Goal: Task Accomplishment & Management: Manage account settings

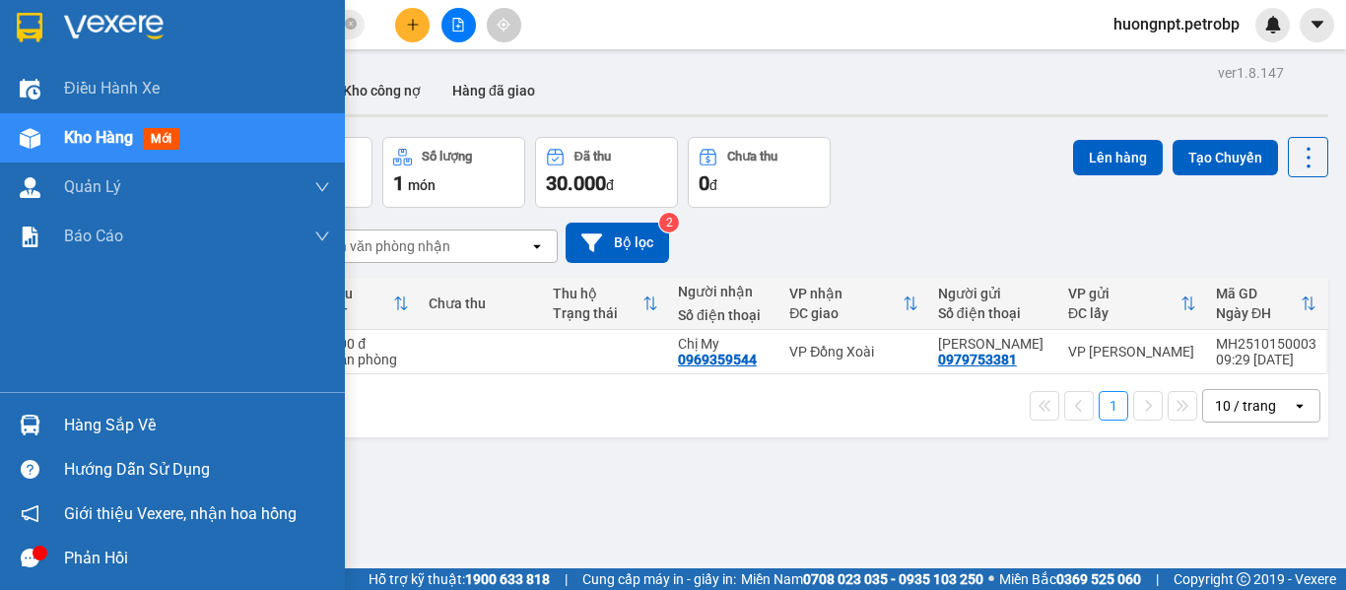
click at [128, 413] on div "Hàng sắp về" at bounding box center [197, 426] width 266 height 30
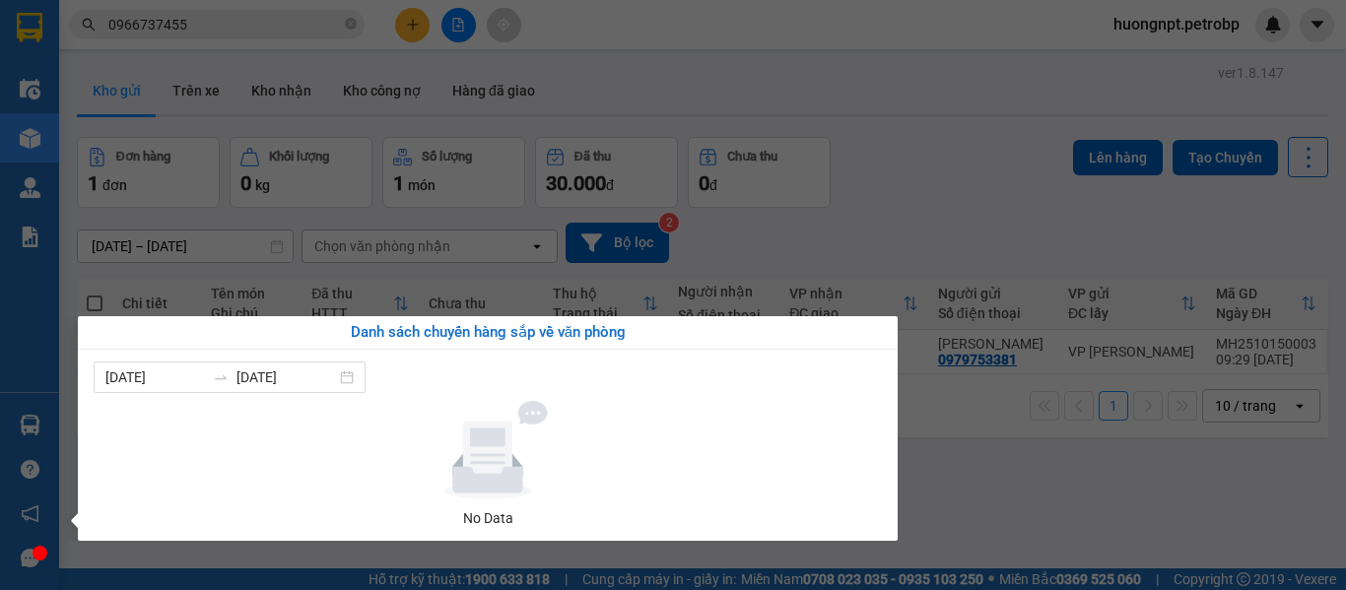
click at [1039, 454] on section "Kết quả tìm kiếm ( 41 ) Bộ lọc Mã ĐH Trạng thái Món hàng Tổng cước Chưa cước Ng…" at bounding box center [673, 295] width 1346 height 590
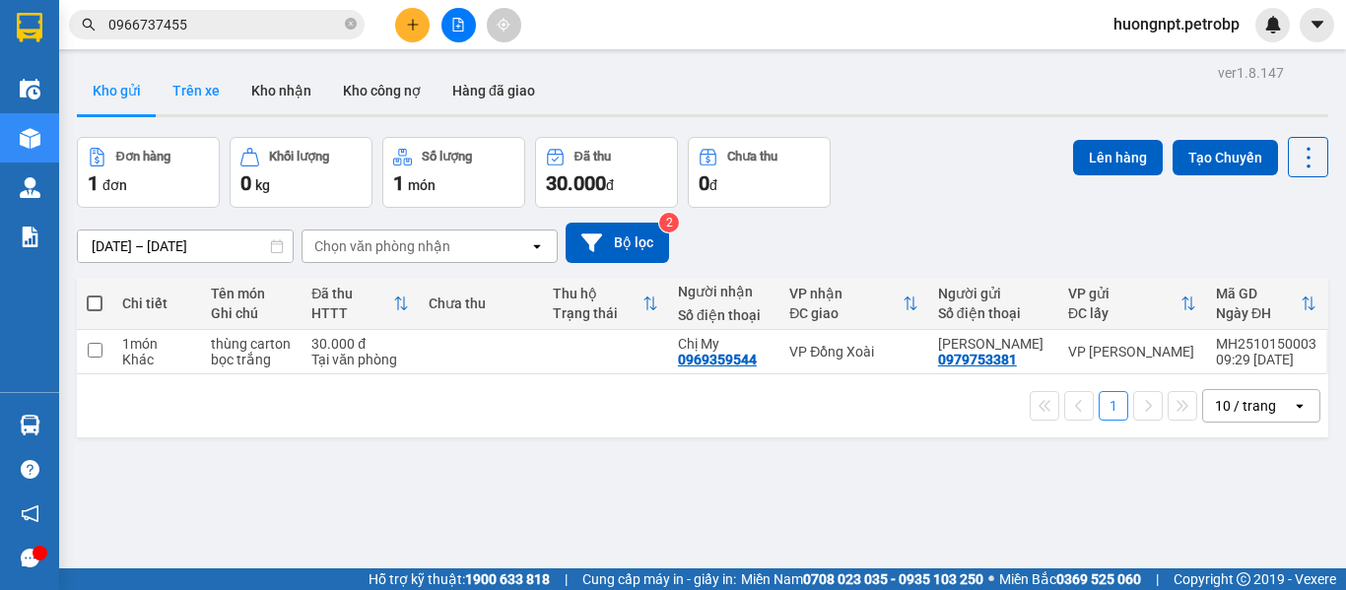
click at [200, 94] on button "Trên xe" at bounding box center [196, 90] width 79 height 47
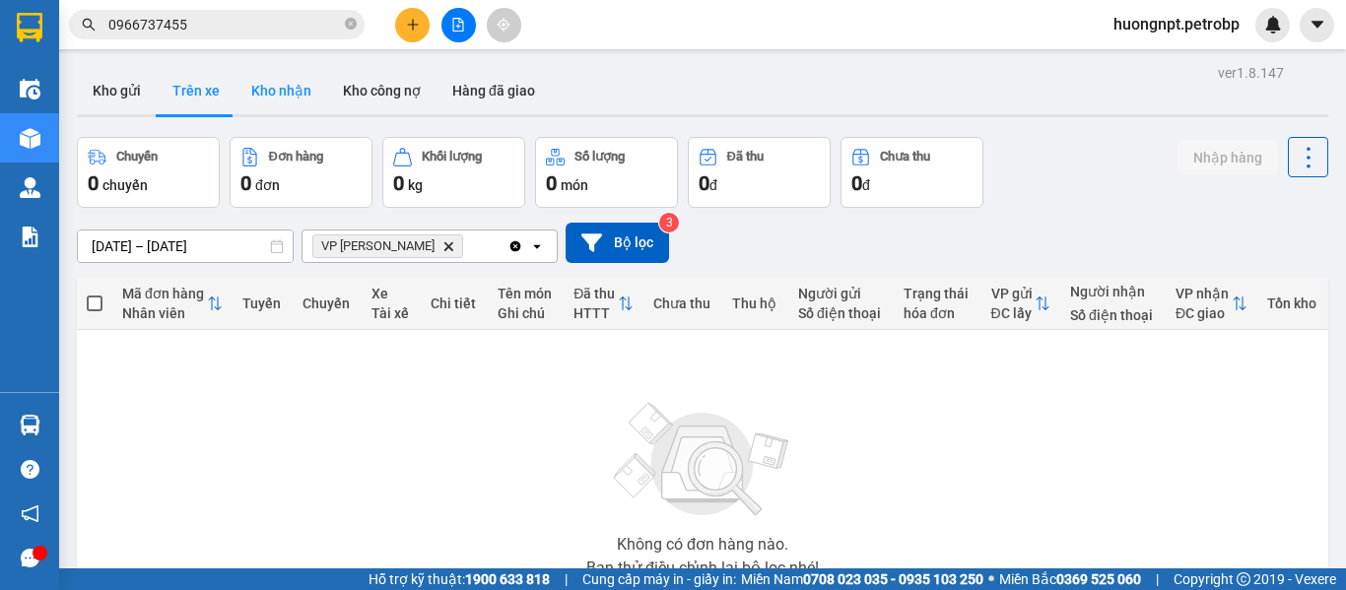
click at [278, 97] on button "Kho nhận" at bounding box center [281, 90] width 92 height 47
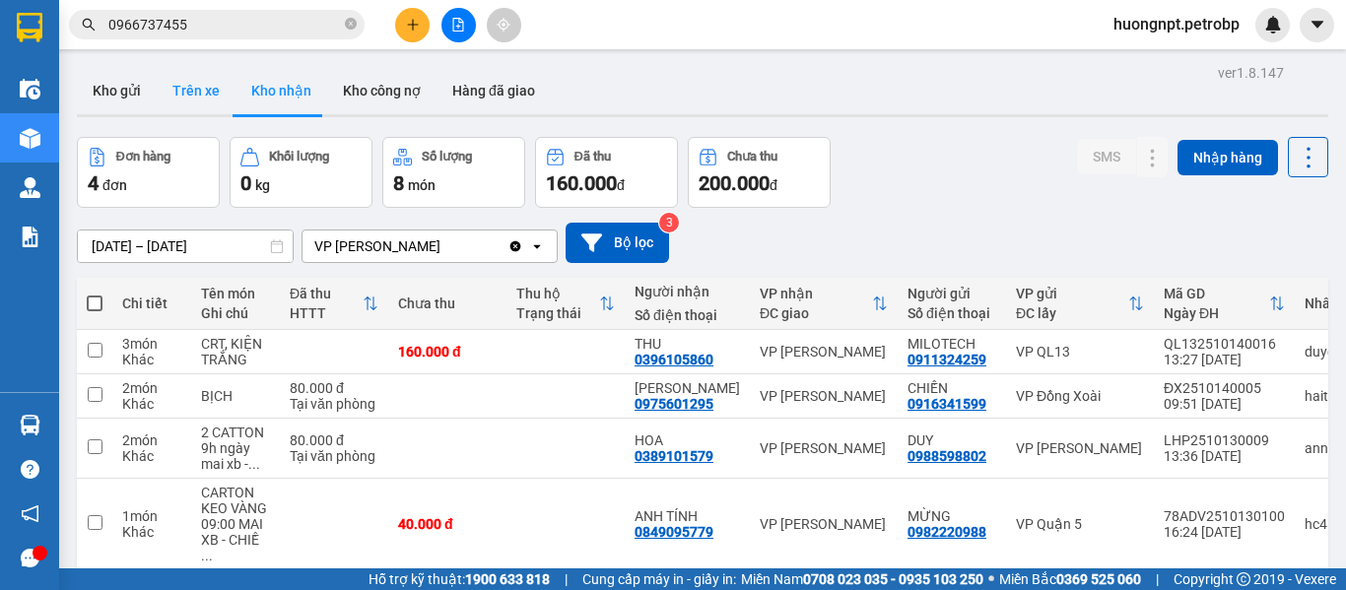
click at [210, 93] on button "Trên xe" at bounding box center [196, 90] width 79 height 47
type input "[DATE] – [DATE]"
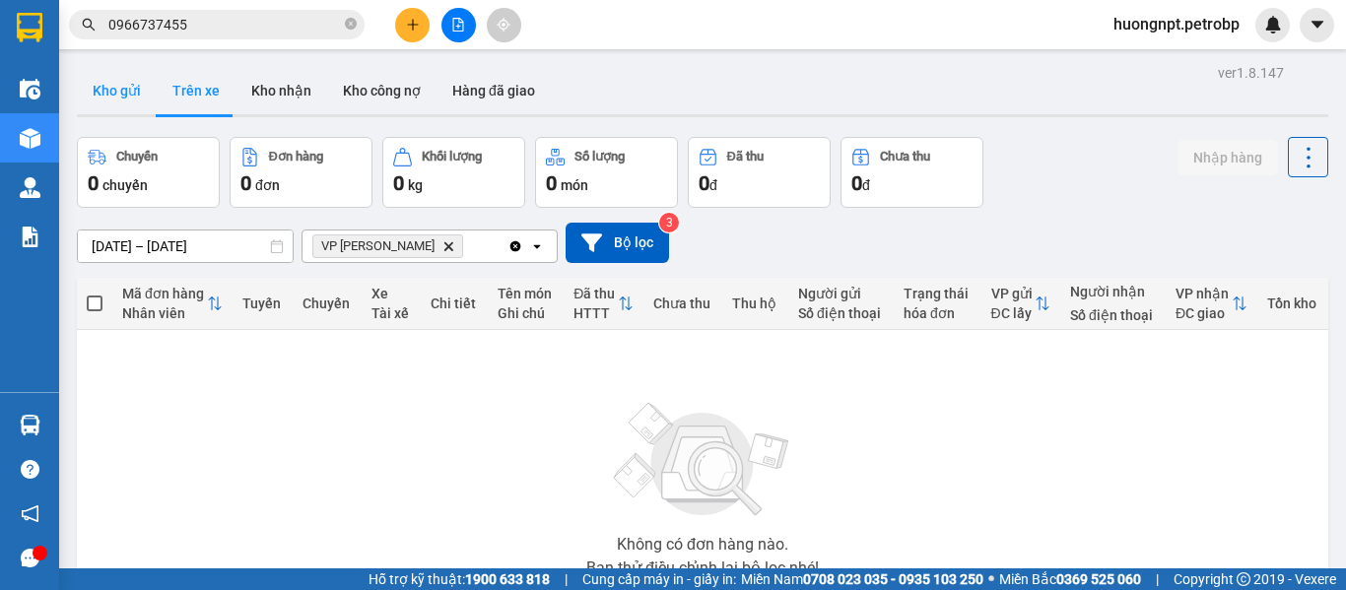
click at [117, 86] on button "Kho gửi" at bounding box center [117, 90] width 80 height 47
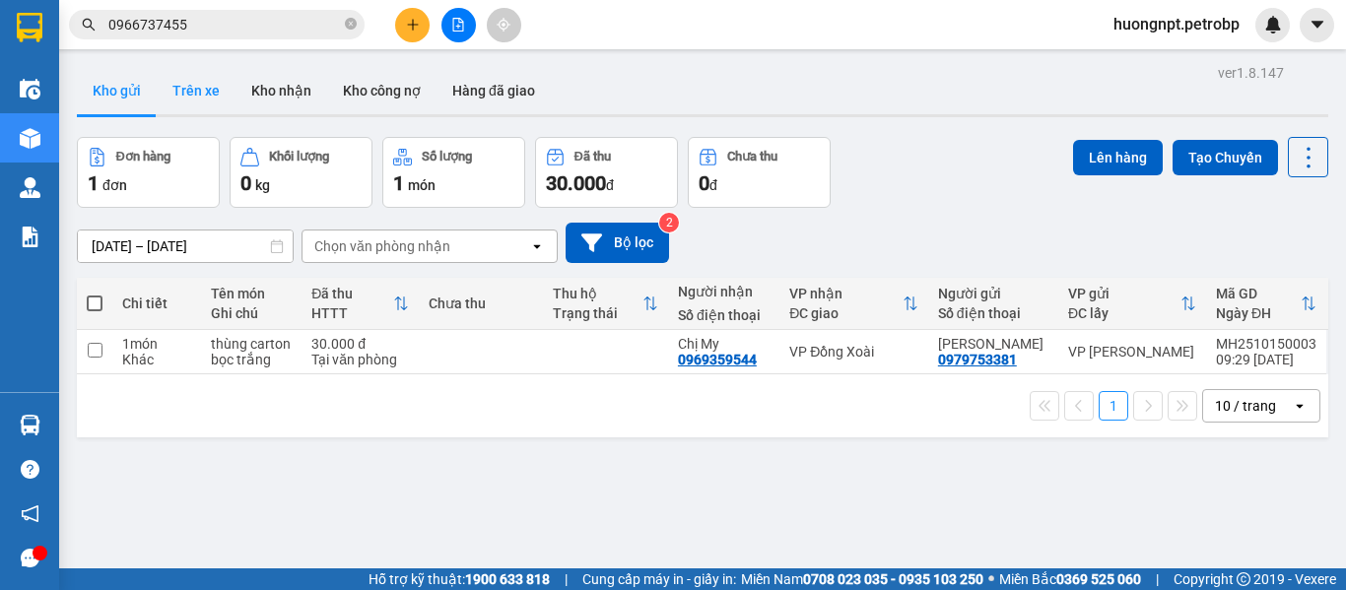
click at [200, 91] on button "Trên xe" at bounding box center [196, 90] width 79 height 47
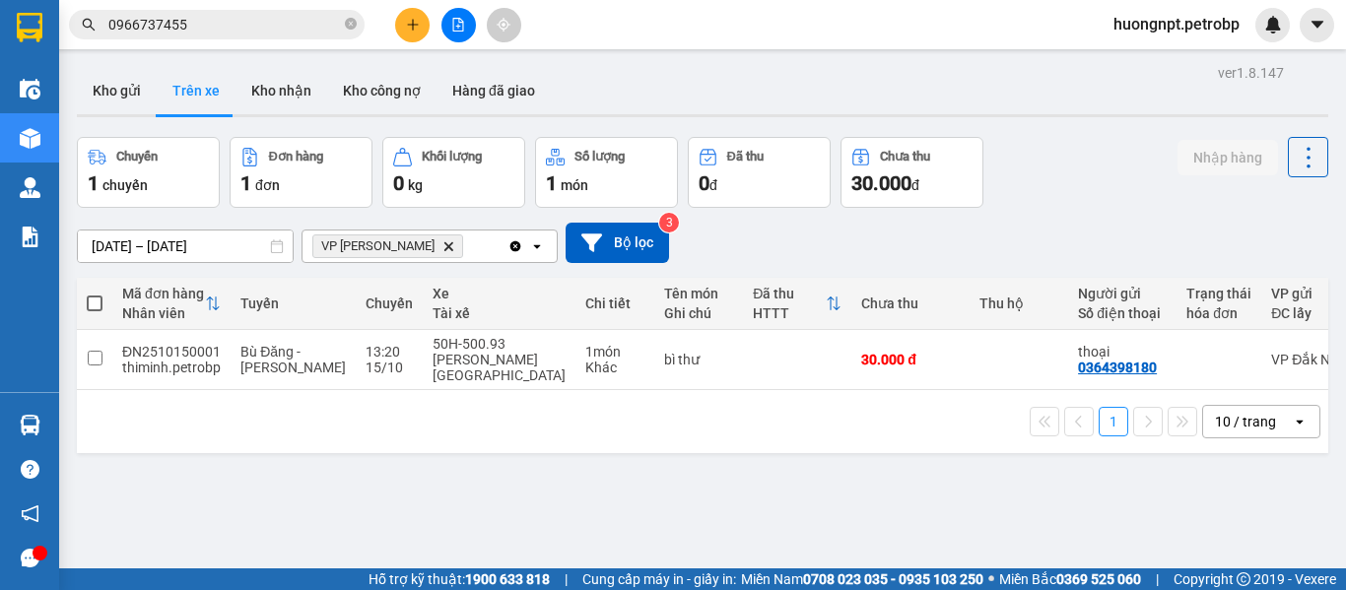
click at [189, 516] on div "ver 1.8.147 Kho gửi Trên xe Kho nhận Kho công nợ Hàng đã giao Chuyến 1 chuyến Đ…" at bounding box center [702, 354] width 1267 height 590
click at [263, 87] on button "Kho nhận" at bounding box center [281, 90] width 92 height 47
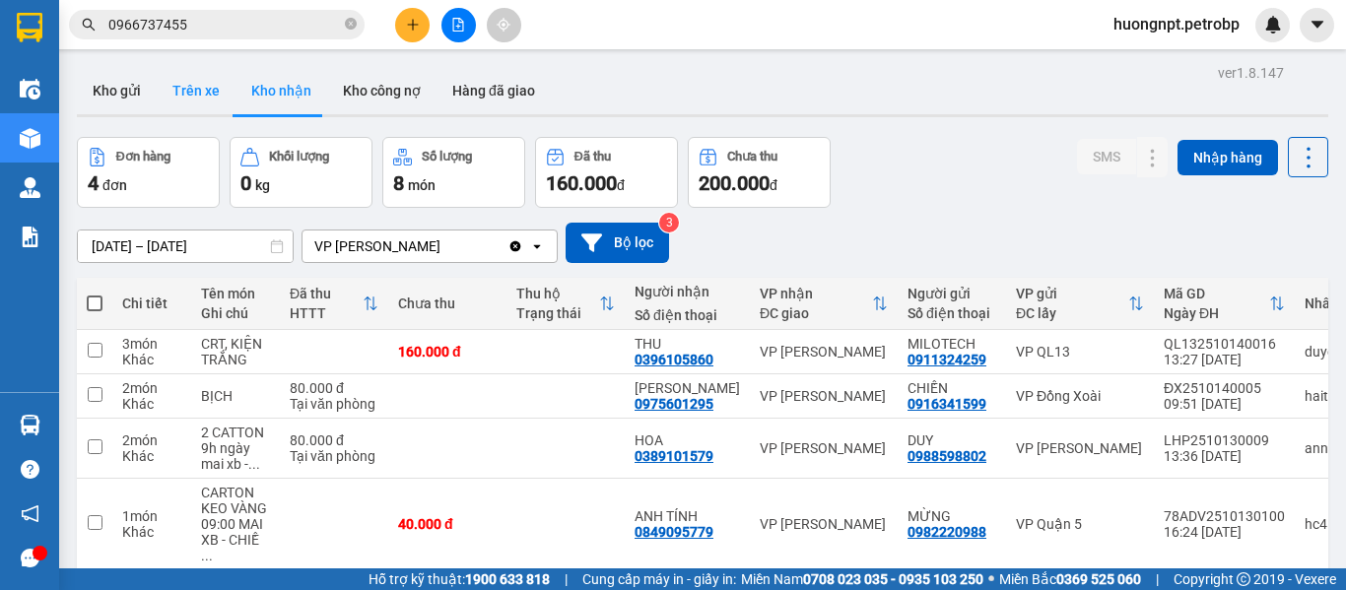
click at [194, 97] on button "Trên xe" at bounding box center [196, 90] width 79 height 47
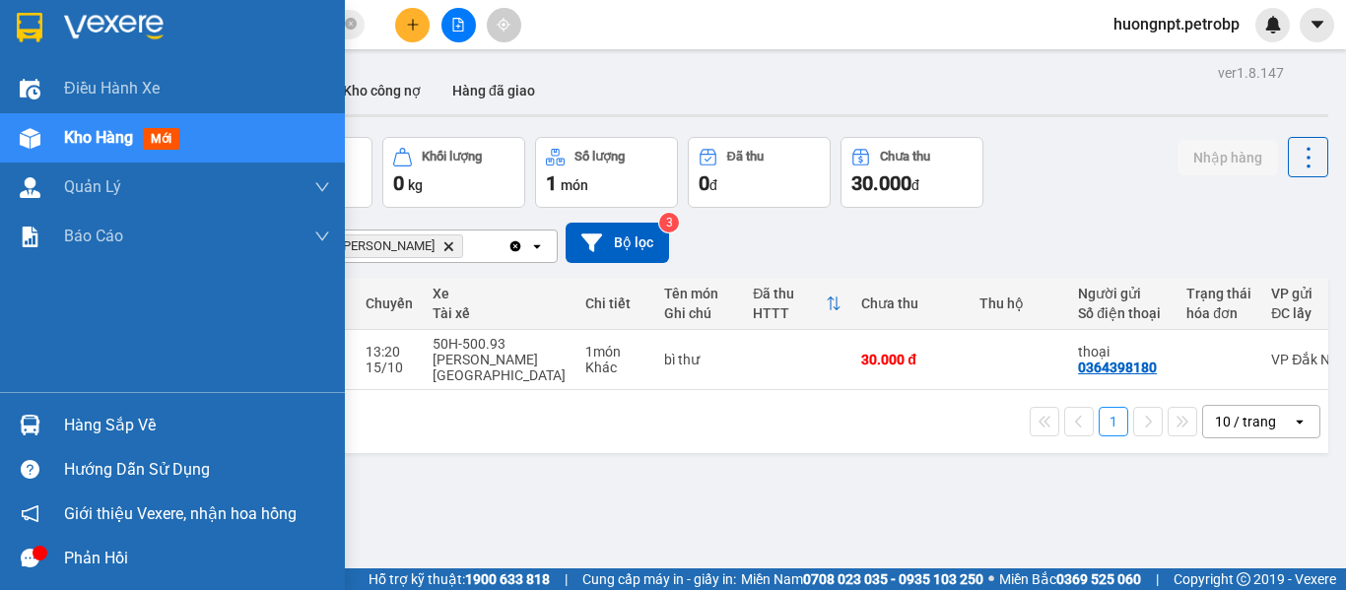
click at [80, 431] on div "Hàng sắp về" at bounding box center [197, 426] width 266 height 30
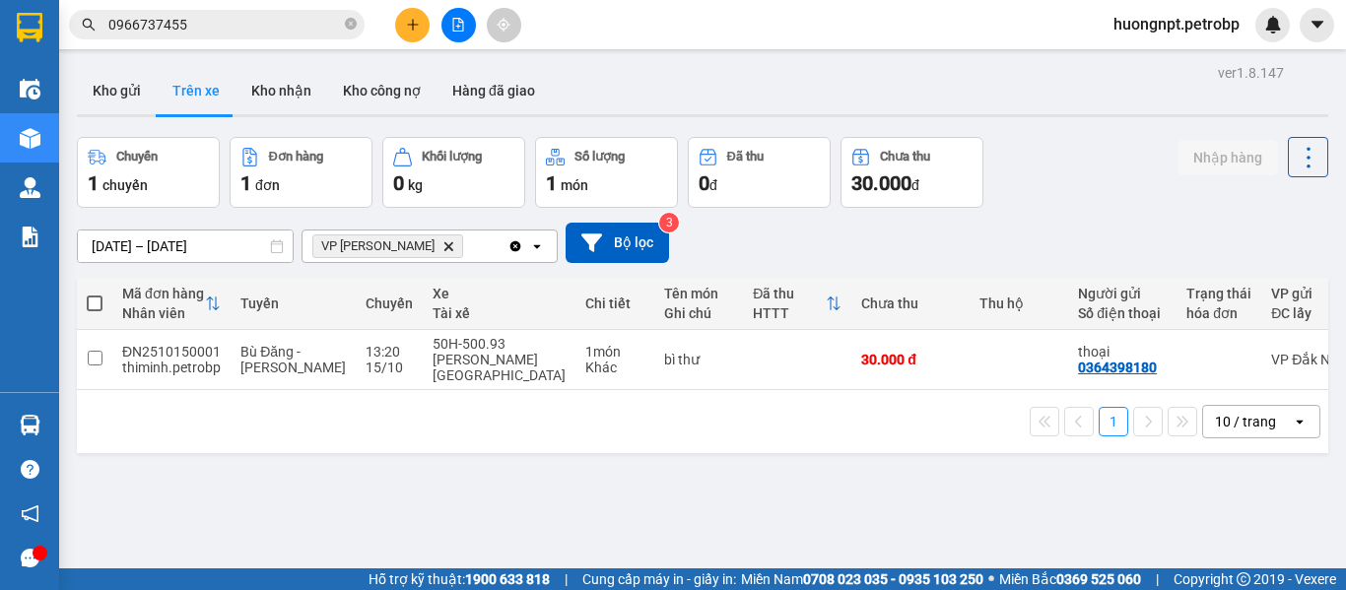
click at [986, 498] on section "Kết quả tìm kiếm ( 41 ) Bộ lọc Mã ĐH Trạng thái Món hàng Tổng cước Chưa cước Ng…" at bounding box center [673, 295] width 1346 height 590
click at [276, 95] on button "Kho nhận" at bounding box center [281, 90] width 92 height 47
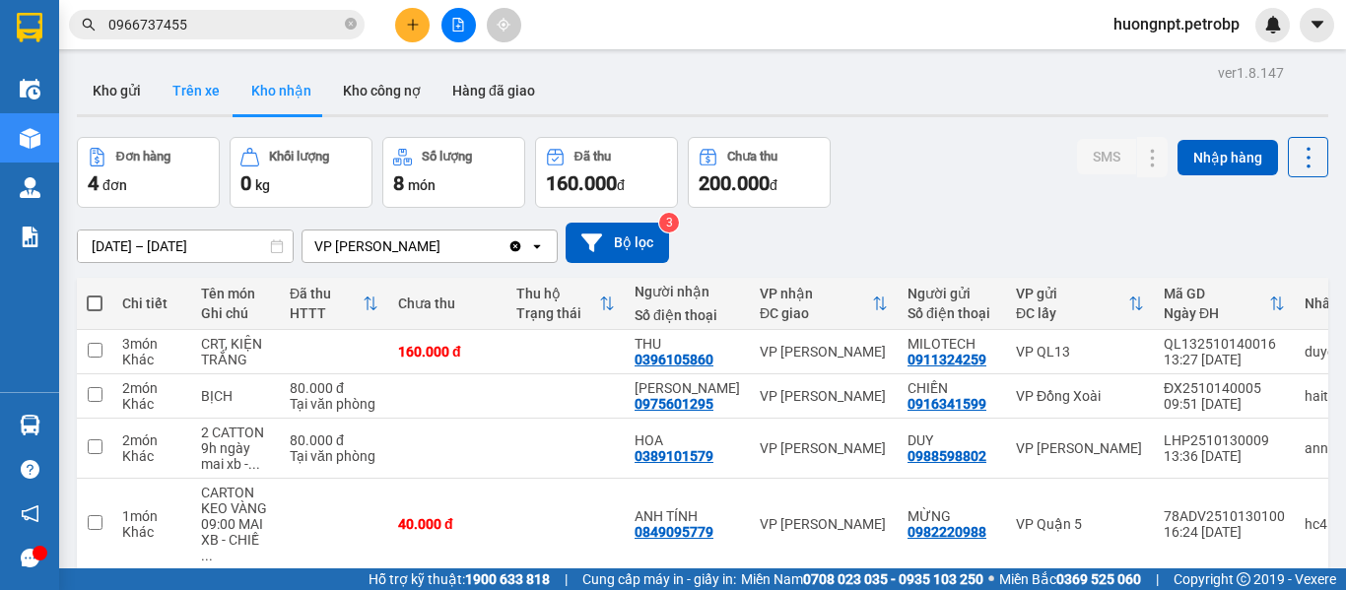
click at [178, 98] on button "Trên xe" at bounding box center [196, 90] width 79 height 47
type input "[DATE] – [DATE]"
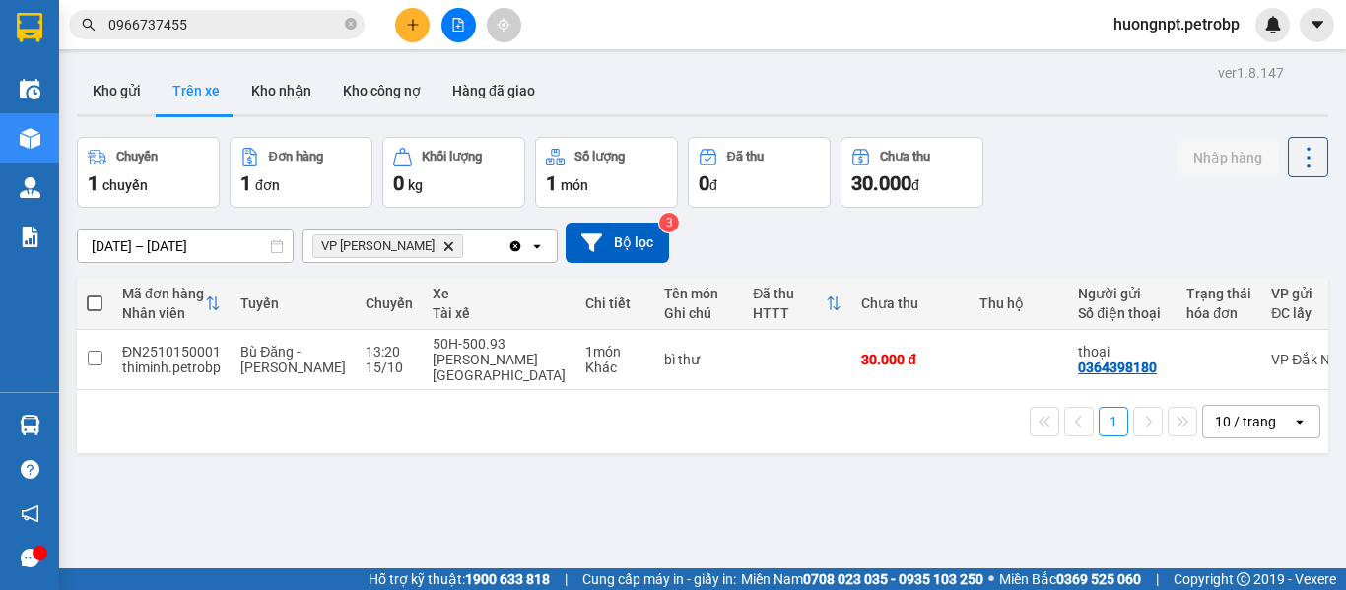
click at [206, 517] on div "ver 1.8.147 Kho gửi Trên xe Kho nhận Kho công nợ Hàng đã giao Chuyến 1 chuyến Đ…" at bounding box center [702, 354] width 1267 height 590
click at [255, 531] on div "ver 1.8.147 Kho gửi Trên xe Kho nhận Kho công nợ Hàng đã giao Chuyến 1 chuyến Đ…" at bounding box center [702, 354] width 1267 height 590
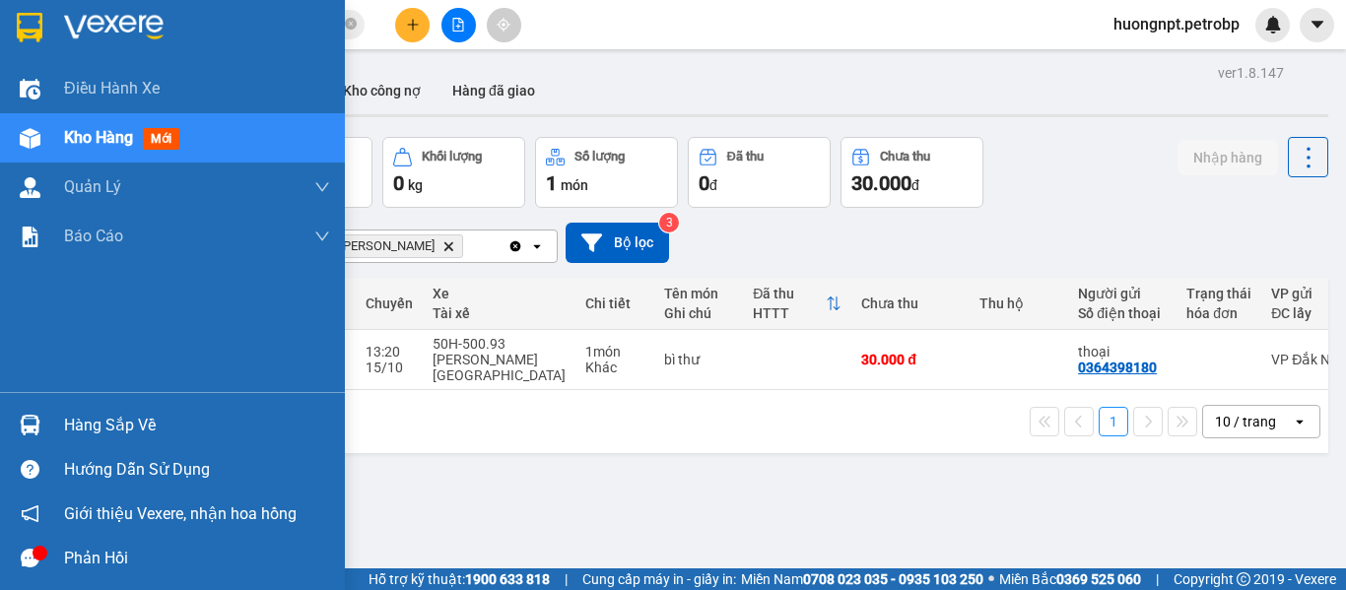
click at [83, 427] on div "Hàng sắp về" at bounding box center [197, 426] width 266 height 30
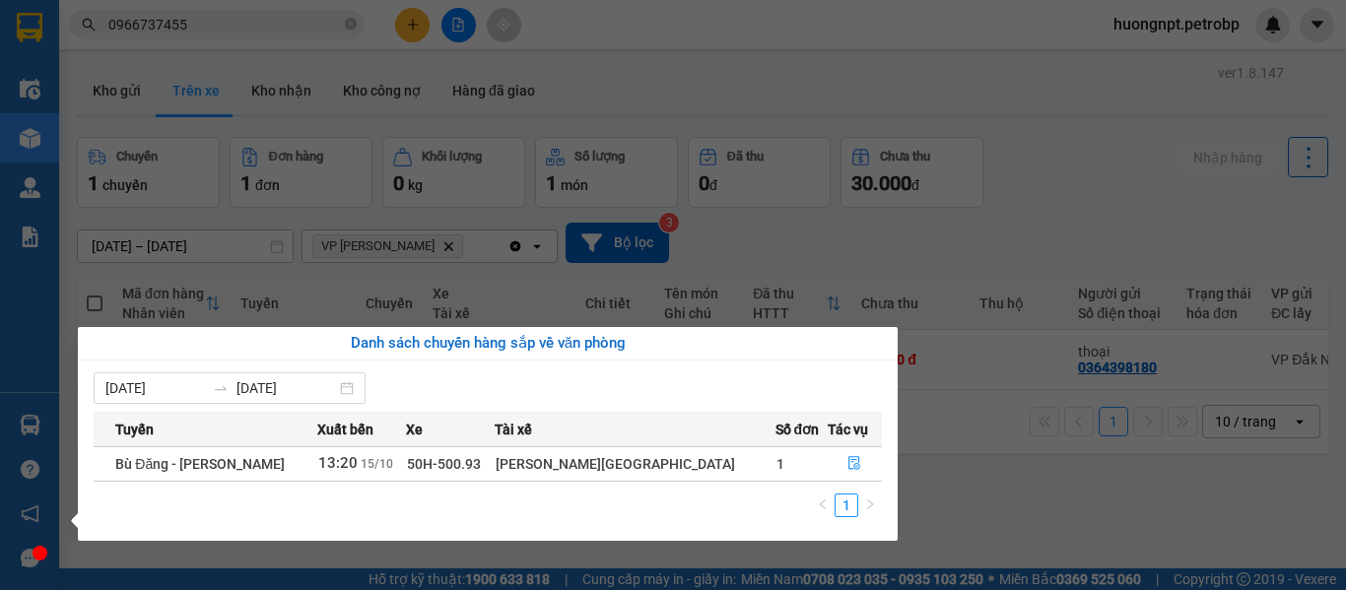
click at [978, 516] on section "Kết quả tìm kiếm ( 41 ) Bộ lọc Mã ĐH Trạng thái Món hàng Tổng cước Chưa cước Ng…" at bounding box center [673, 295] width 1346 height 590
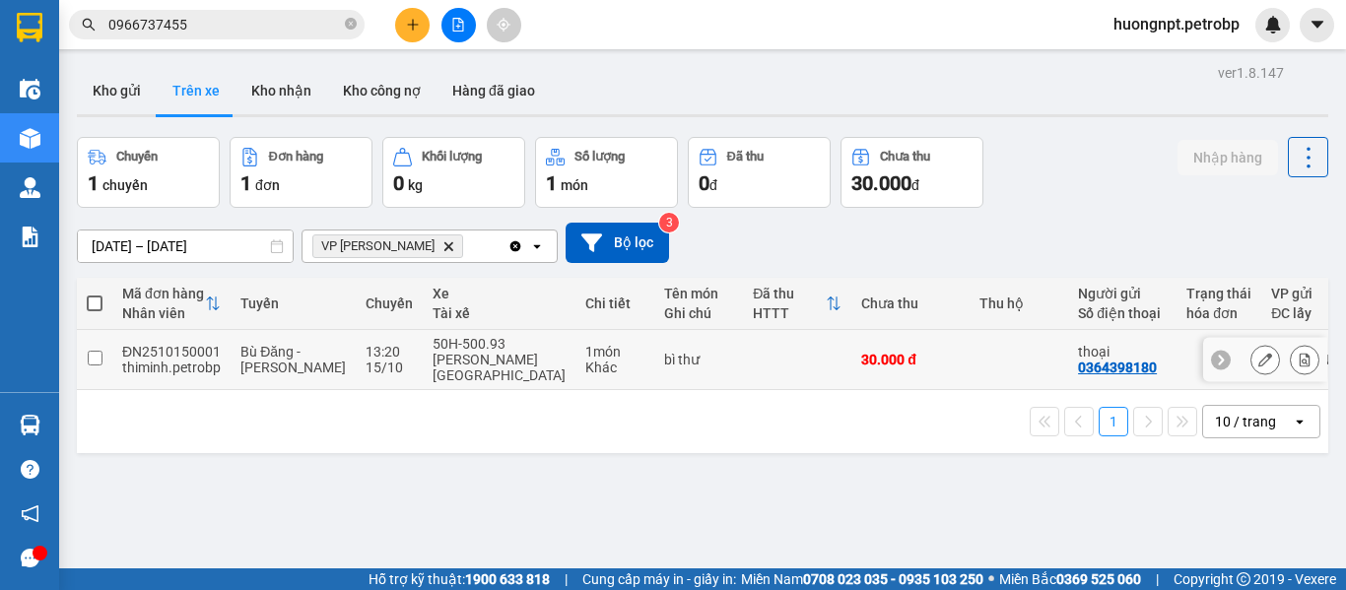
click at [209, 357] on div "ĐN2510150001" at bounding box center [171, 352] width 99 height 16
checkbox input "true"
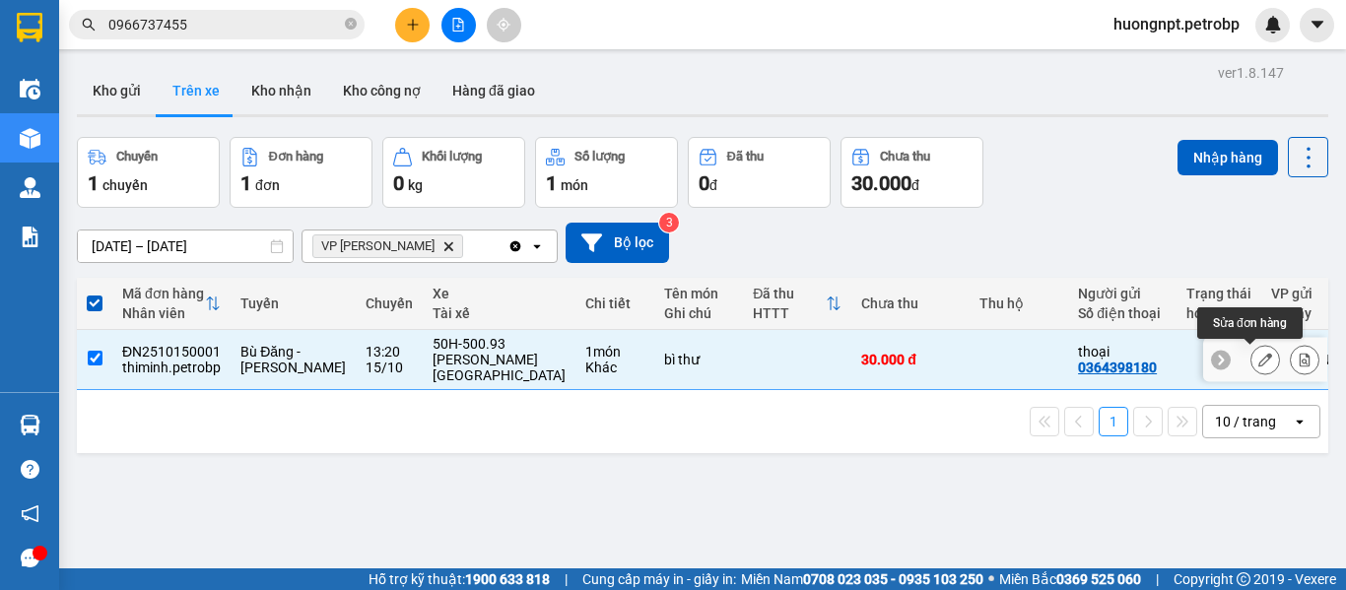
click at [1258, 362] on icon at bounding box center [1265, 360] width 14 height 14
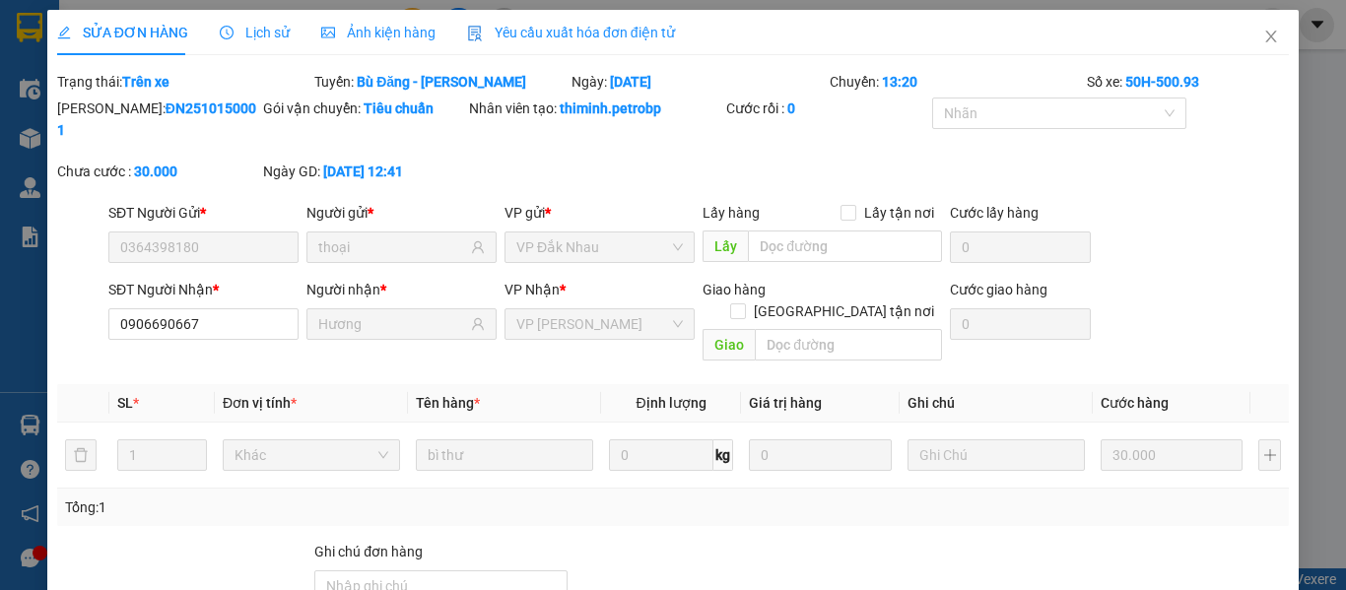
type input "0364398180"
type input "thoại"
type input "0906690667"
type input "Hương"
type input "30.000"
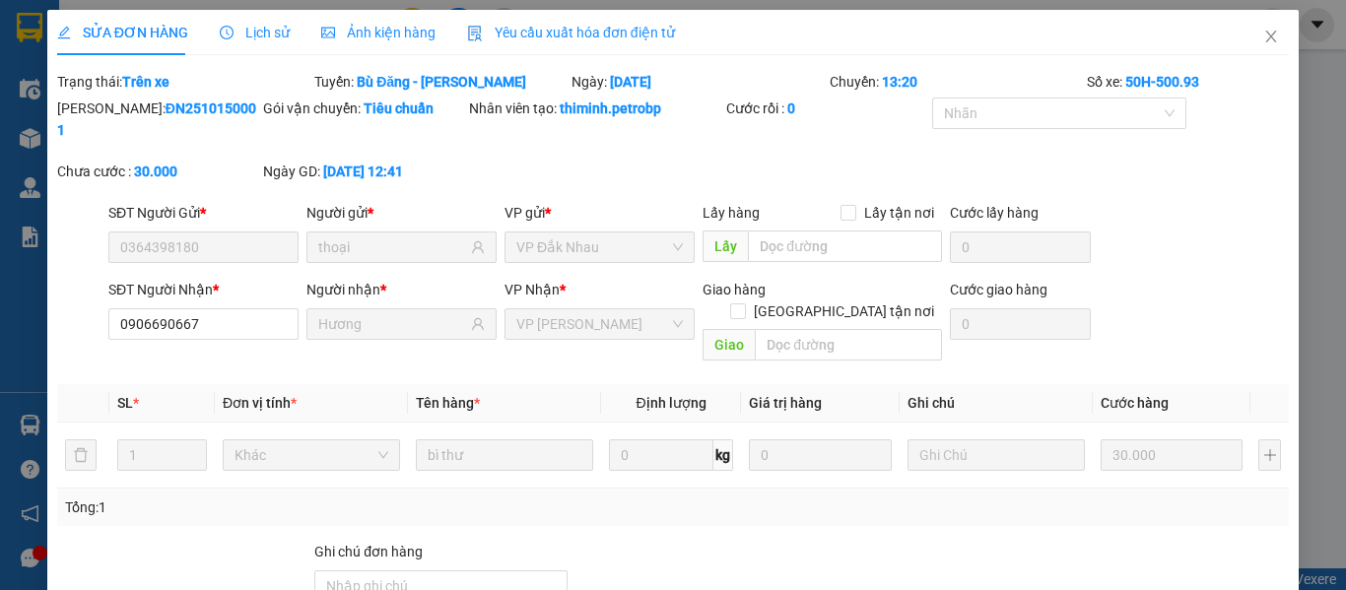
type input "30.000"
click at [1263, 30] on icon "close" at bounding box center [1271, 37] width 16 height 16
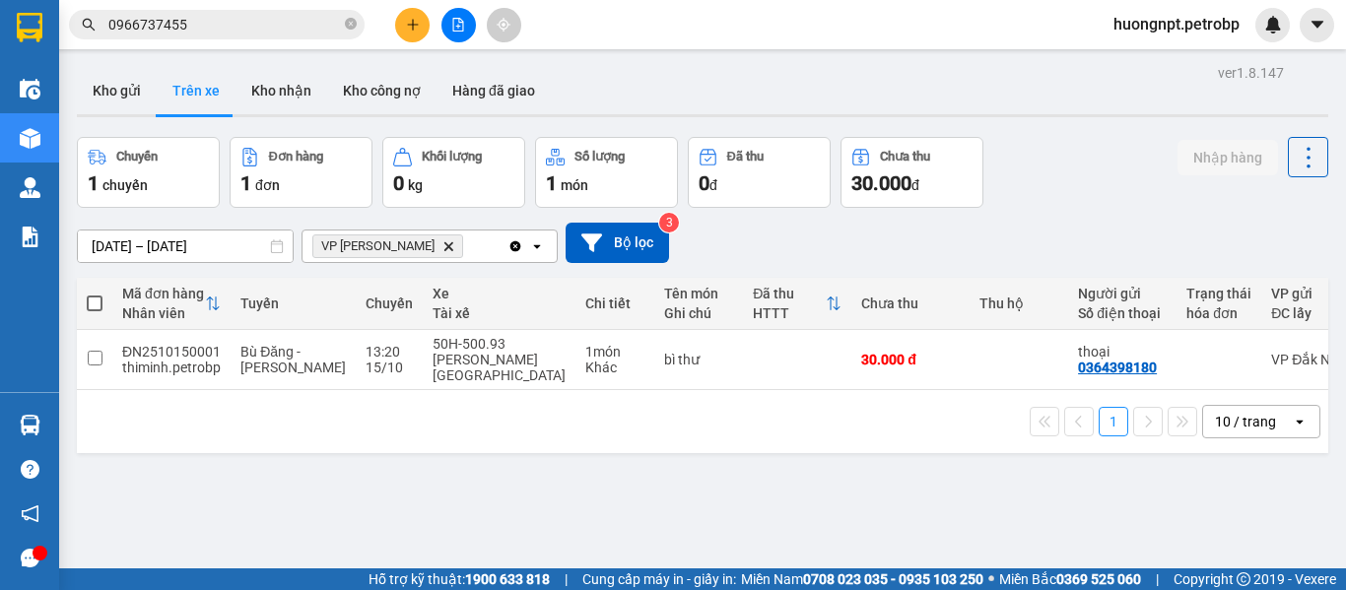
click at [204, 84] on button "Trên xe" at bounding box center [196, 90] width 79 height 47
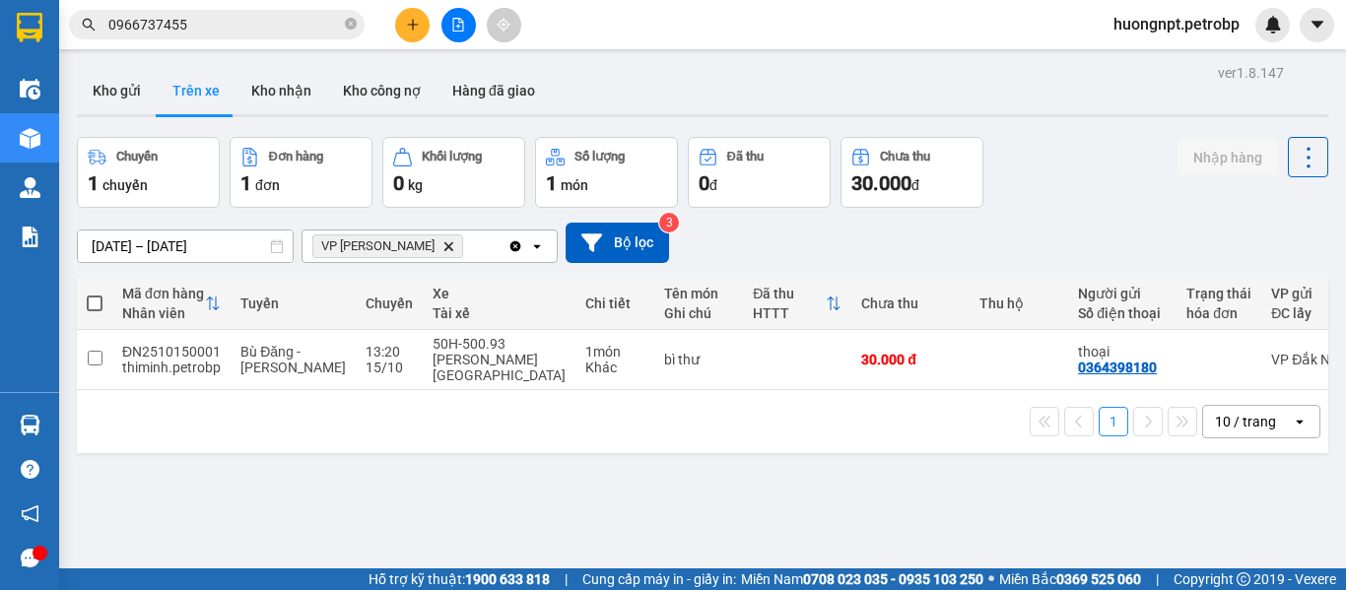
click at [1115, 31] on span "huongnpt.petrobp" at bounding box center [1177, 24] width 158 height 25
click at [1130, 46] on li "Đăng xuất" at bounding box center [1174, 61] width 164 height 32
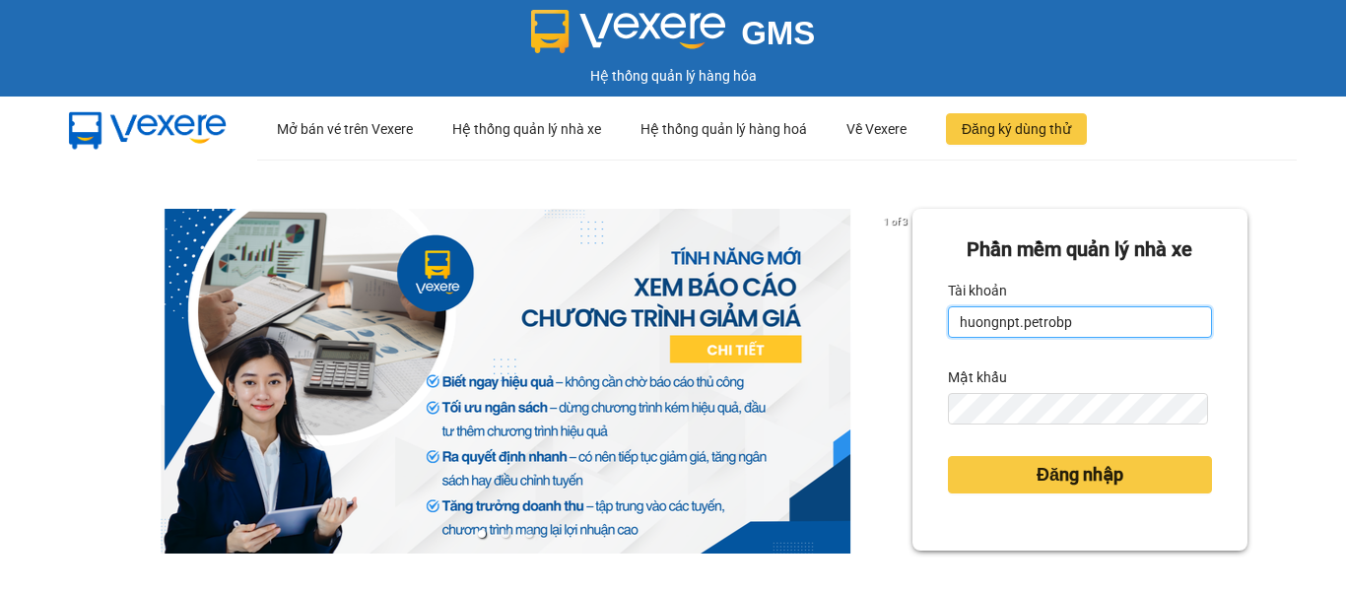
click at [1081, 322] on input "huongnpt.petrobp" at bounding box center [1080, 322] width 264 height 32
type input "maiptx.petrobp"
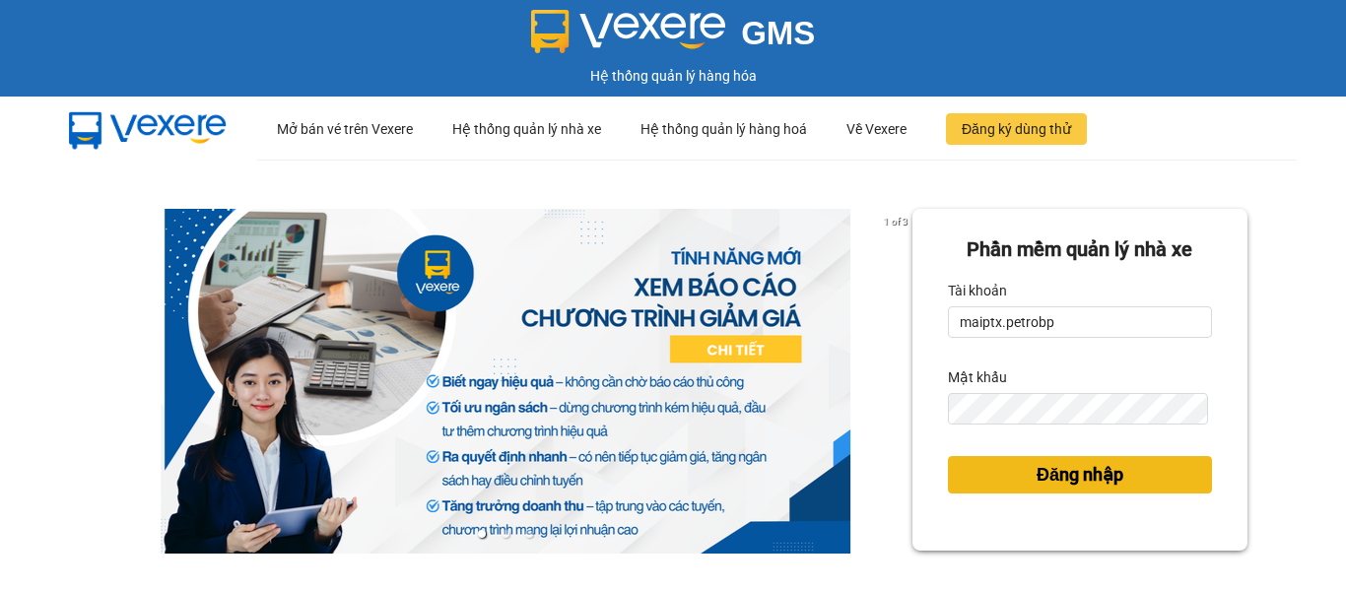
click at [1036, 483] on span "Đăng nhập" at bounding box center [1079, 475] width 87 height 28
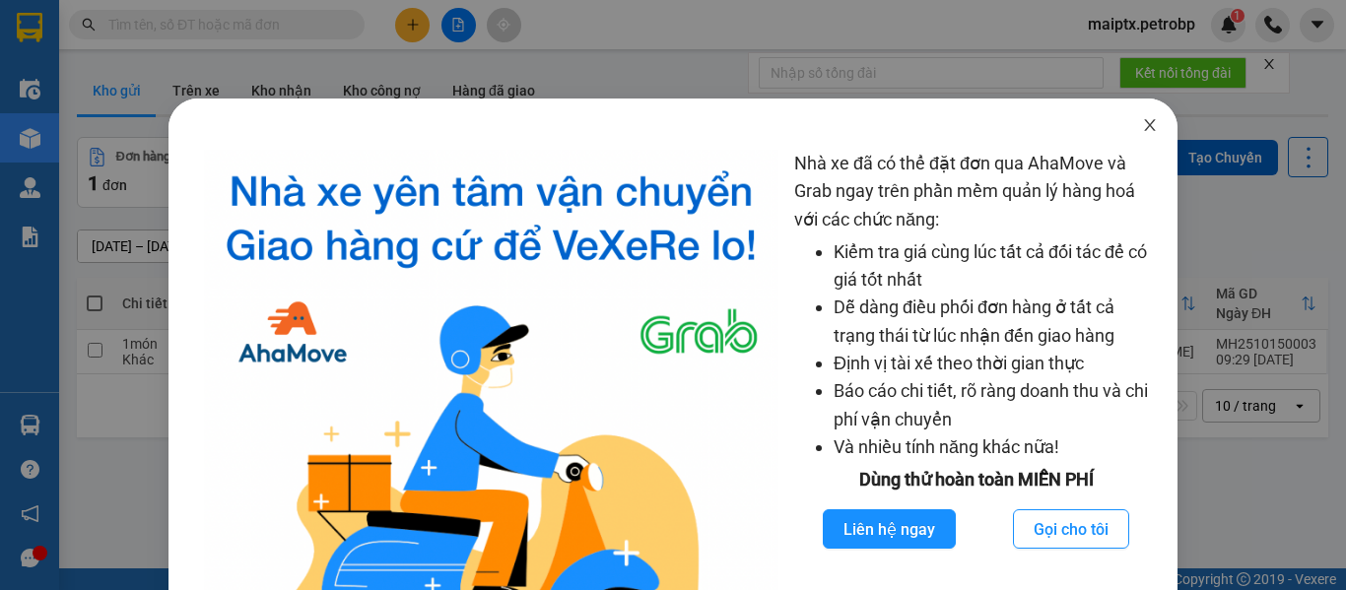
click at [1145, 125] on icon "close" at bounding box center [1150, 125] width 11 height 12
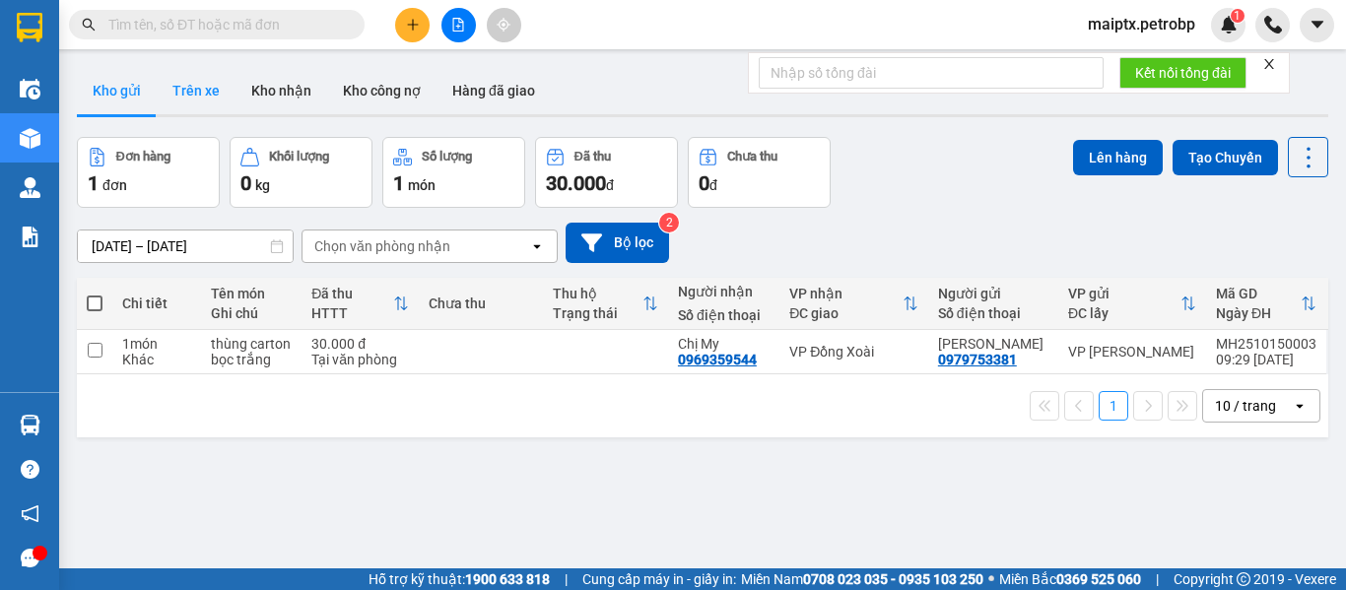
click at [201, 85] on button "Trên xe" at bounding box center [196, 90] width 79 height 47
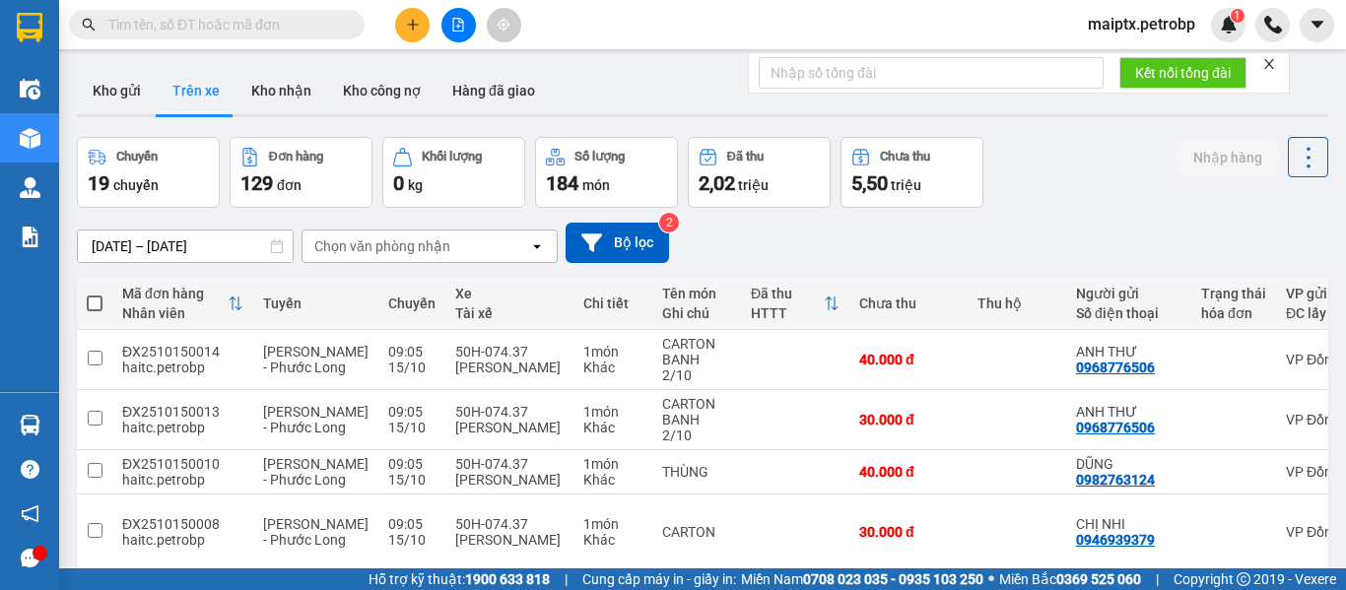
click at [169, 248] on div "ver 1.8.147 Kho gửi Trên xe Kho nhận Kho công nợ Hàng đã giao Chuyến 19 chuyến …" at bounding box center [702, 562] width 1267 height 1006
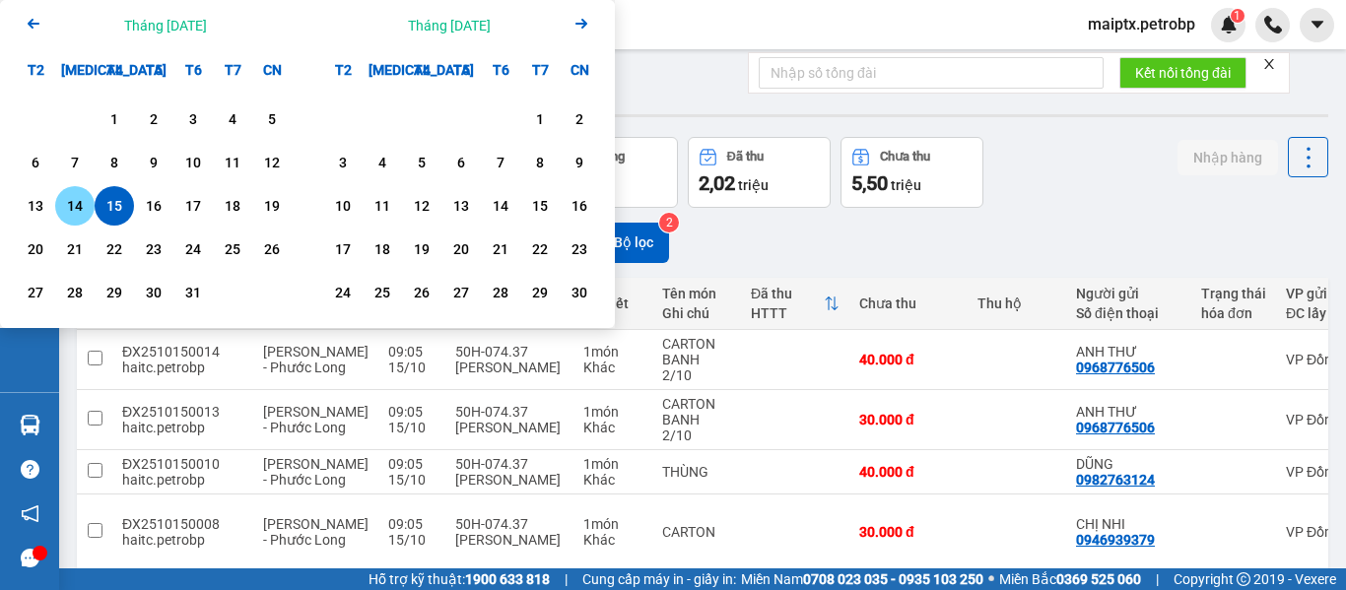
click at [64, 207] on div "14" at bounding box center [75, 206] width 28 height 24
click at [102, 212] on div "15" at bounding box center [114, 206] width 28 height 24
type input "[DATE] – [DATE]"
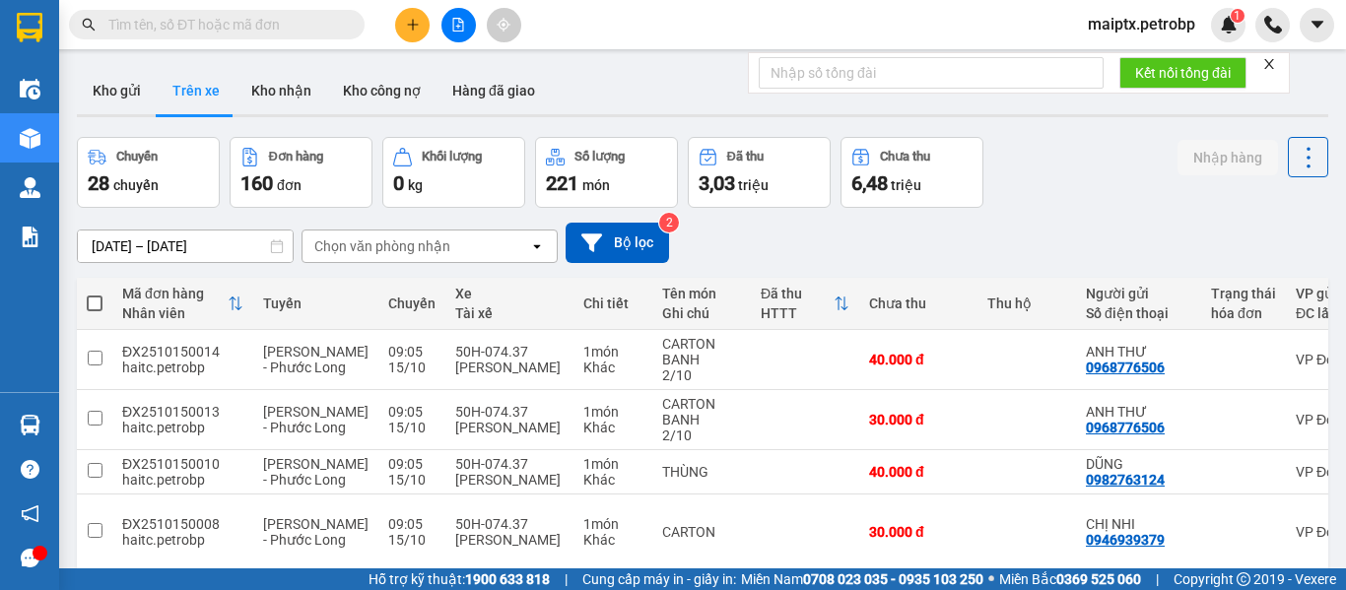
click at [415, 250] on div "Chọn văn phòng nhận" at bounding box center [382, 246] width 136 height 20
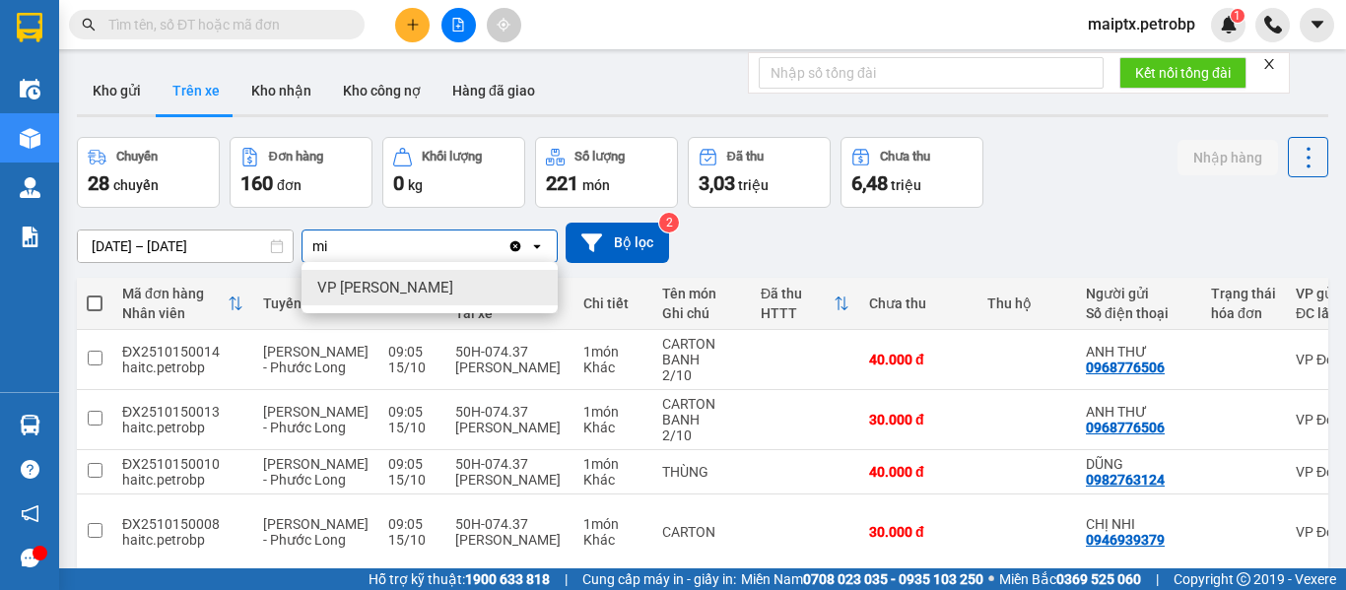
type input "mi"
click at [394, 290] on span "VP [PERSON_NAME]" at bounding box center [385, 288] width 136 height 20
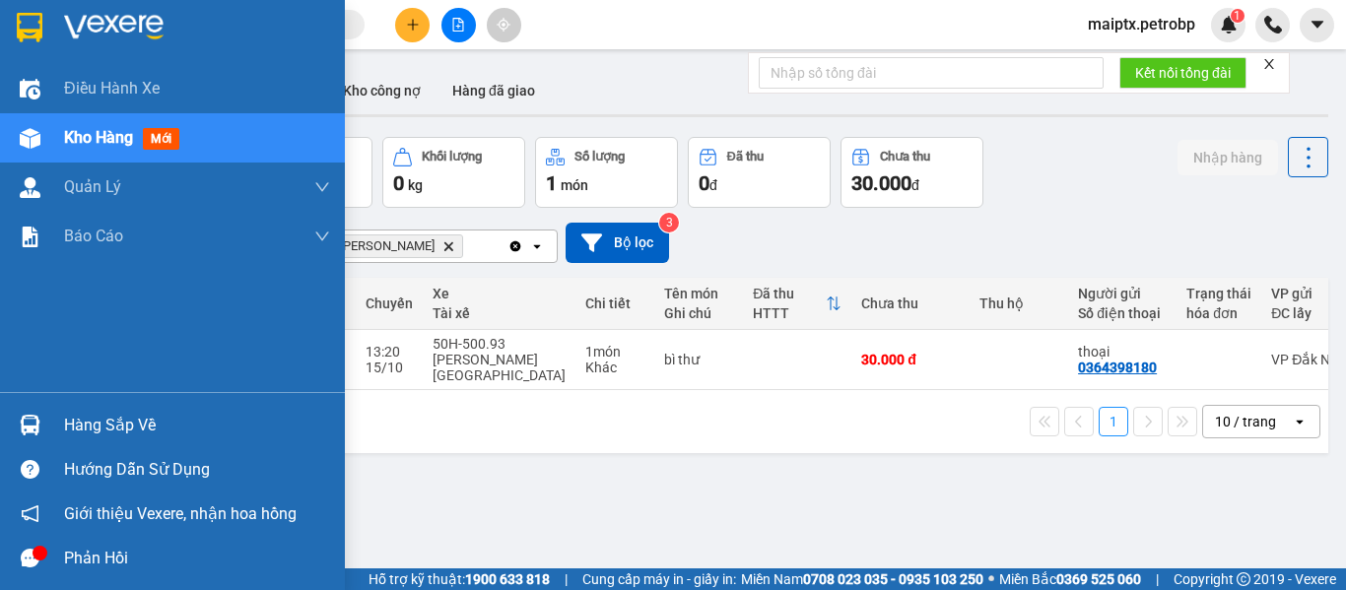
click at [35, 417] on img at bounding box center [30, 425] width 21 height 21
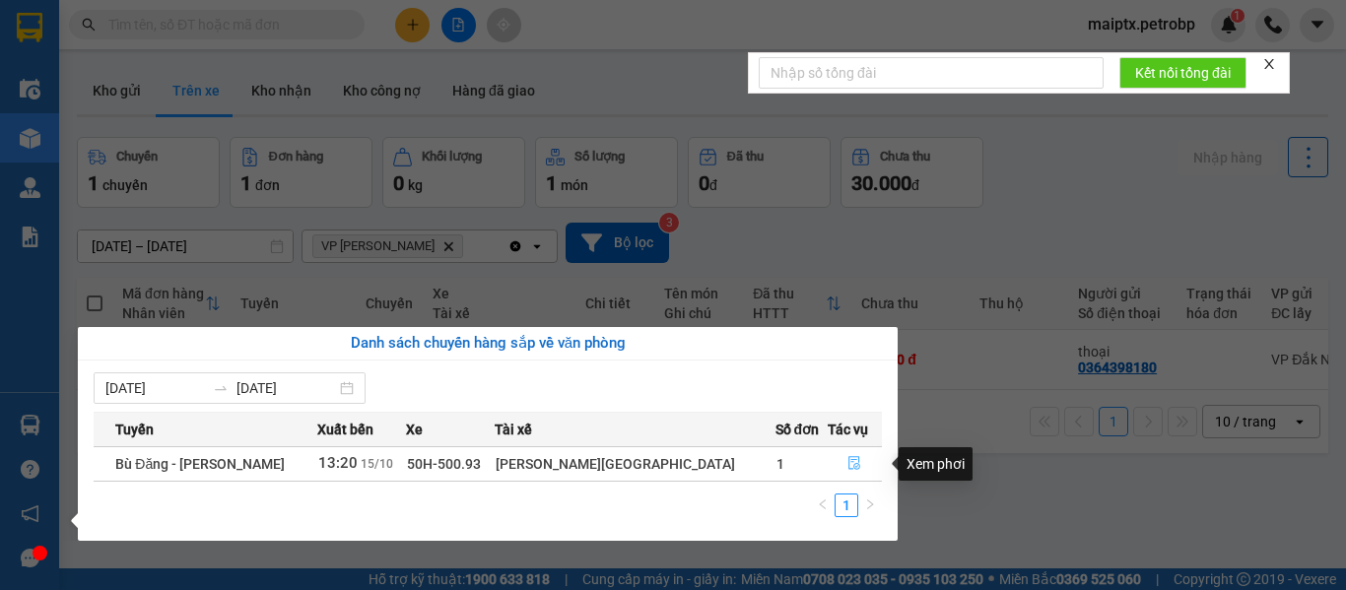
click at [849, 460] on icon "file-done" at bounding box center [855, 464] width 12 height 14
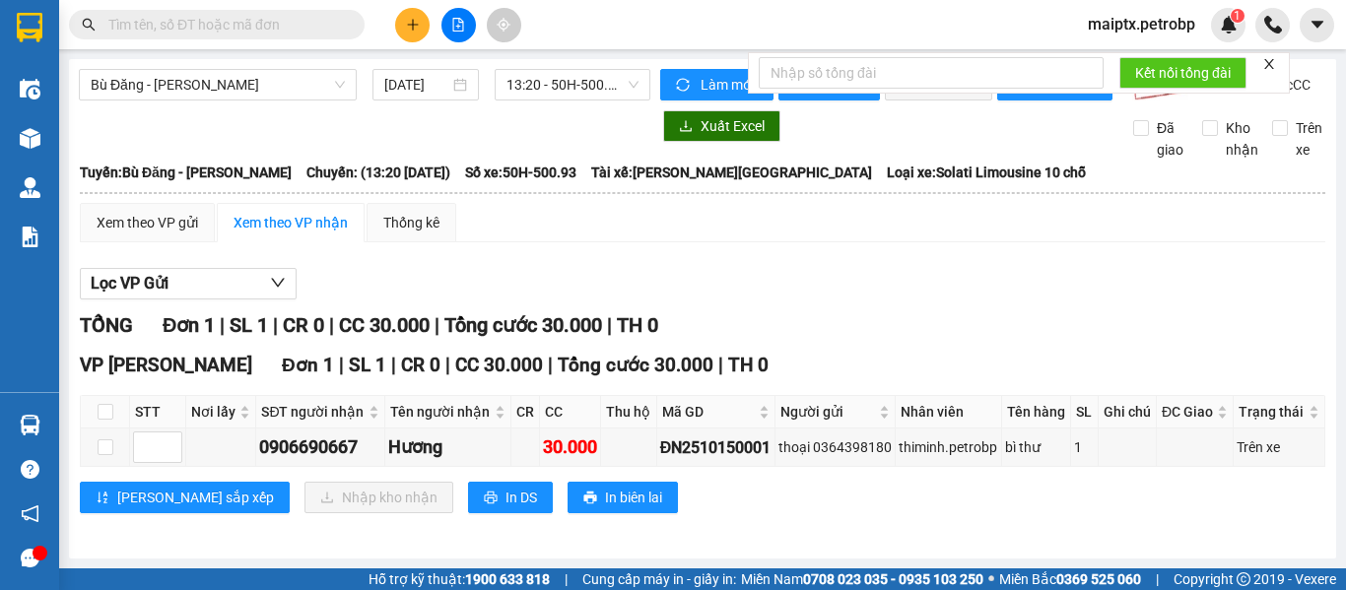
scroll to position [38, 0]
click at [101, 444] on input "checkbox" at bounding box center [106, 447] width 16 height 16
checkbox input "true"
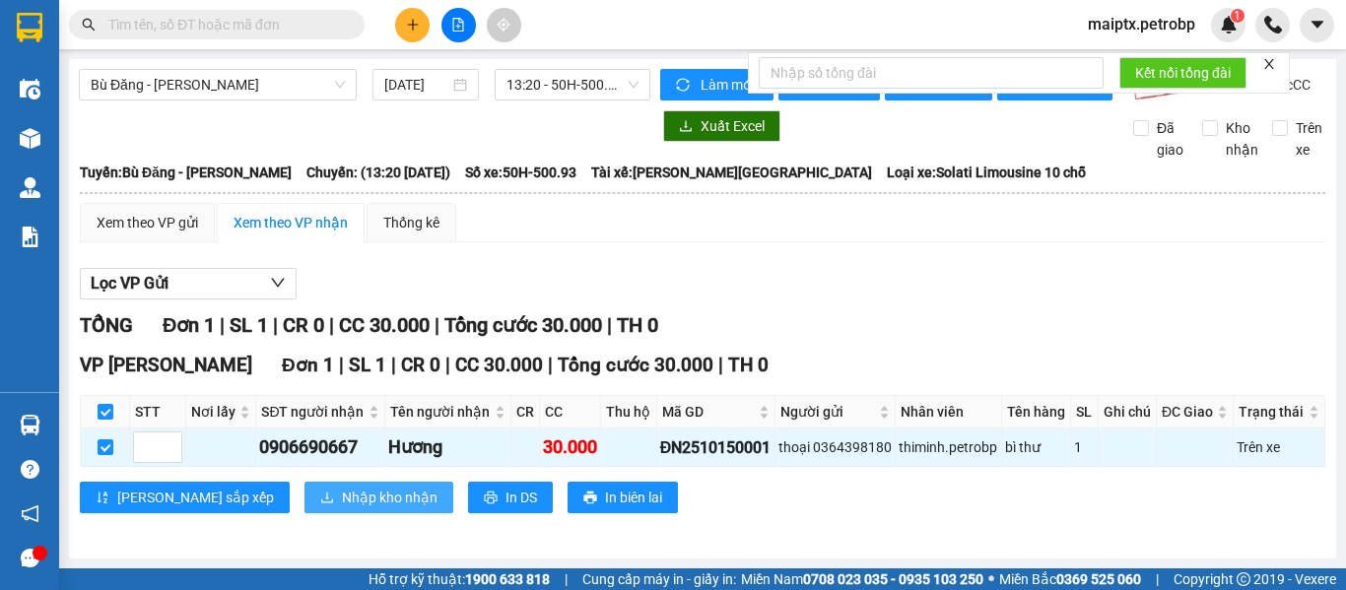
click at [342, 491] on span "Nhập kho nhận" at bounding box center [390, 498] width 96 height 22
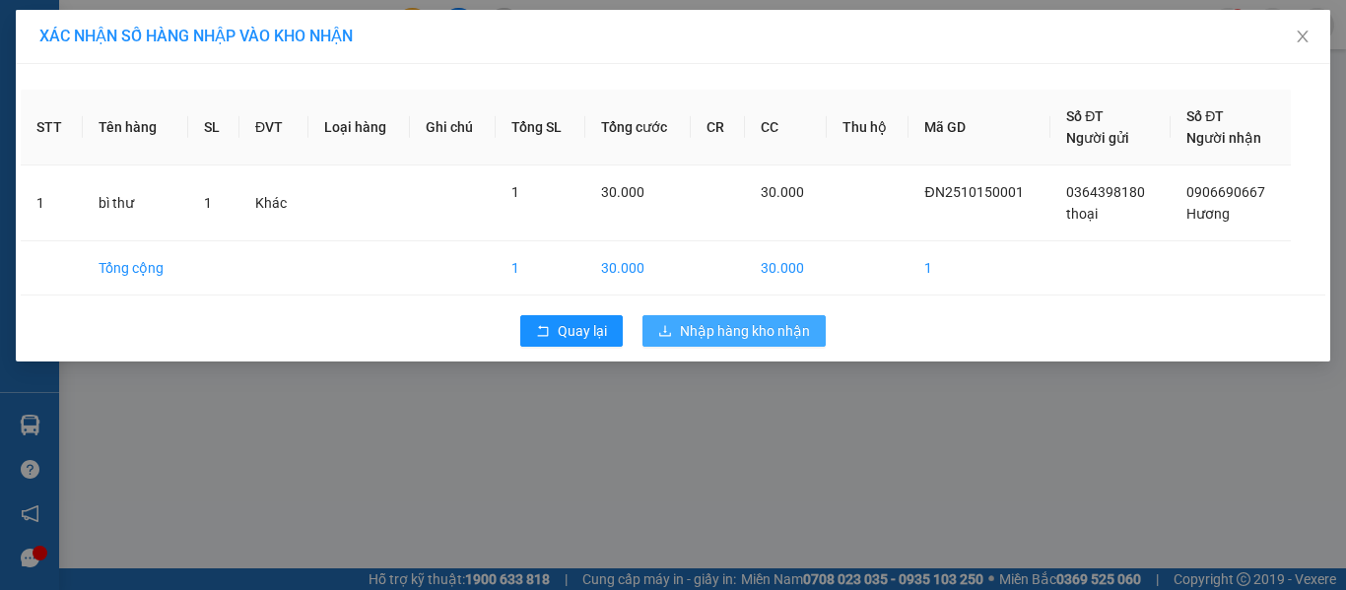
click at [786, 337] on span "Nhập hàng kho nhận" at bounding box center [745, 331] width 130 height 22
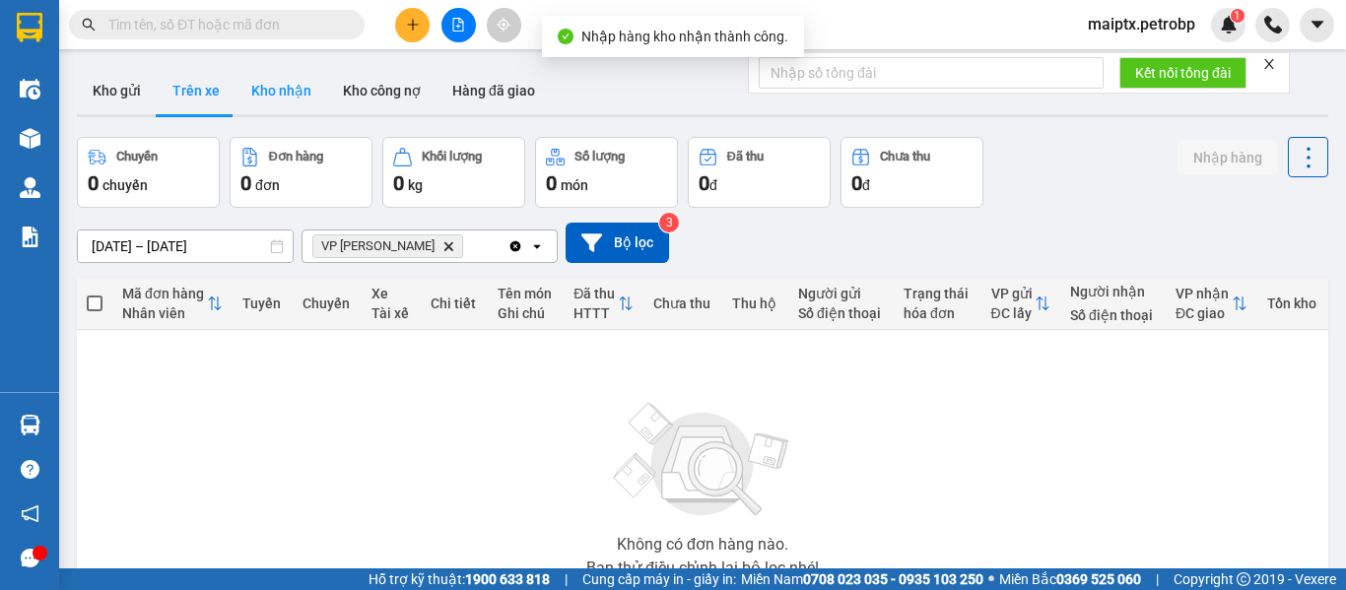
click at [270, 99] on button "Kho nhận" at bounding box center [281, 90] width 92 height 47
type input "[DATE] – [DATE]"
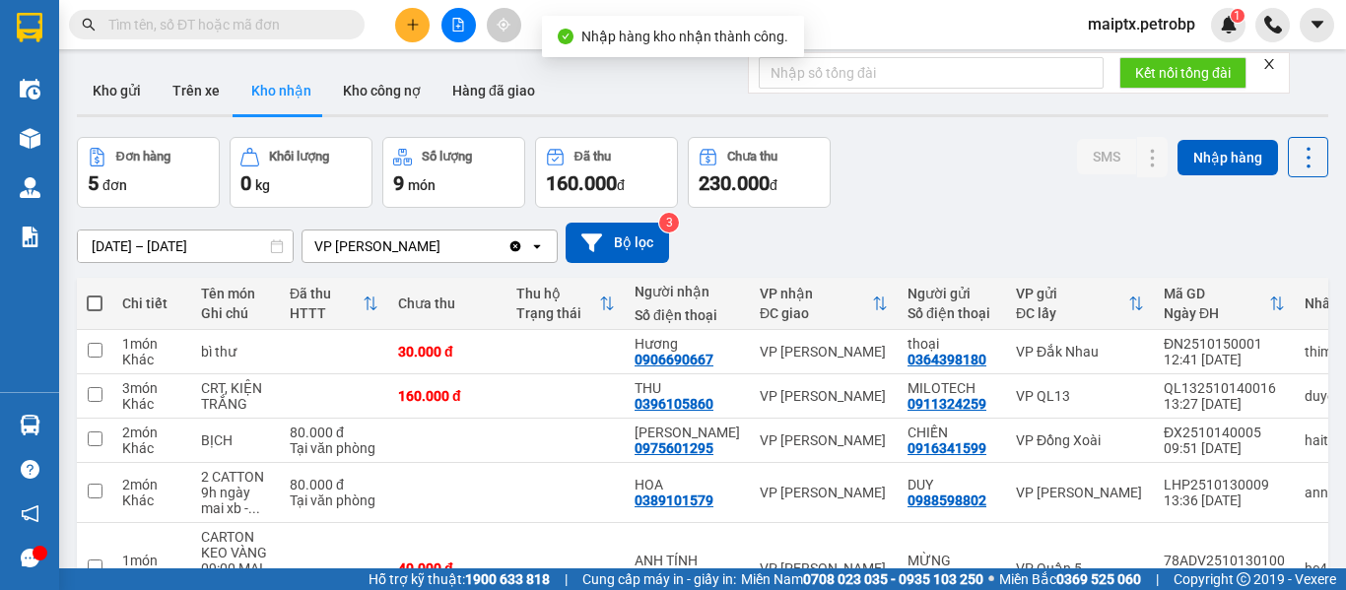
scroll to position [119, 0]
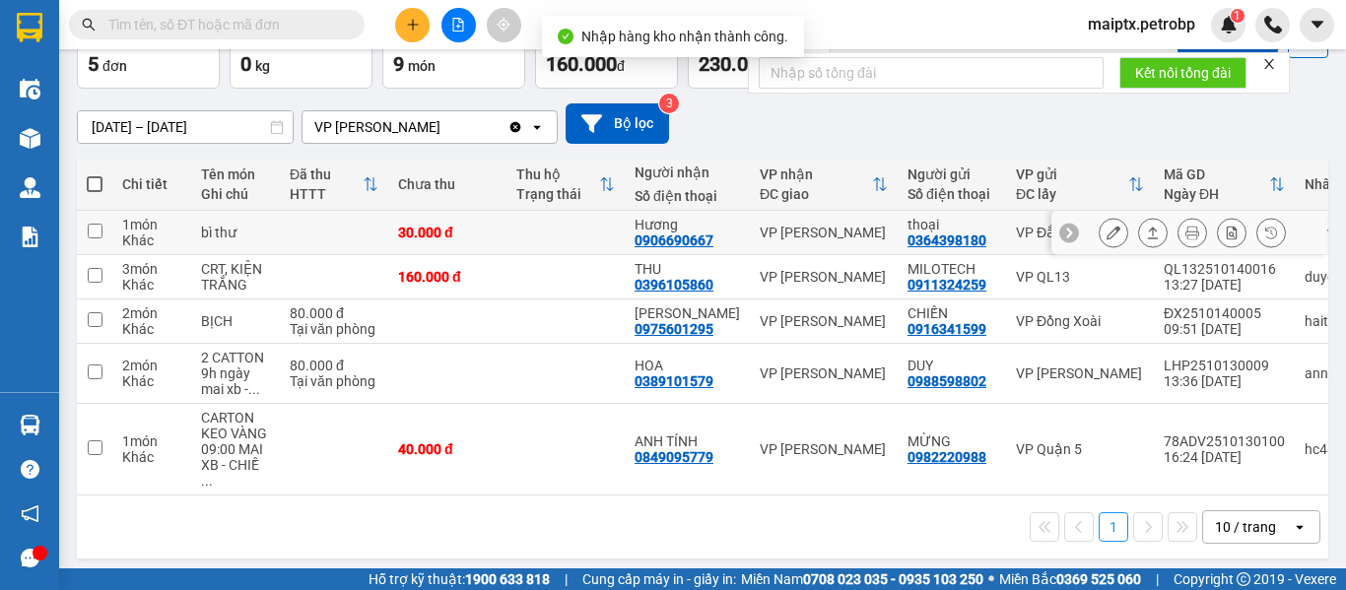
click at [1106, 239] on icon at bounding box center [1113, 233] width 14 height 14
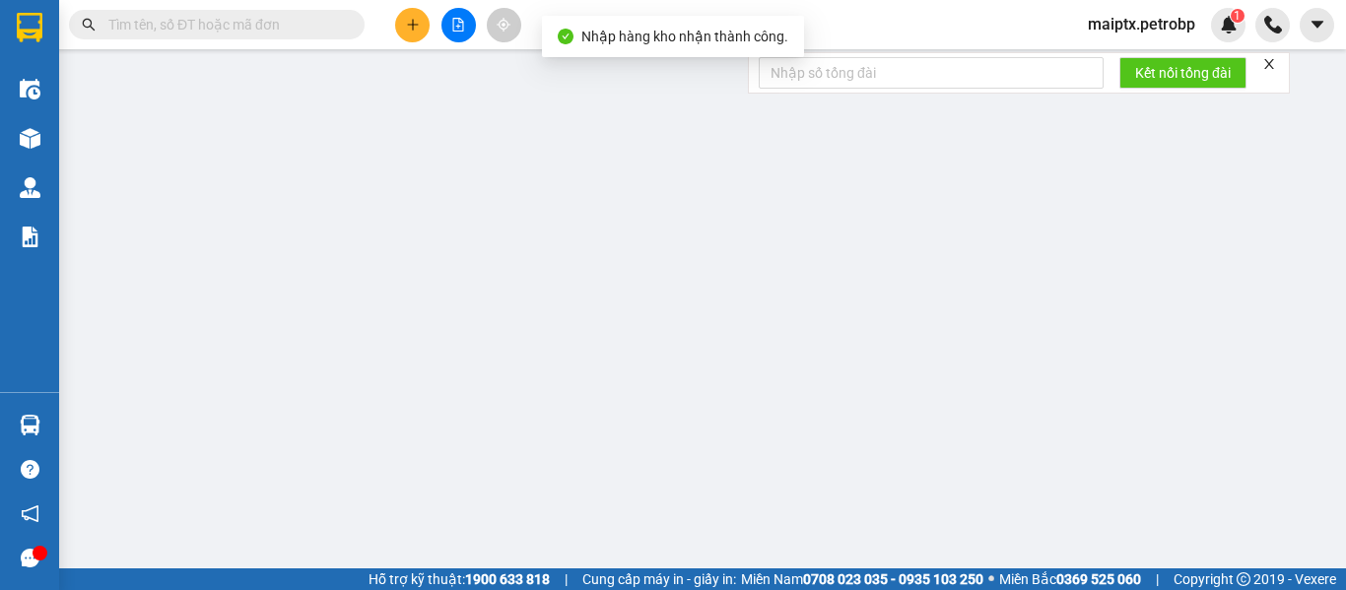
type input "0364398180"
type input "thoại"
type input "0906690667"
type input "Hương"
type input "30.000"
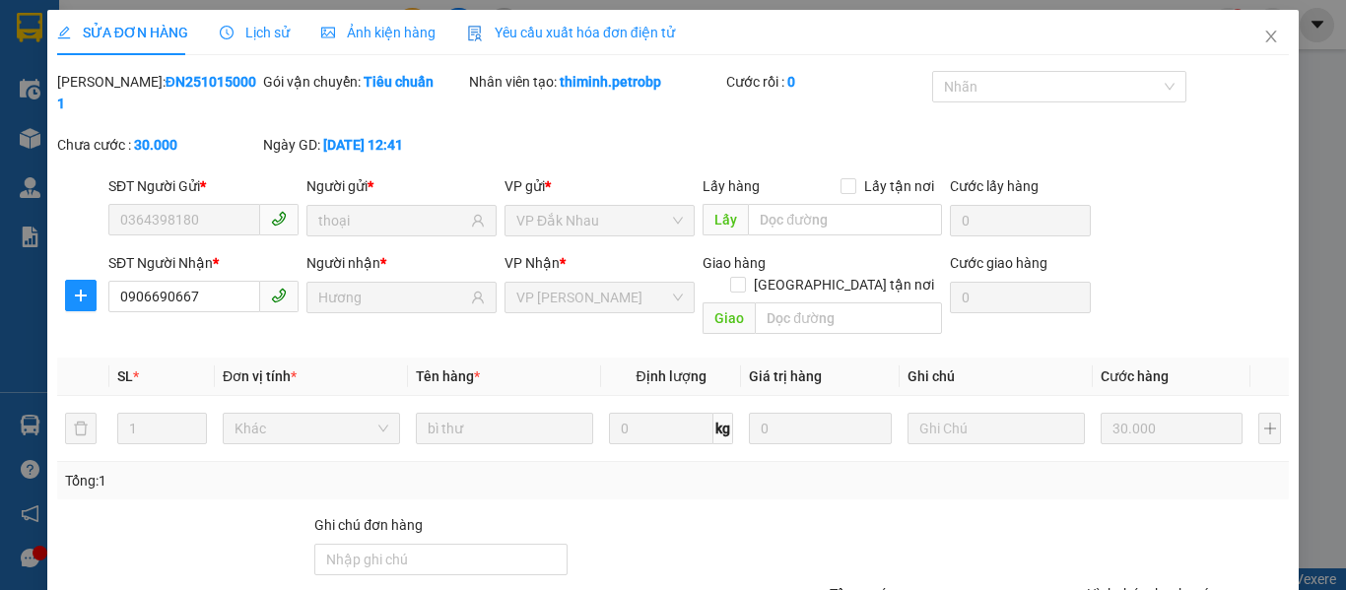
click at [154, 88] on b "ĐN2510150001" at bounding box center [156, 92] width 199 height 37
copy b "ĐN2510150001"
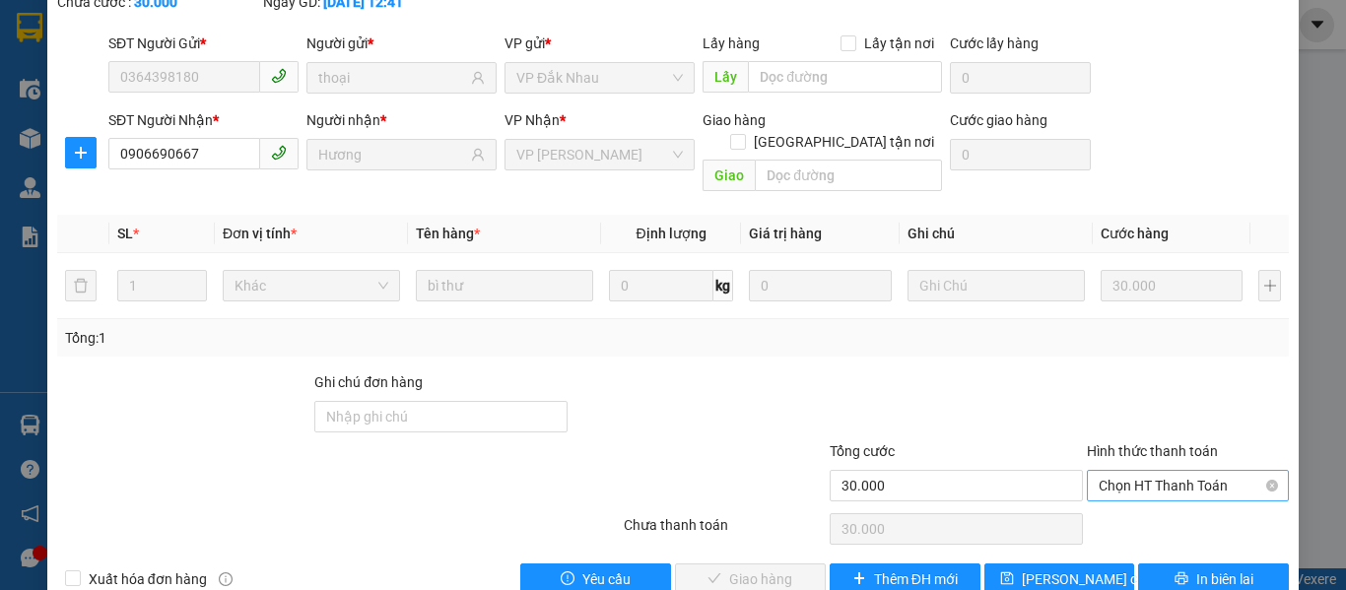
click at [1175, 471] on span "Chọn HT Thanh Toán" at bounding box center [1187, 486] width 178 height 30
click at [1136, 483] on div "Tại văn phòng" at bounding box center [1176, 482] width 176 height 22
type input "0"
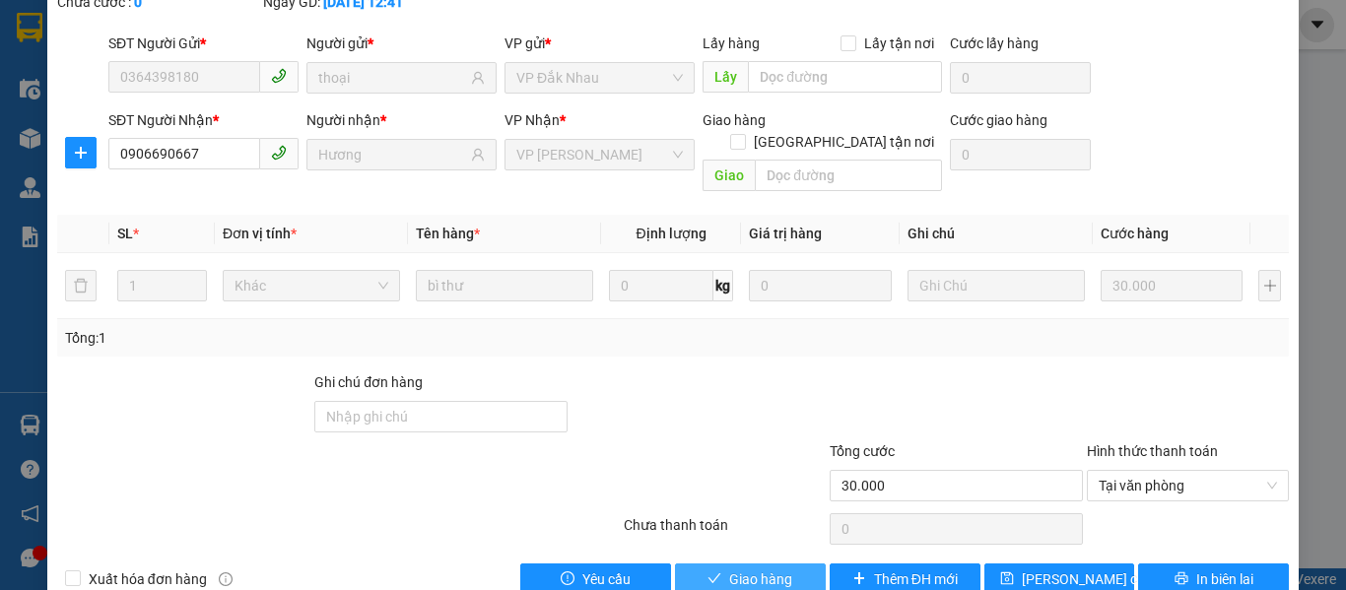
click at [717, 564] on button "Giao hàng" at bounding box center [750, 580] width 151 height 32
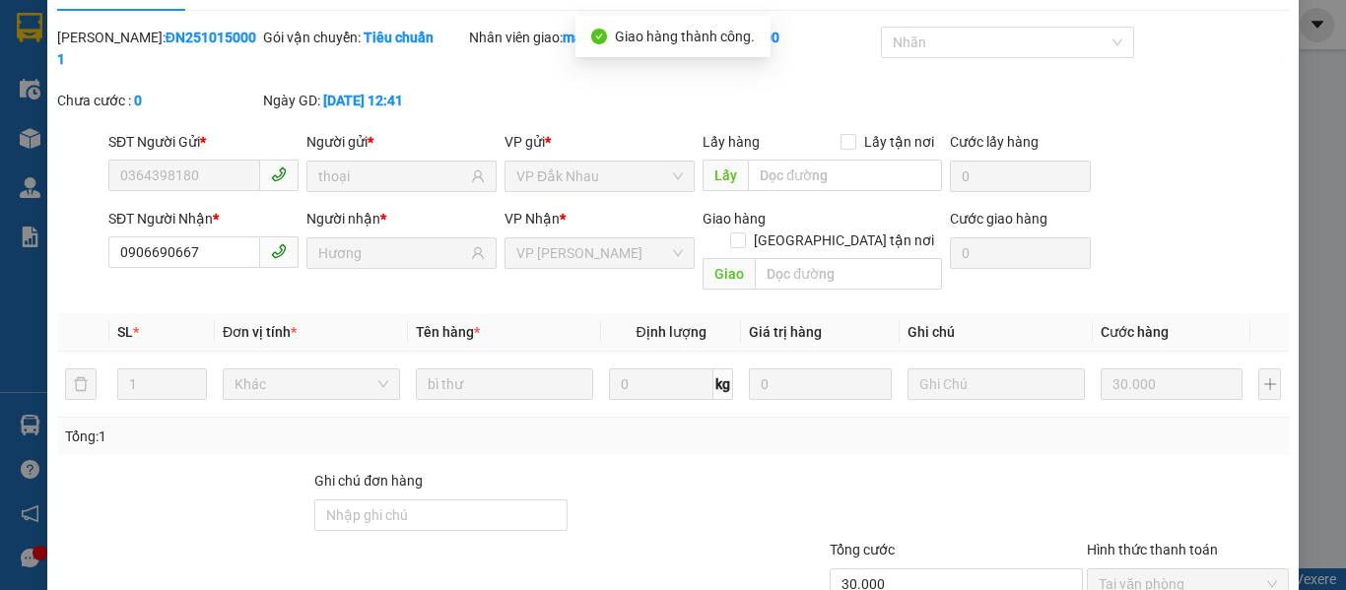
scroll to position [0, 0]
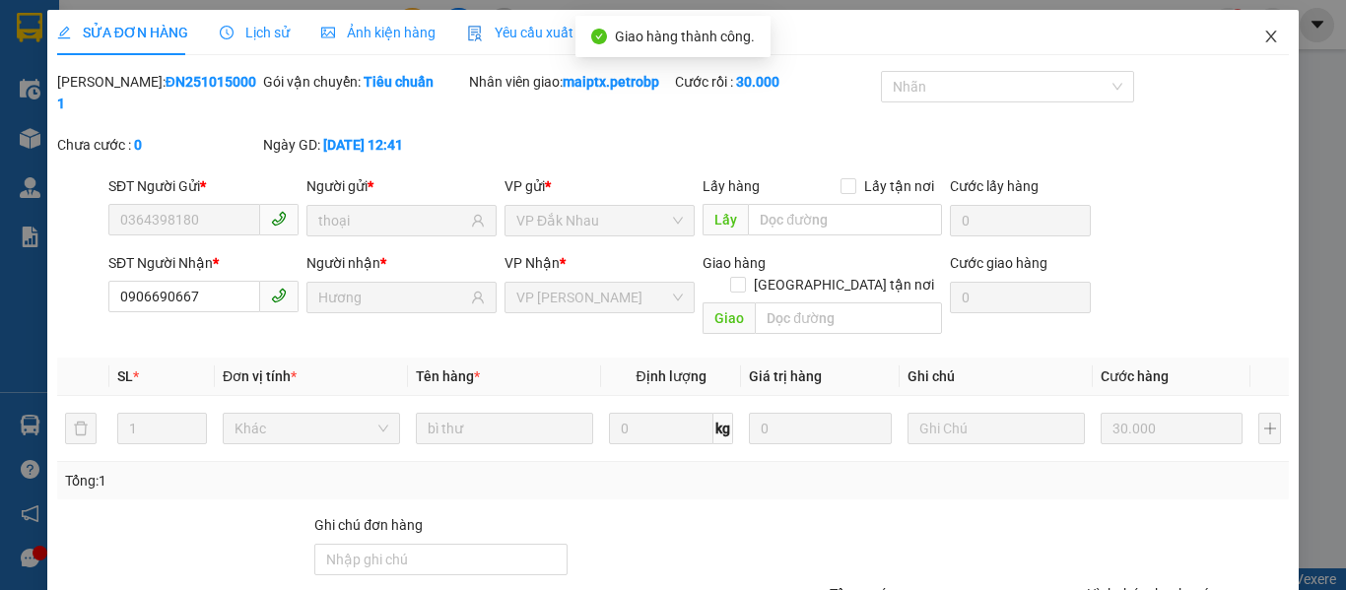
click at [1263, 36] on icon "close" at bounding box center [1271, 37] width 16 height 16
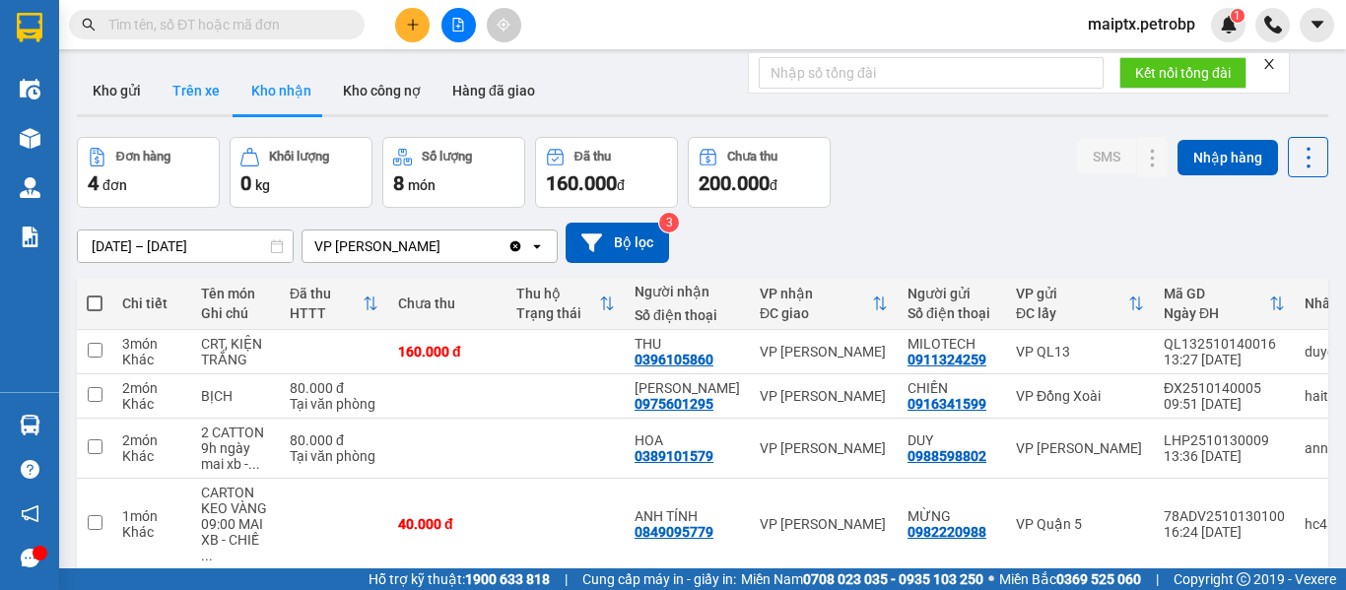
click at [169, 95] on button "Trên xe" at bounding box center [196, 90] width 79 height 47
type input "[DATE] – [DATE]"
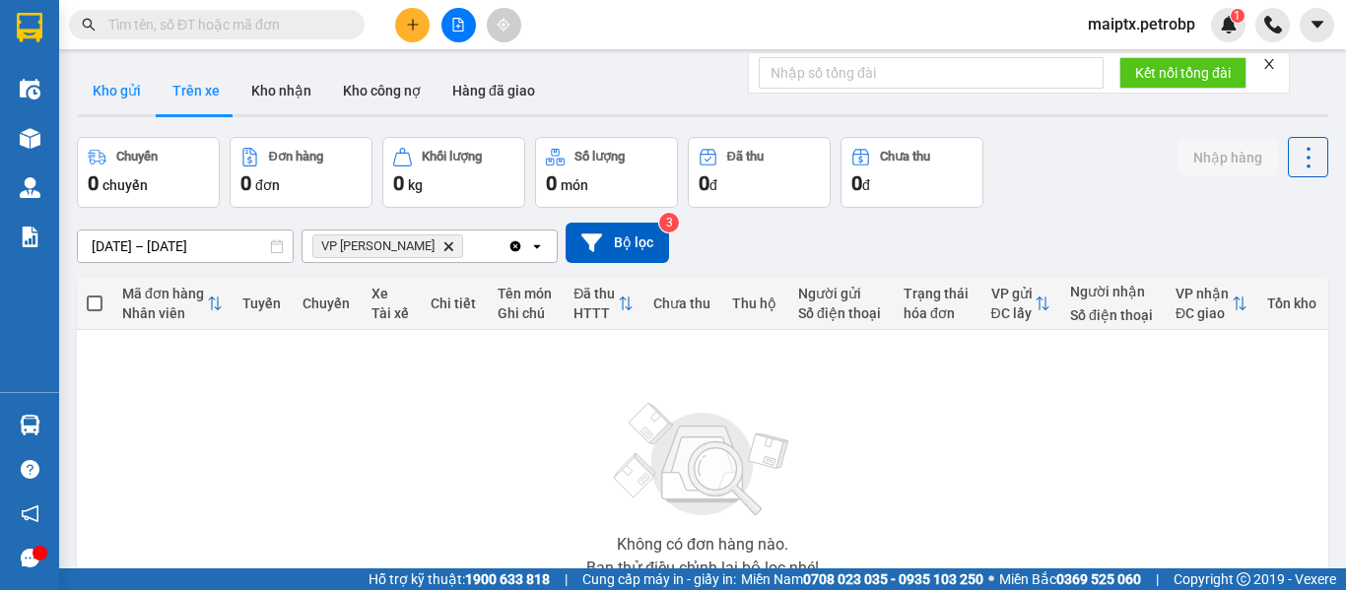
click at [126, 87] on button "Kho gửi" at bounding box center [117, 90] width 80 height 47
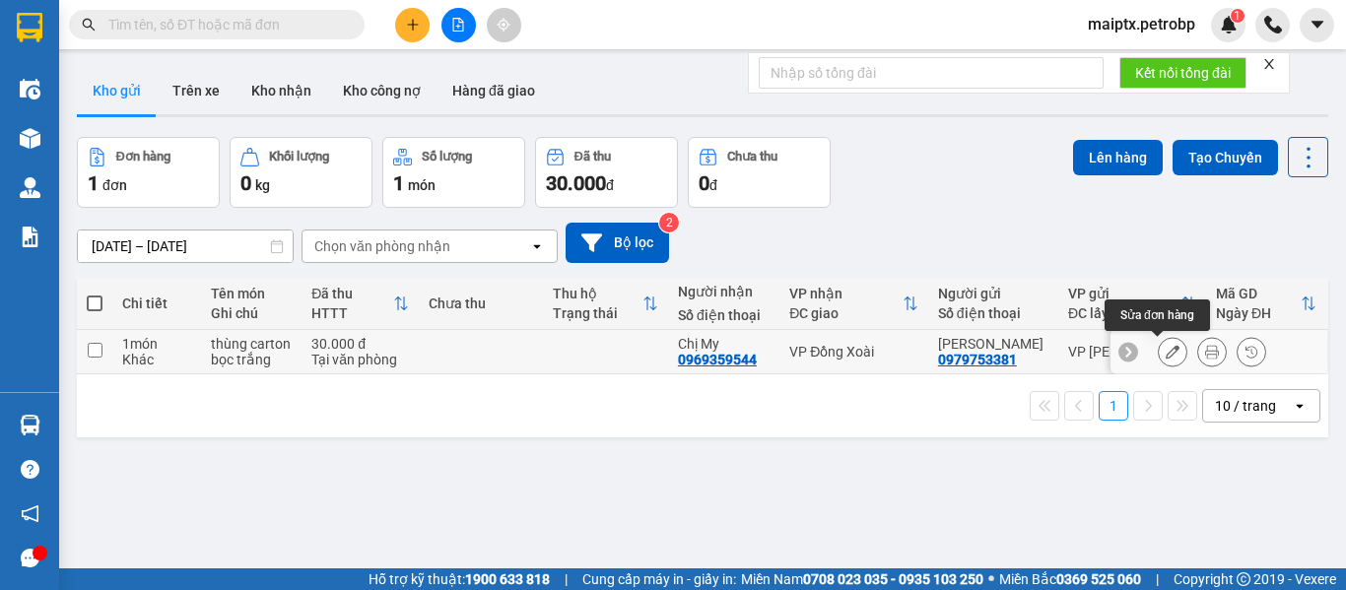
click at [1161, 361] on button at bounding box center [1173, 352] width 28 height 34
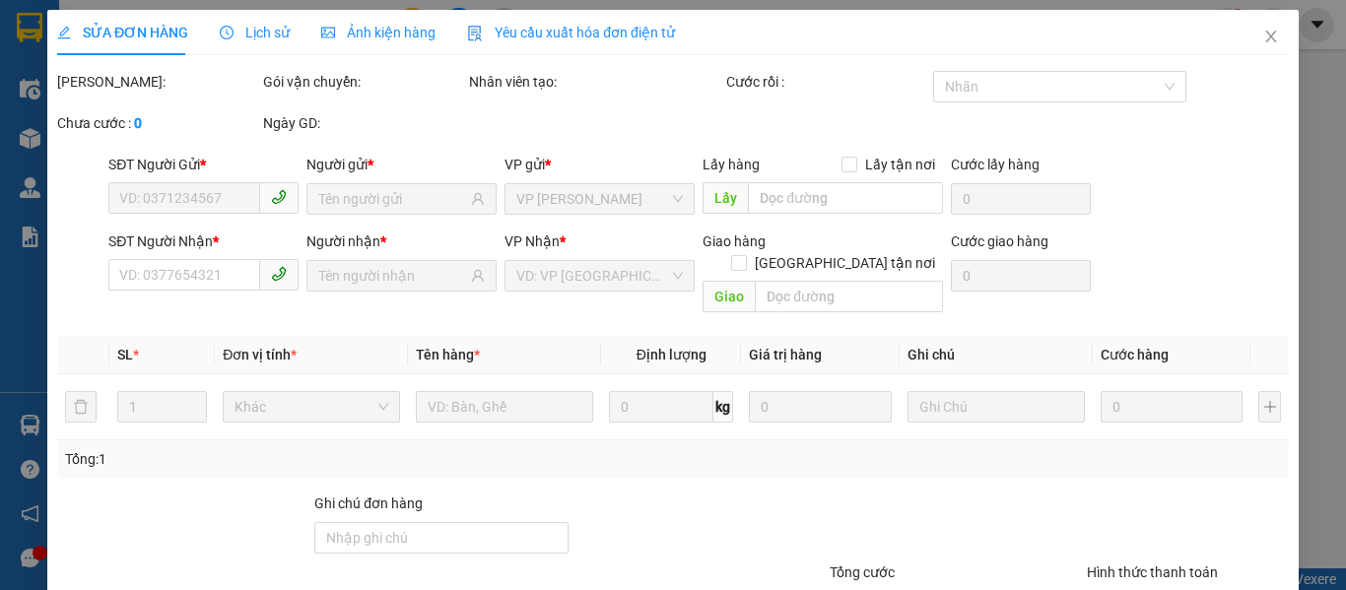
type input "0979753381"
type input "0969359544"
type input "30.000"
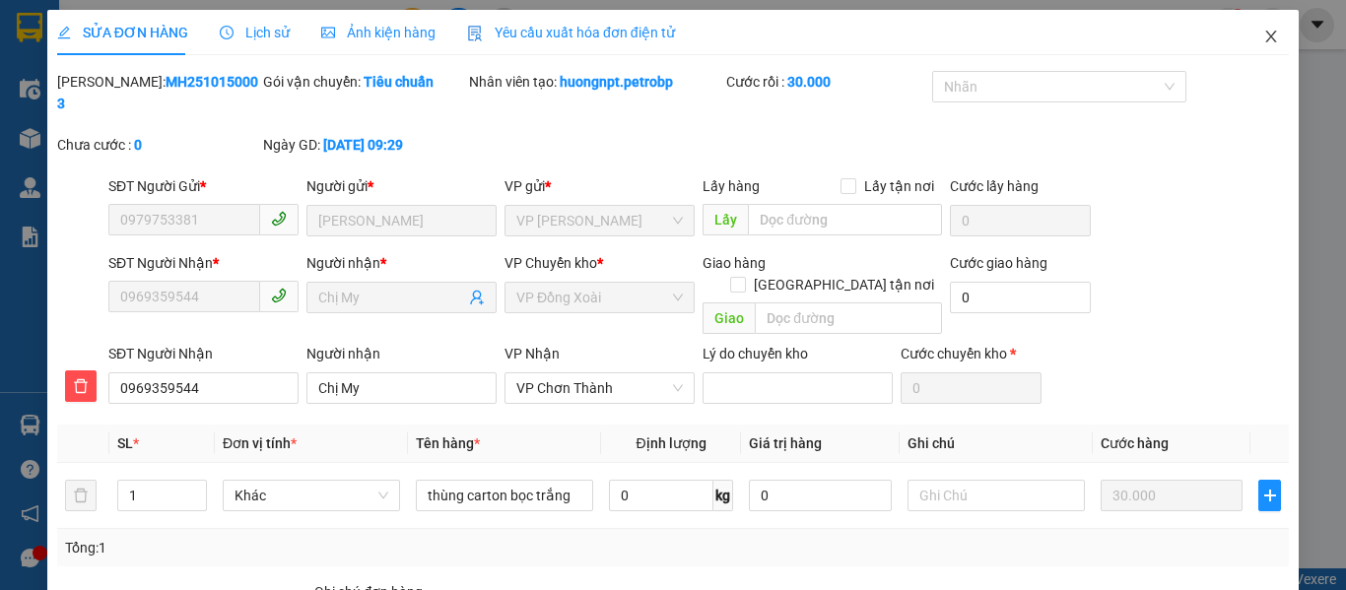
click at [1266, 35] on icon "close" at bounding box center [1271, 37] width 11 height 12
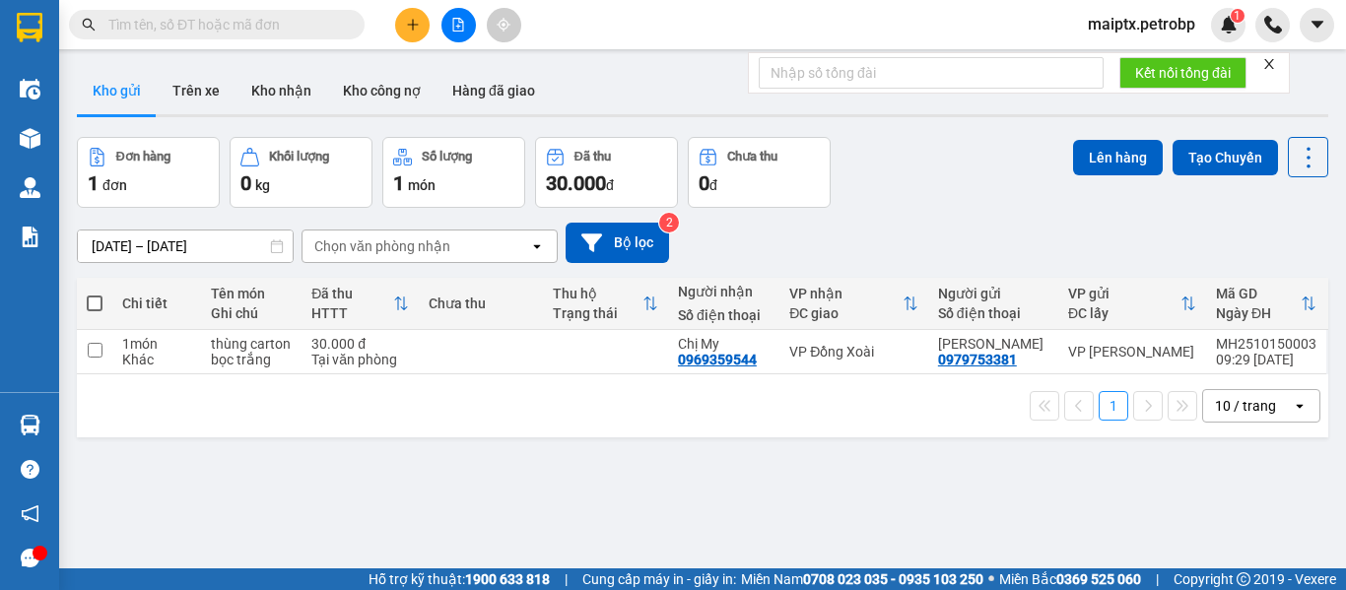
click at [212, 31] on input "text" at bounding box center [224, 25] width 233 height 22
paste input "L132510150009"
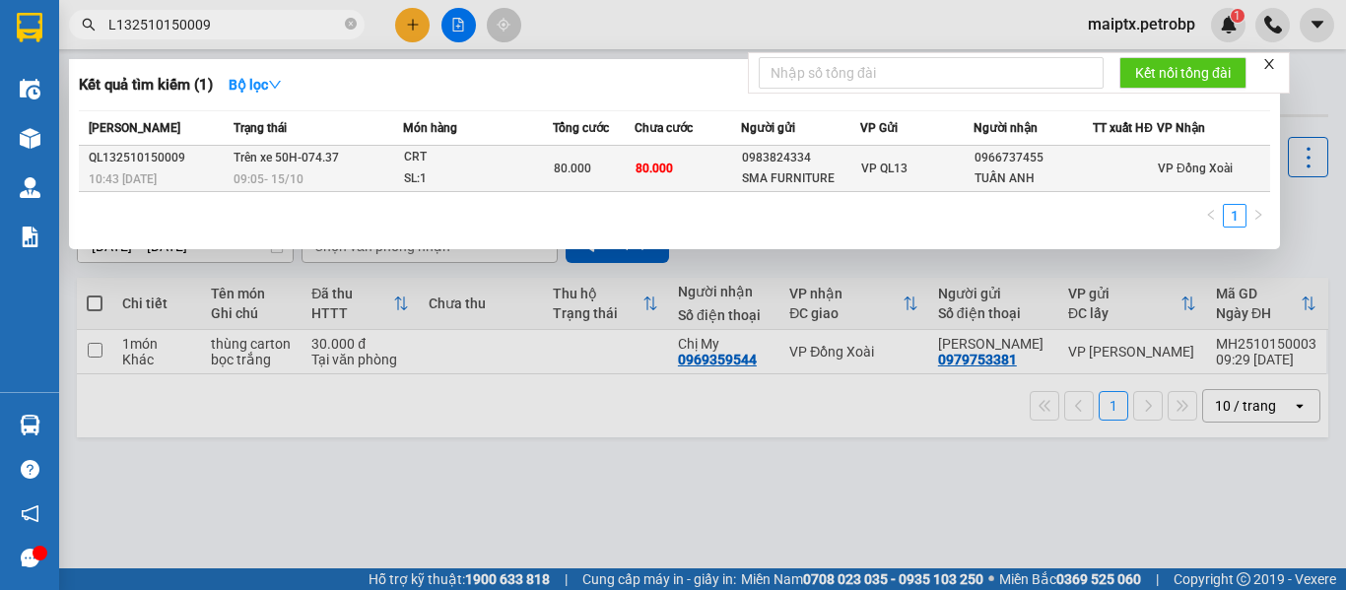
type input "L132510150009"
click at [275, 158] on span "Trên xe 50H-074.37" at bounding box center [285, 158] width 105 height 14
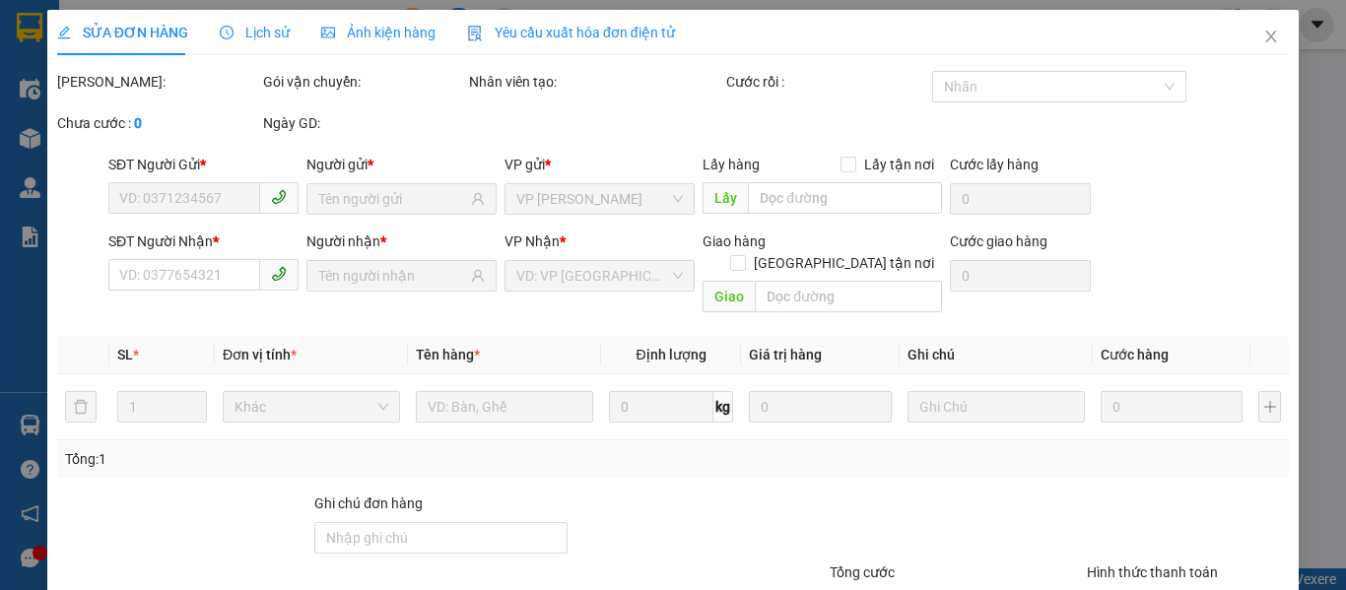
type input "0983824334"
type input "SMA FURNITURE"
type input "0966737455"
type input "TUẤN ANH"
type input "80.000"
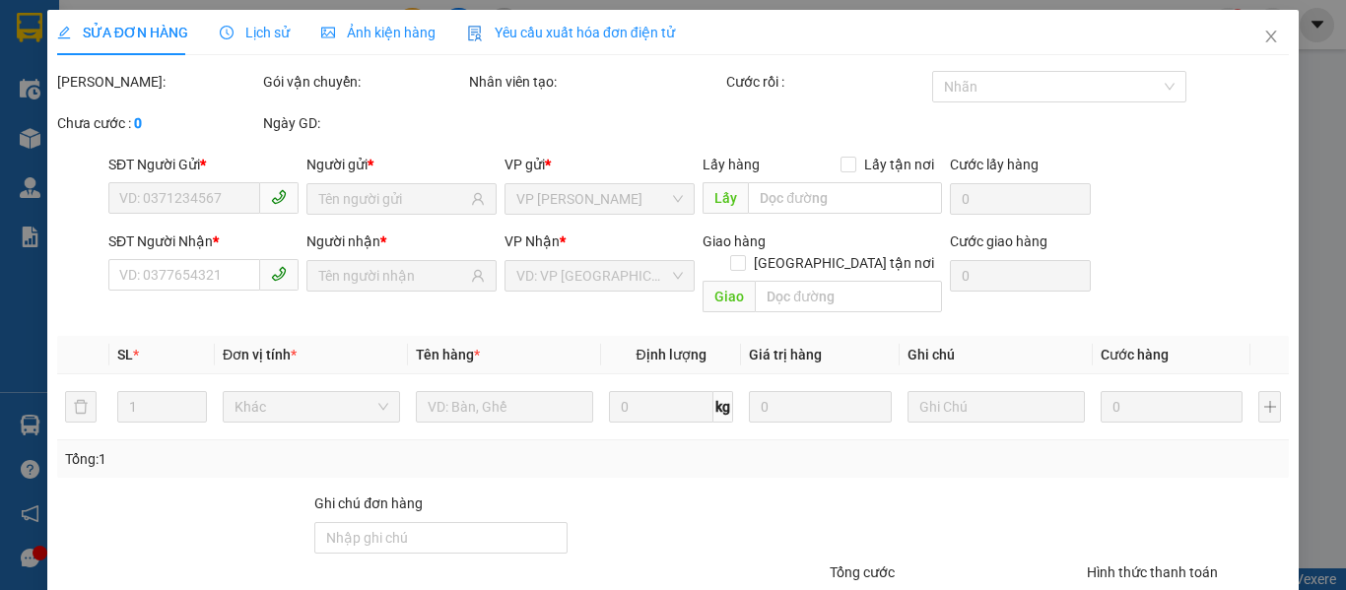
type input "80.000"
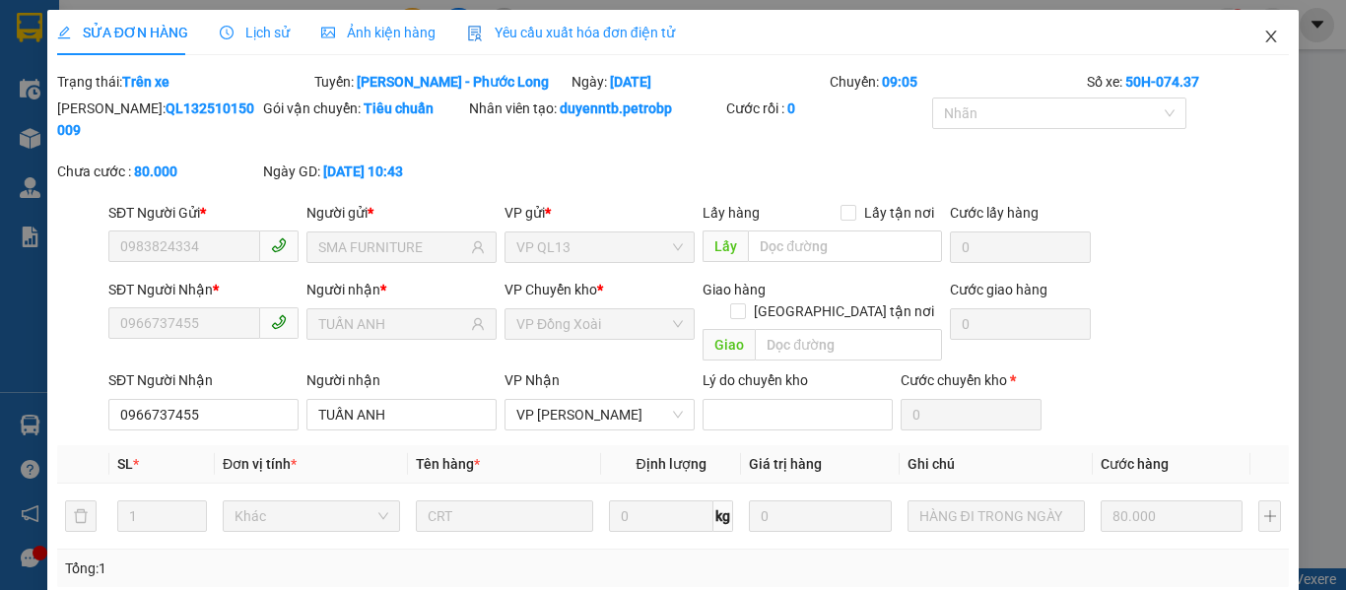
click at [1263, 40] on icon "close" at bounding box center [1271, 37] width 16 height 16
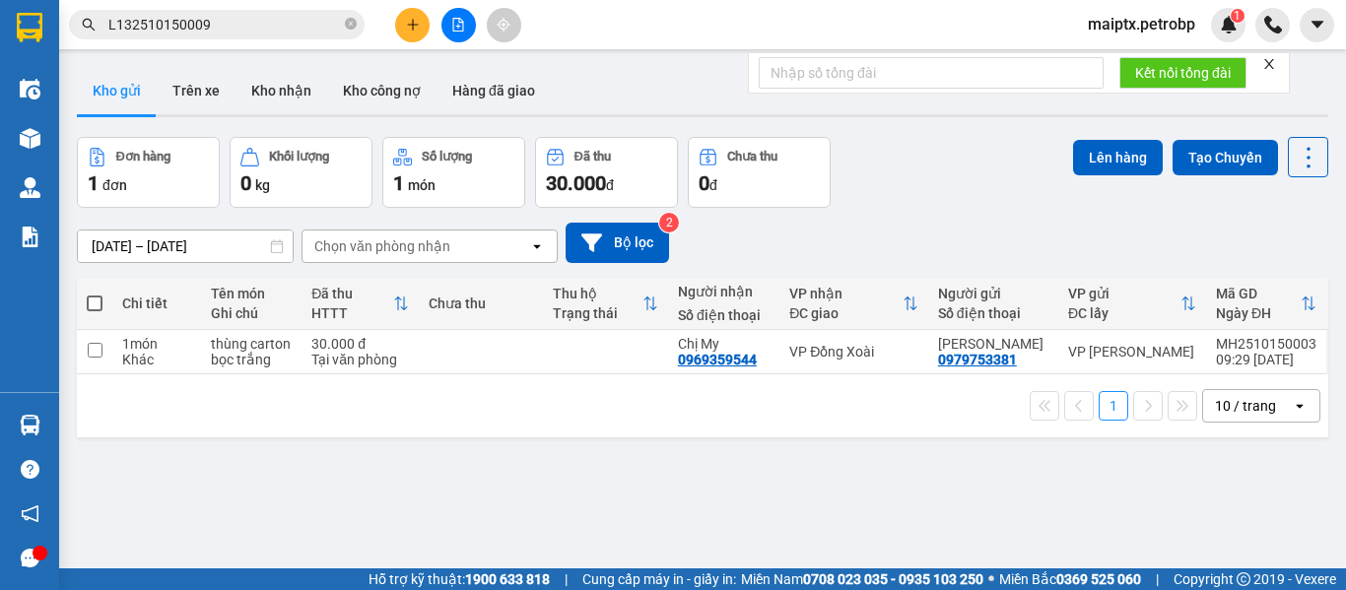
click at [258, 35] on span "L132510150009" at bounding box center [217, 25] width 296 height 30
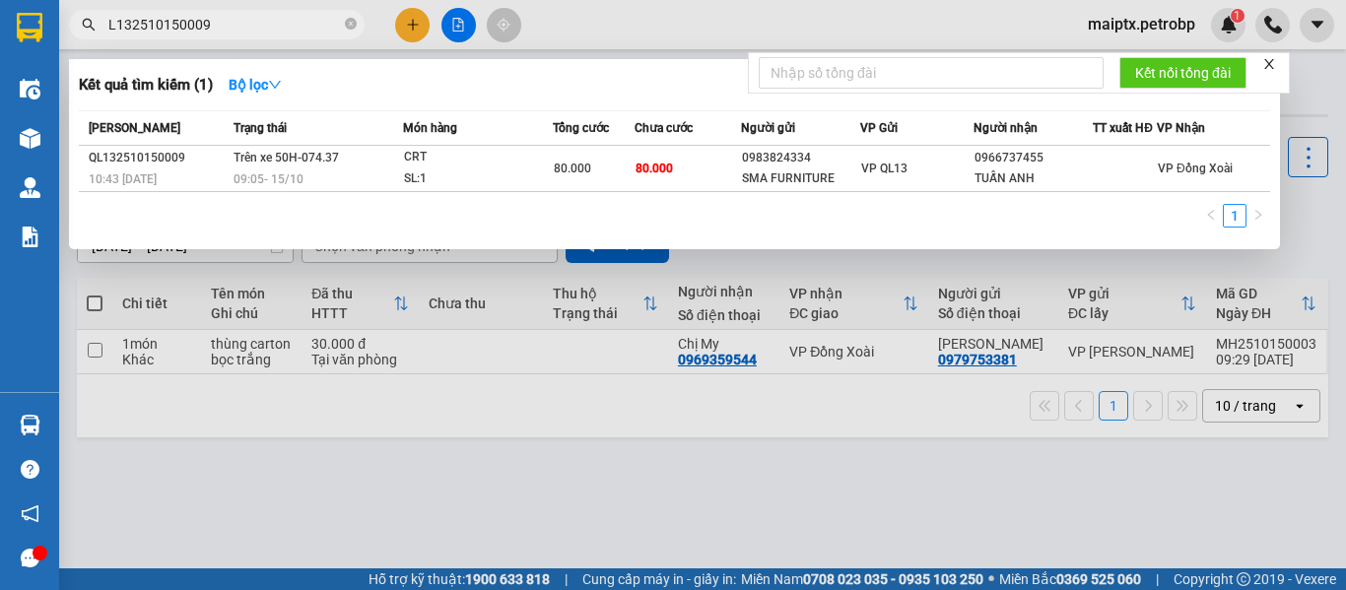
click at [186, 21] on input "L132510150009" at bounding box center [224, 25] width 233 height 22
click at [109, 30] on input "L132510150009" at bounding box center [224, 25] width 233 height 22
type input "qL132510150009"
click at [436, 489] on div at bounding box center [673, 295] width 1346 height 590
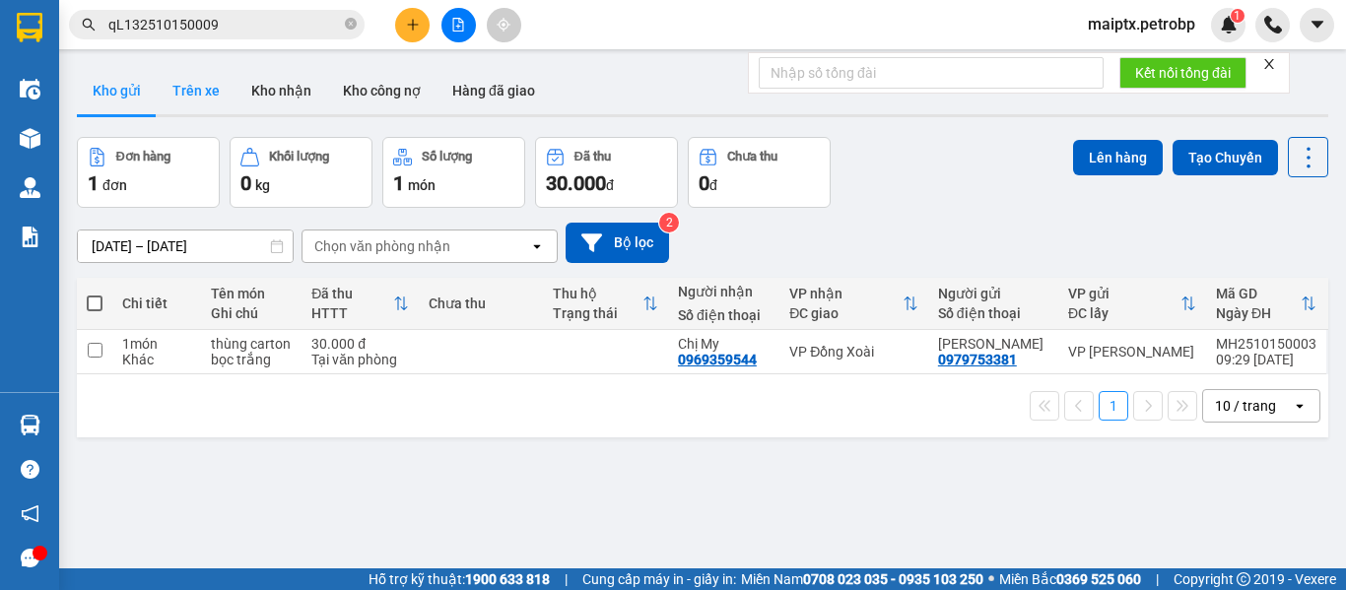
click at [168, 96] on button "Trên xe" at bounding box center [196, 90] width 79 height 47
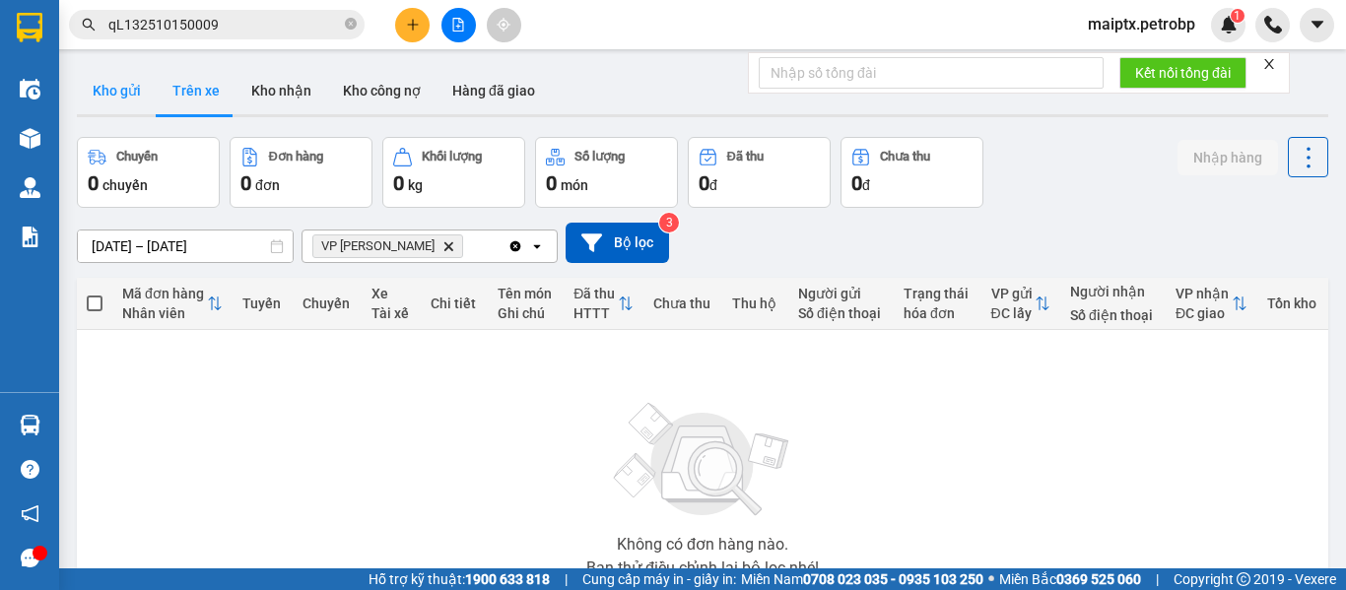
click at [105, 96] on button "Kho gửi" at bounding box center [117, 90] width 80 height 47
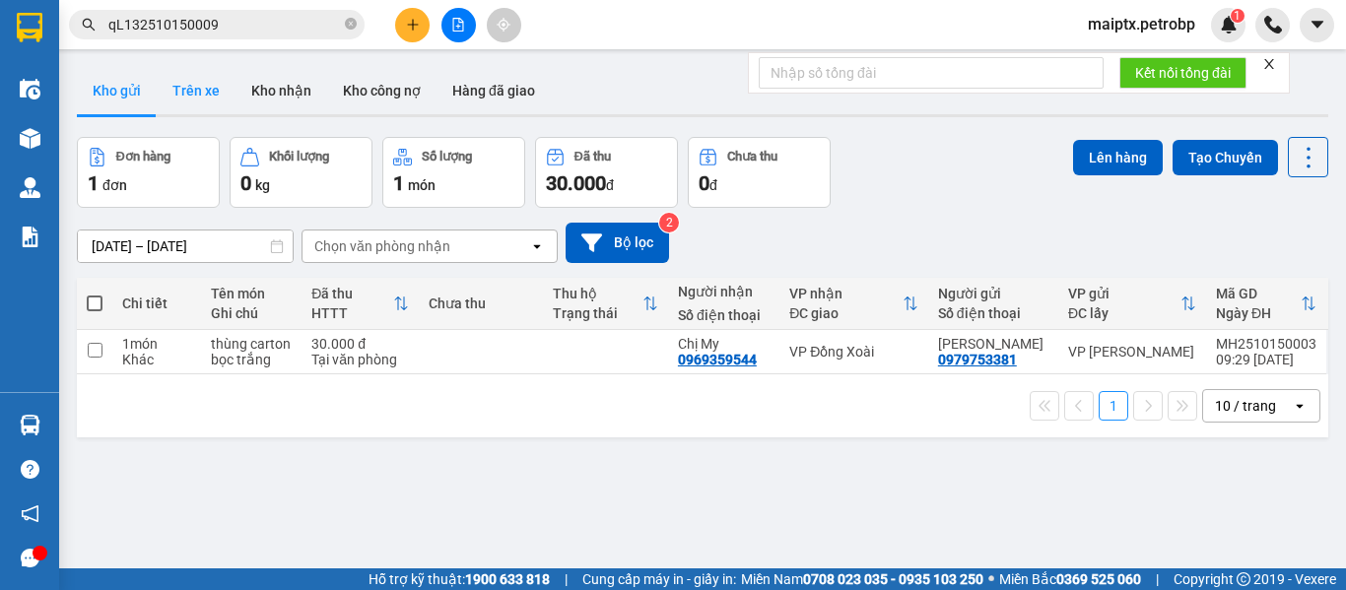
click at [171, 97] on button "Trên xe" at bounding box center [196, 90] width 79 height 47
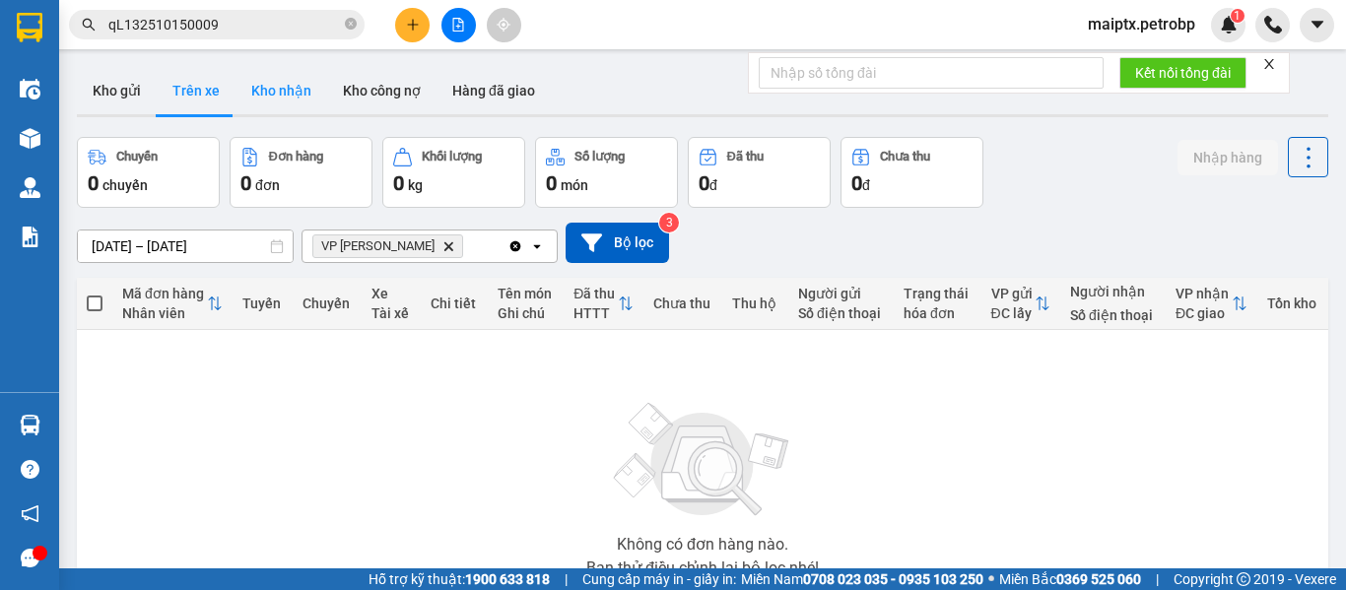
click at [272, 99] on button "Kho nhận" at bounding box center [281, 90] width 92 height 47
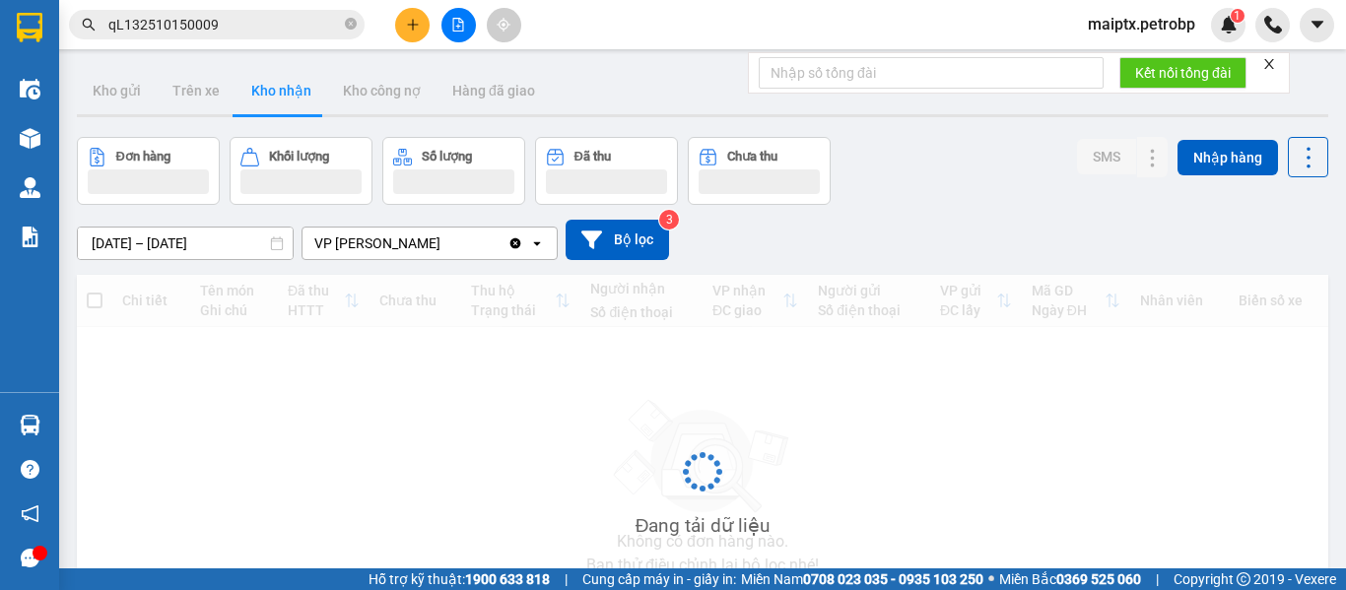
type input "[DATE] – [DATE]"
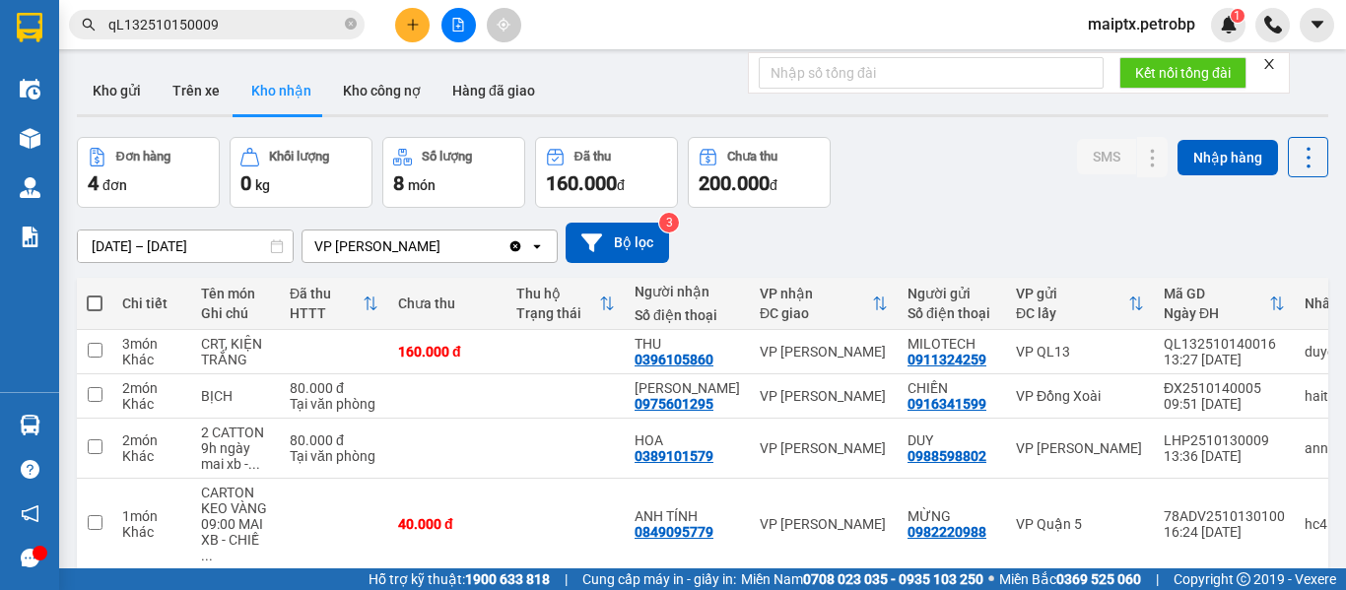
click at [212, 23] on input "qL132510150009" at bounding box center [224, 25] width 233 height 22
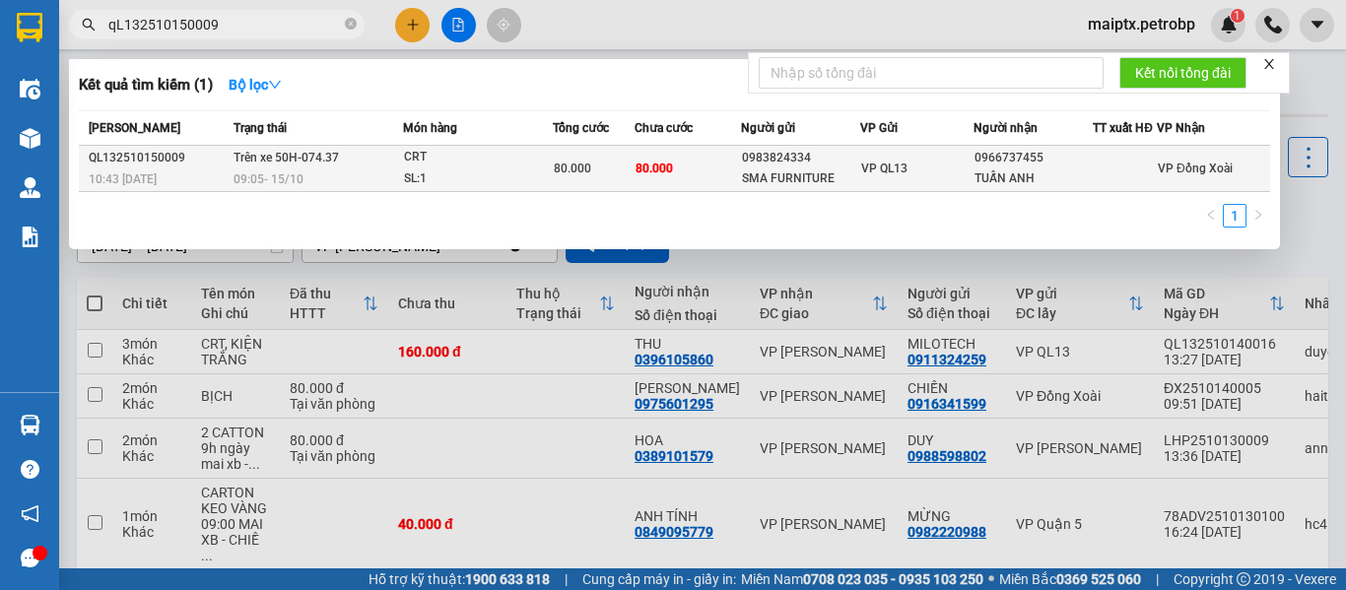
click at [246, 163] on span "Trên xe 50H-074.37" at bounding box center [285, 158] width 105 height 14
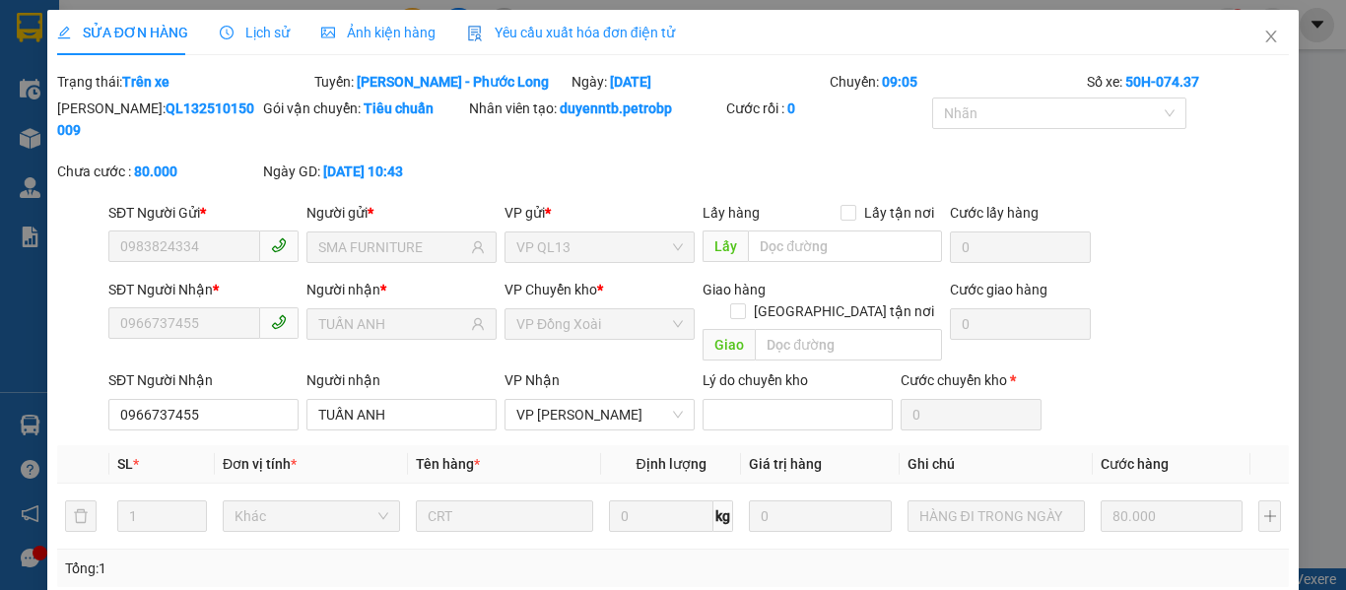
type input "0983824334"
type input "SMA FURNITURE"
type input "0966737455"
type input "TUẤN ANH"
type input "80.000"
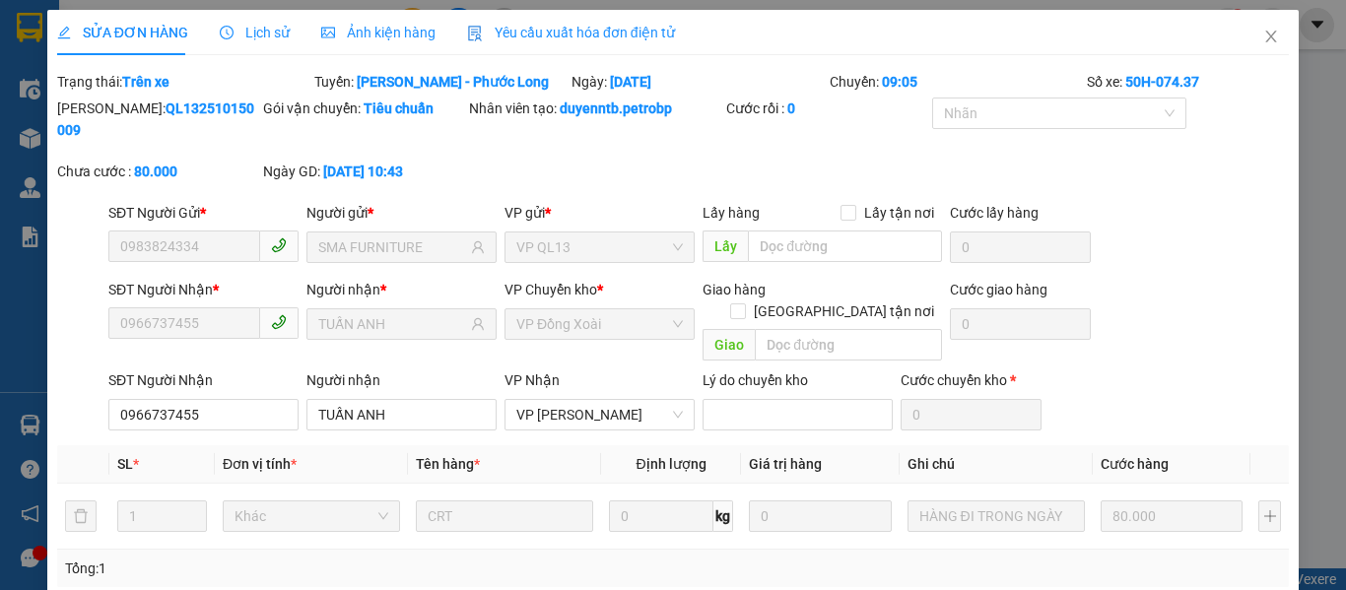
type input "80.000"
click at [1263, 33] on icon "close" at bounding box center [1271, 37] width 16 height 16
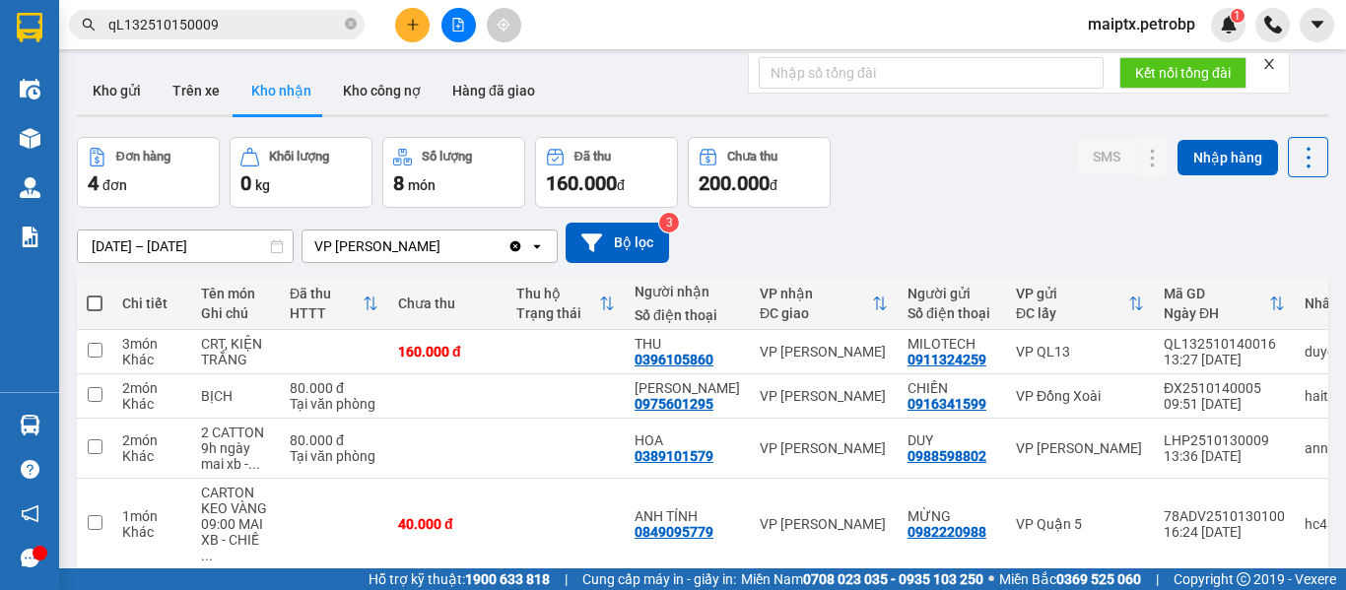
click at [164, 32] on input "qL132510150009" at bounding box center [224, 25] width 233 height 22
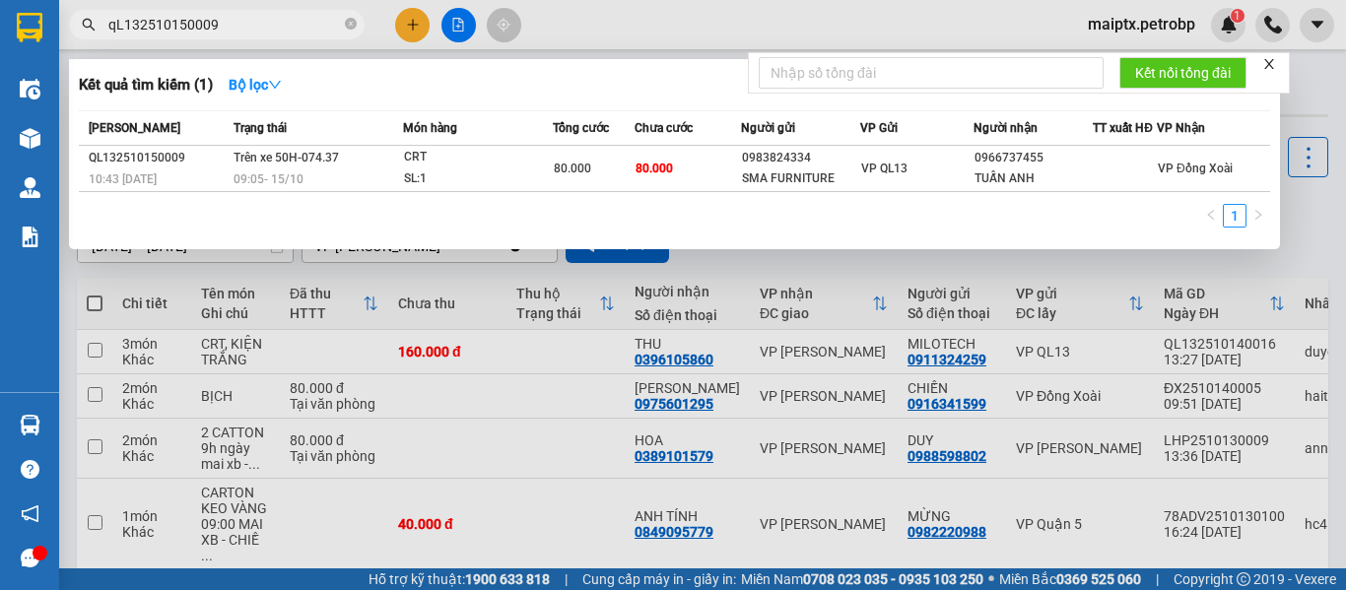
click at [164, 32] on input "qL132510150009" at bounding box center [224, 25] width 233 height 22
click at [261, 25] on input "qL132510150009" at bounding box center [224, 25] width 233 height 22
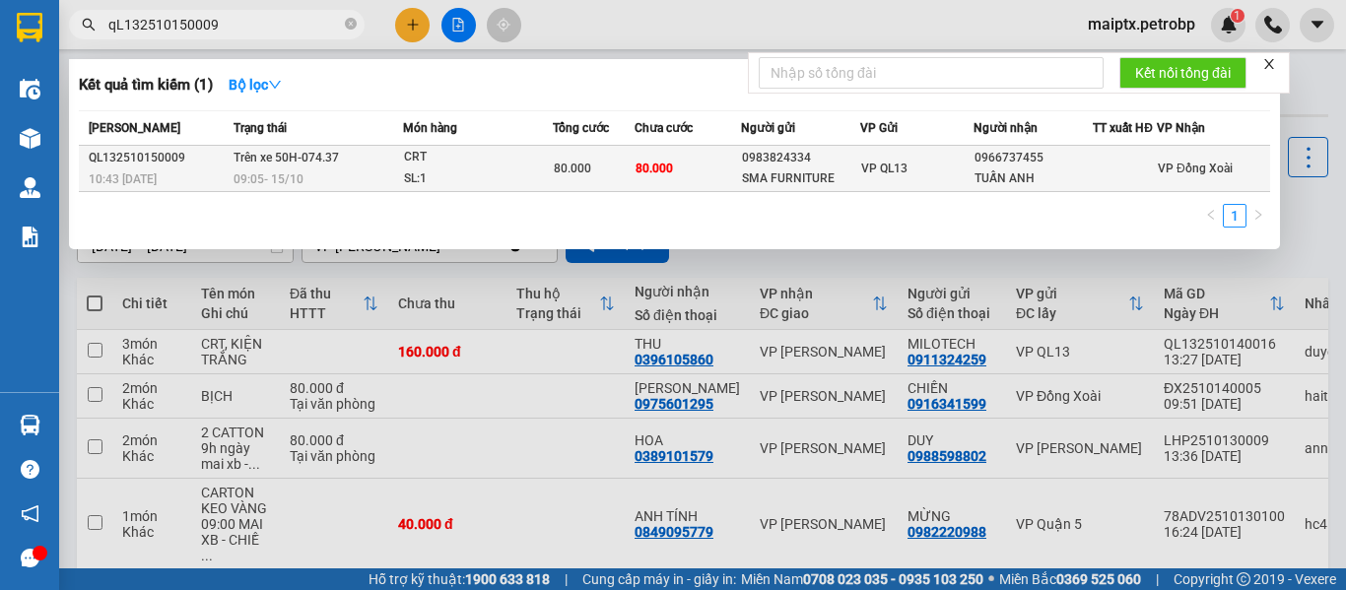
click at [661, 153] on td "80.000" at bounding box center [687, 169] width 106 height 46
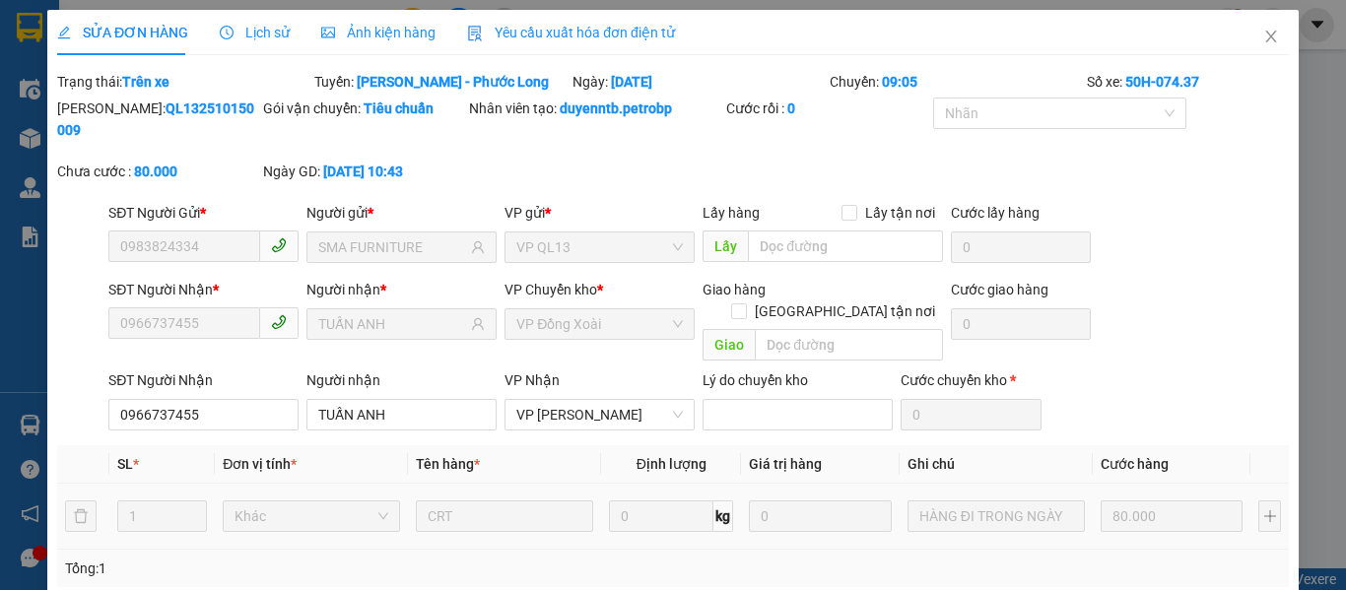
type input "0983824334"
type input "SMA FURNITURE"
type input "0966737455"
type input "TUẤN ANH"
type input "80.000"
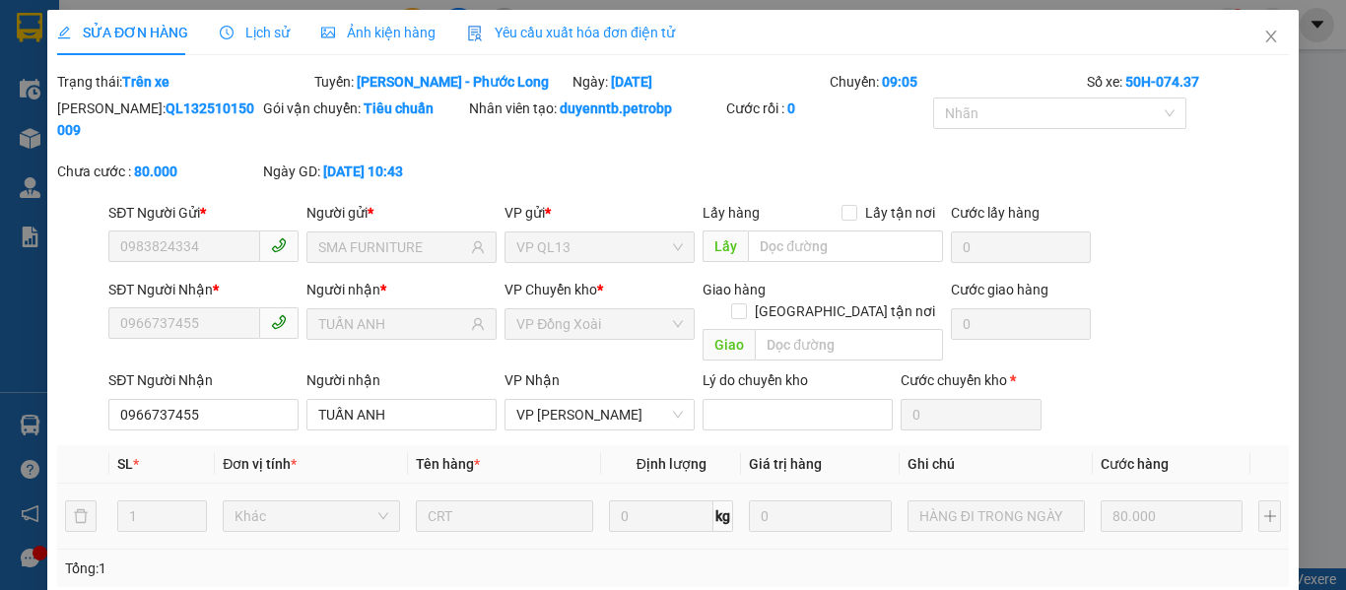
type input "80.000"
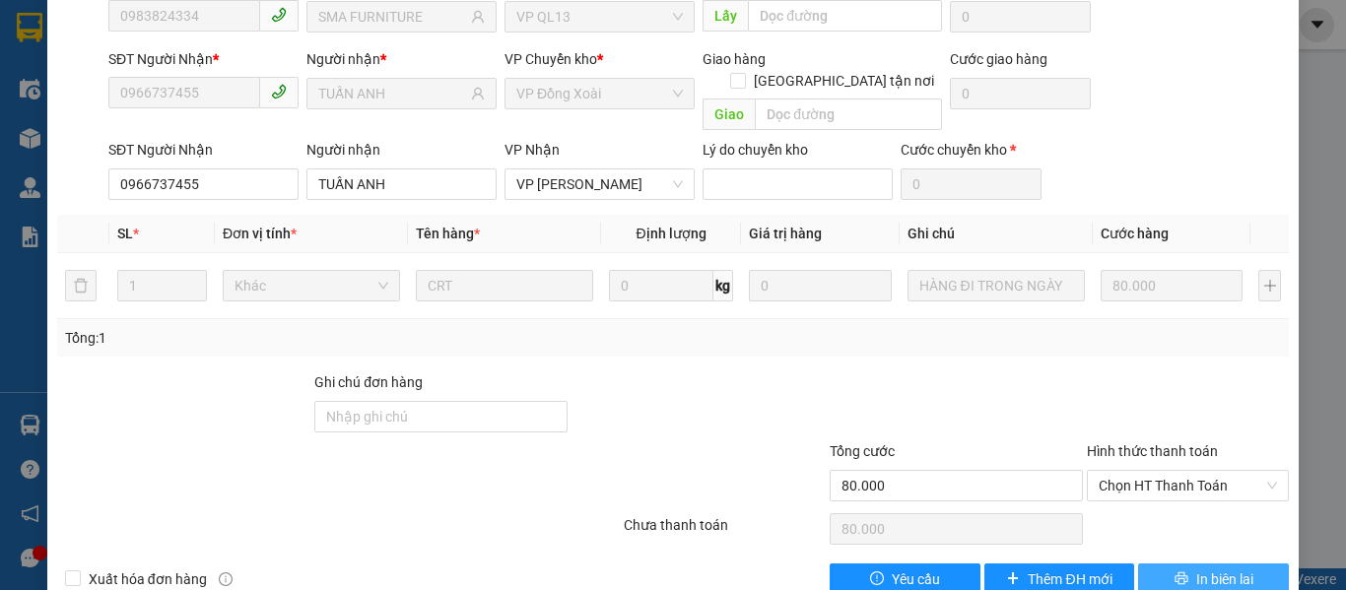
click at [1259, 564] on button "In biên lai" at bounding box center [1213, 580] width 151 height 32
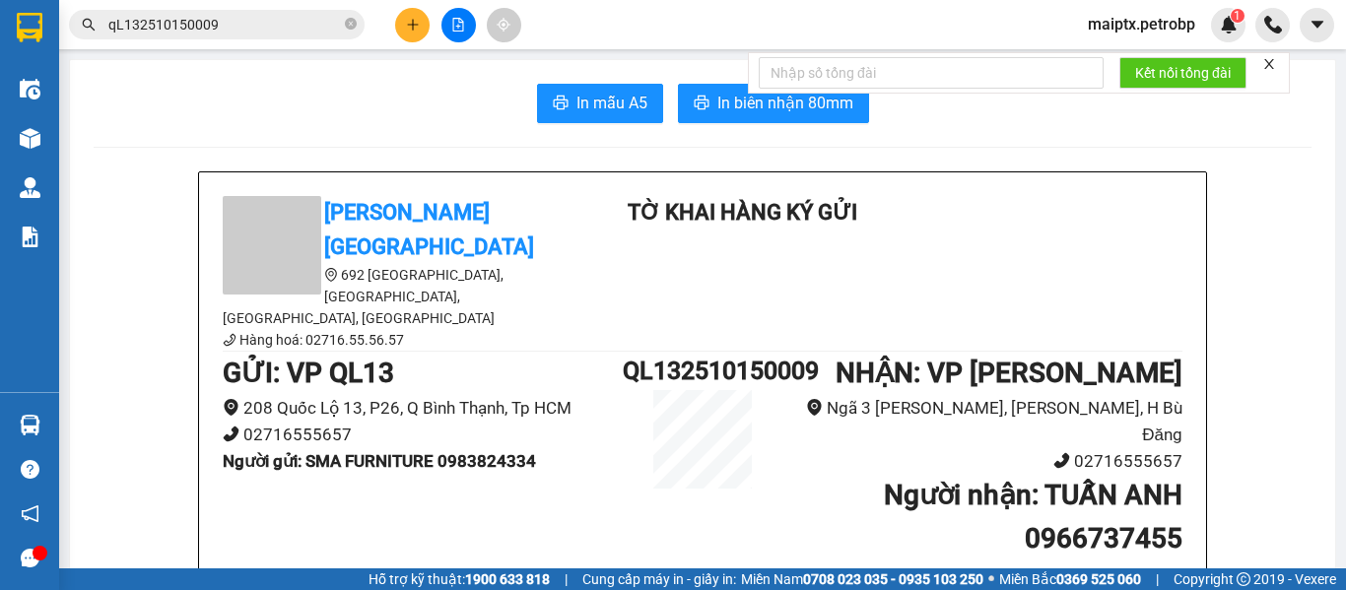
scroll to position [99, 0]
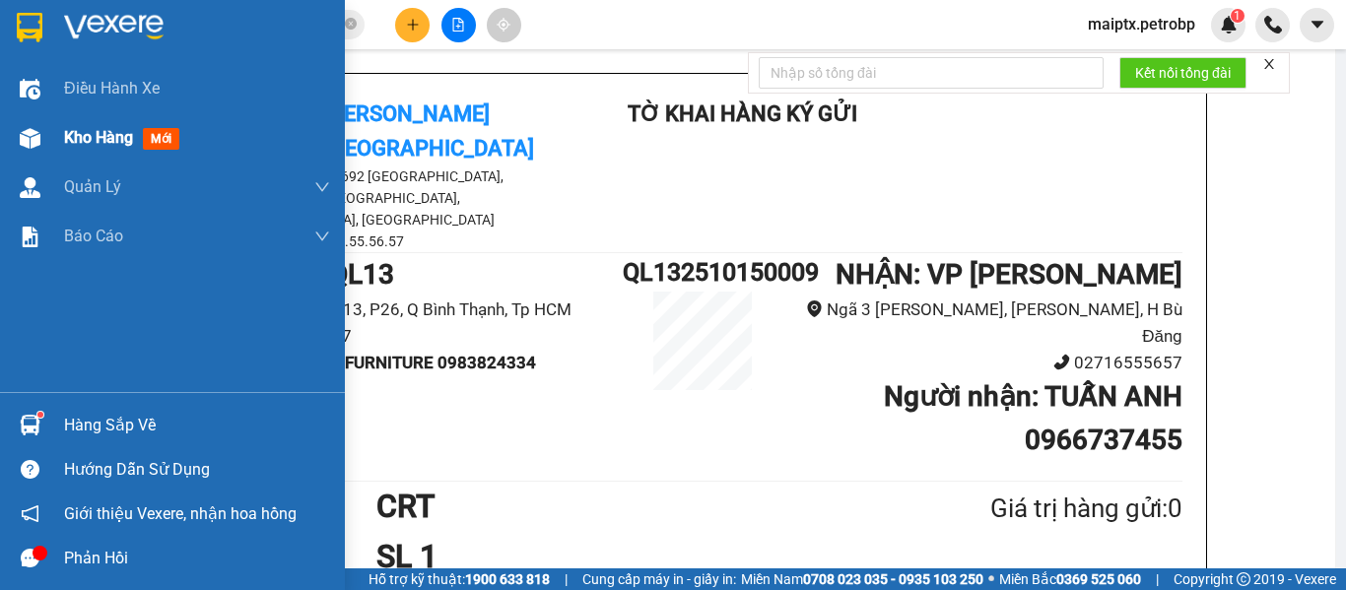
click at [60, 148] on div "Kho hàng mới" at bounding box center [172, 137] width 345 height 49
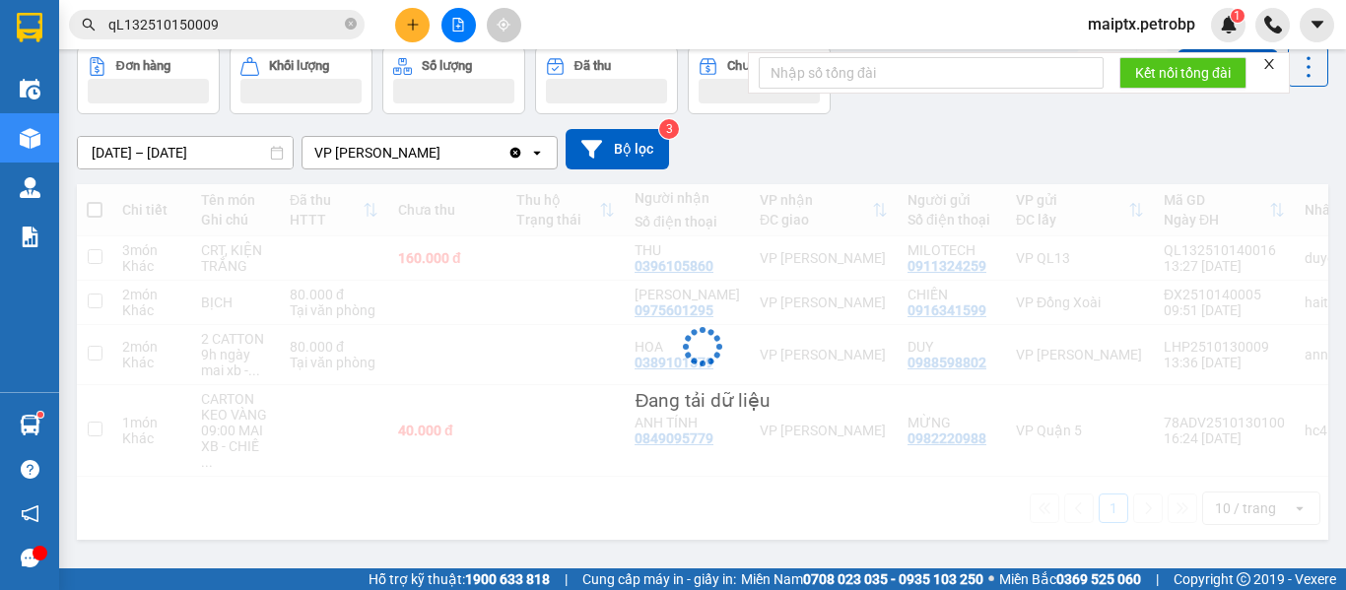
scroll to position [91, 0]
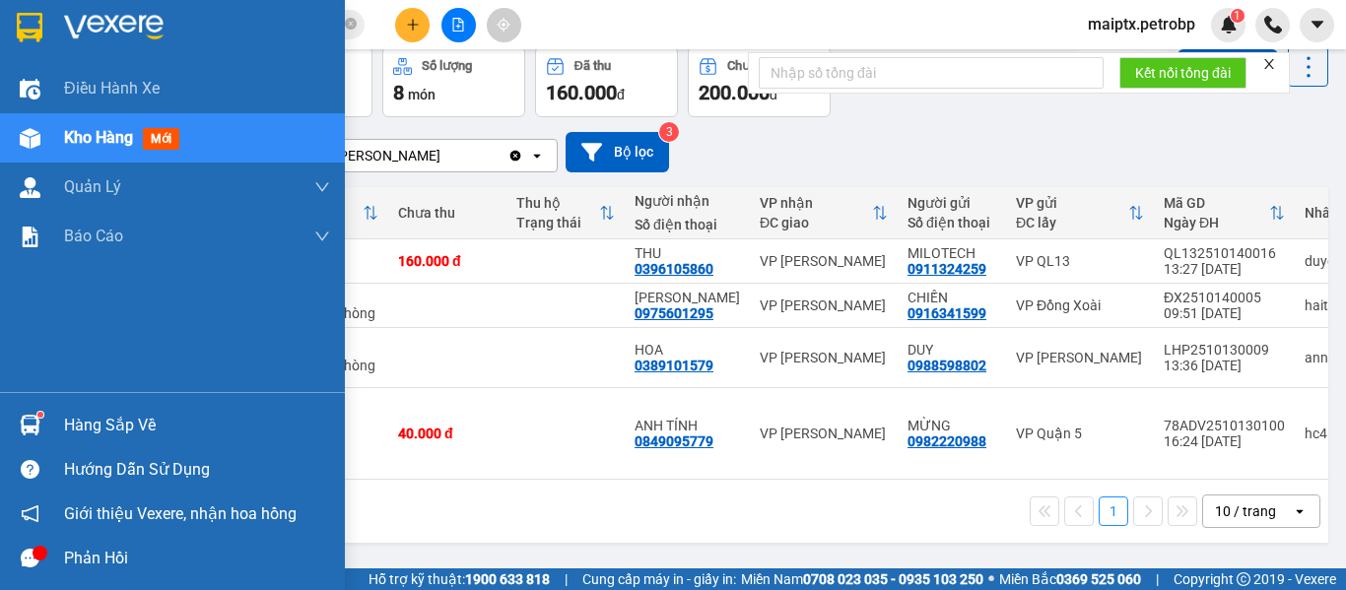
click at [42, 419] on div at bounding box center [30, 425] width 34 height 34
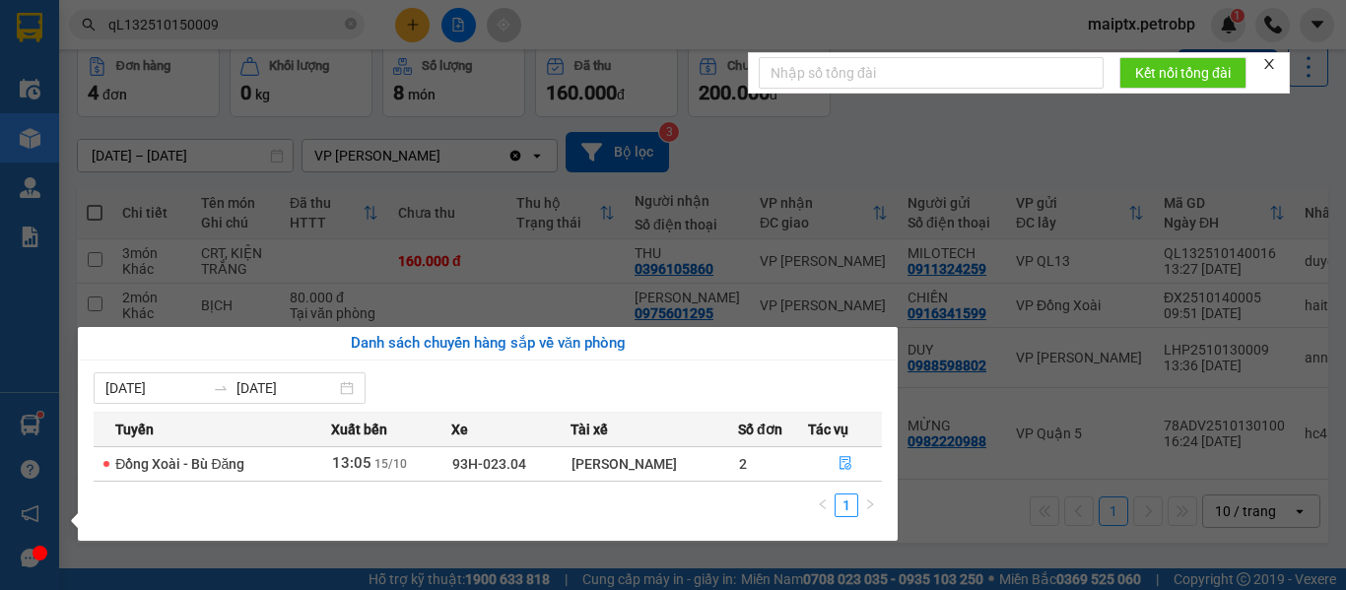
click at [983, 548] on section "Kết quả tìm kiếm ( 1 ) Bộ lọc Mã ĐH Trạng thái Món hàng Tổng cước Chưa cước Ngư…" at bounding box center [673, 295] width 1346 height 590
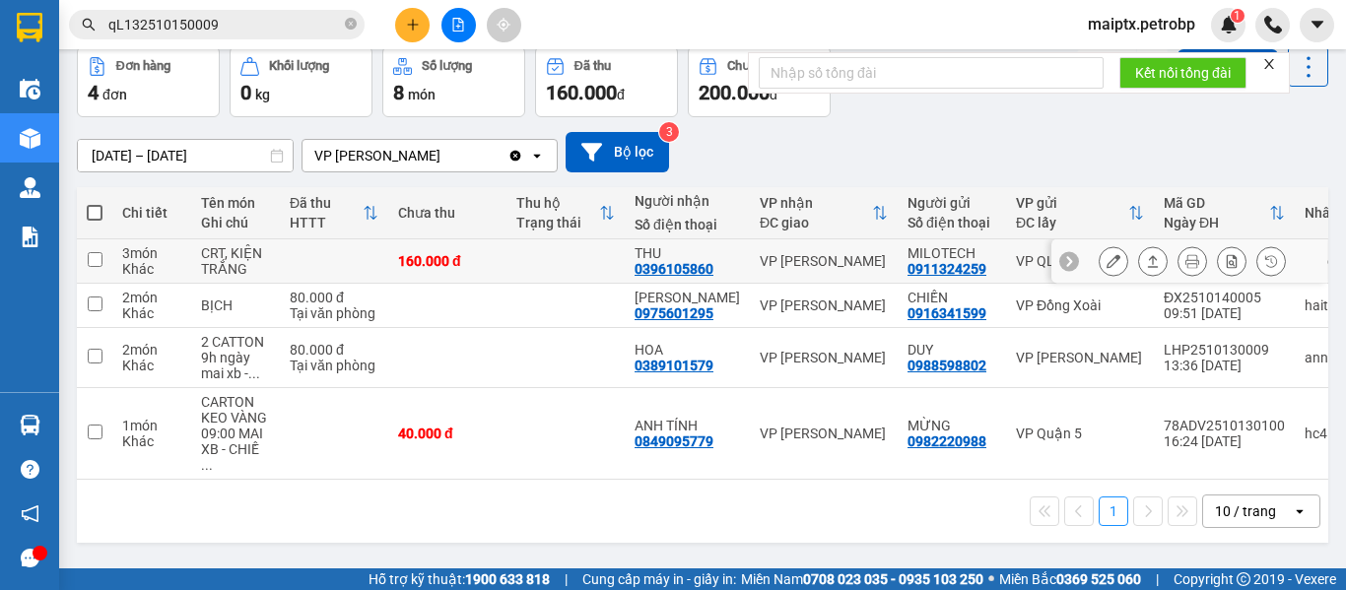
scroll to position [0, 0]
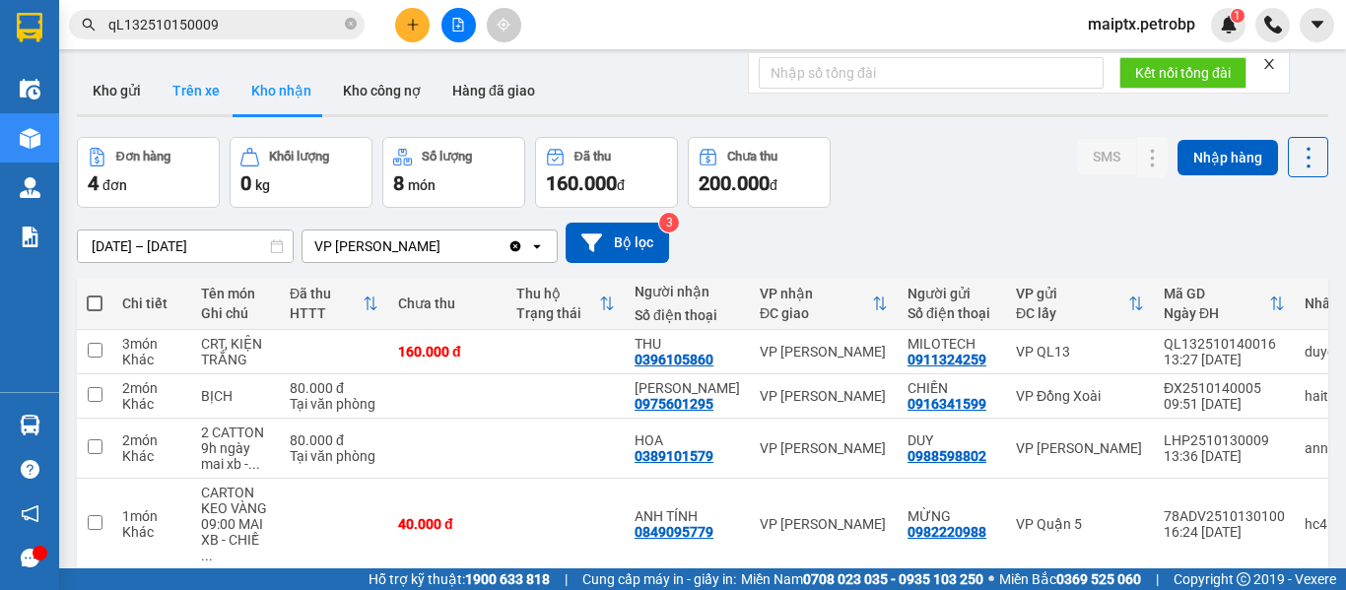
click at [206, 78] on button "Trên xe" at bounding box center [196, 90] width 79 height 47
type input "[DATE] – [DATE]"
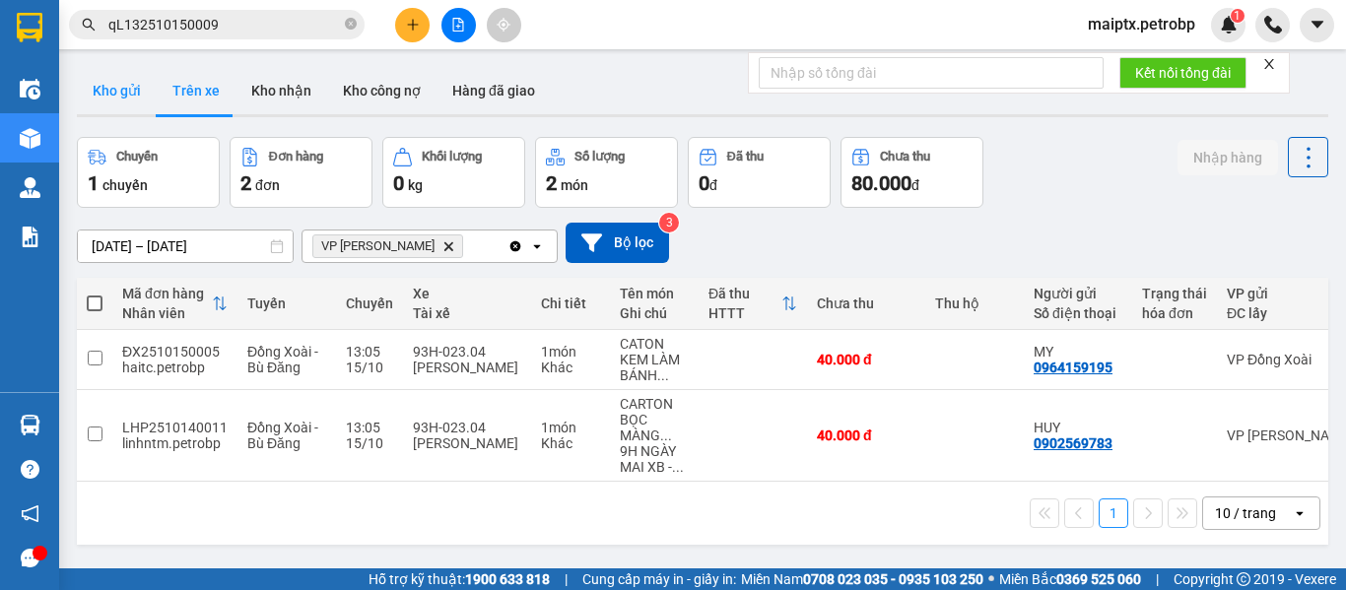
click at [95, 89] on button "Kho gửi" at bounding box center [117, 90] width 80 height 47
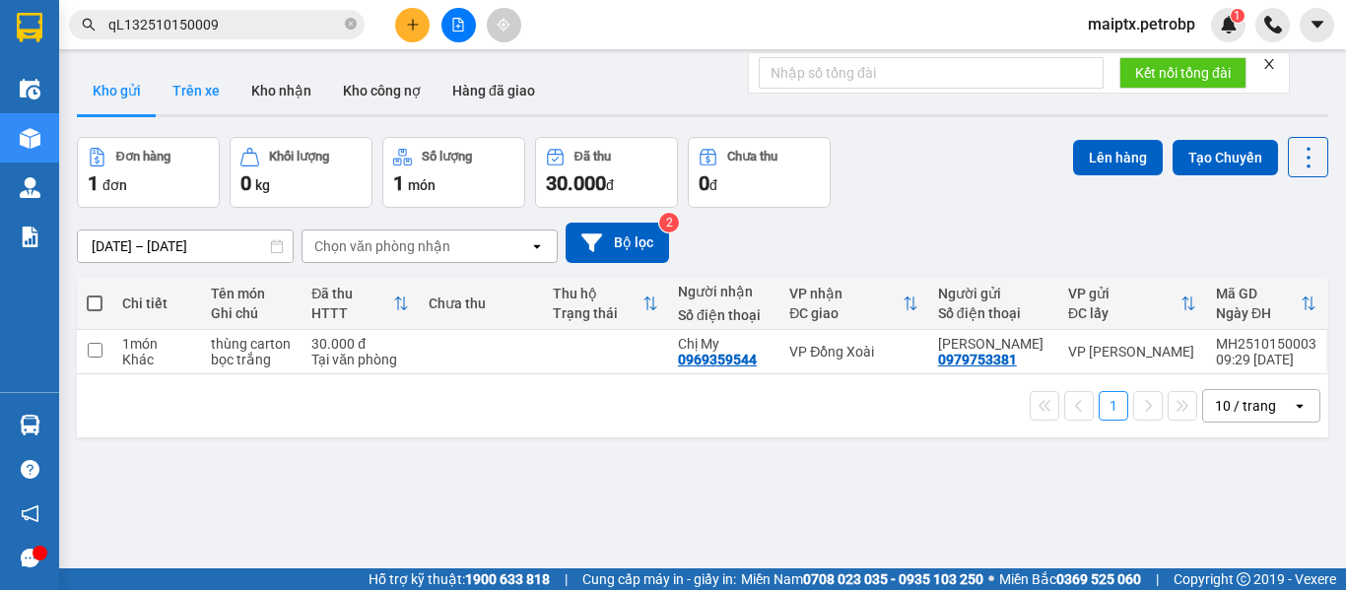
click at [175, 101] on button "Trên xe" at bounding box center [196, 90] width 79 height 47
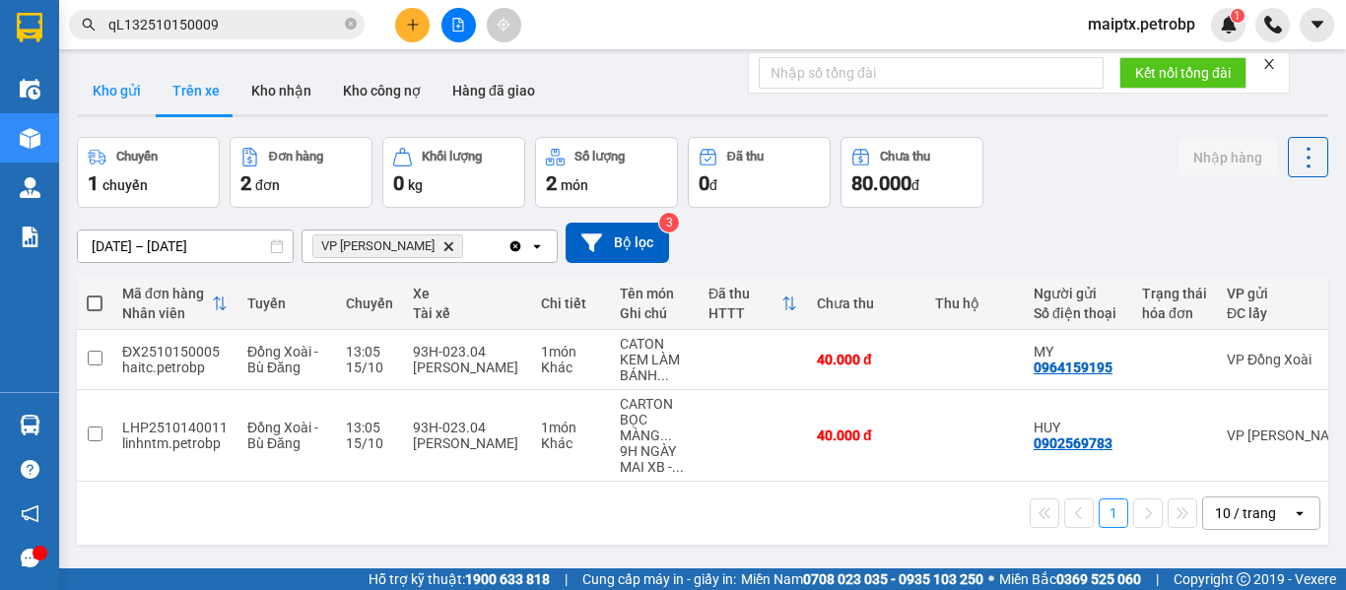
click at [121, 97] on button "Kho gửi" at bounding box center [117, 90] width 80 height 47
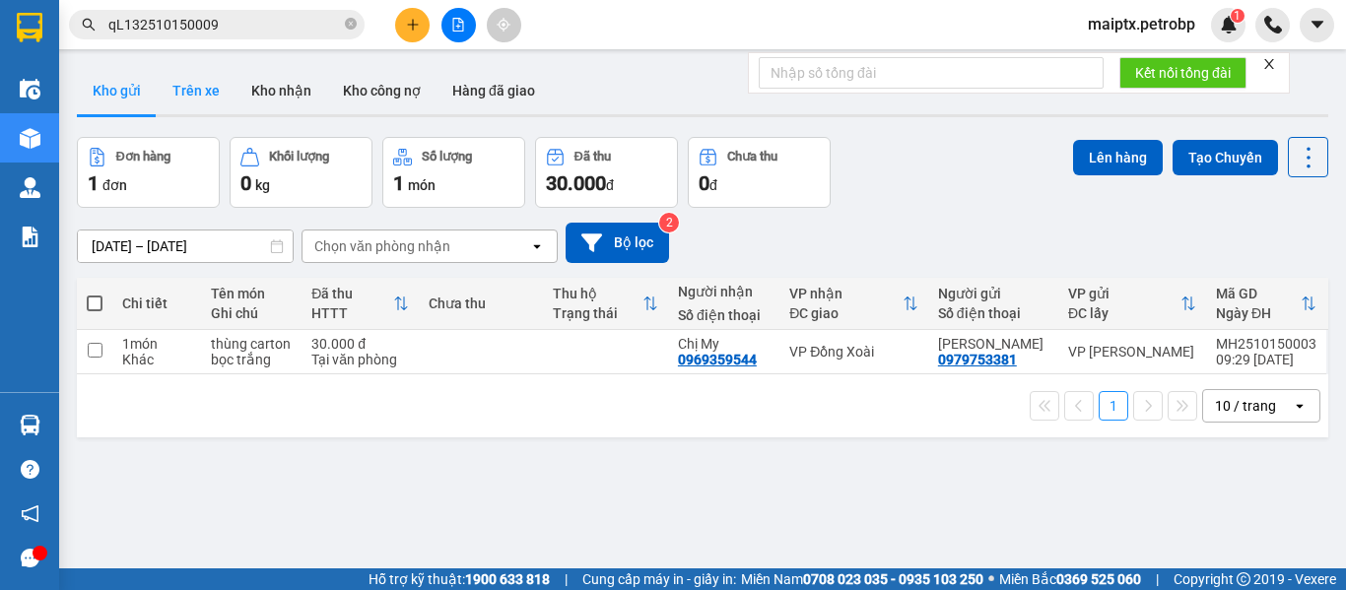
click at [193, 94] on button "Trên xe" at bounding box center [196, 90] width 79 height 47
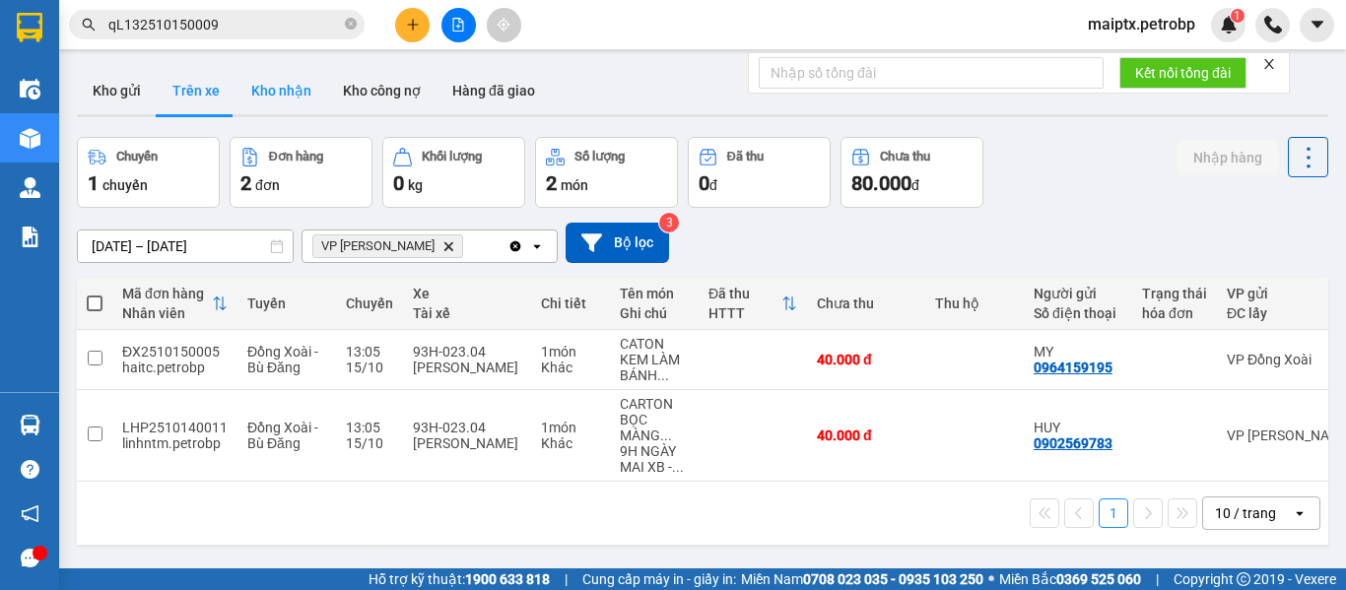
click at [294, 95] on button "Kho nhận" at bounding box center [281, 90] width 92 height 47
type input "[DATE] – [DATE]"
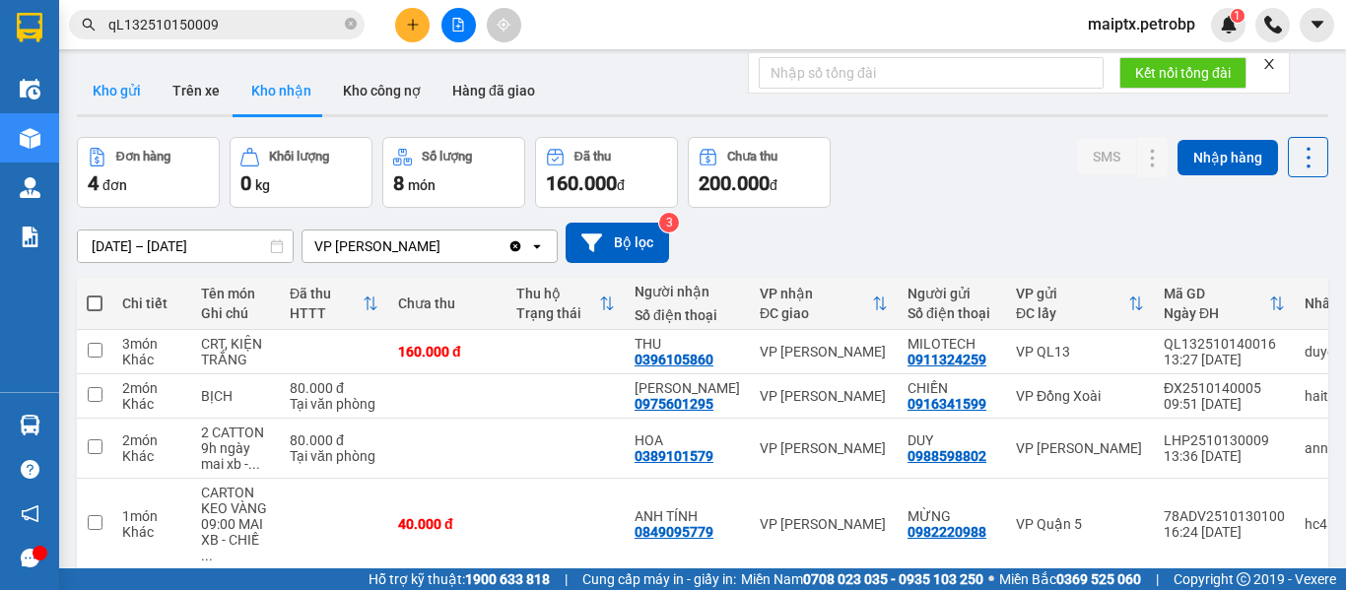
click at [123, 89] on button "Kho gửi" at bounding box center [117, 90] width 80 height 47
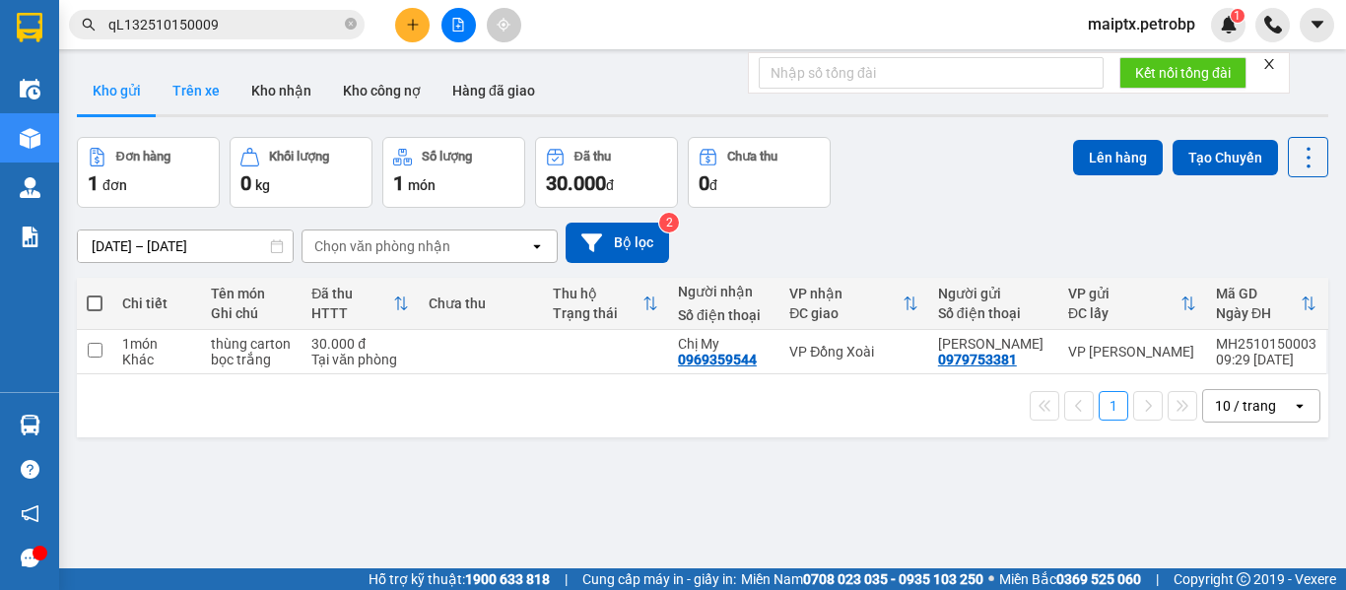
click at [193, 90] on button "Trên xe" at bounding box center [196, 90] width 79 height 47
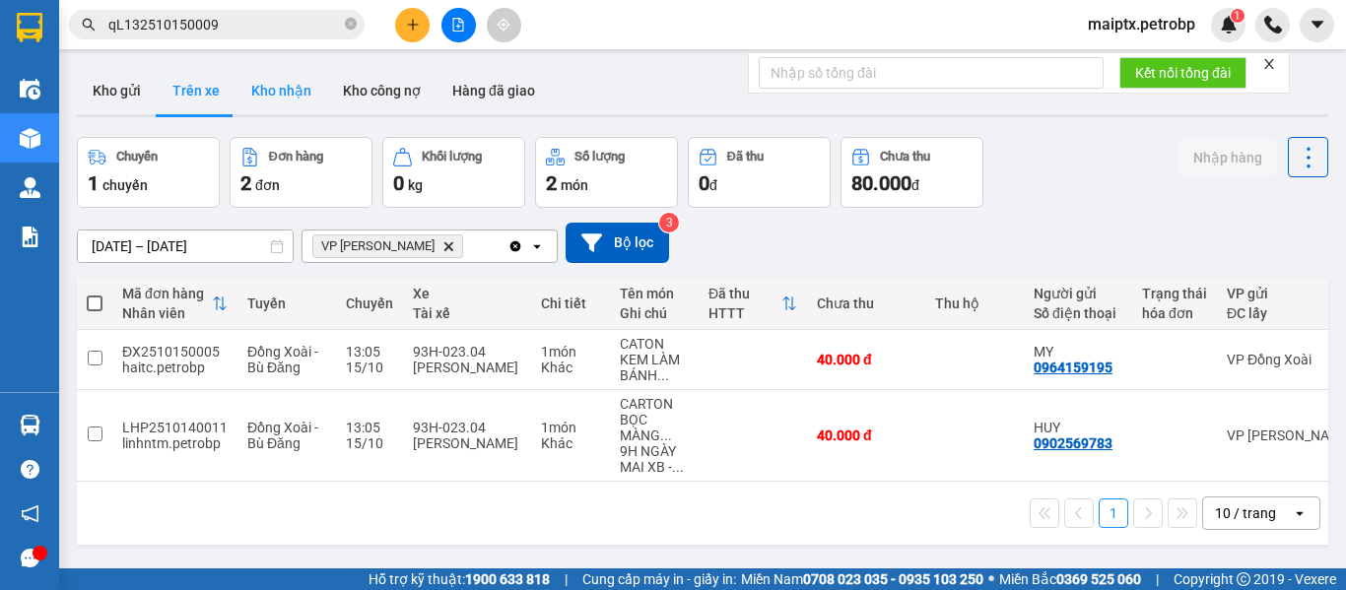
click at [258, 88] on button "Kho nhận" at bounding box center [281, 90] width 92 height 47
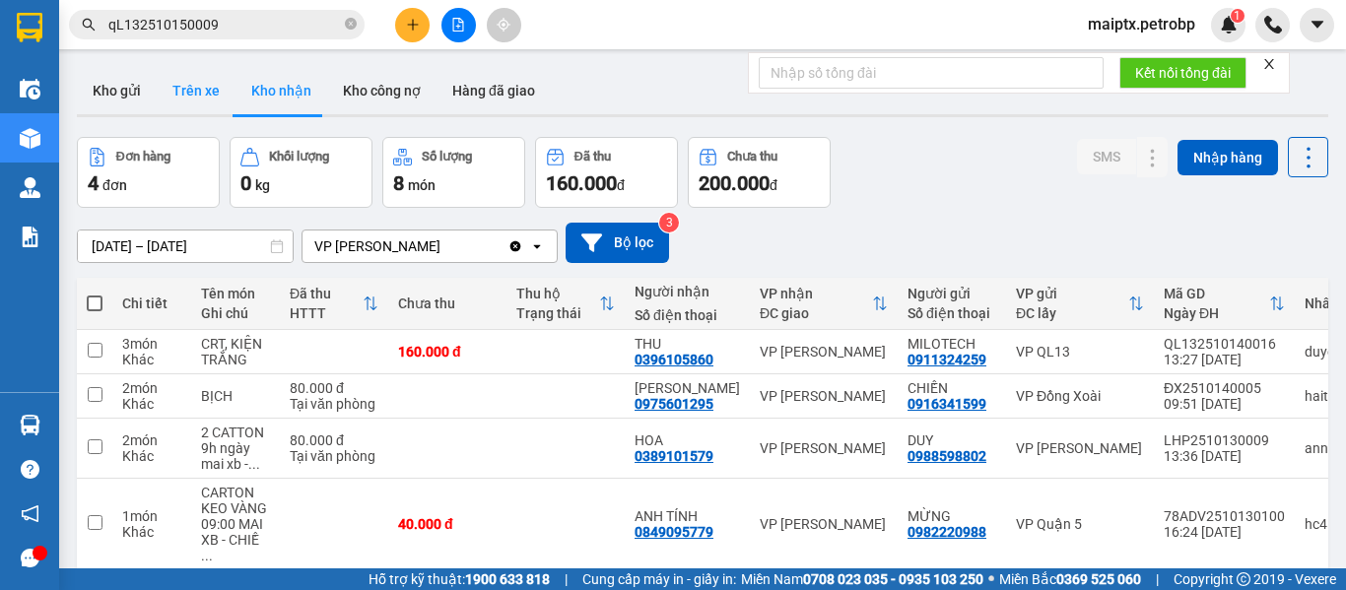
click at [187, 74] on button "Trên xe" at bounding box center [196, 90] width 79 height 47
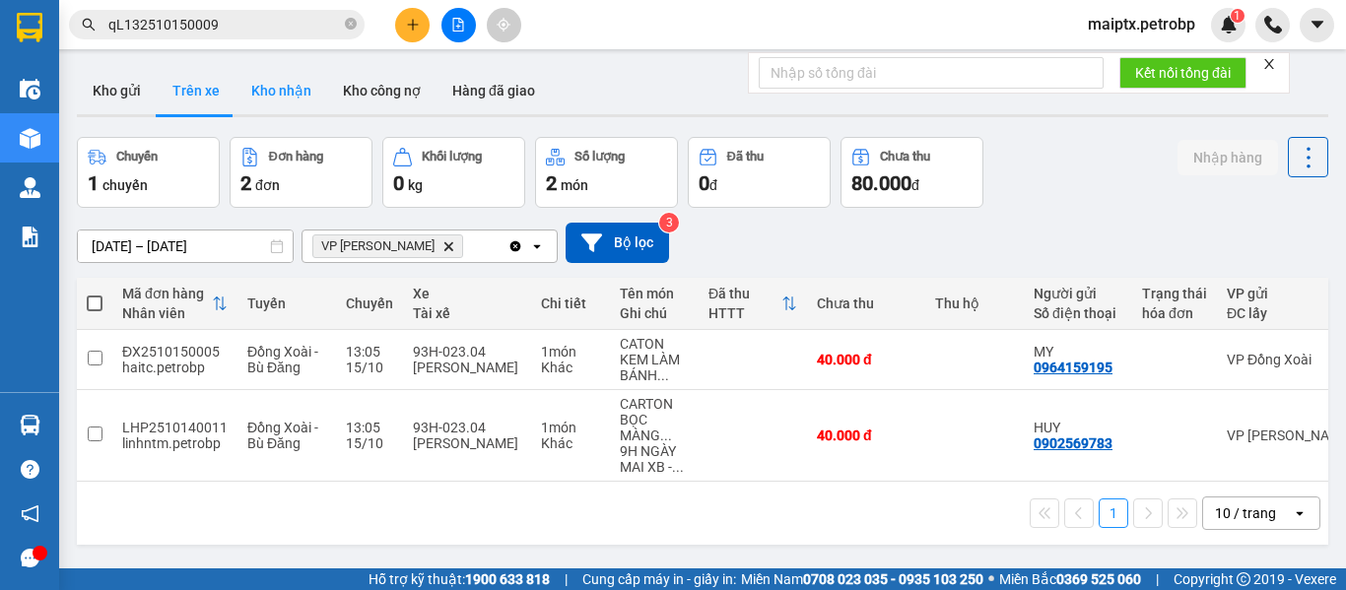
click at [274, 84] on button "Kho nhận" at bounding box center [281, 90] width 92 height 47
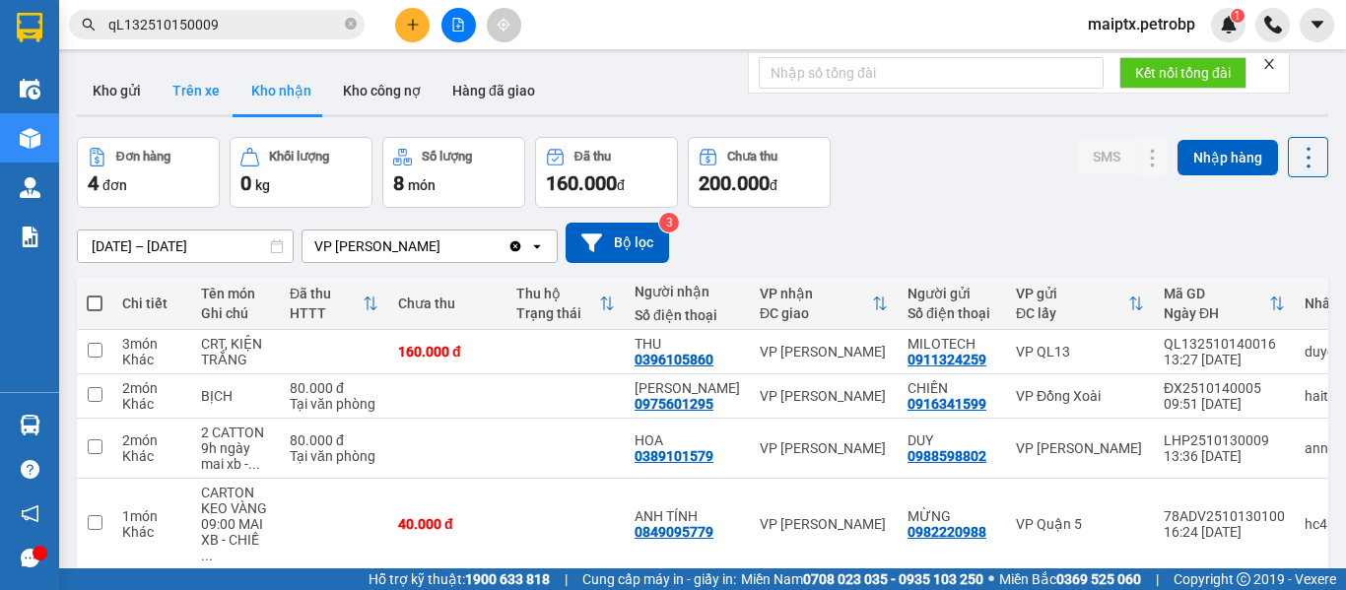
click at [185, 93] on button "Trên xe" at bounding box center [196, 90] width 79 height 47
type input "[DATE] – [DATE]"
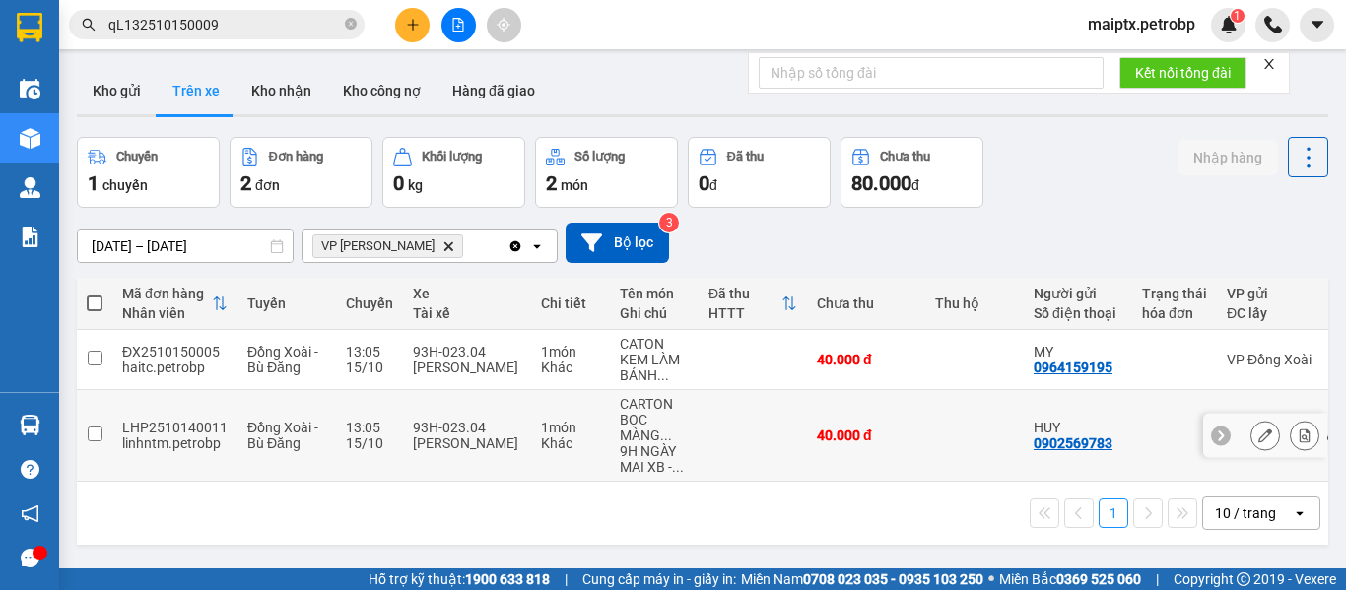
click at [1250, 435] on div at bounding box center [1265, 436] width 30 height 30
click at [1258, 435] on icon at bounding box center [1265, 436] width 14 height 14
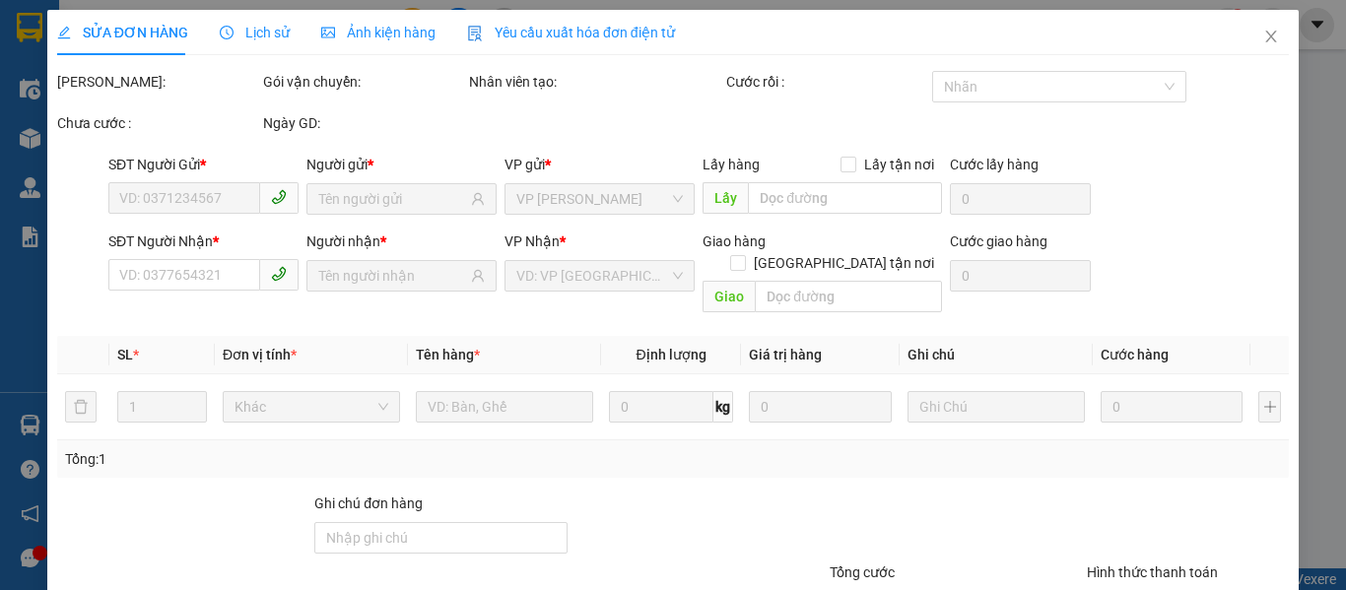
type input "0902569783"
type input "HUY"
type input "0849095779"
type input "ANH TÍN"
type input "40.000"
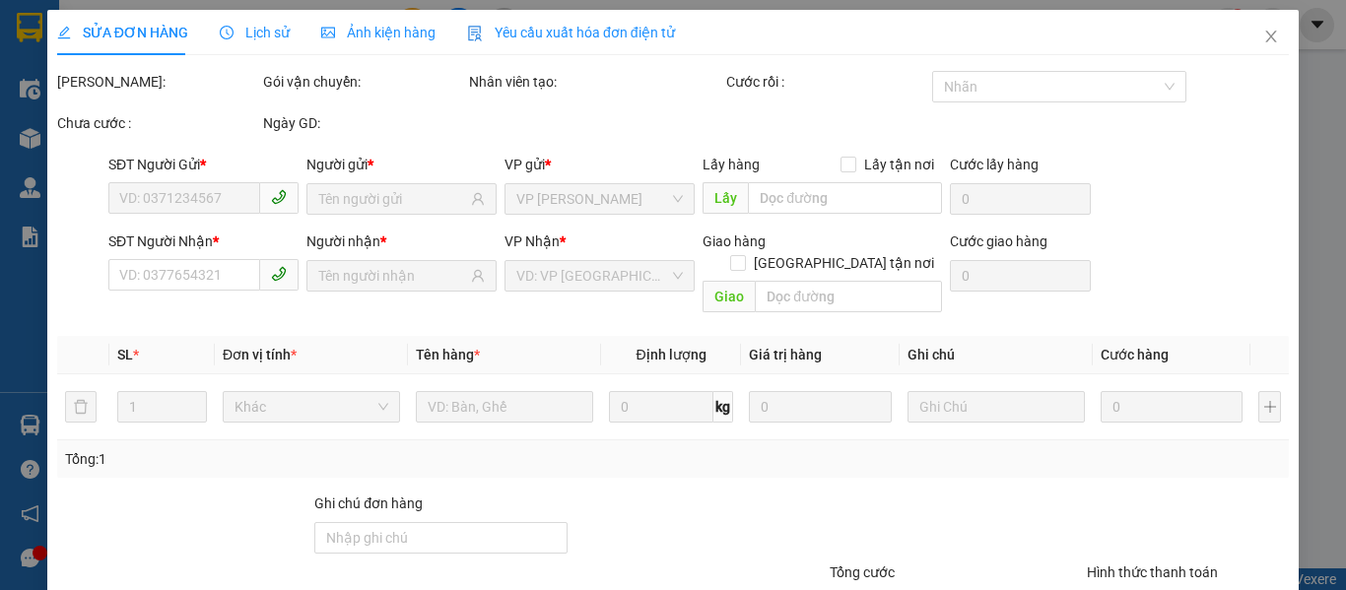
type input "40.000"
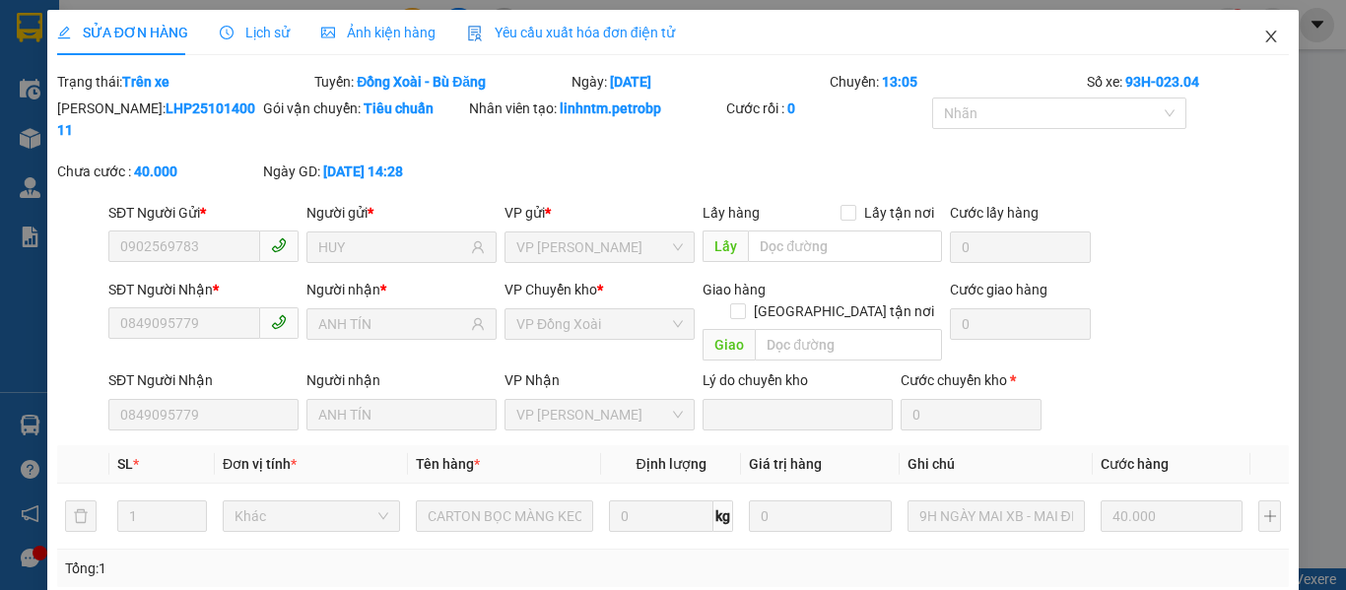
click at [1263, 39] on icon "close" at bounding box center [1271, 37] width 16 height 16
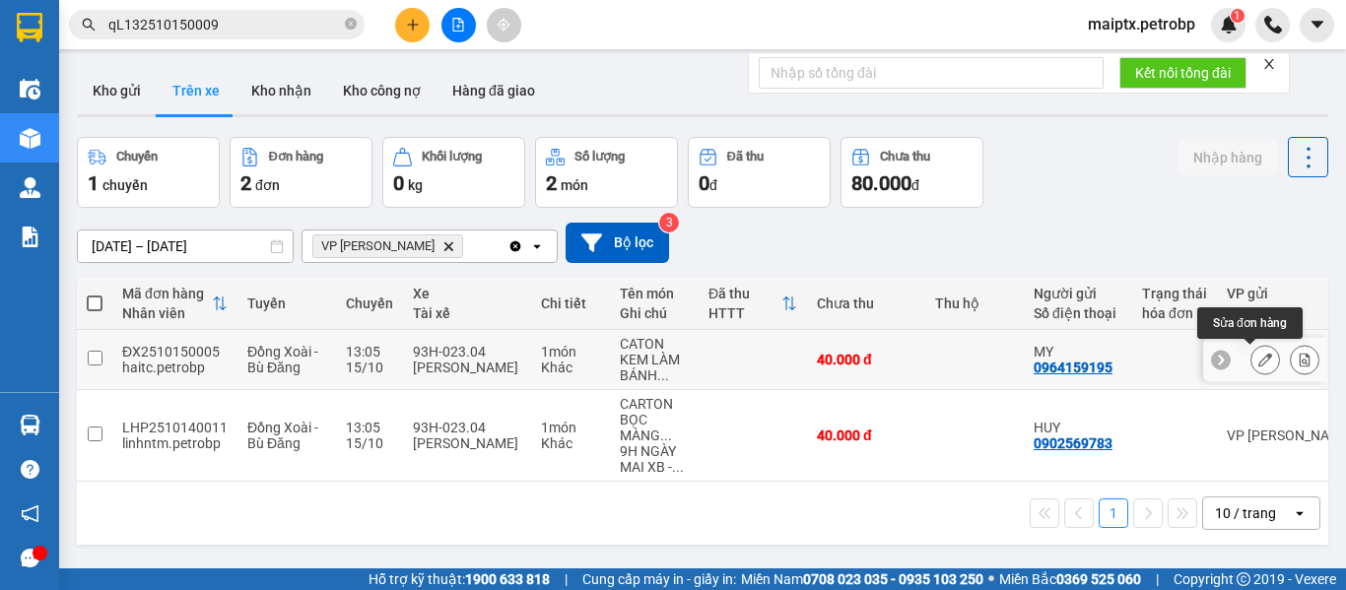
click at [1258, 357] on icon at bounding box center [1265, 360] width 14 height 14
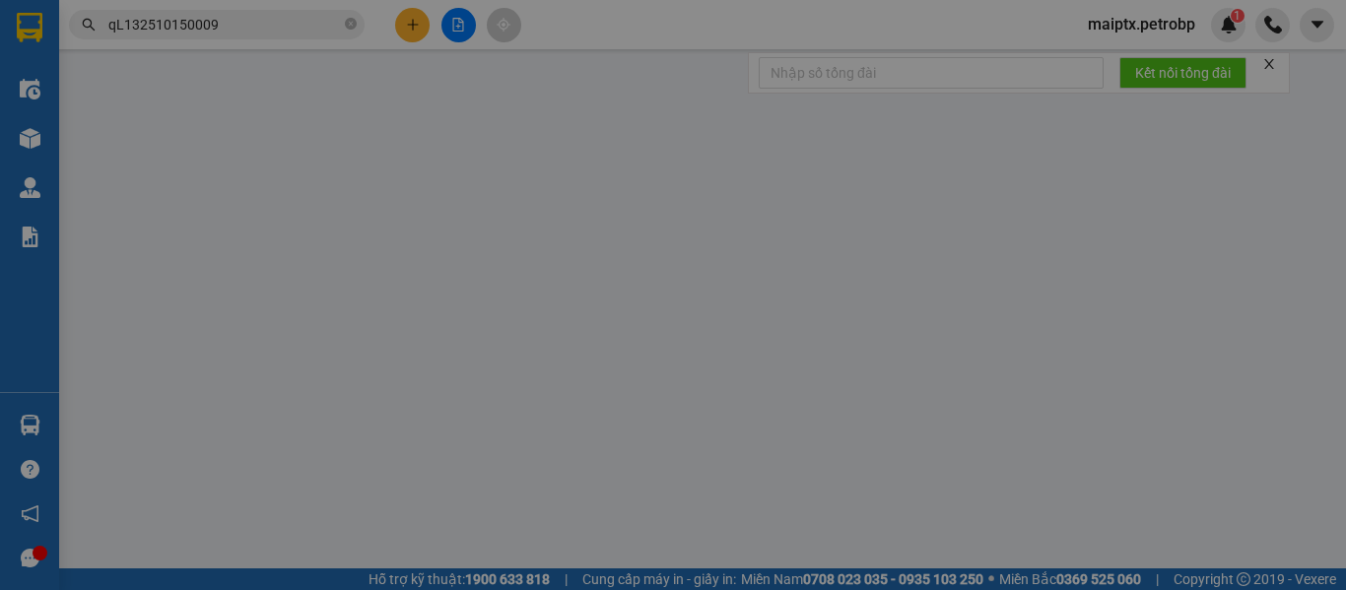
type input "0964159195"
type input "MY"
type input "0983703037"
type input "TRÂM"
type input "40.000"
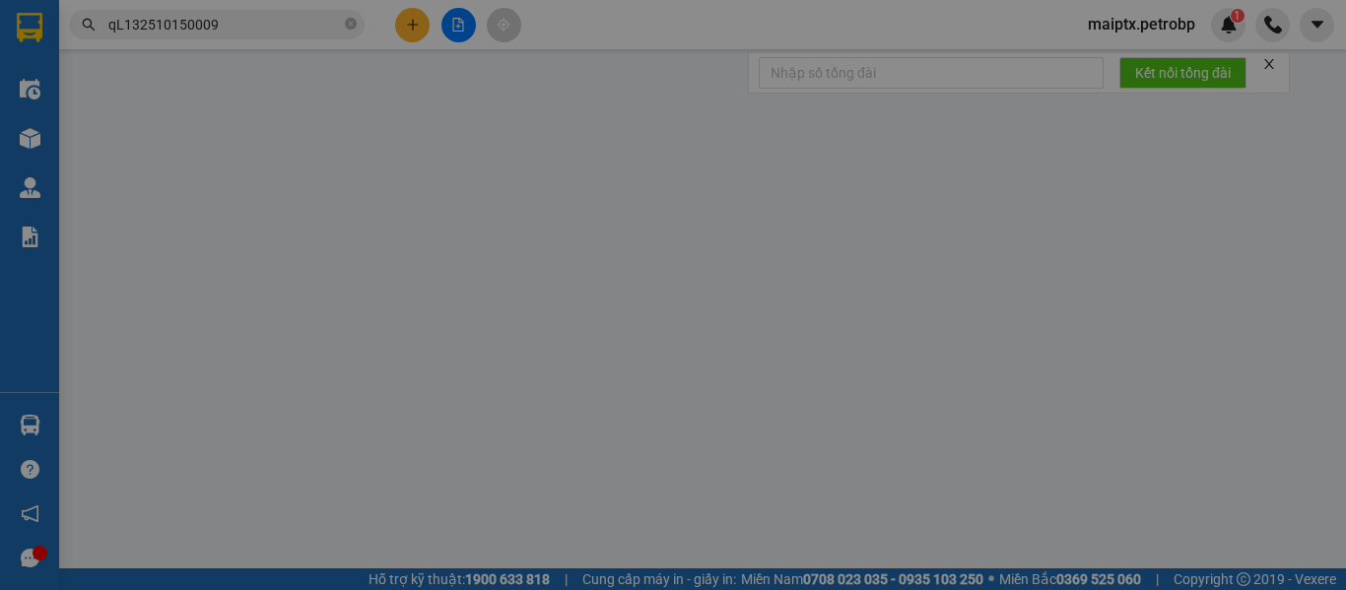
type input "40.000"
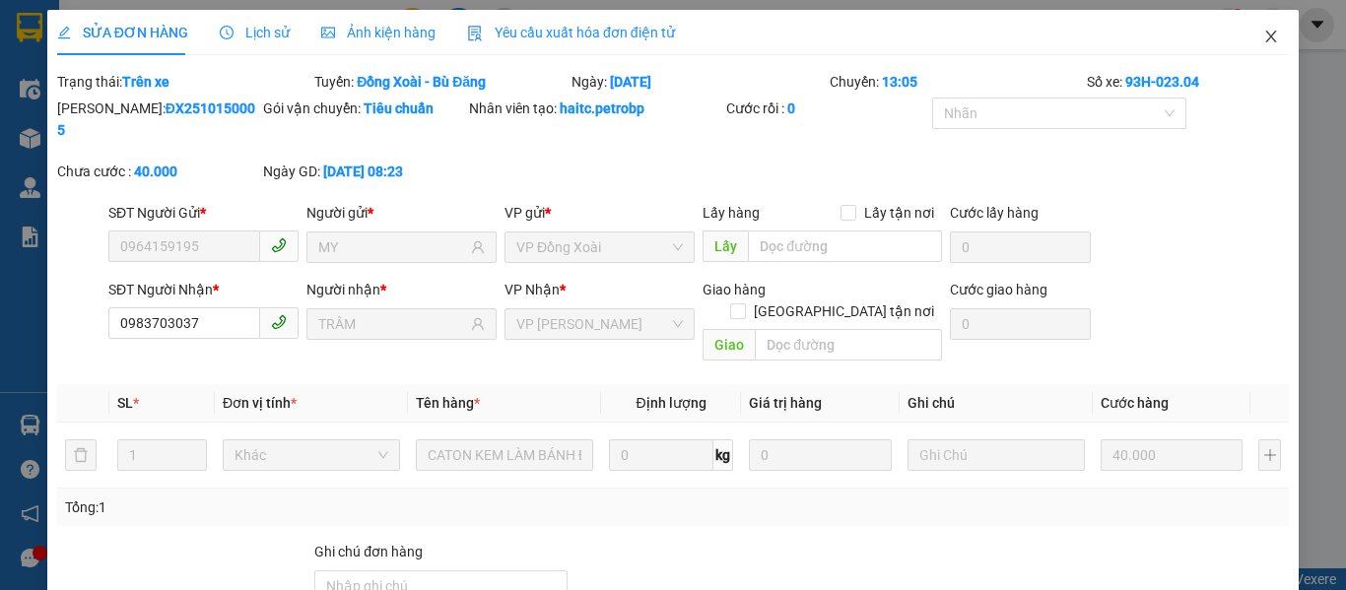
click at [1266, 33] on icon "close" at bounding box center [1271, 37] width 11 height 12
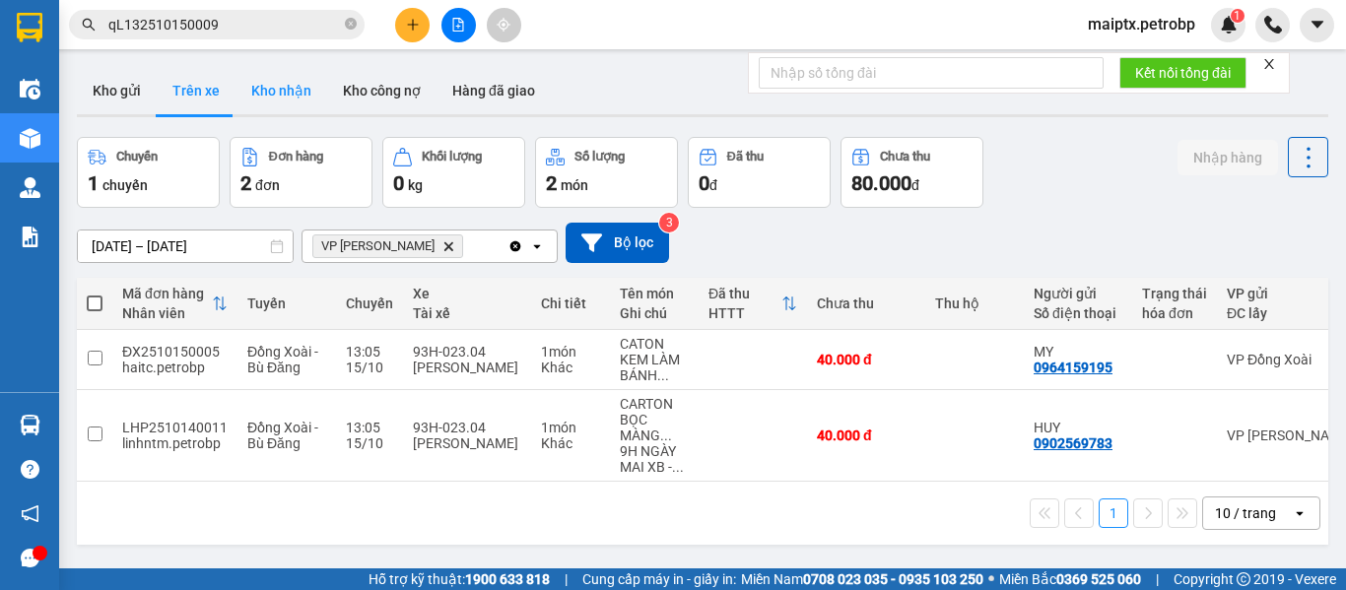
click at [276, 100] on button "Kho nhận" at bounding box center [281, 90] width 92 height 47
type input "[DATE] – [DATE]"
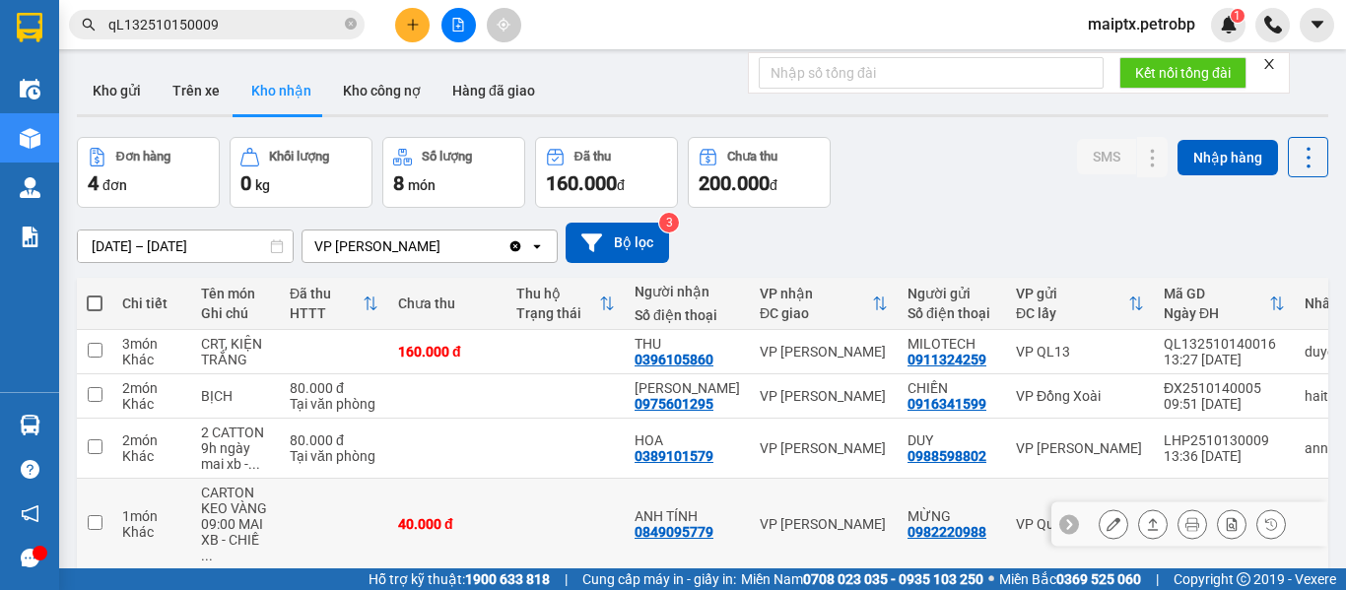
scroll to position [91, 0]
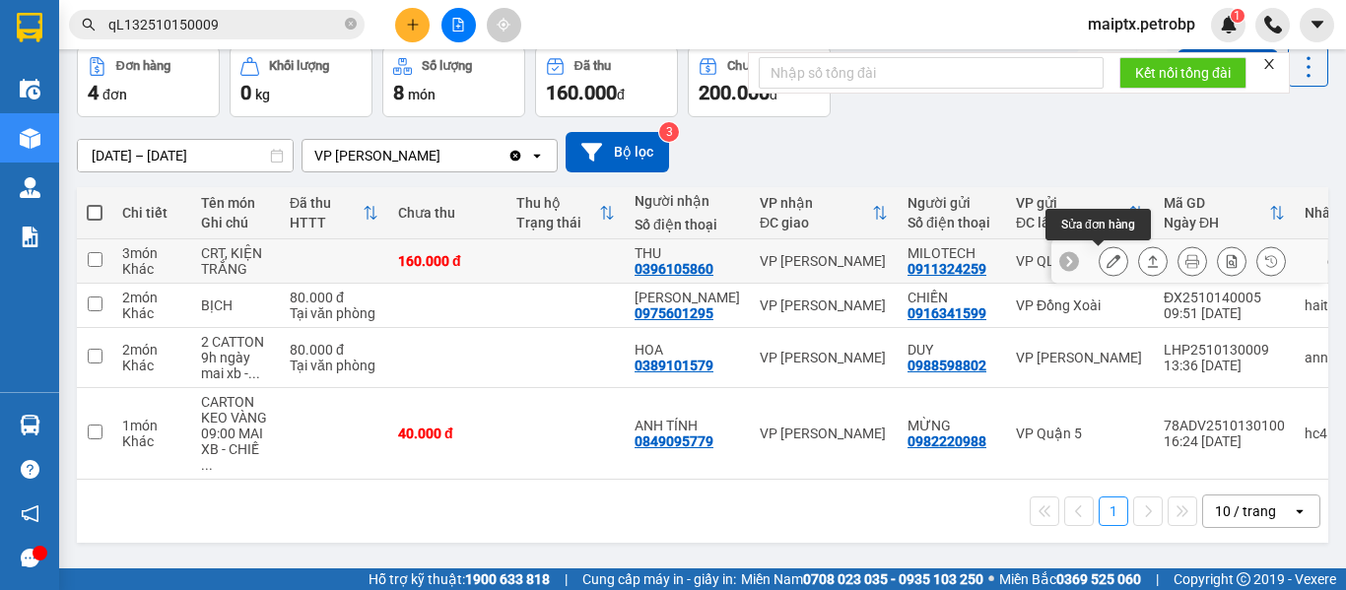
click at [1099, 263] on button at bounding box center [1113, 261] width 28 height 34
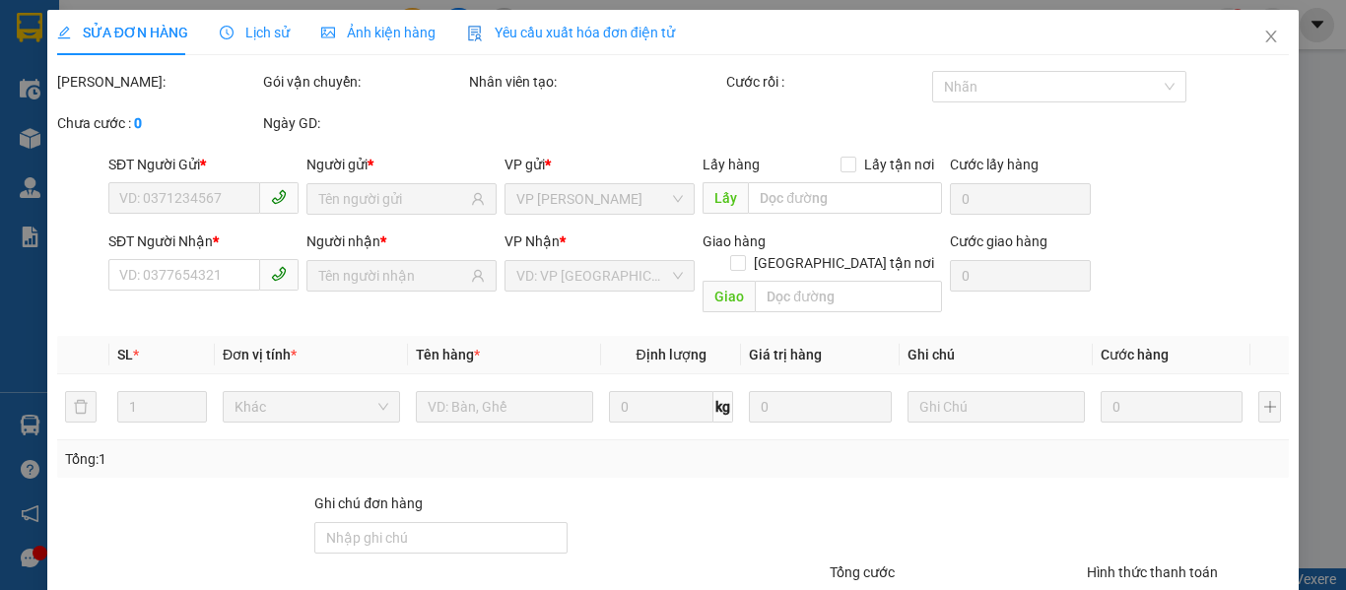
type input "0911324259"
type input "MILOTECH"
type input "0396105860"
type input "THU"
type input "160.000"
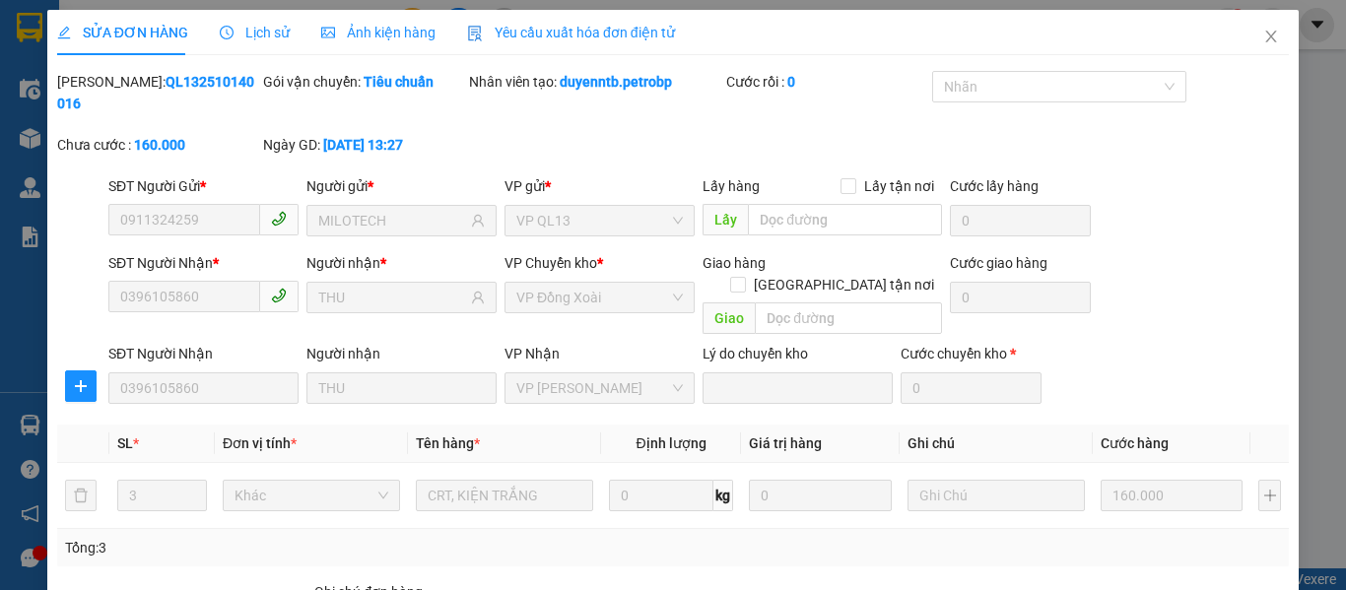
click at [166, 87] on b "QL132510140016" at bounding box center [155, 92] width 197 height 37
copy b "QL132510140016"
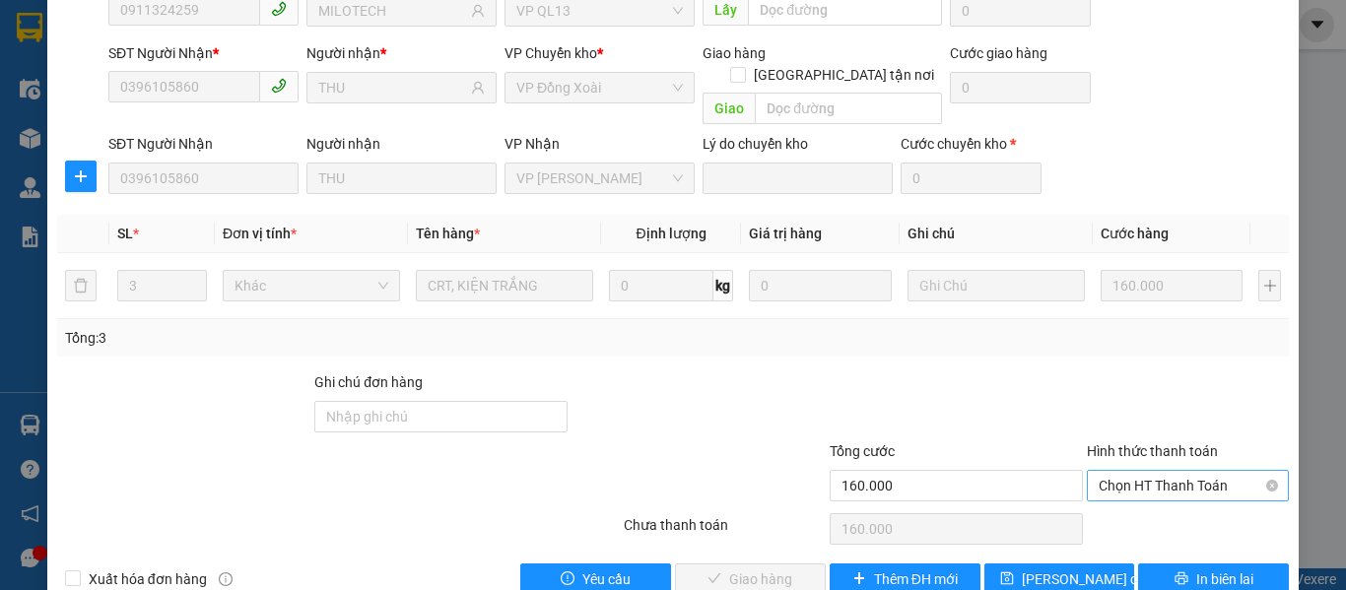
click at [1148, 471] on span "Chọn HT Thanh Toán" at bounding box center [1187, 486] width 178 height 30
click at [1112, 490] on div "Tại văn phòng" at bounding box center [1176, 482] width 176 height 22
type input "0"
click at [752, 568] on span "Giao hàng" at bounding box center [760, 579] width 63 height 22
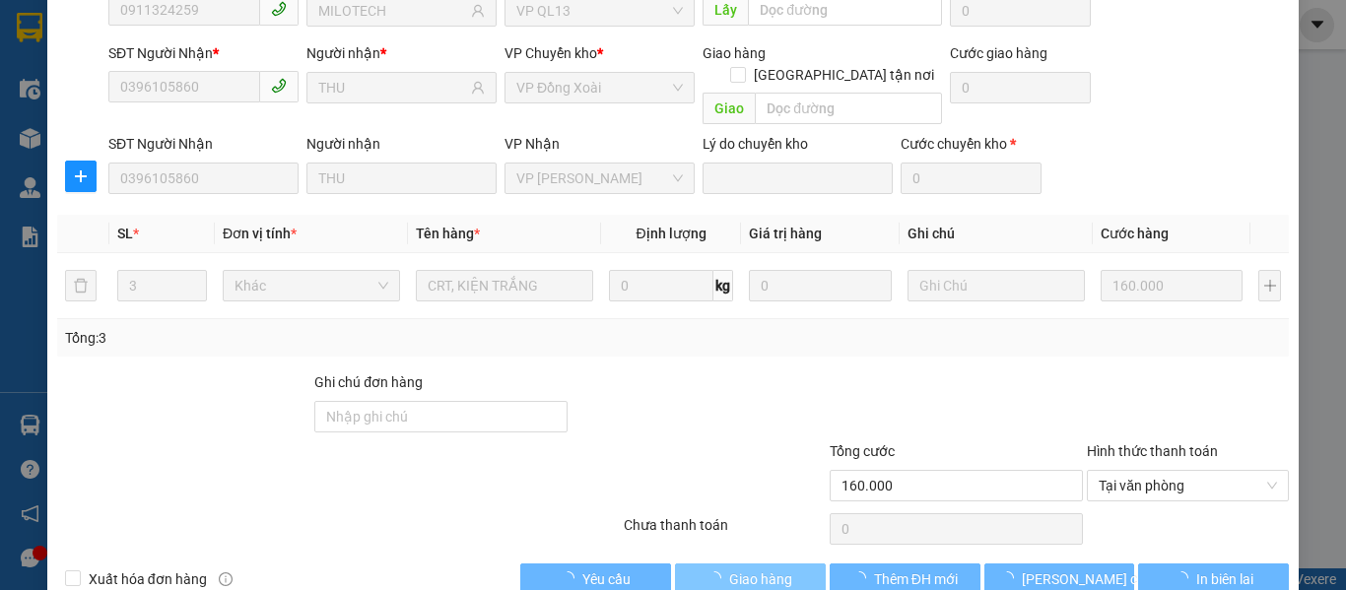
scroll to position [0, 0]
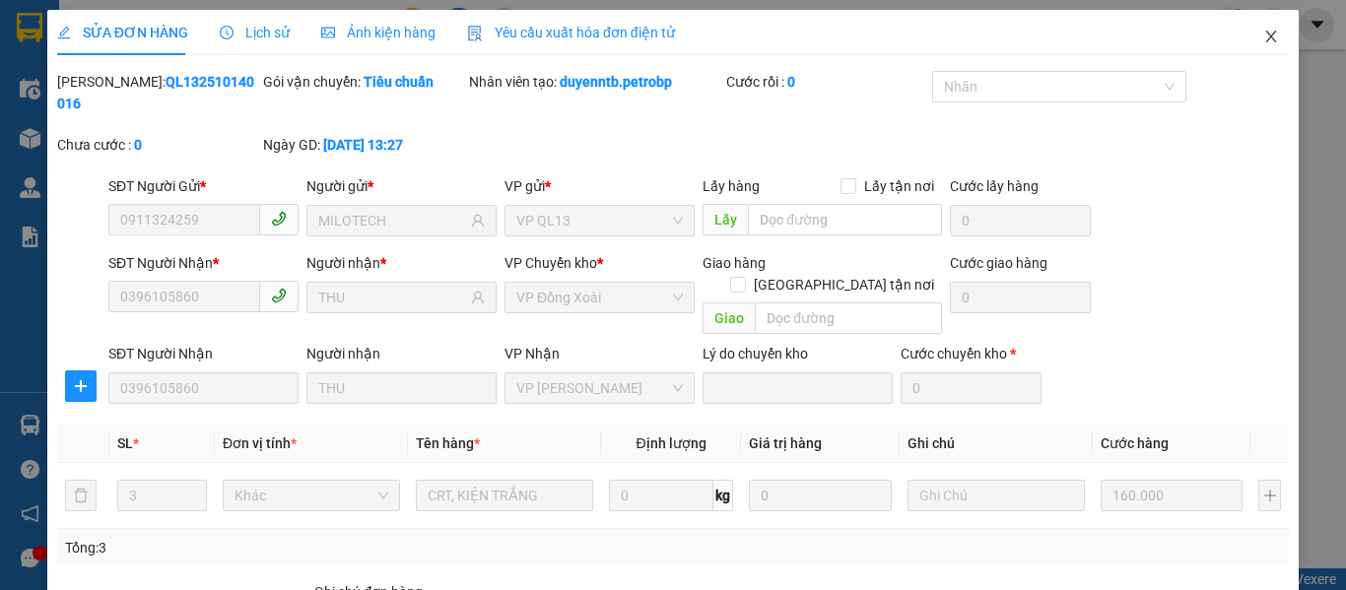
click at [1263, 37] on icon "close" at bounding box center [1271, 37] width 16 height 16
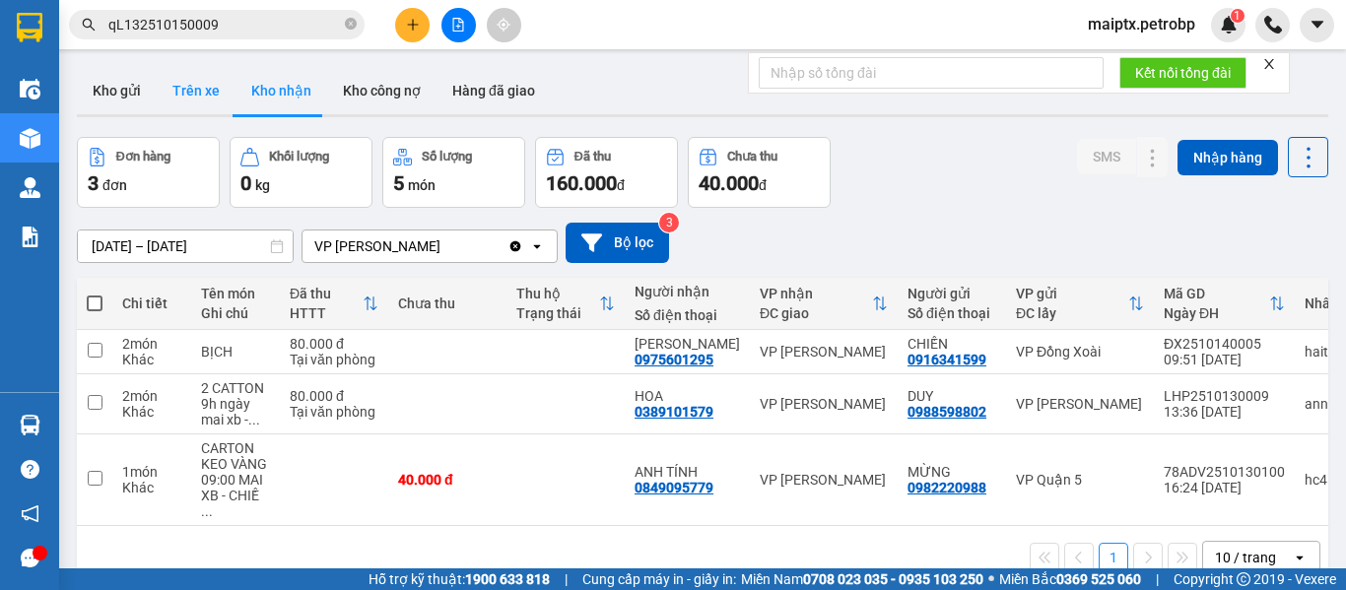
click at [189, 84] on button "Trên xe" at bounding box center [196, 90] width 79 height 47
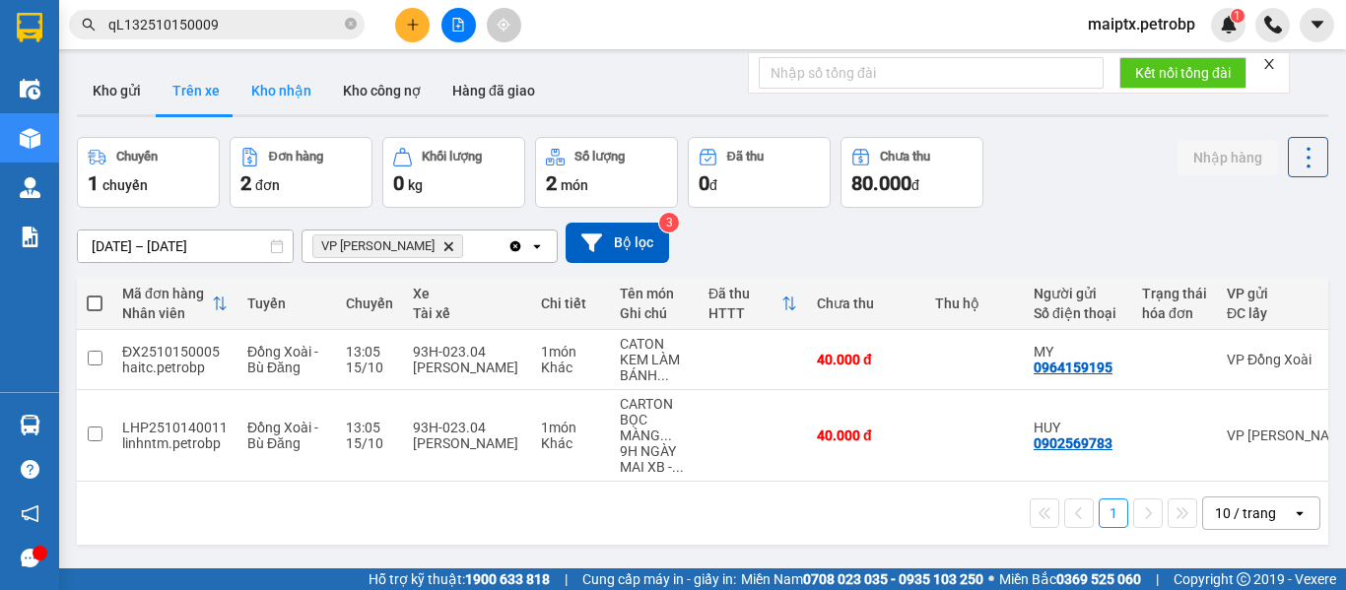
click at [242, 92] on button "Kho nhận" at bounding box center [281, 90] width 92 height 47
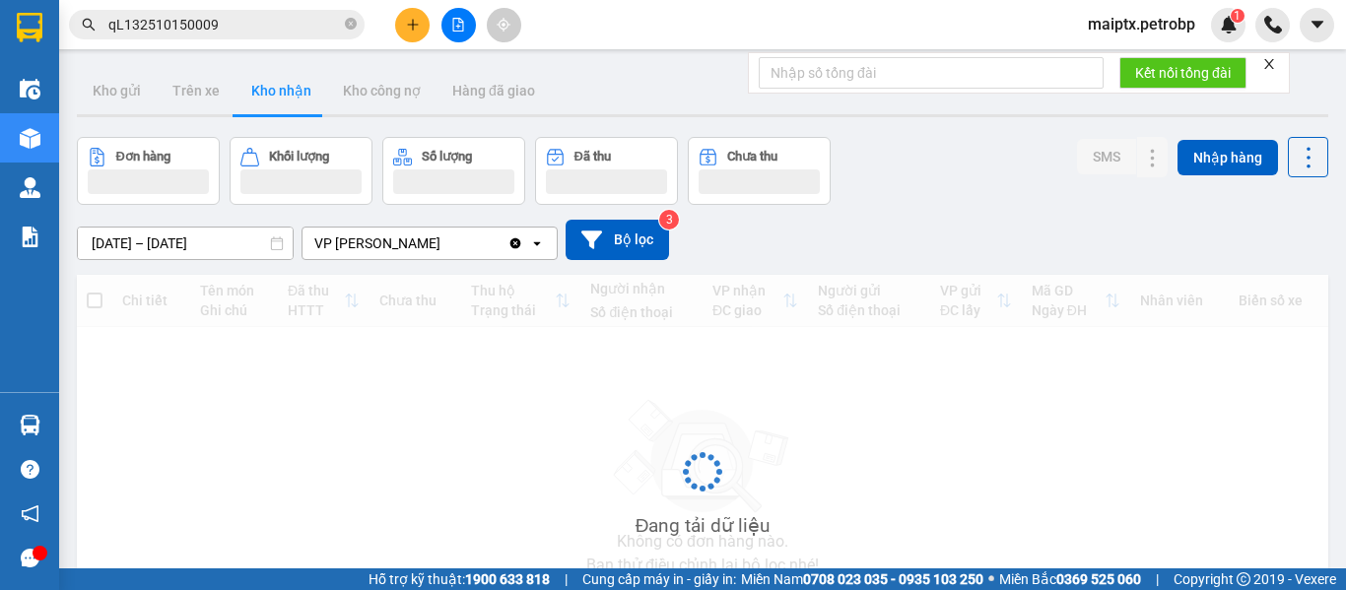
type input "[DATE] – [DATE]"
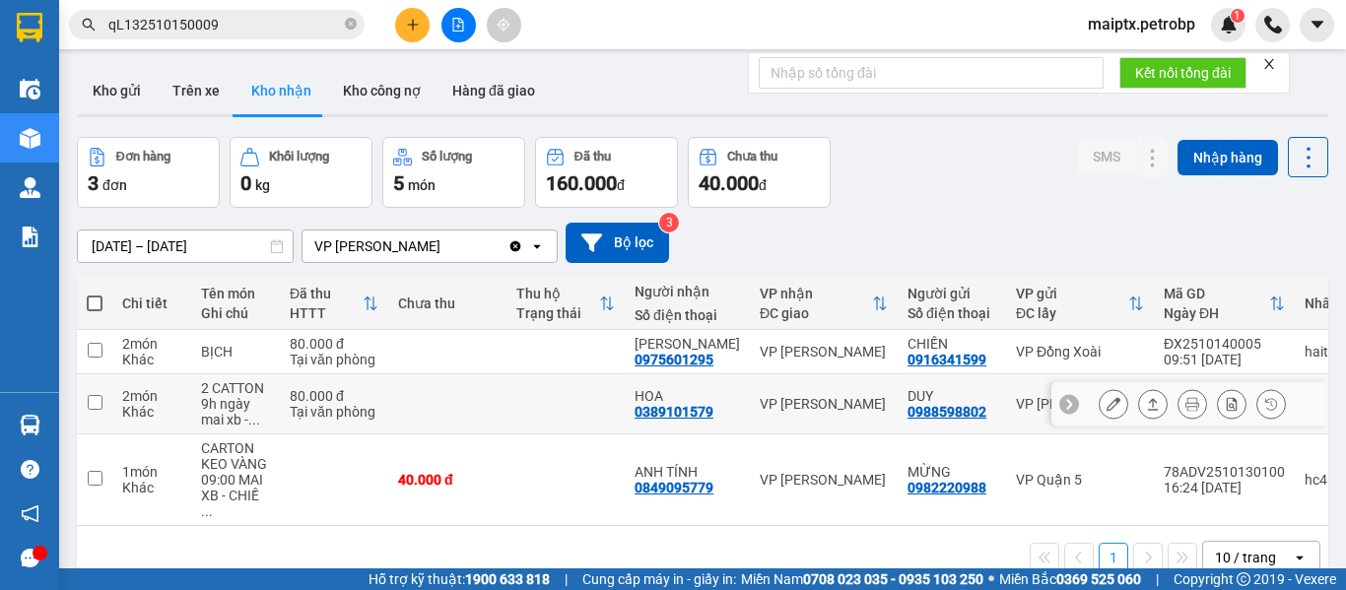
click at [1106, 406] on icon at bounding box center [1113, 404] width 14 height 14
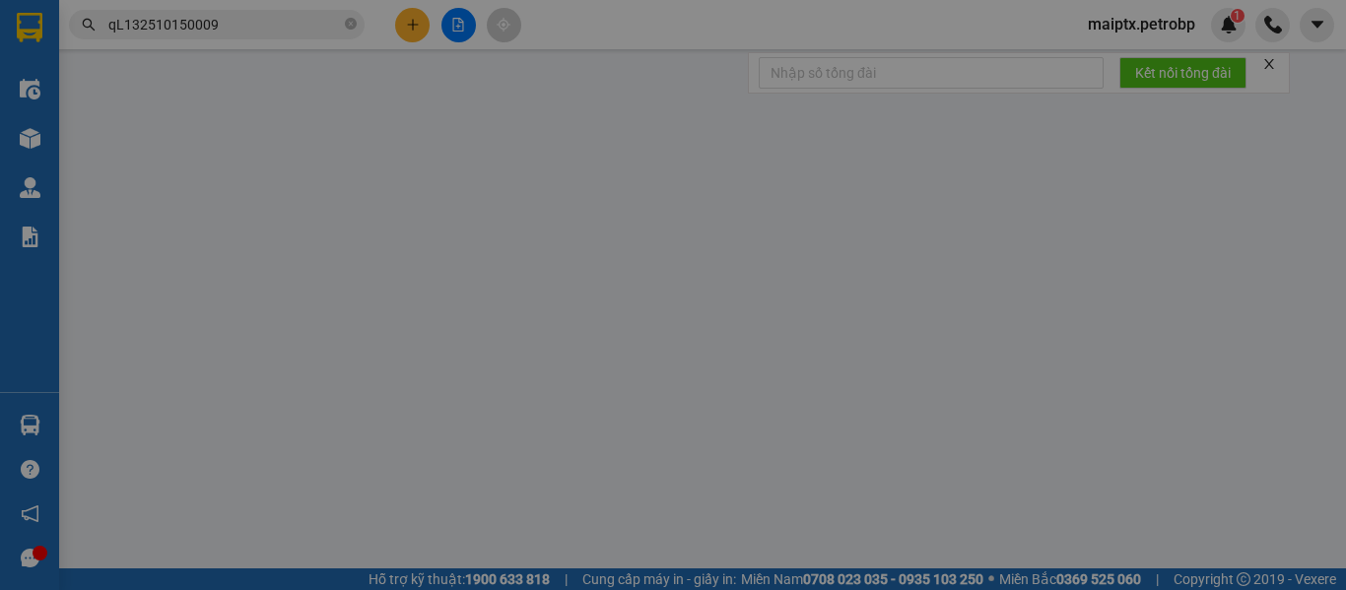
type input "0988598802"
type input "DUY"
type input "0389101579"
type input "HOA"
type input "80.000"
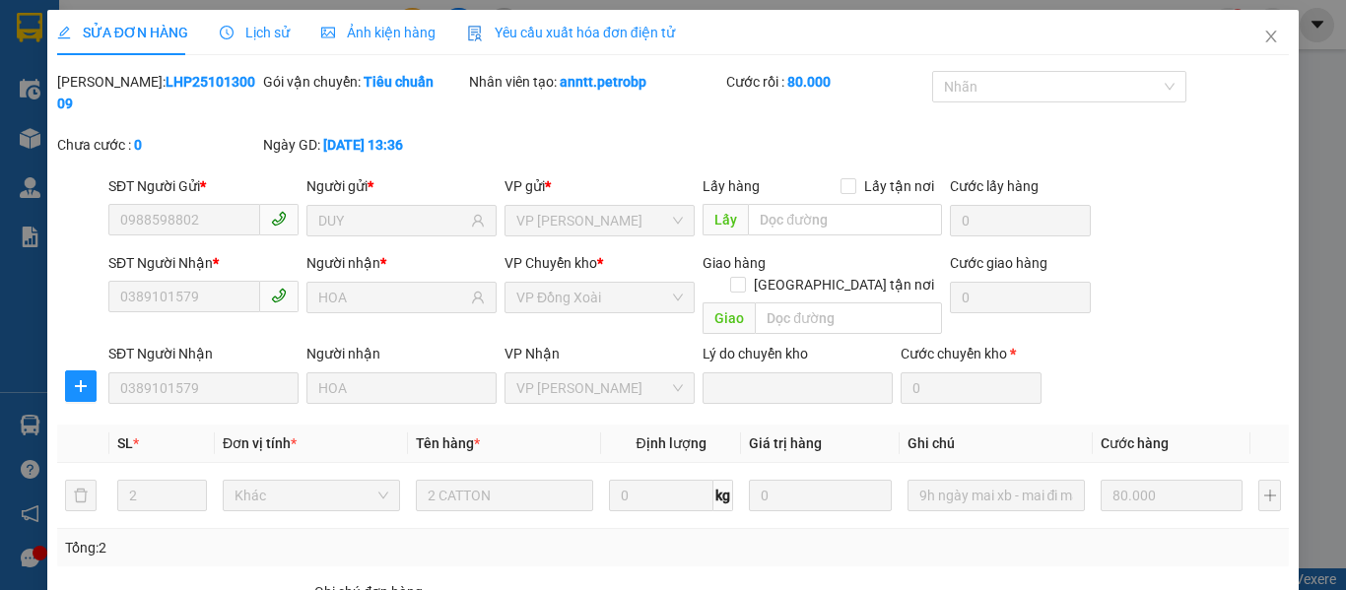
scroll to position [210, 0]
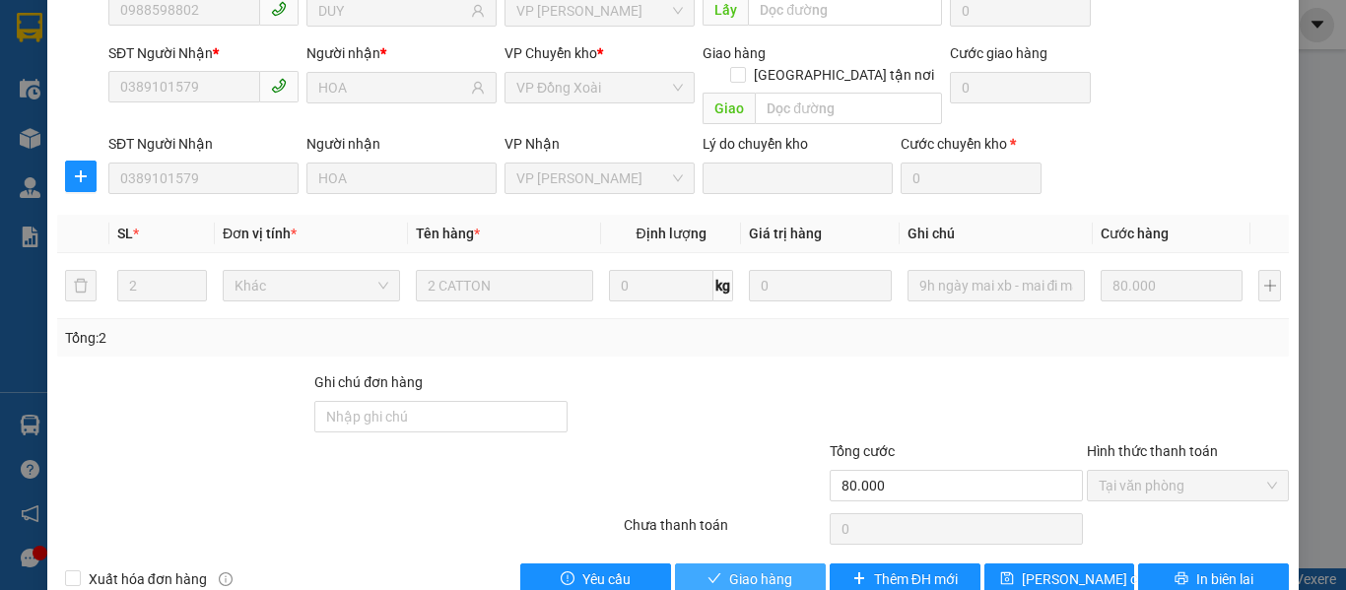
click at [765, 568] on span "Giao hàng" at bounding box center [760, 579] width 63 height 22
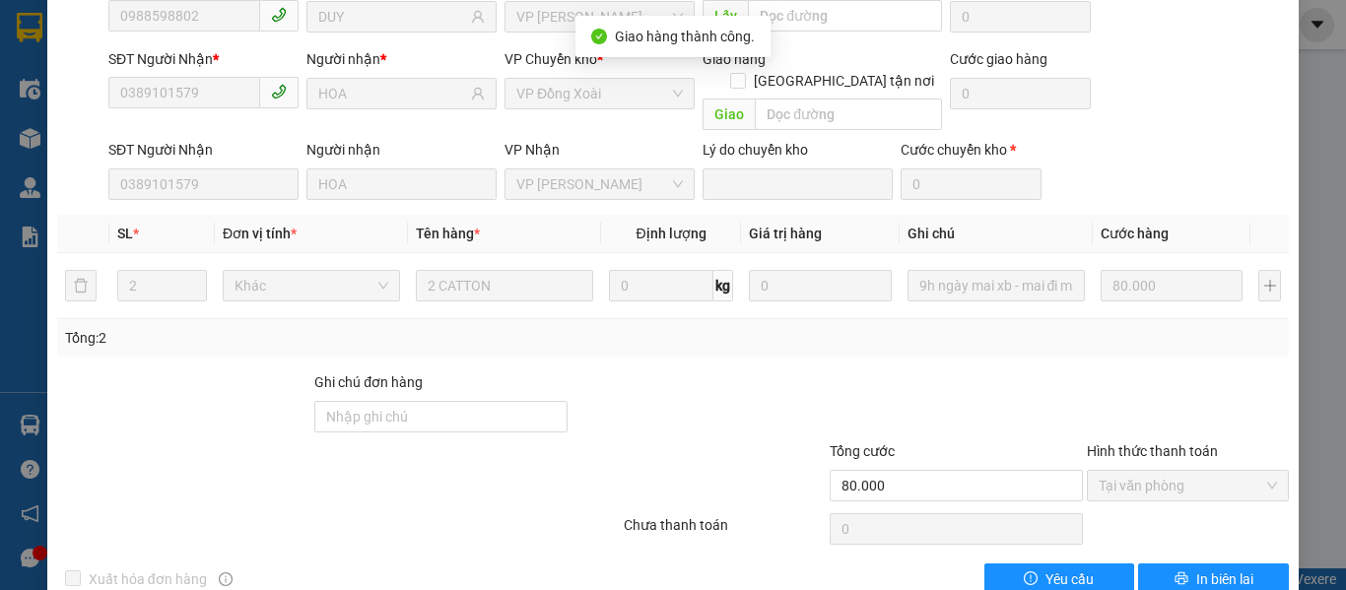
scroll to position [0, 0]
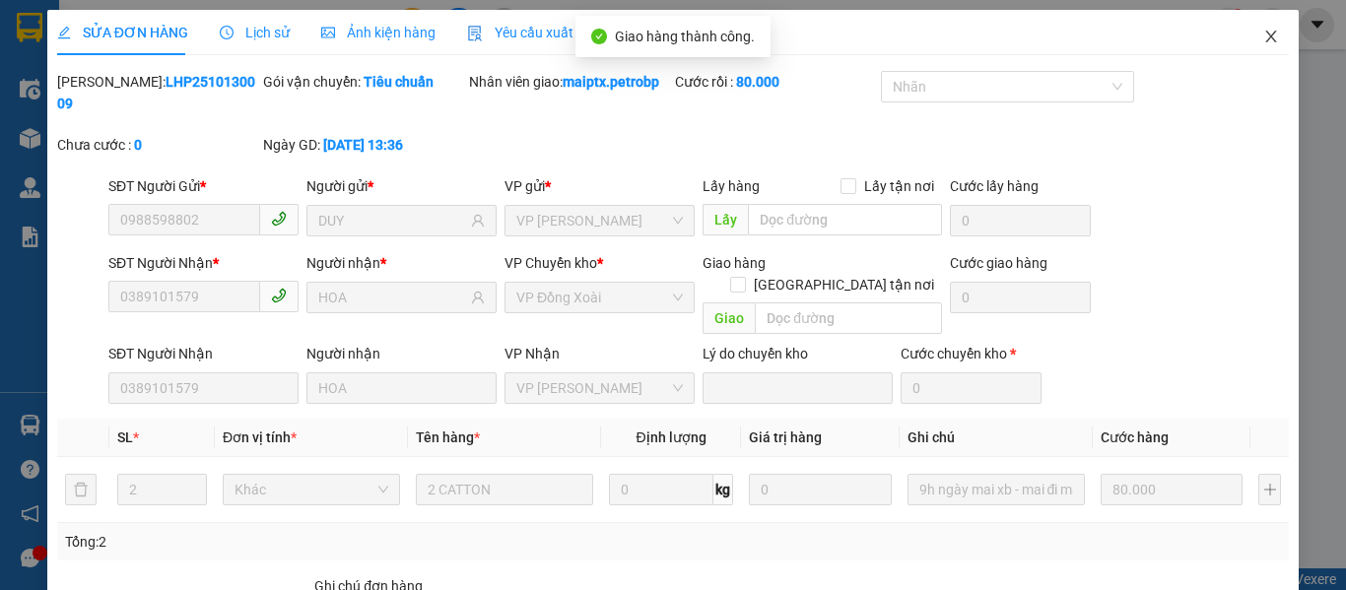
click at [1259, 29] on span "Close" at bounding box center [1270, 37] width 55 height 55
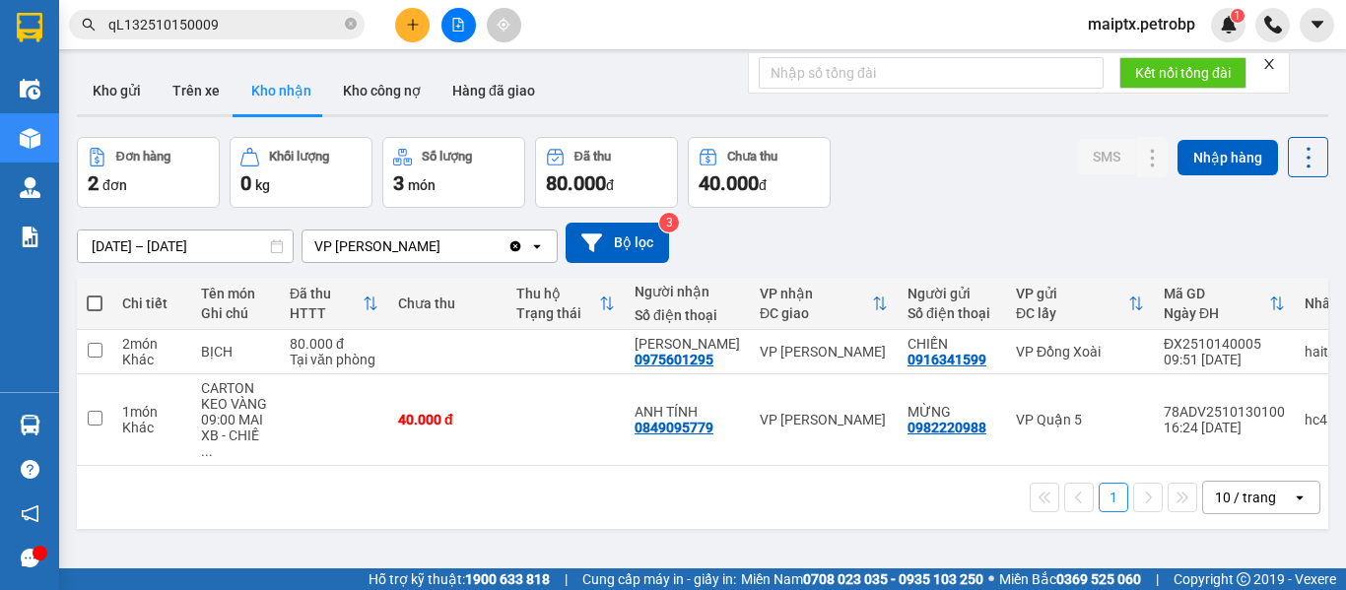
click at [60, 417] on main "ver 1.8.147 Kho gửi Trên xe Kho nhận Kho công nợ Hàng đã giao Đơn hàng 2 đơn Kh…" at bounding box center [673, 284] width 1346 height 568
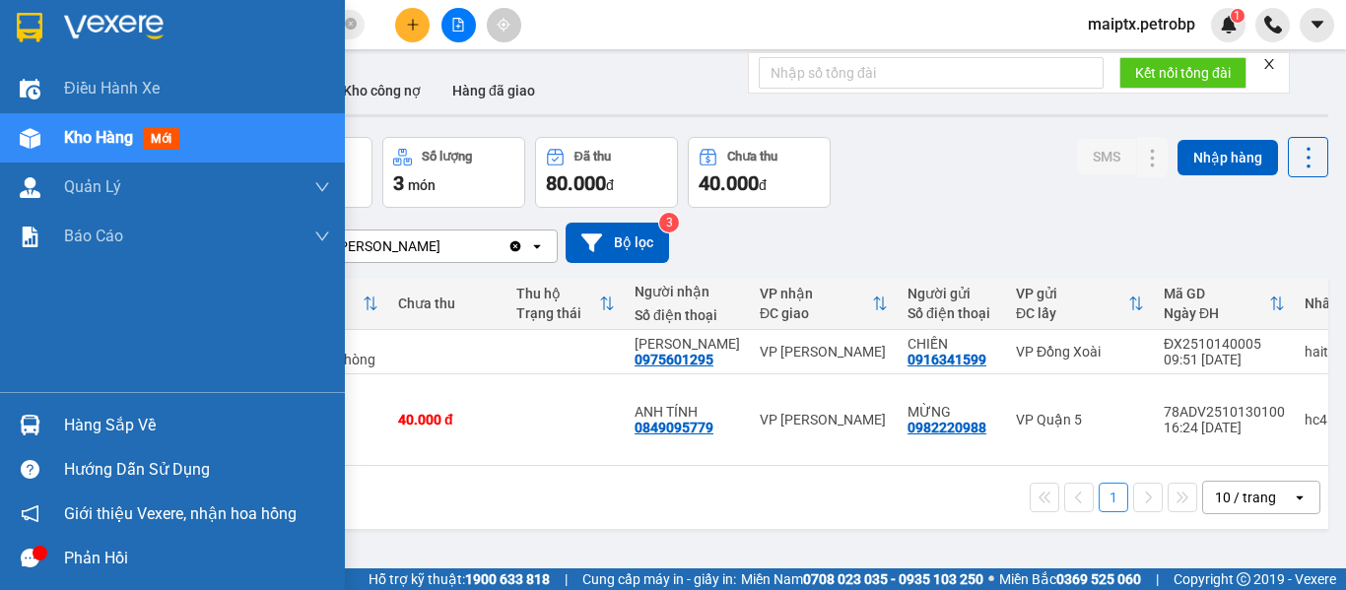
click at [42, 428] on div at bounding box center [30, 425] width 34 height 34
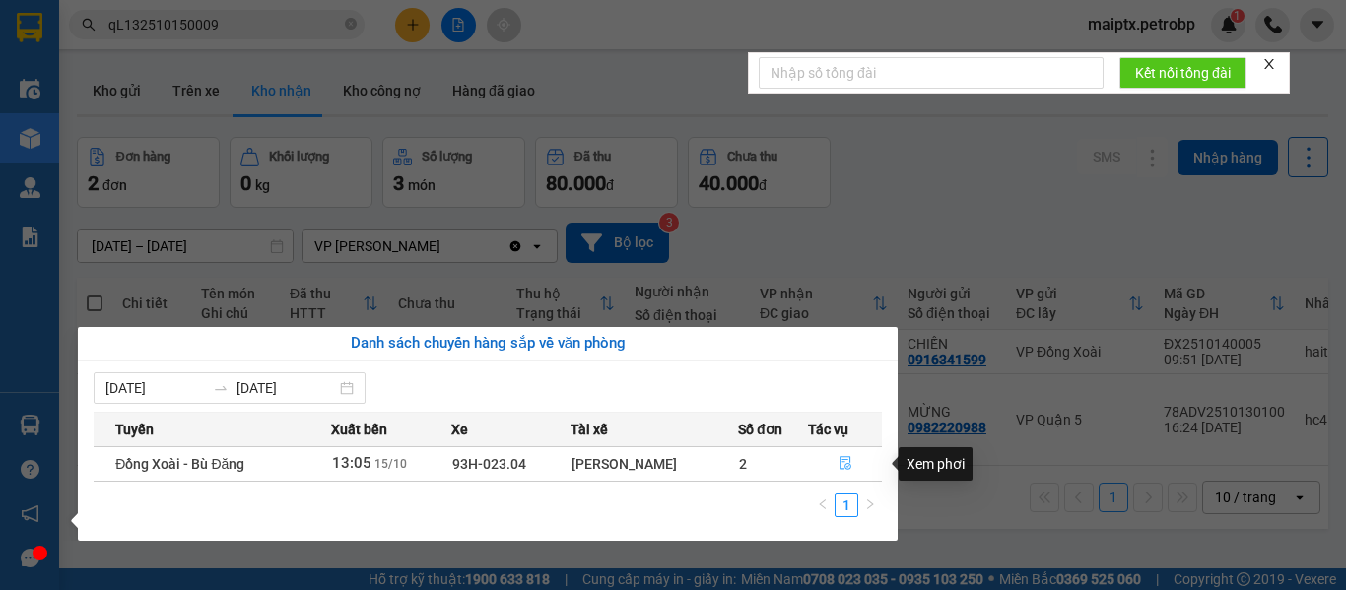
click at [849, 467] on icon "file-done" at bounding box center [845, 464] width 12 height 14
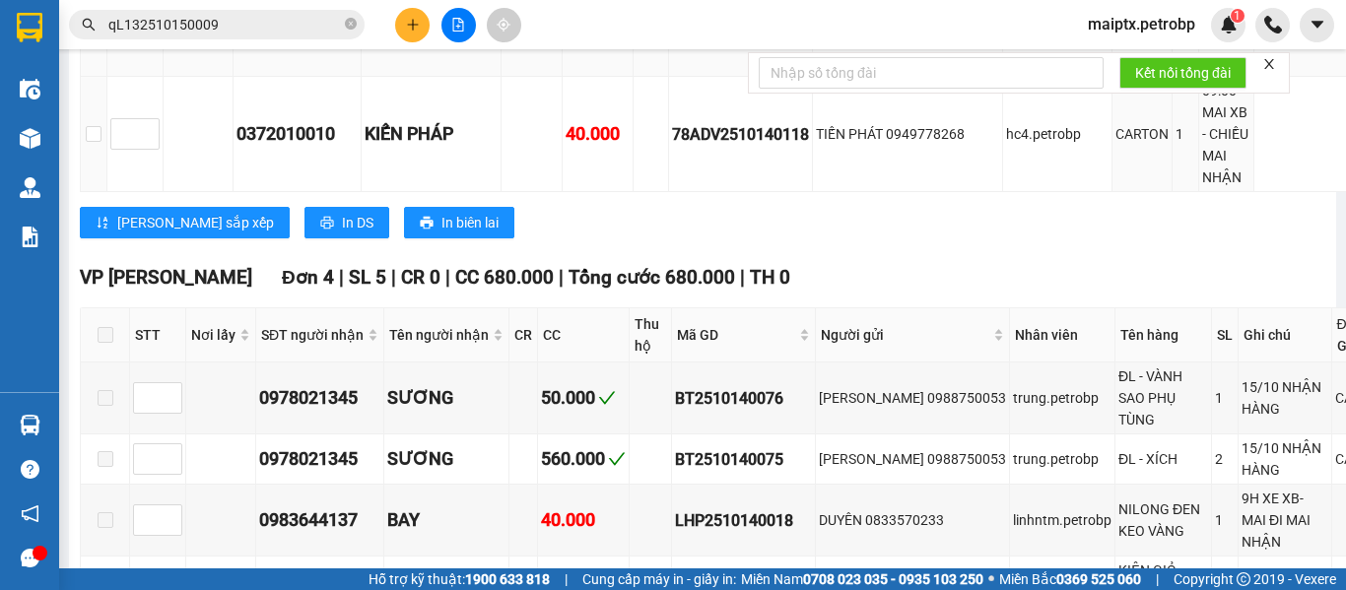
scroll to position [1478, 0]
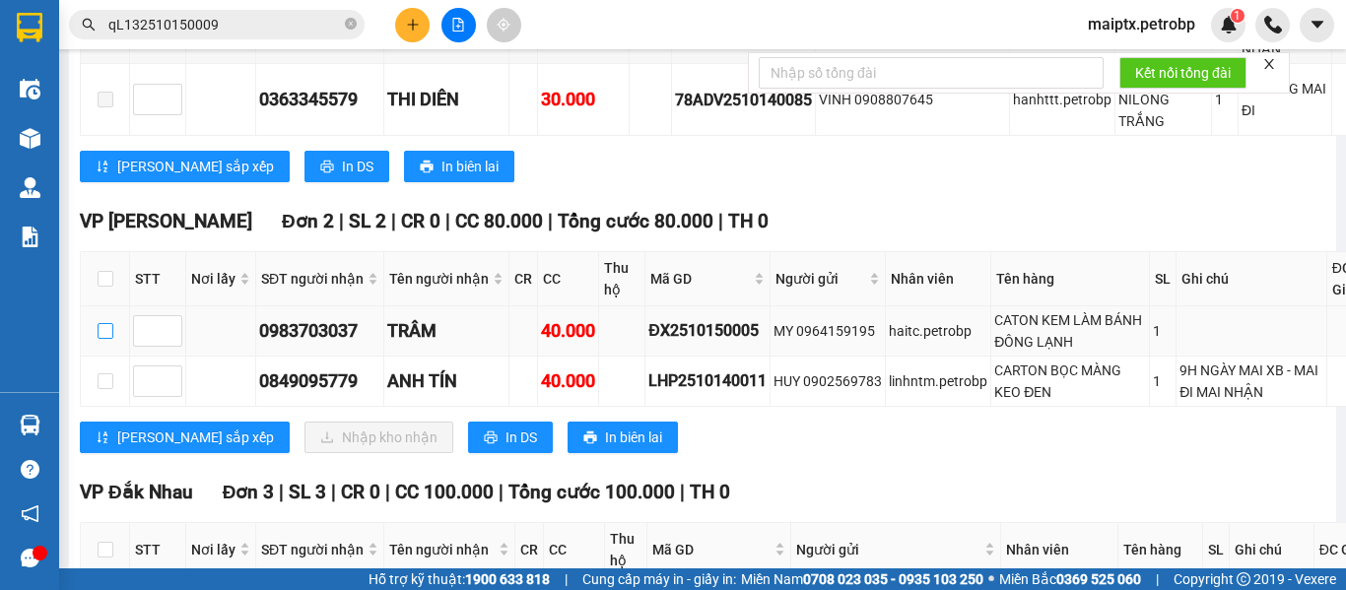
click at [107, 339] on input "checkbox" at bounding box center [106, 331] width 16 height 16
checkbox input "true"
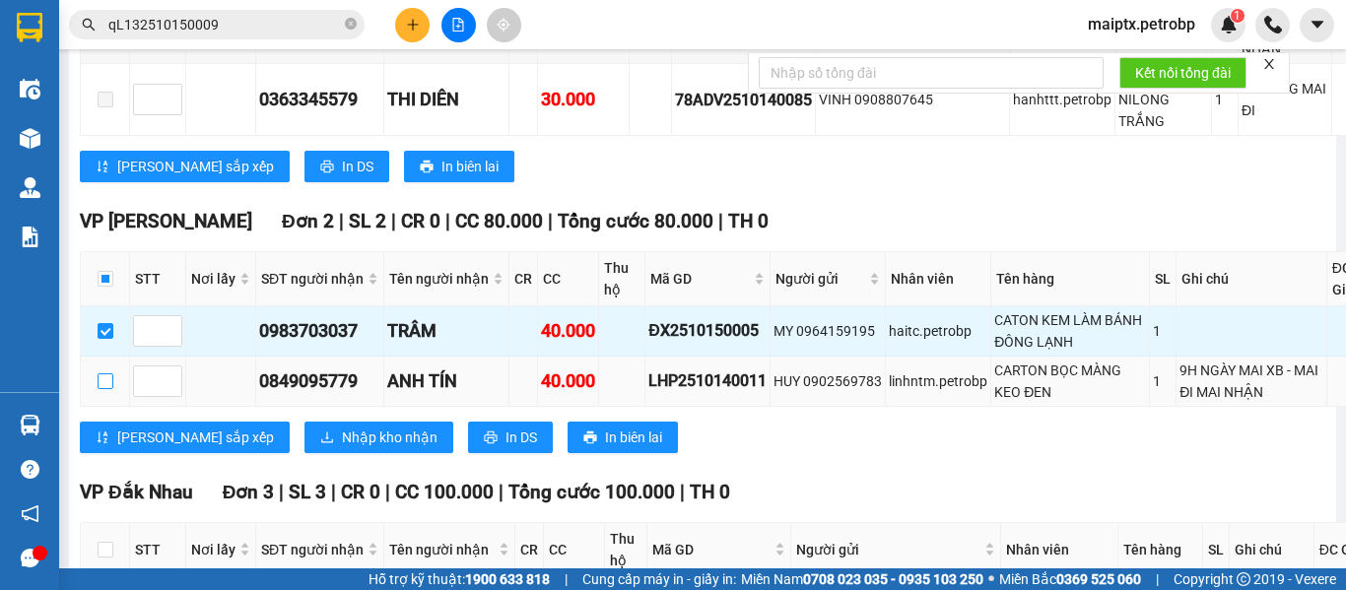
click at [104, 389] on input "checkbox" at bounding box center [106, 381] width 16 height 16
checkbox input "true"
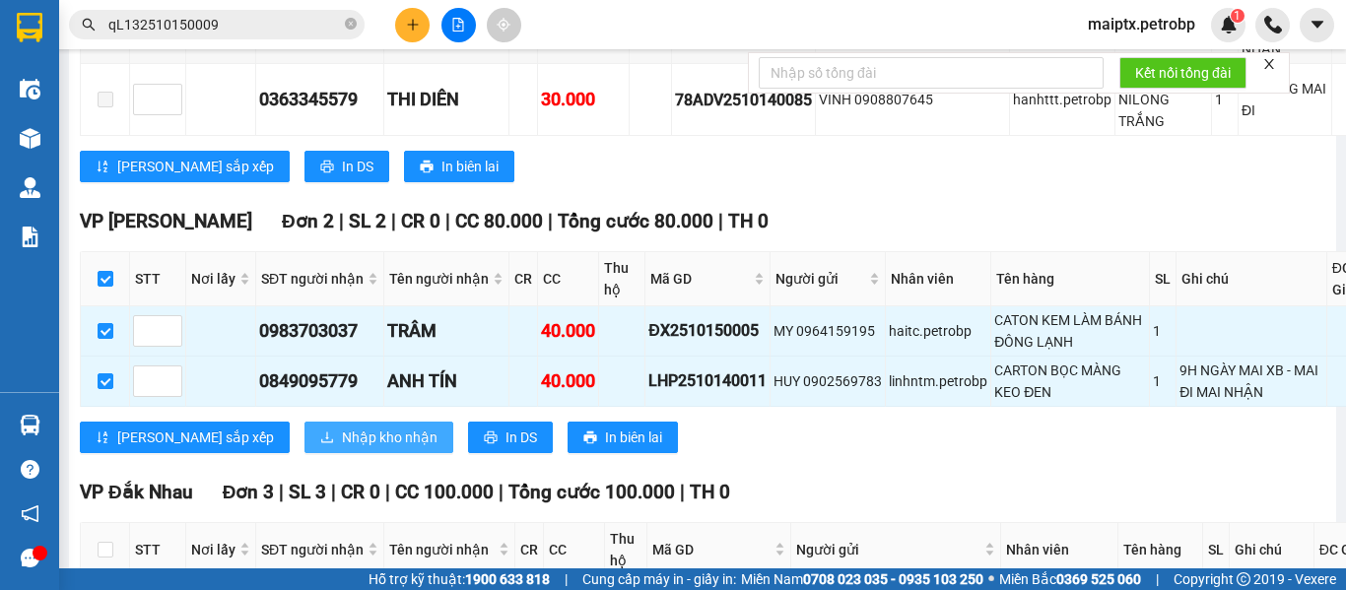
click at [342, 448] on span "Nhập kho nhận" at bounding box center [390, 438] width 96 height 22
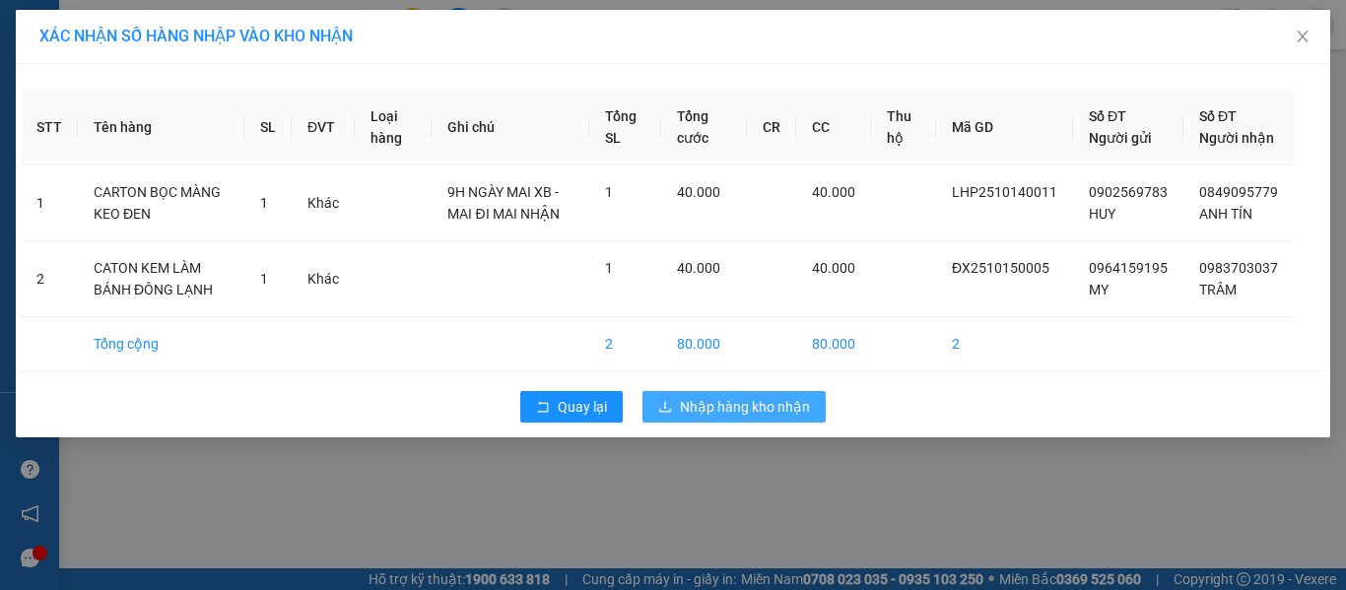
click at [677, 423] on button "Nhập hàng kho nhận" at bounding box center [733, 407] width 183 height 32
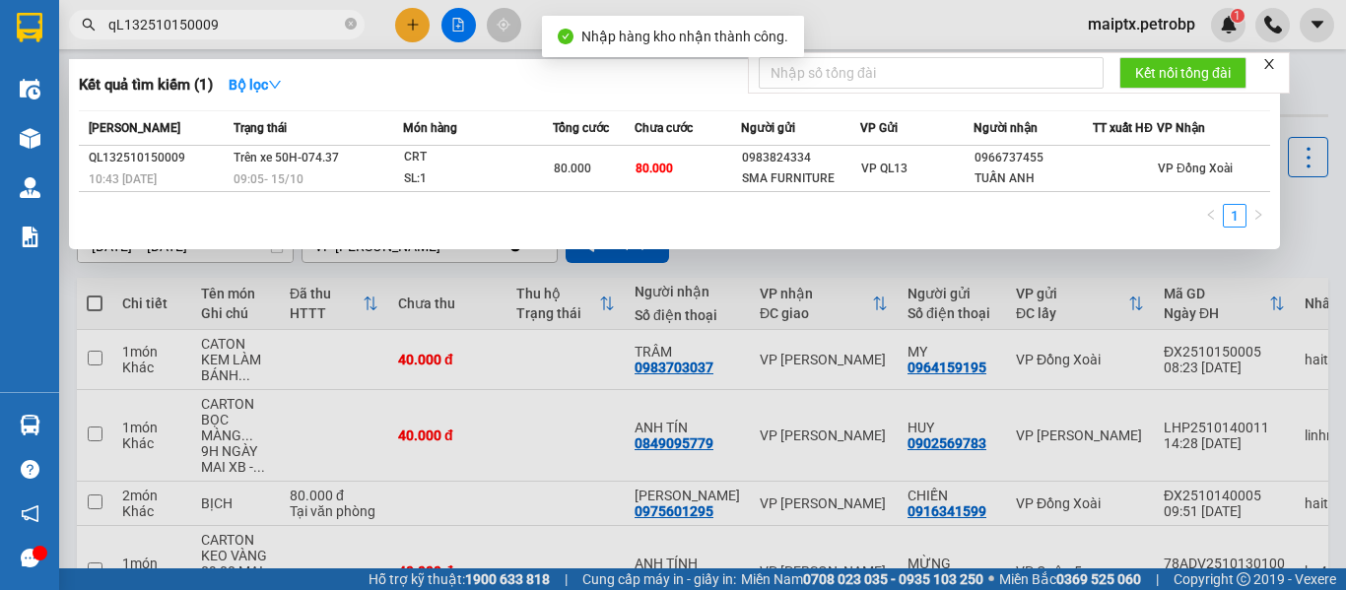
click at [207, 20] on input "qL132510150009" at bounding box center [224, 25] width 233 height 22
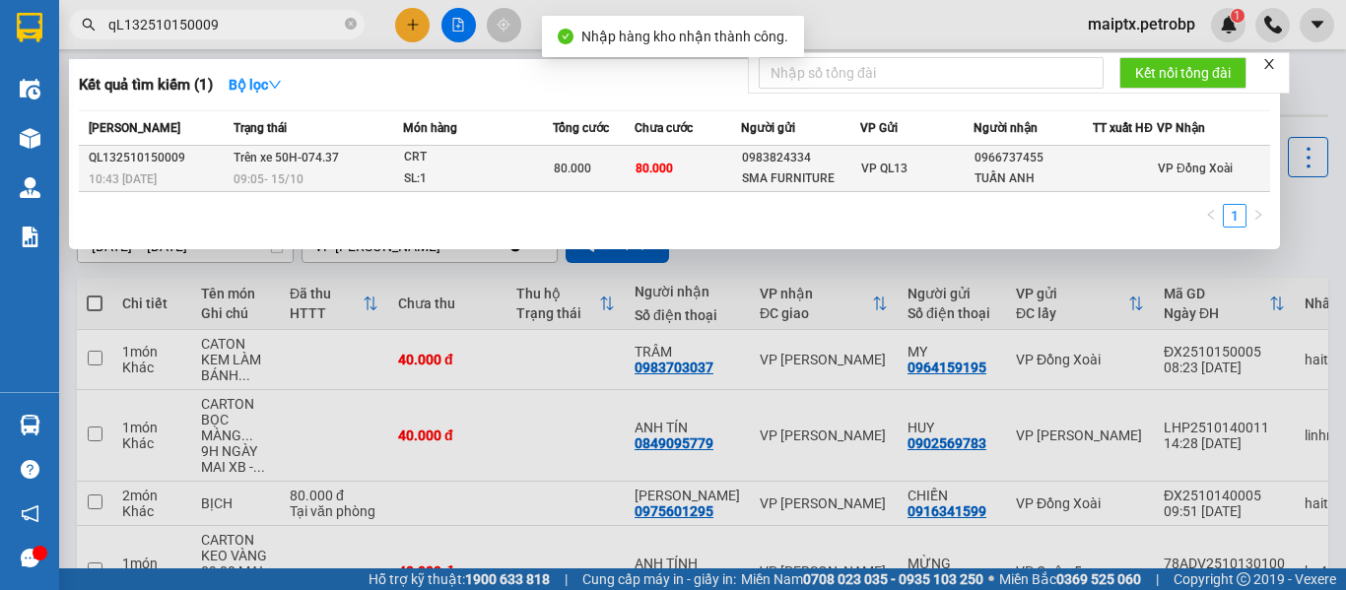
click at [275, 170] on span "09:05 [DATE]" at bounding box center [268, 178] width 70 height 16
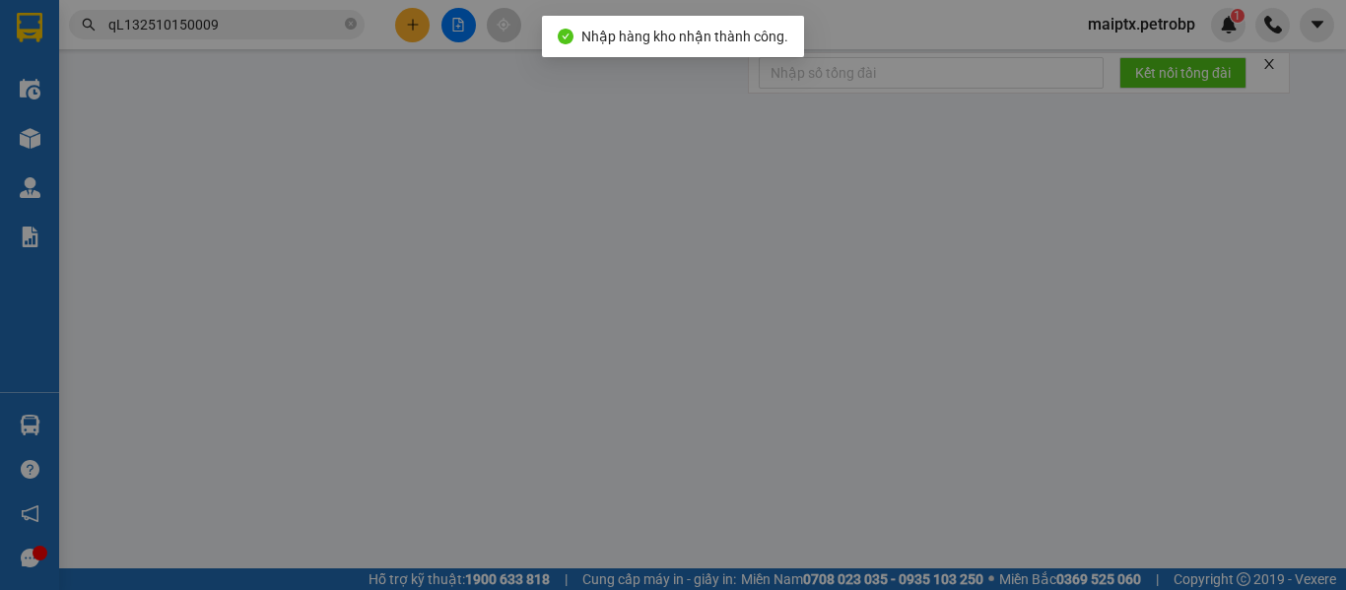
type input "0983824334"
type input "SMA FURNITURE"
type input "0966737455"
type input "TUẤN ANH"
type input "80.000"
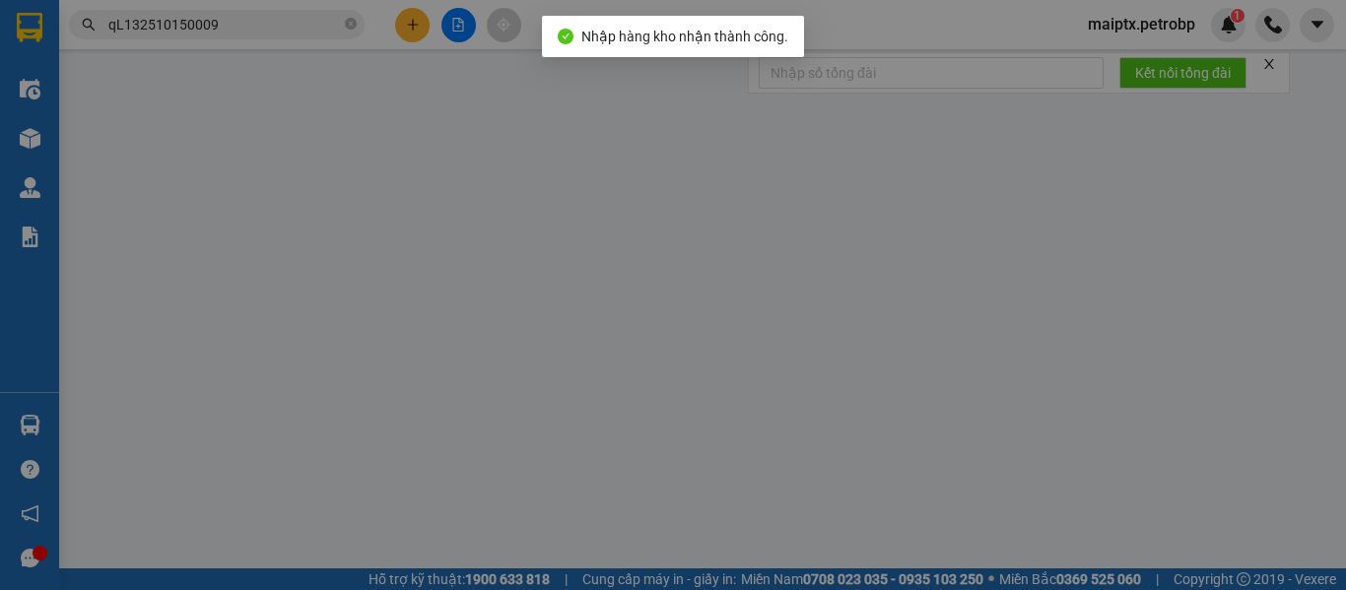
type input "80.000"
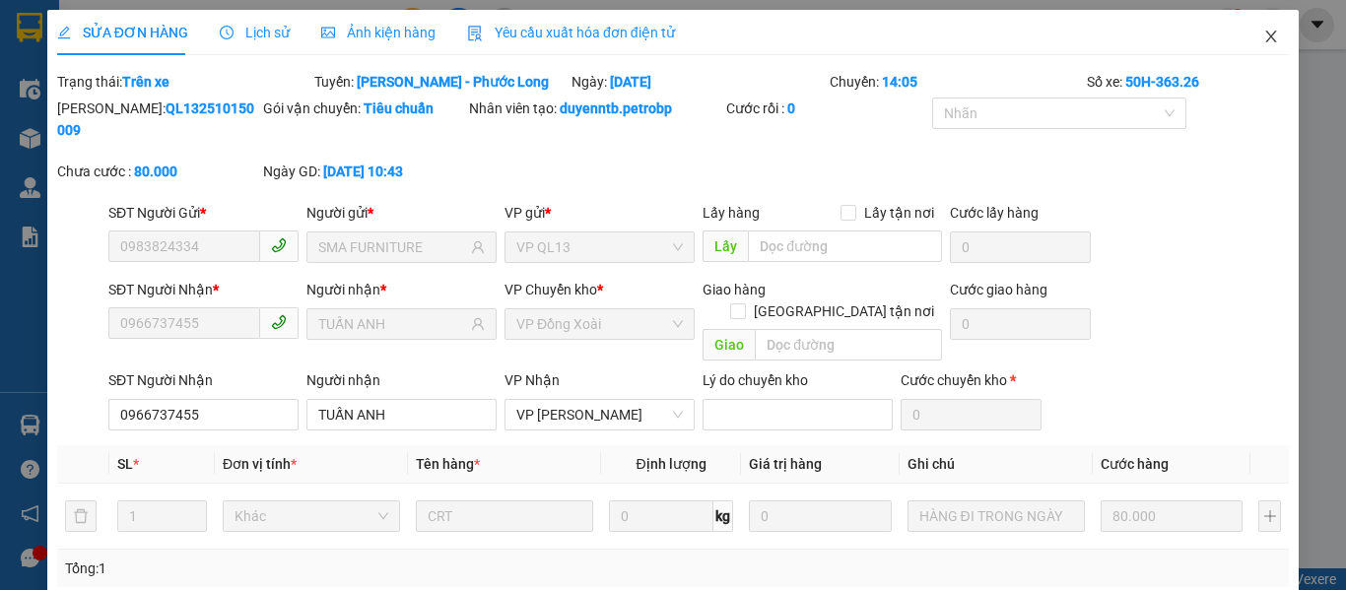
click at [1263, 33] on icon "close" at bounding box center [1271, 37] width 16 height 16
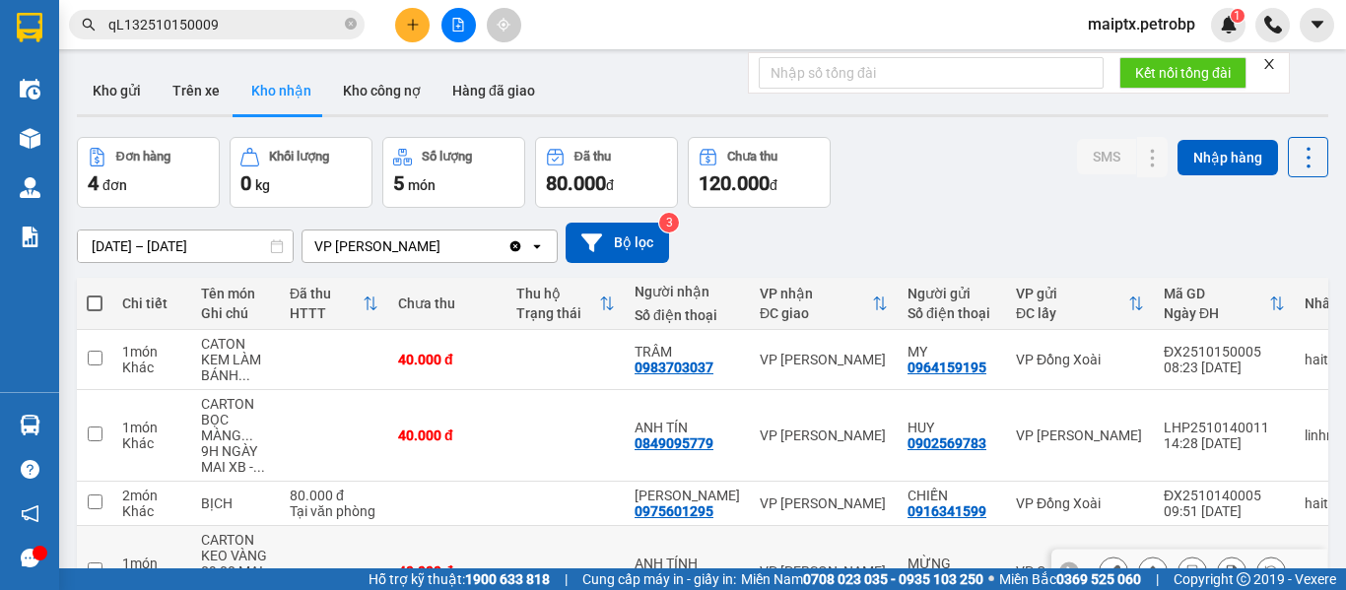
scroll to position [99, 0]
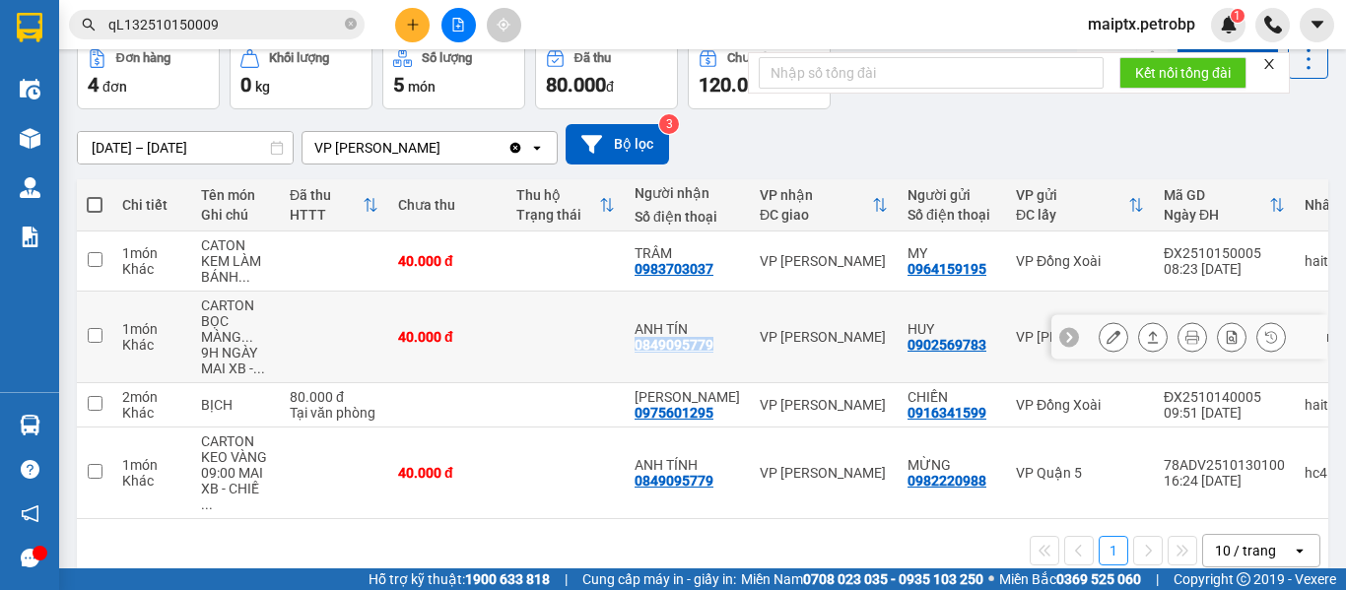
drag, startPoint x: 716, startPoint y: 350, endPoint x: 637, endPoint y: 346, distance: 78.9
click at [637, 346] on div "ANH TÍN 0849095779" at bounding box center [686, 337] width 105 height 32
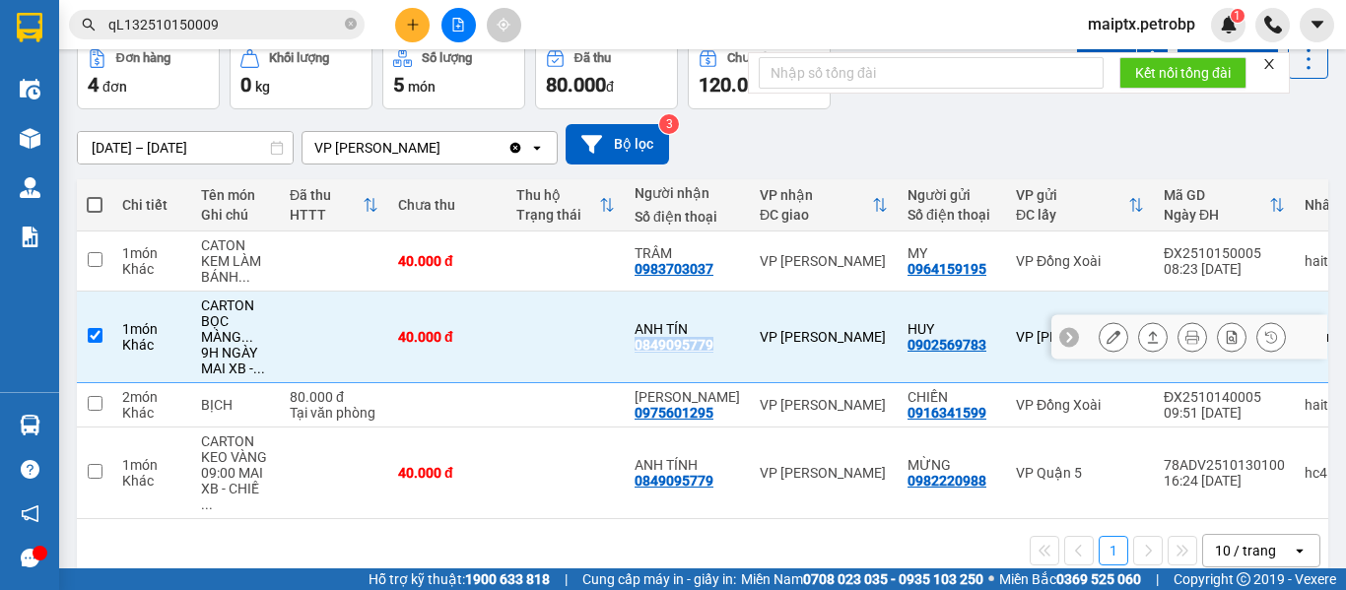
copy div "0849095779"
click at [153, 336] on div "1 món" at bounding box center [151, 329] width 59 height 16
checkbox input "false"
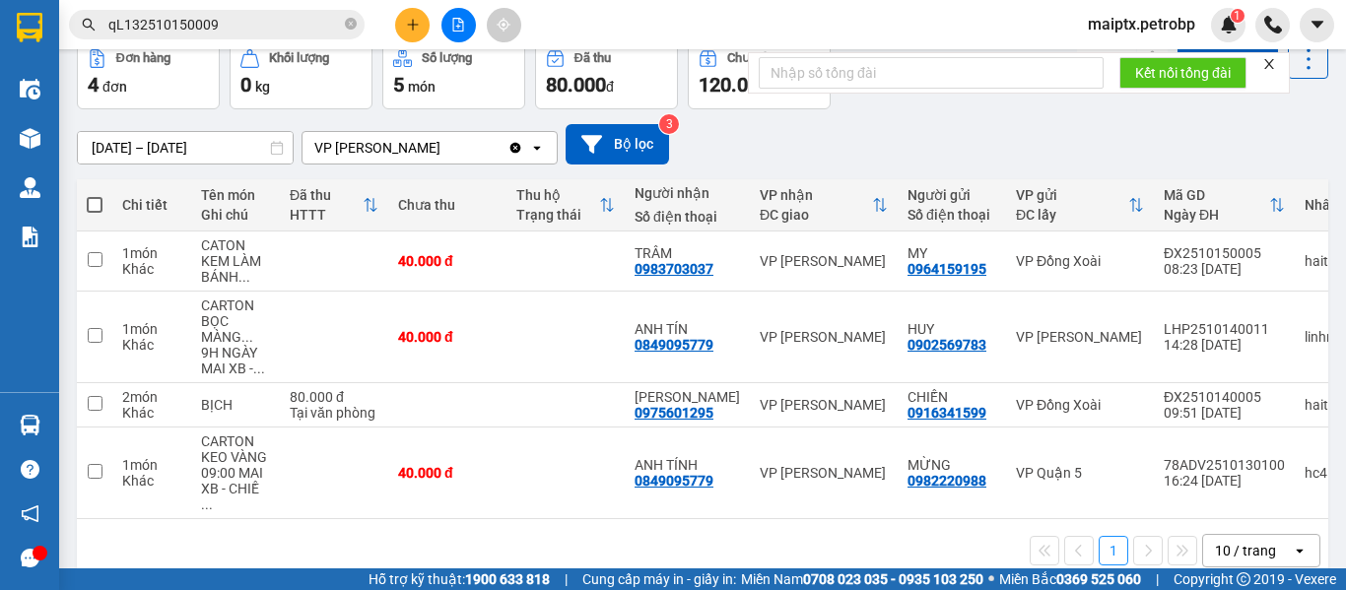
click at [220, 575] on div "Hỗ trợ kỹ thuật: 1900 633 818 | Cung cấp máy in - giấy in: [GEOGRAPHIC_DATA] 07…" at bounding box center [668, 579] width 1336 height 22
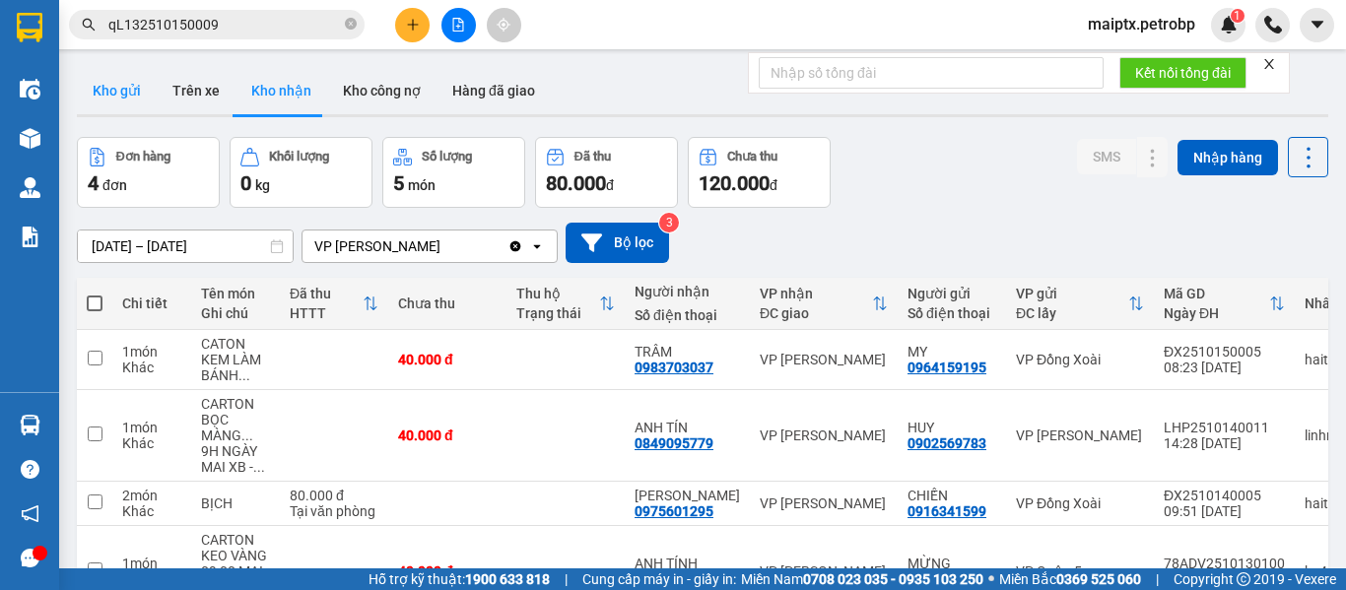
click at [118, 81] on button "Kho gửi" at bounding box center [117, 90] width 80 height 47
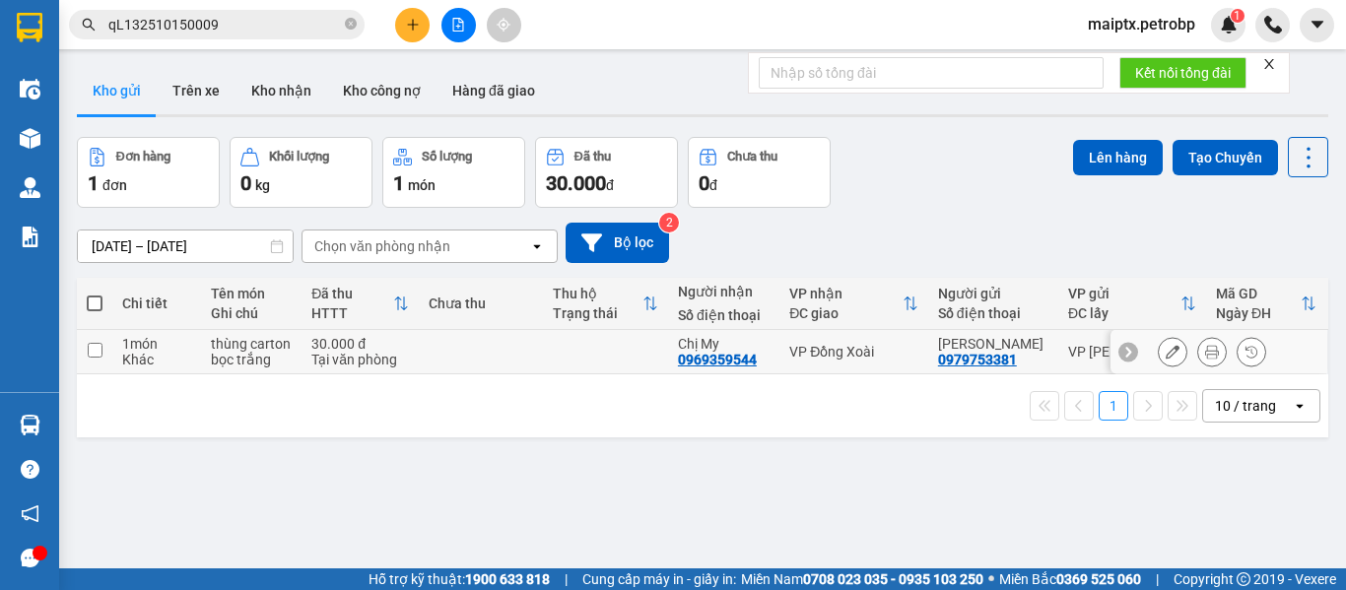
click at [150, 359] on div "Khác" at bounding box center [156, 360] width 69 height 16
checkbox input "true"
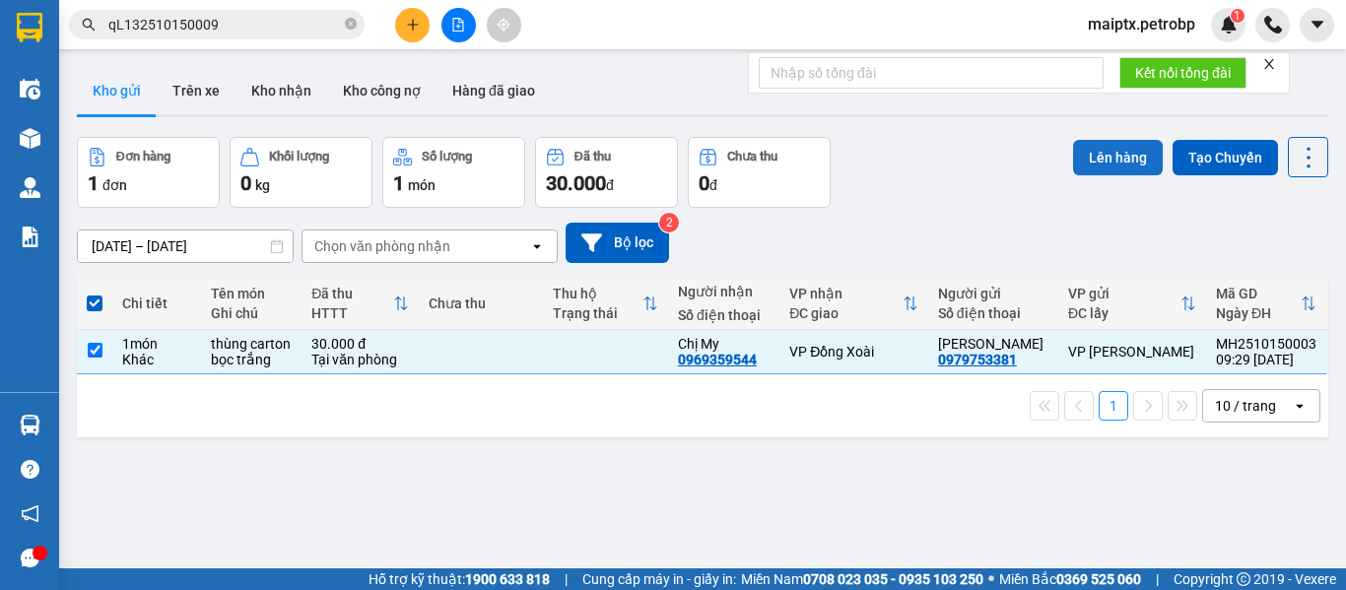
click at [1090, 147] on button "Lên hàng" at bounding box center [1118, 157] width 90 height 35
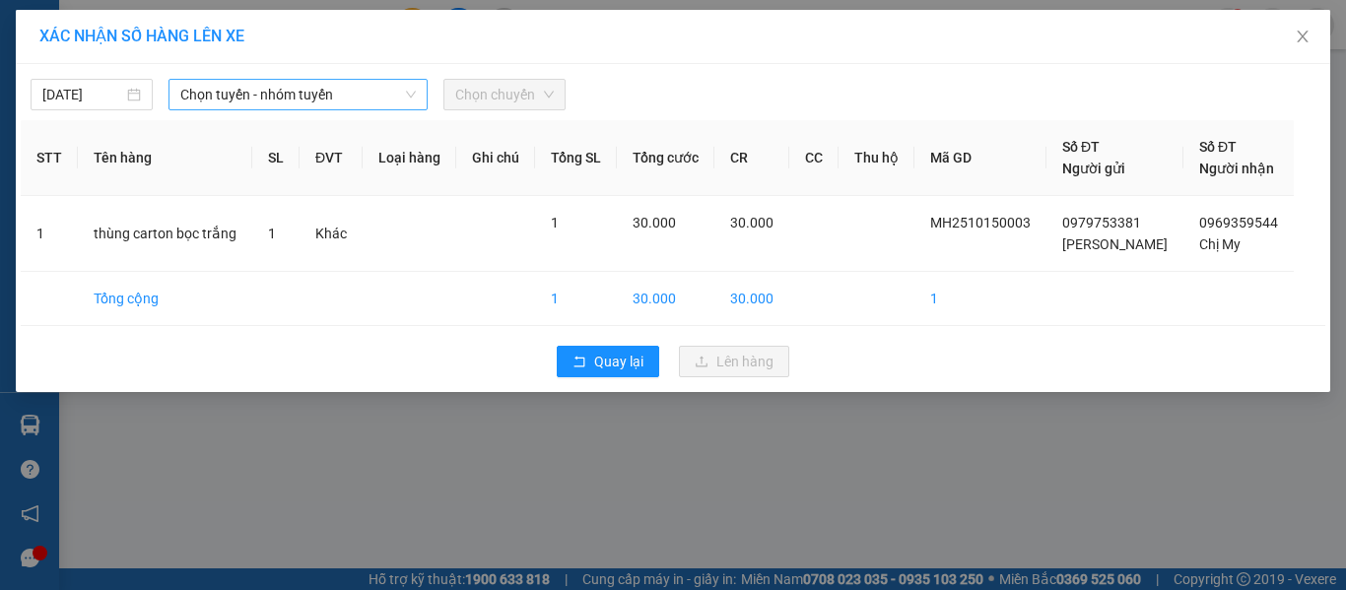
click at [257, 97] on span "Chọn tuyến - nhóm tuyến" at bounding box center [297, 95] width 235 height 30
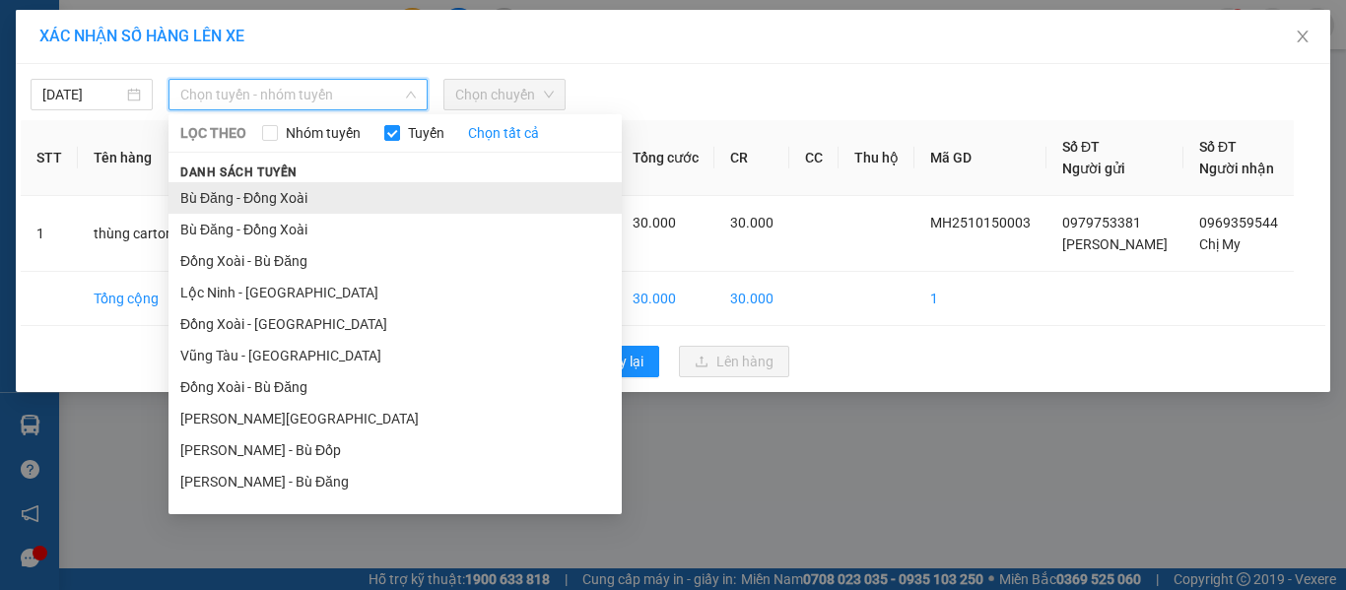
click at [227, 201] on li "Bù Đăng - Đồng Xoài" at bounding box center [394, 198] width 453 height 32
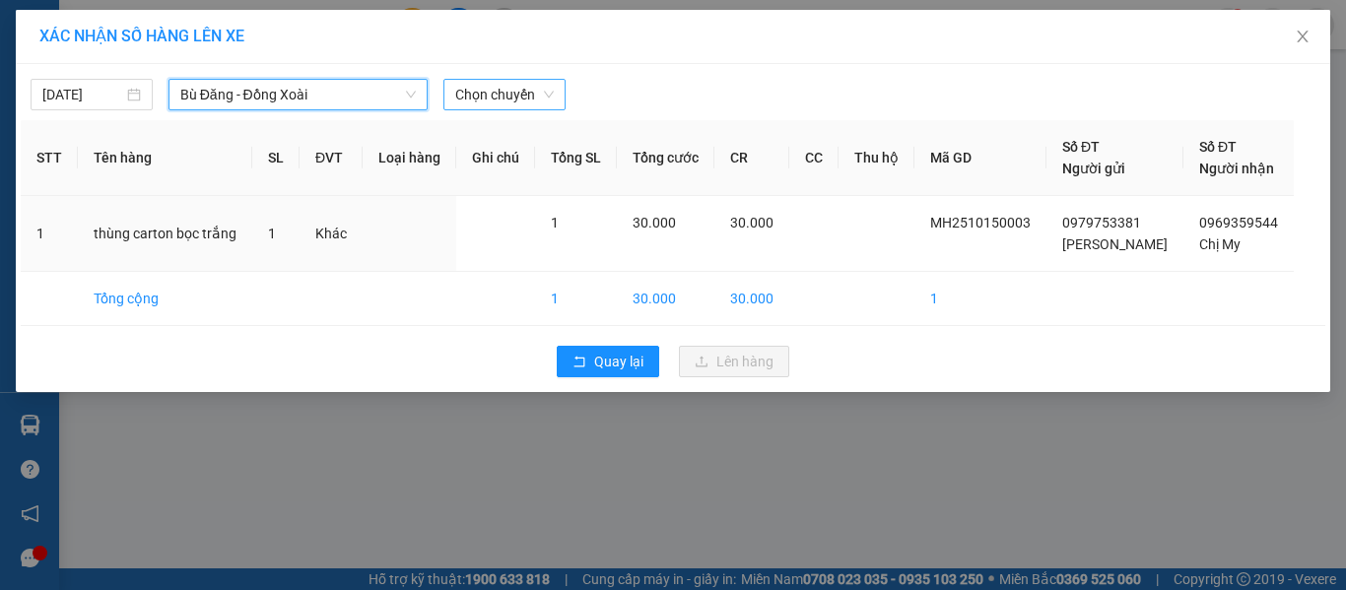
click at [516, 89] on span "Chọn chuyến" at bounding box center [504, 95] width 99 height 30
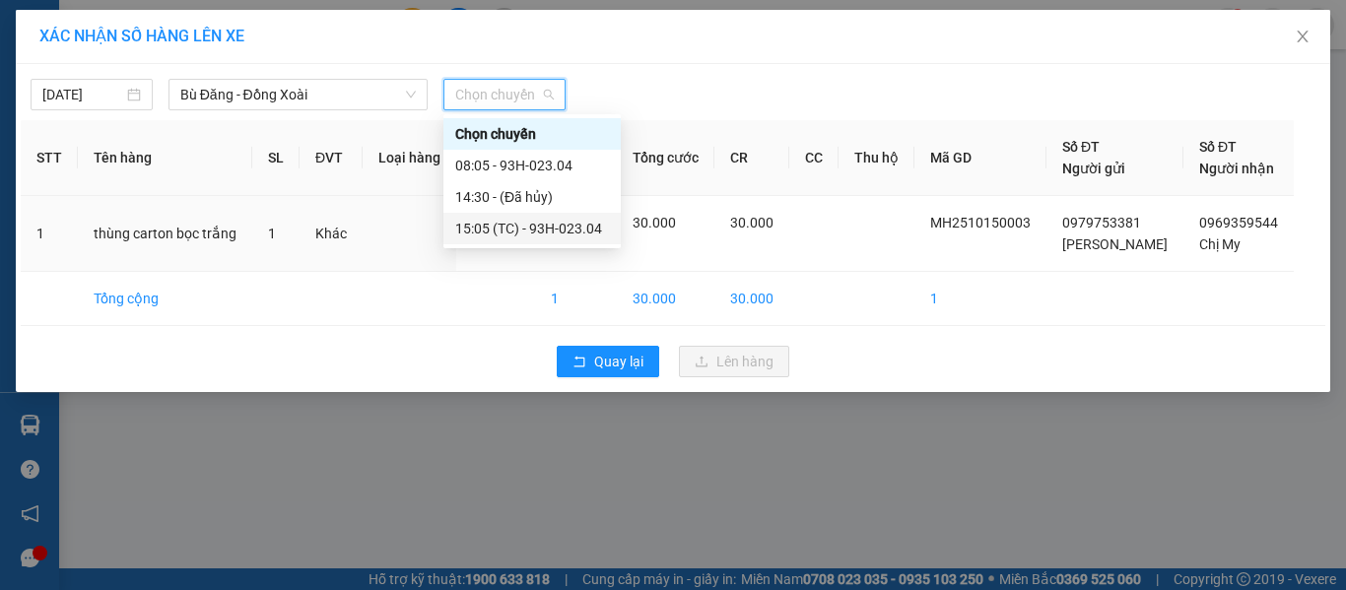
click at [491, 232] on div "15:05 (TC) - 93H-023.04" at bounding box center [532, 229] width 154 height 22
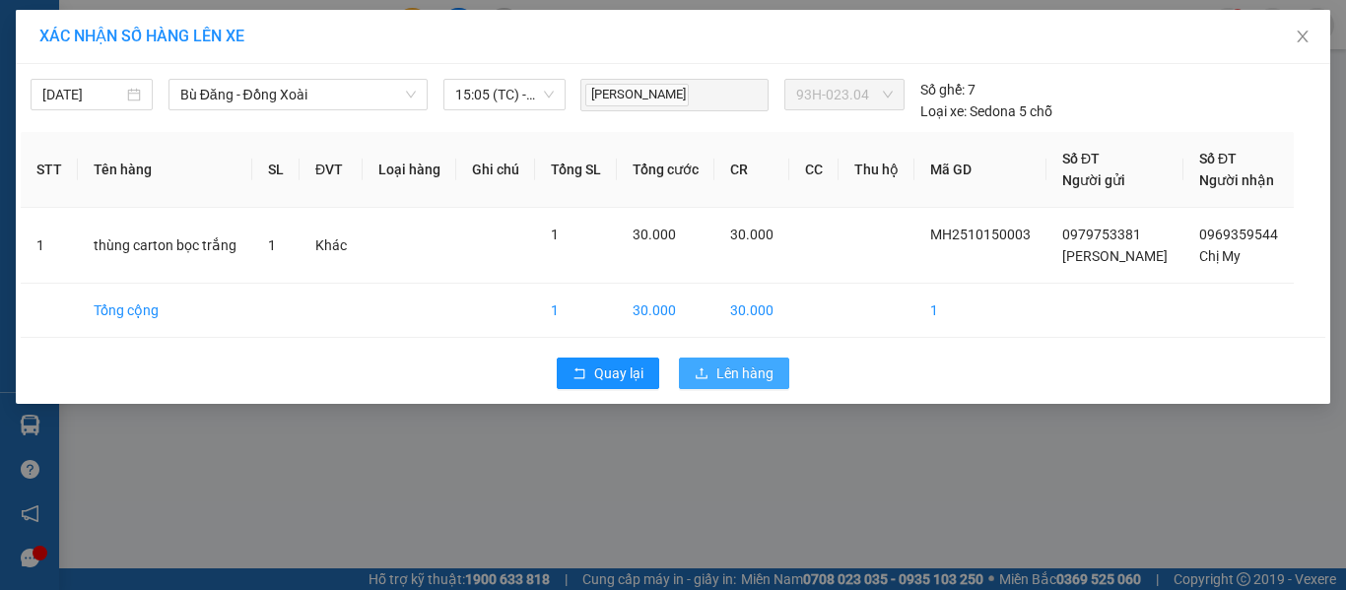
click at [703, 373] on icon "upload" at bounding box center [702, 373] width 14 height 14
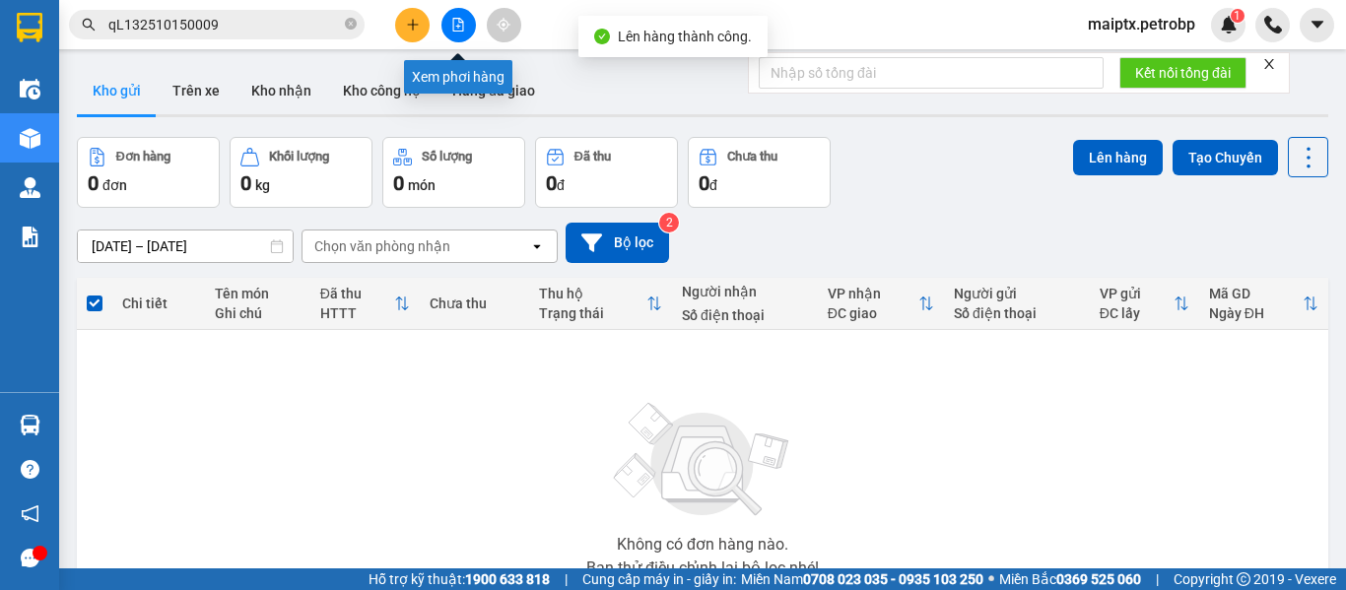
click at [463, 21] on button at bounding box center [458, 25] width 34 height 34
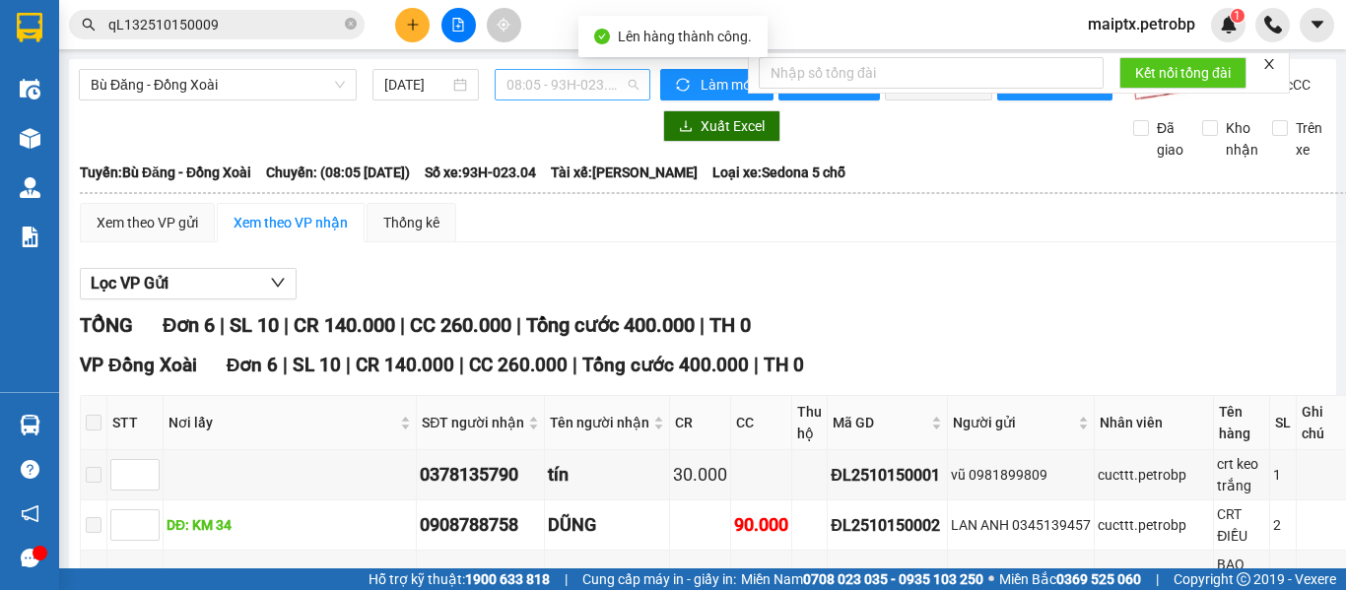
click at [506, 90] on span "08:05 - 93H-023.04" at bounding box center [572, 85] width 132 height 30
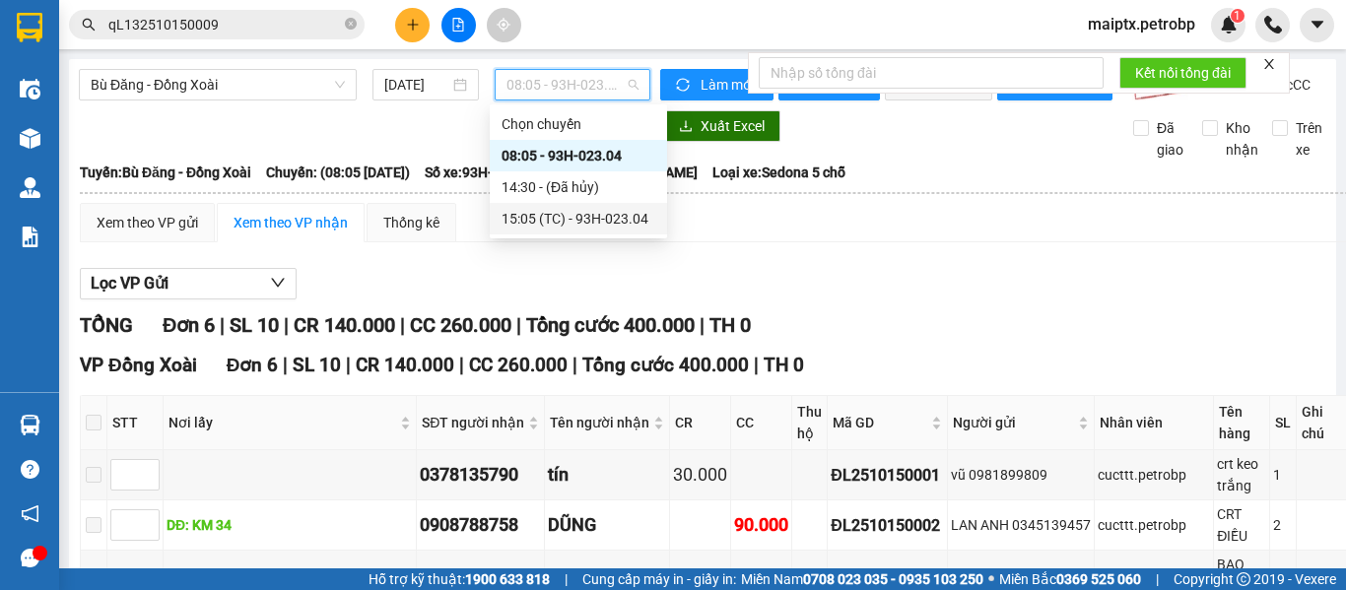
click at [516, 225] on div "15:05 (TC) - 93H-023.04" at bounding box center [578, 219] width 154 height 22
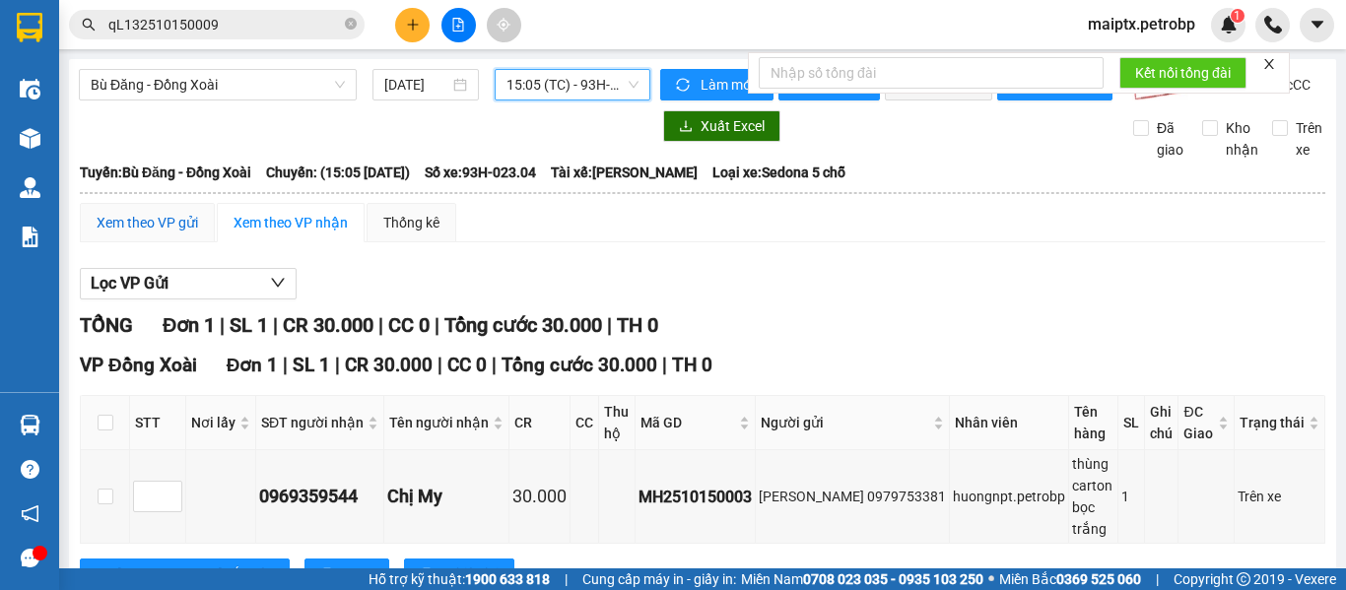
click at [180, 233] on div "Xem theo VP gửi" at bounding box center [147, 223] width 101 height 22
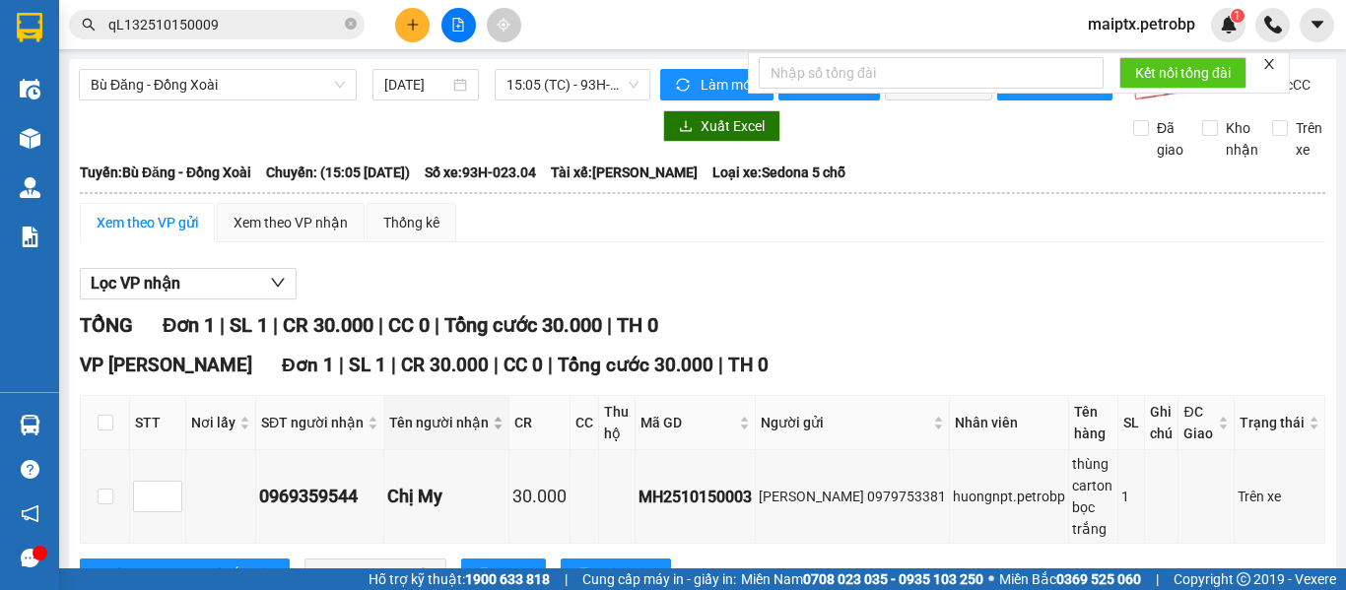
scroll to position [72, 0]
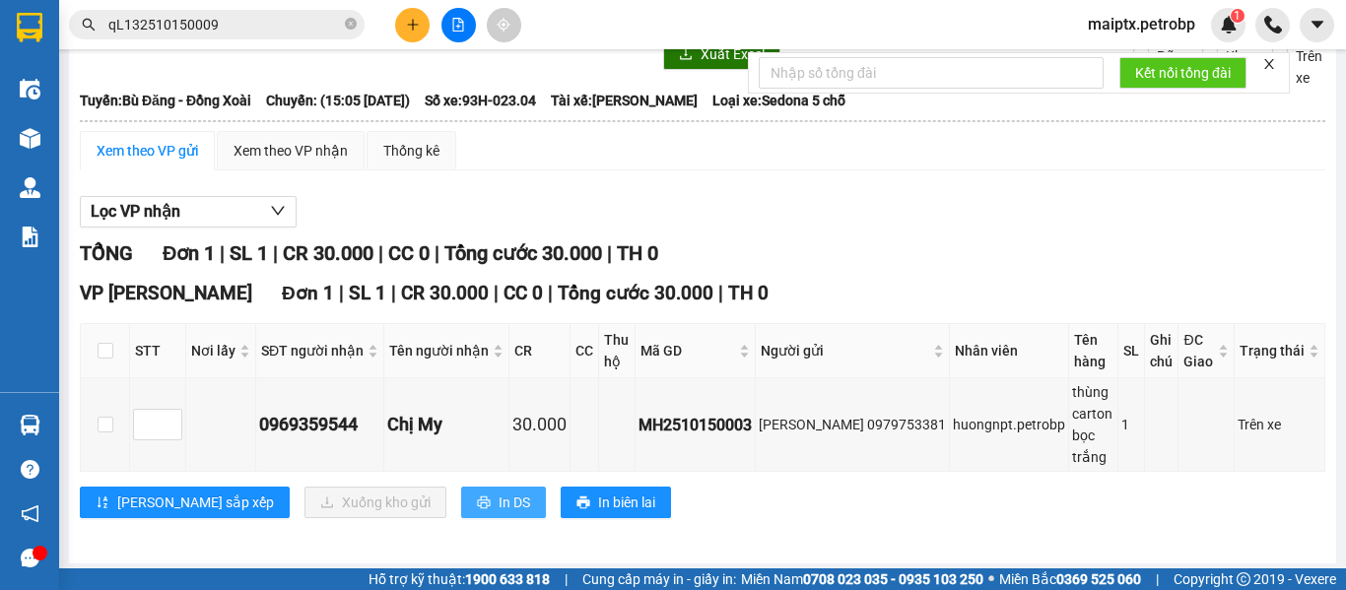
click at [499, 492] on span "In DS" at bounding box center [515, 503] width 32 height 22
click at [499, 496] on span "In DS" at bounding box center [515, 503] width 32 height 22
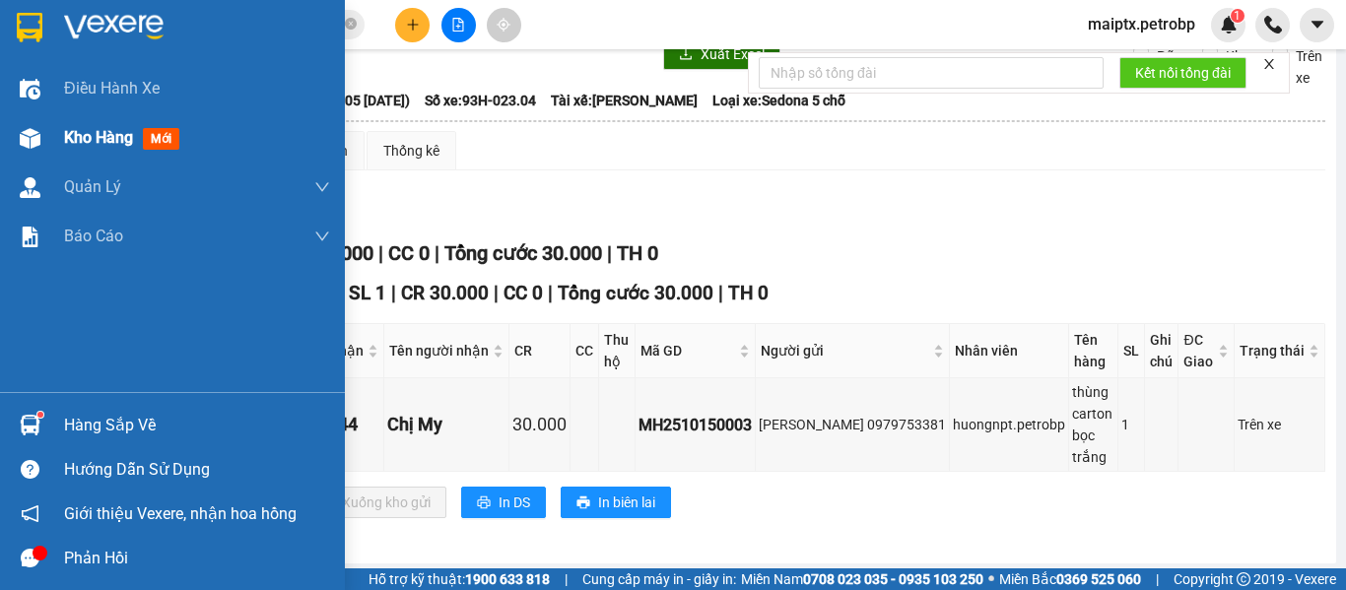
click at [21, 132] on img at bounding box center [30, 138] width 21 height 21
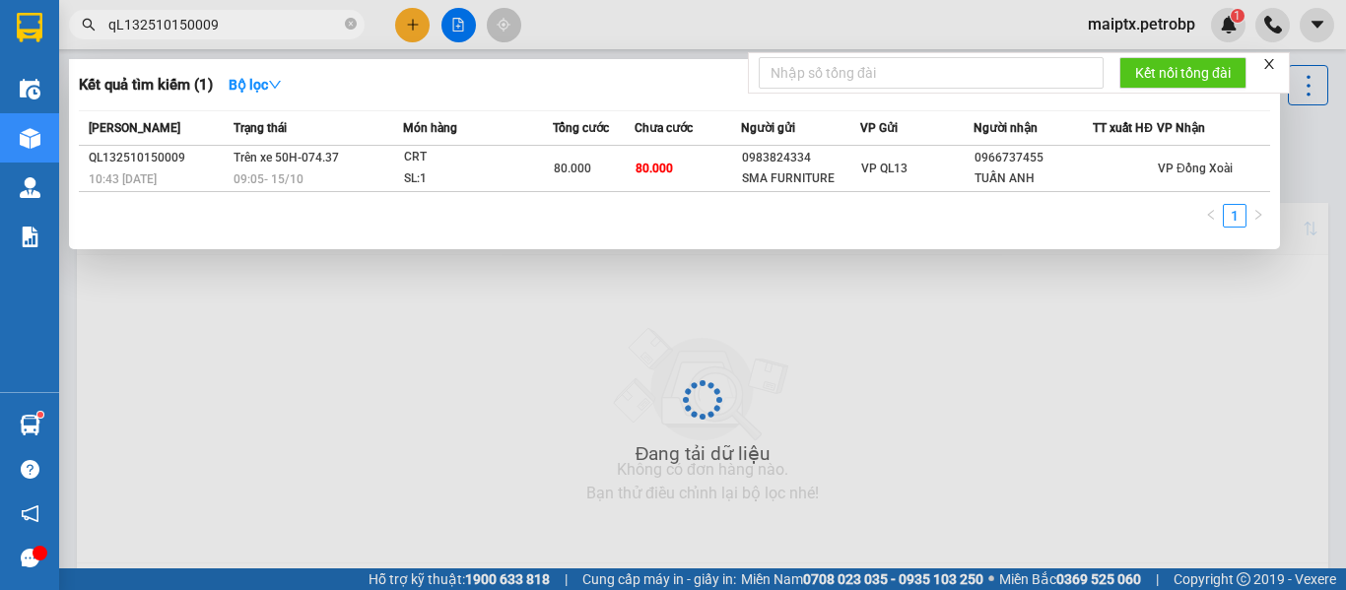
click at [215, 31] on input "qL132510150009" at bounding box center [224, 25] width 233 height 22
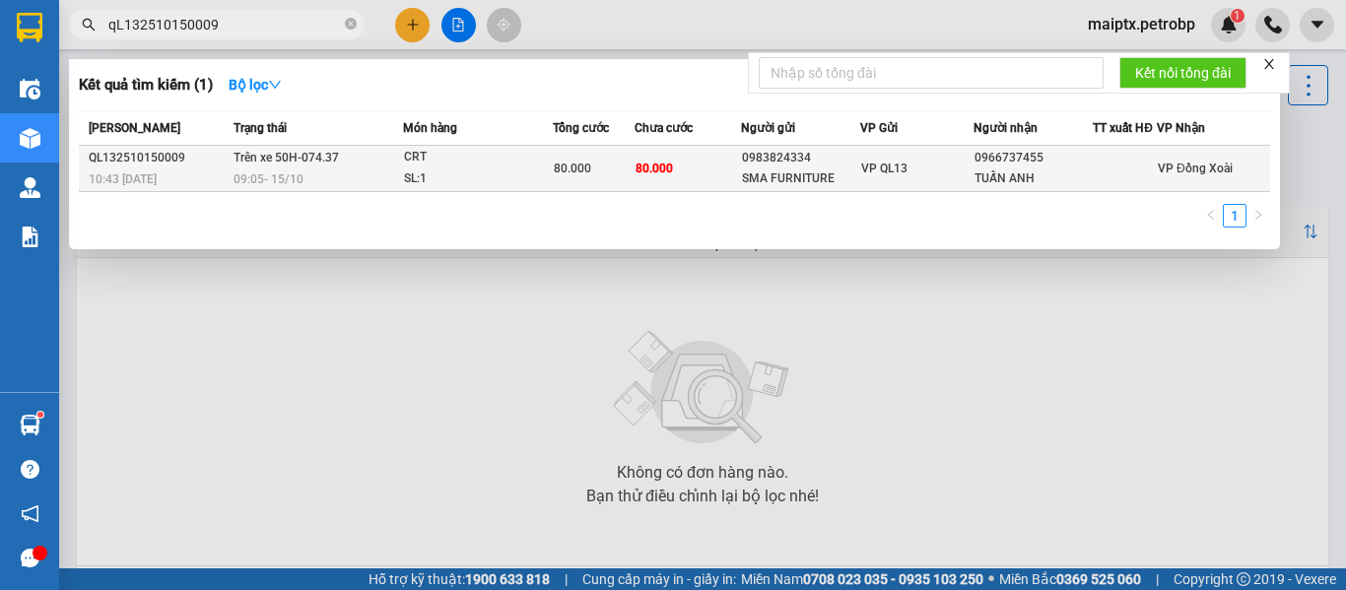
click at [382, 159] on td "Trên xe 50H-074.37 09:05 [DATE]" at bounding box center [316, 169] width 174 height 46
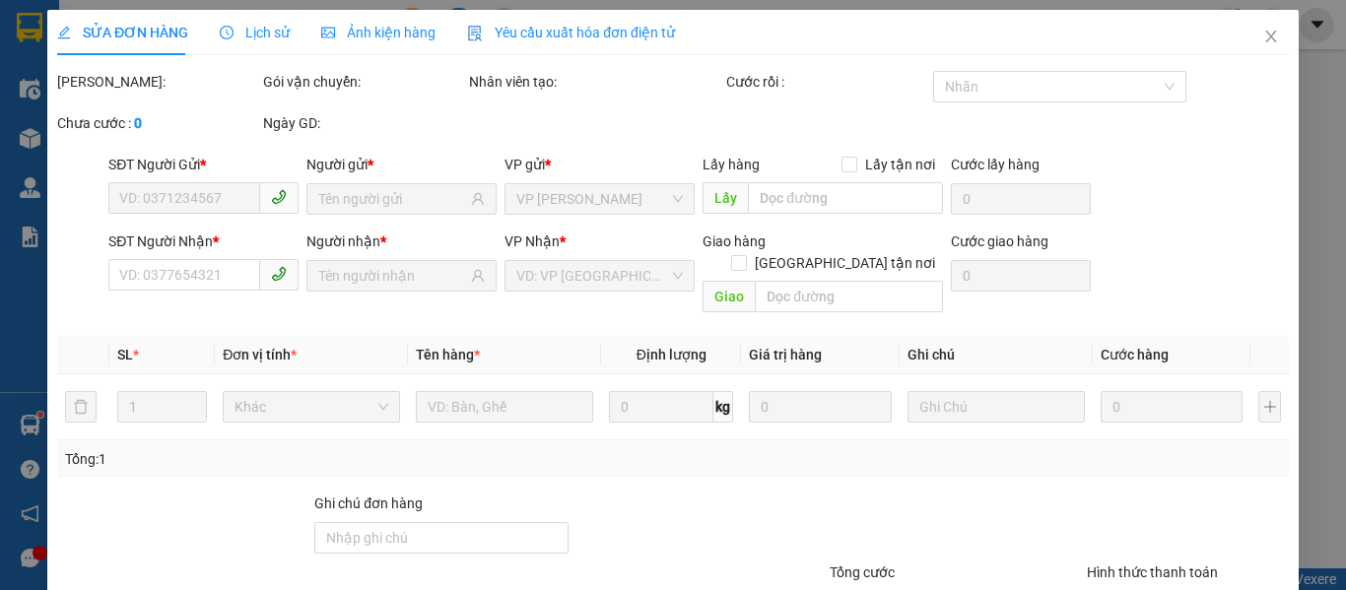
type input "0983824334"
type input "SMA FURNITURE"
type input "0966737455"
type input "TUẤN ANH"
type input "80.000"
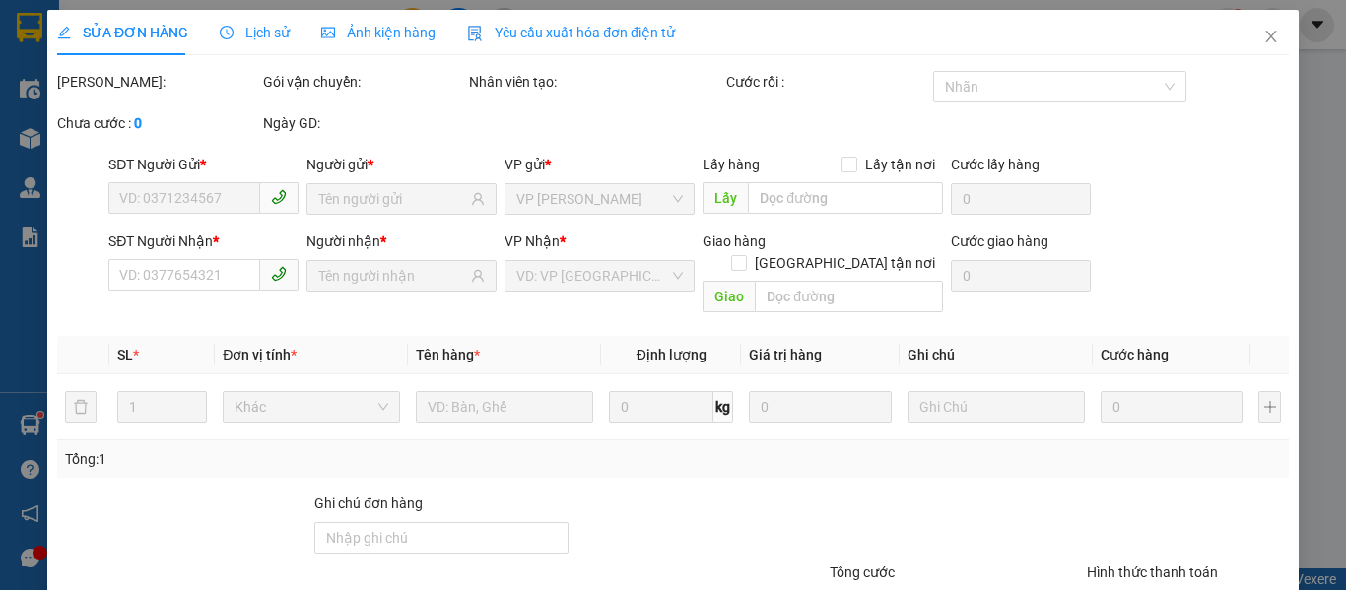
type input "80.000"
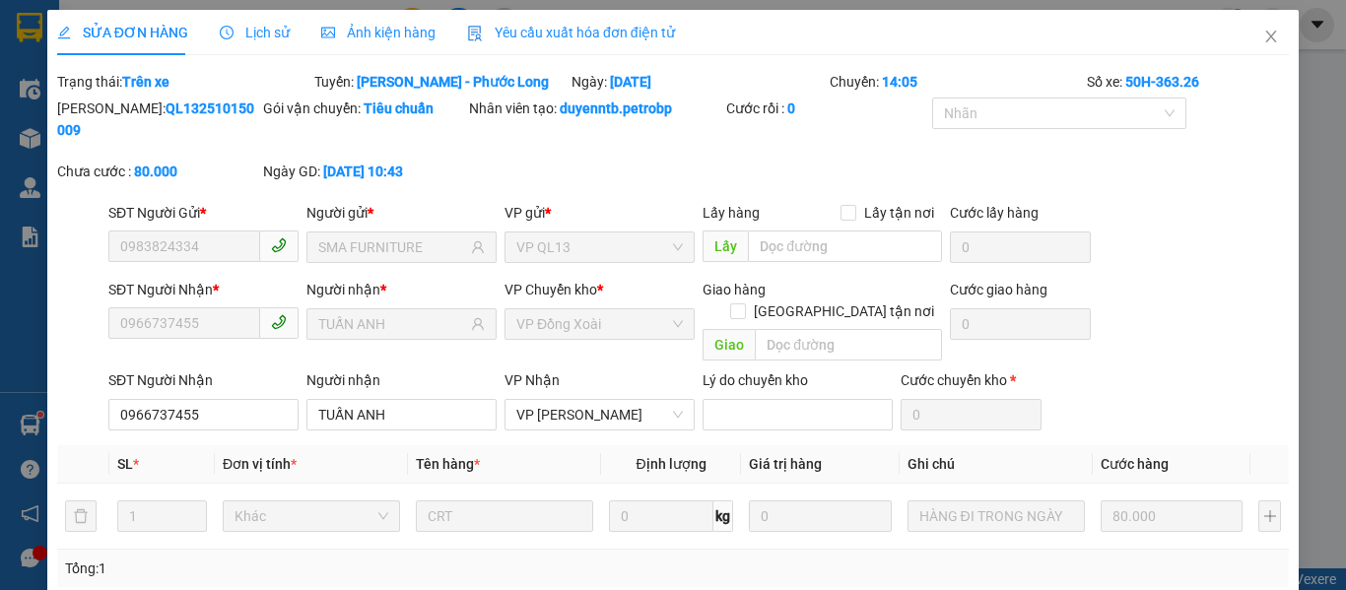
click at [130, 110] on b "QL132510150009" at bounding box center [155, 118] width 197 height 37
copy b "QL132510150009"
click at [1263, 33] on icon "close" at bounding box center [1271, 37] width 16 height 16
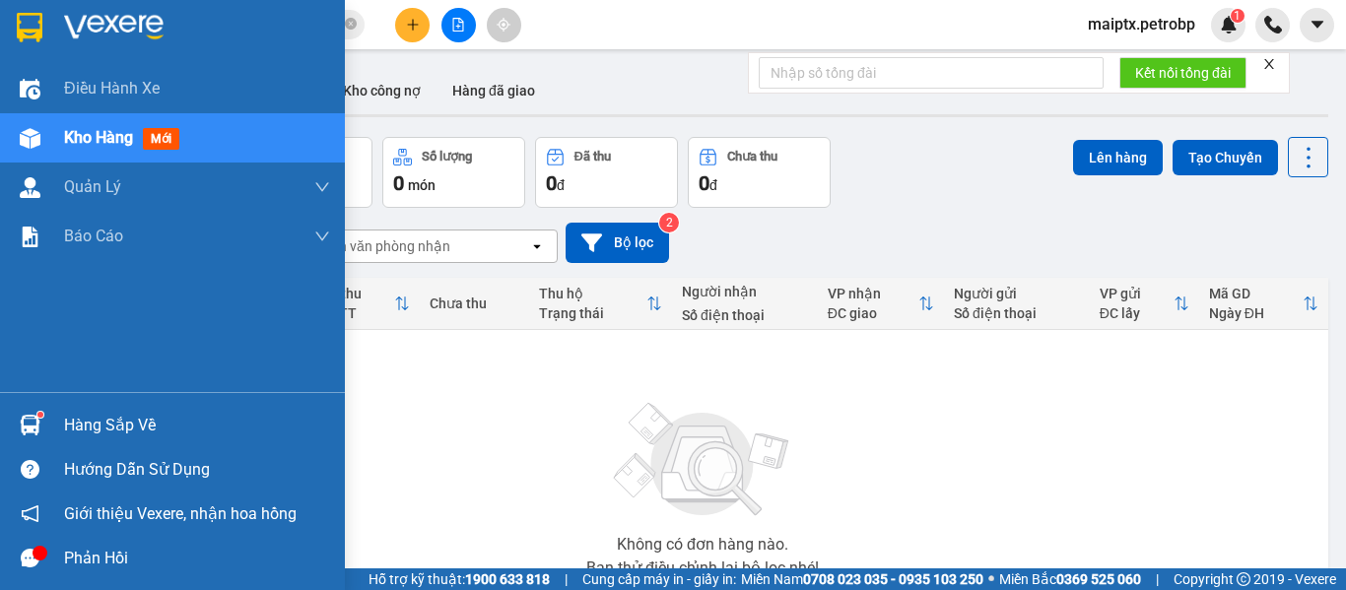
click at [56, 419] on div "Hàng sắp về" at bounding box center [172, 425] width 345 height 44
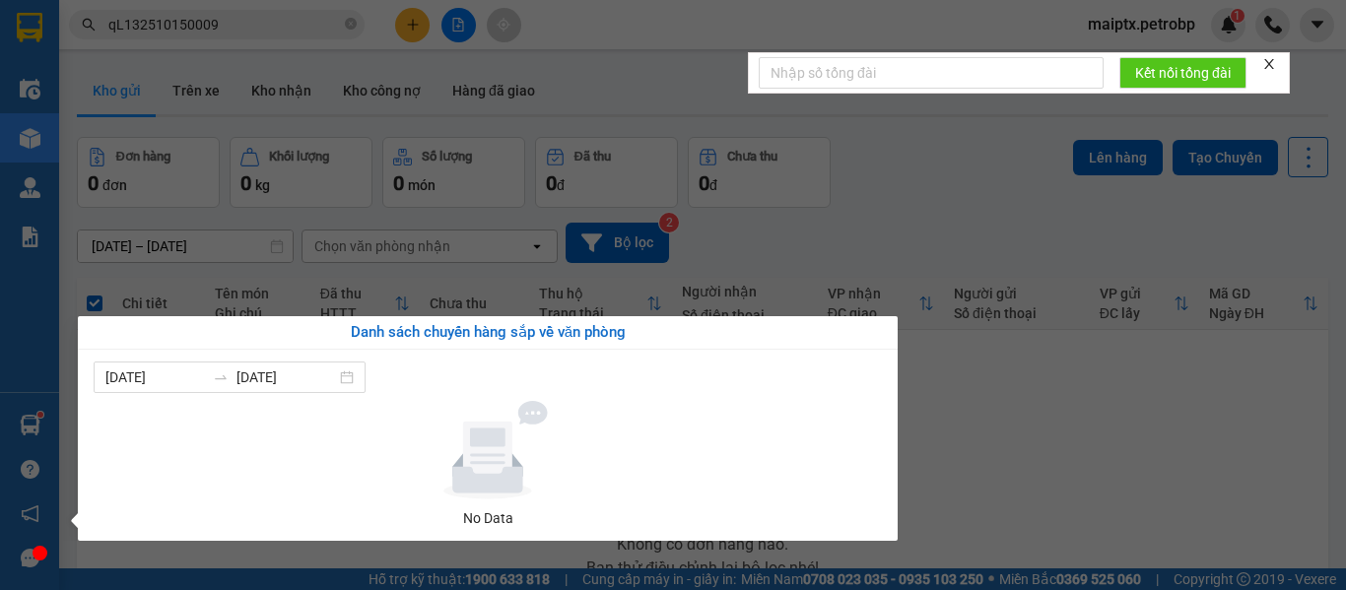
click at [1060, 503] on section "Kết quả tìm kiếm ( 1 ) Bộ lọc Mã ĐH Trạng thái Món hàng Tổng cước Chưa cước Ngư…" at bounding box center [673, 295] width 1346 height 590
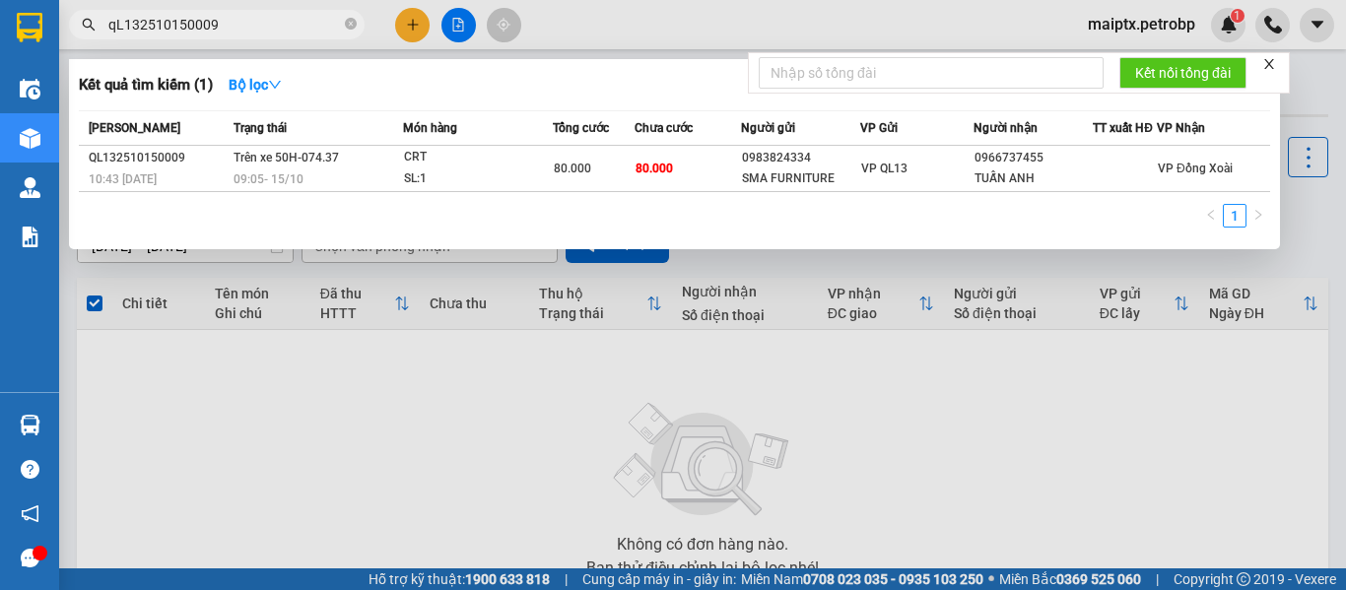
click at [219, 15] on input "qL132510150009" at bounding box center [224, 25] width 233 height 22
click at [287, 386] on div at bounding box center [673, 295] width 1346 height 590
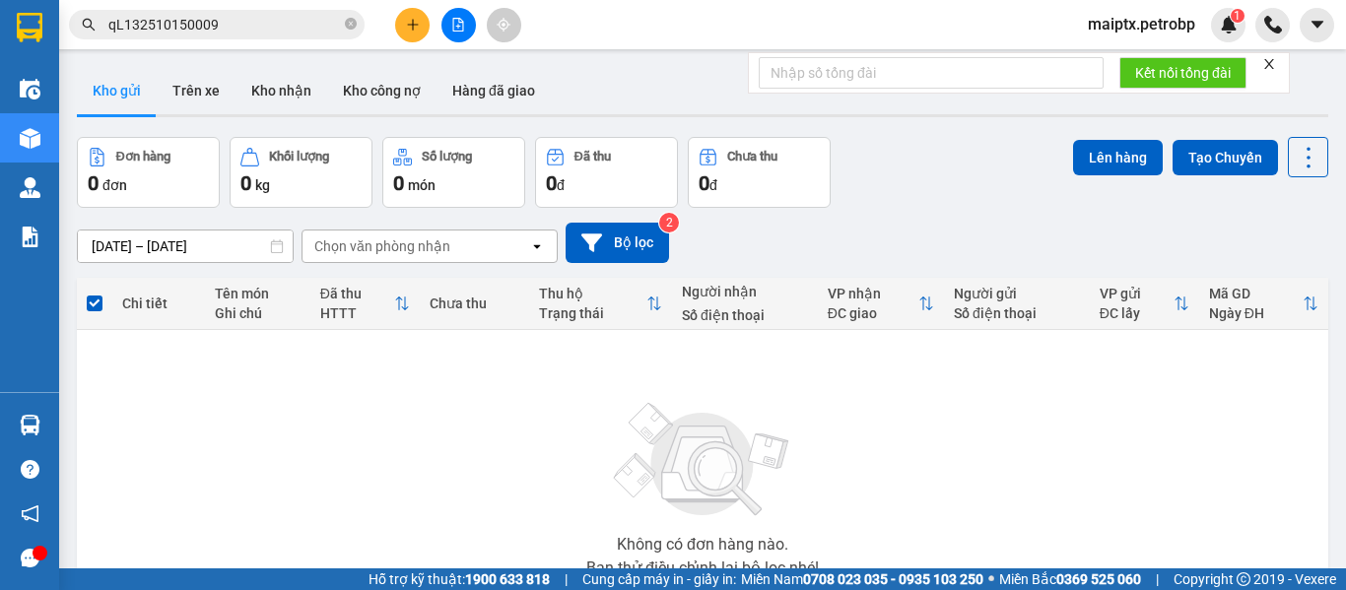
click at [145, 83] on button "Kho gửi" at bounding box center [117, 90] width 80 height 47
click at [187, 97] on button "Trên xe" at bounding box center [196, 90] width 79 height 47
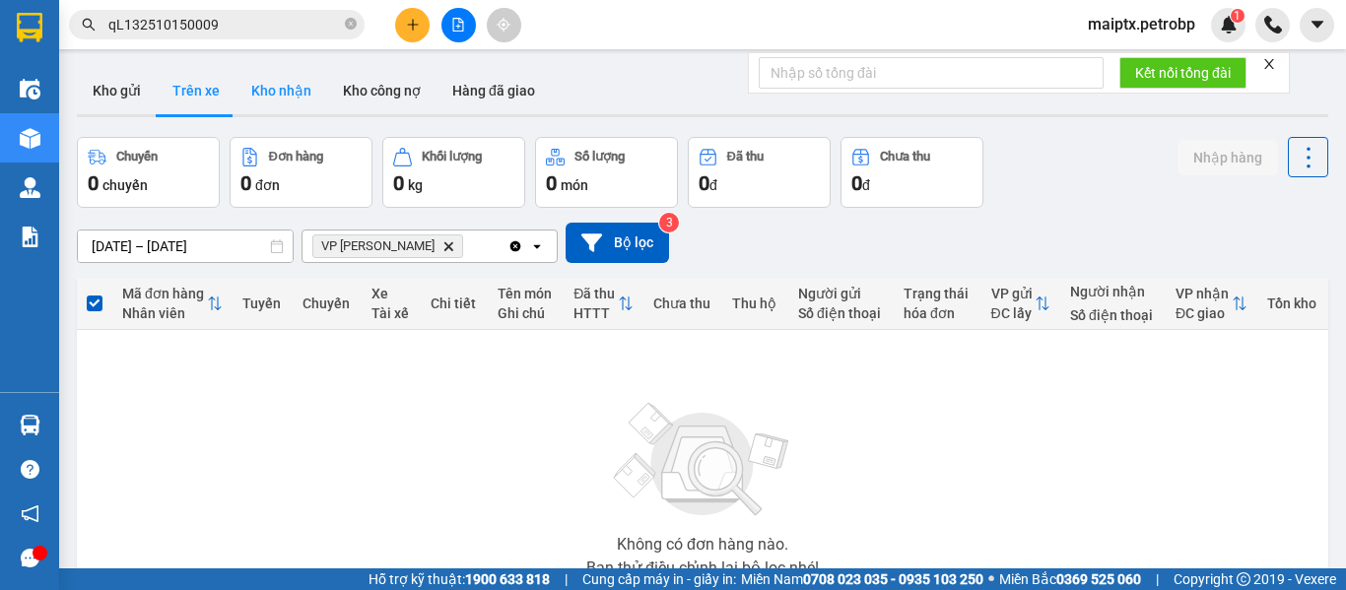
click at [293, 100] on button "Kho nhận" at bounding box center [281, 90] width 92 height 47
type input "[DATE] – [DATE]"
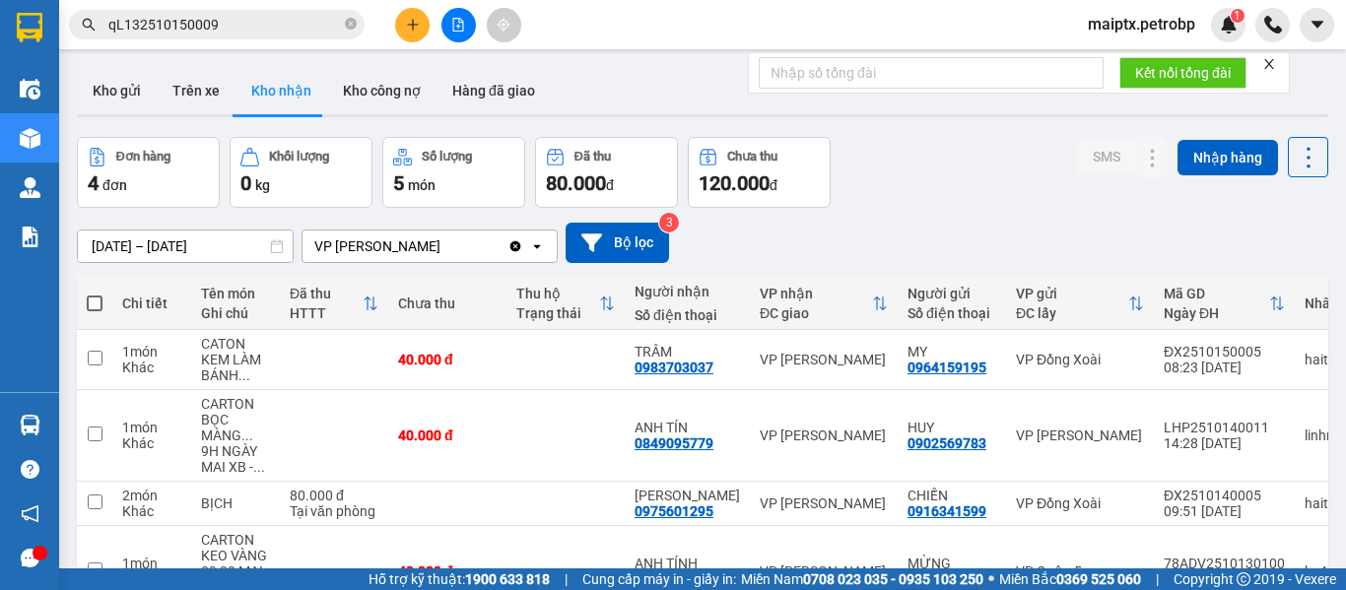
scroll to position [122, 0]
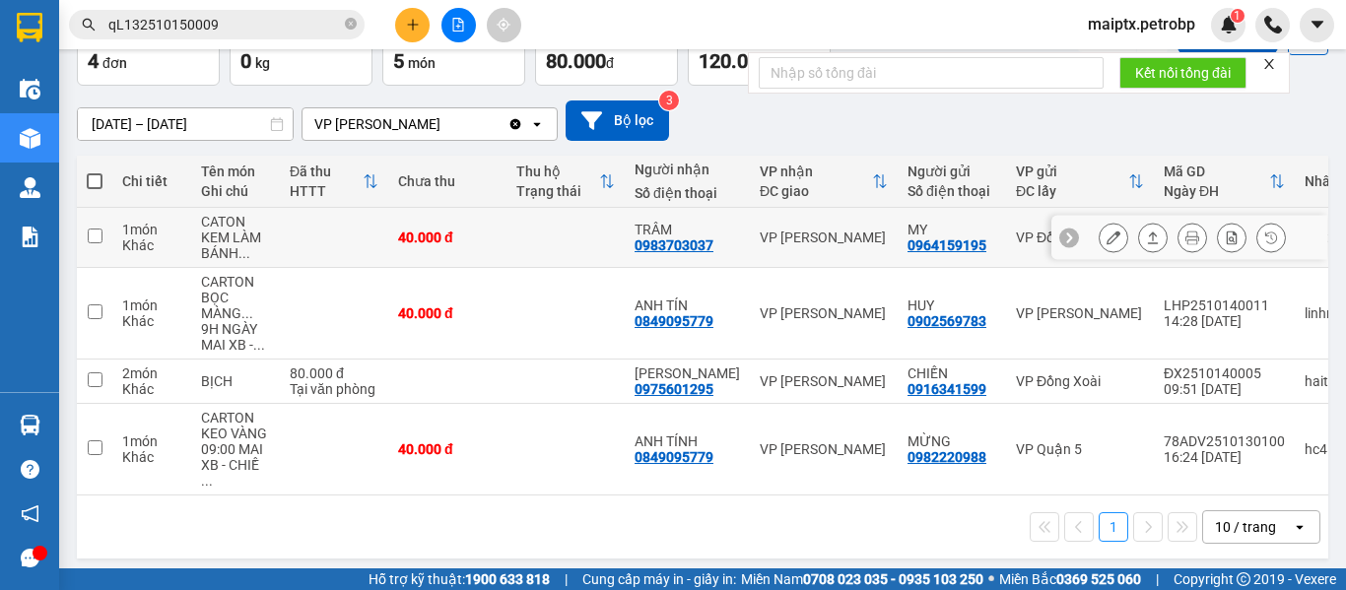
click at [1106, 235] on icon at bounding box center [1113, 238] width 14 height 14
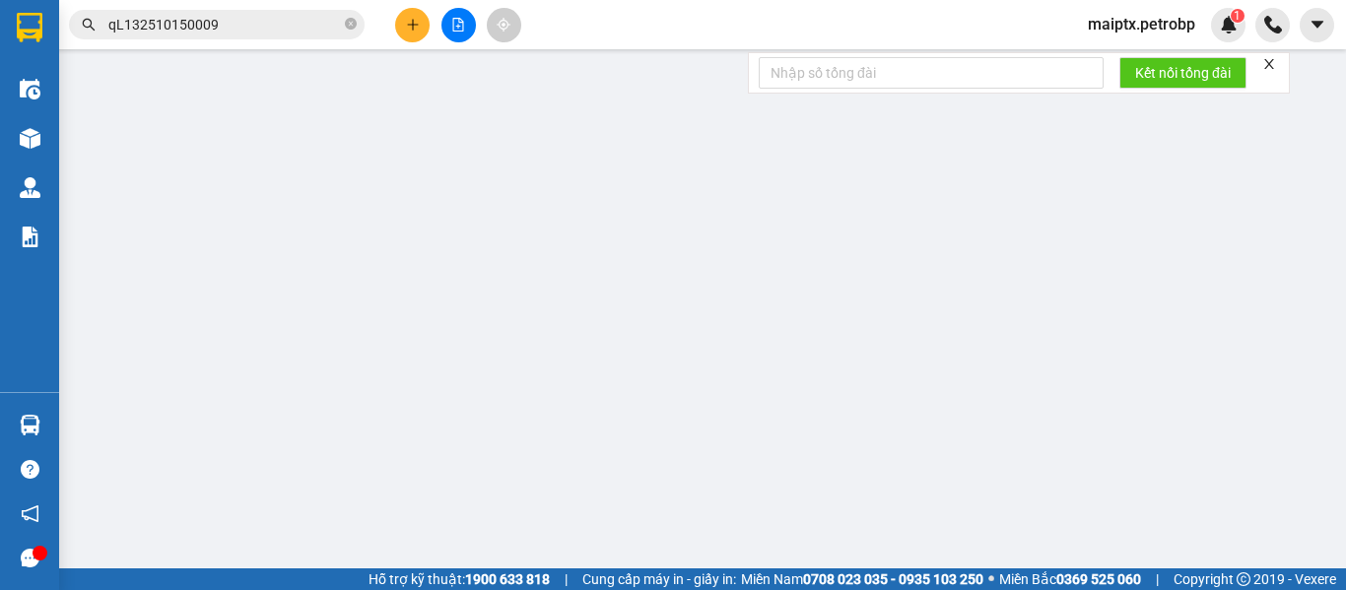
type input "0964159195"
type input "MY"
type input "0983703037"
type input "TRÂM"
type input "40.000"
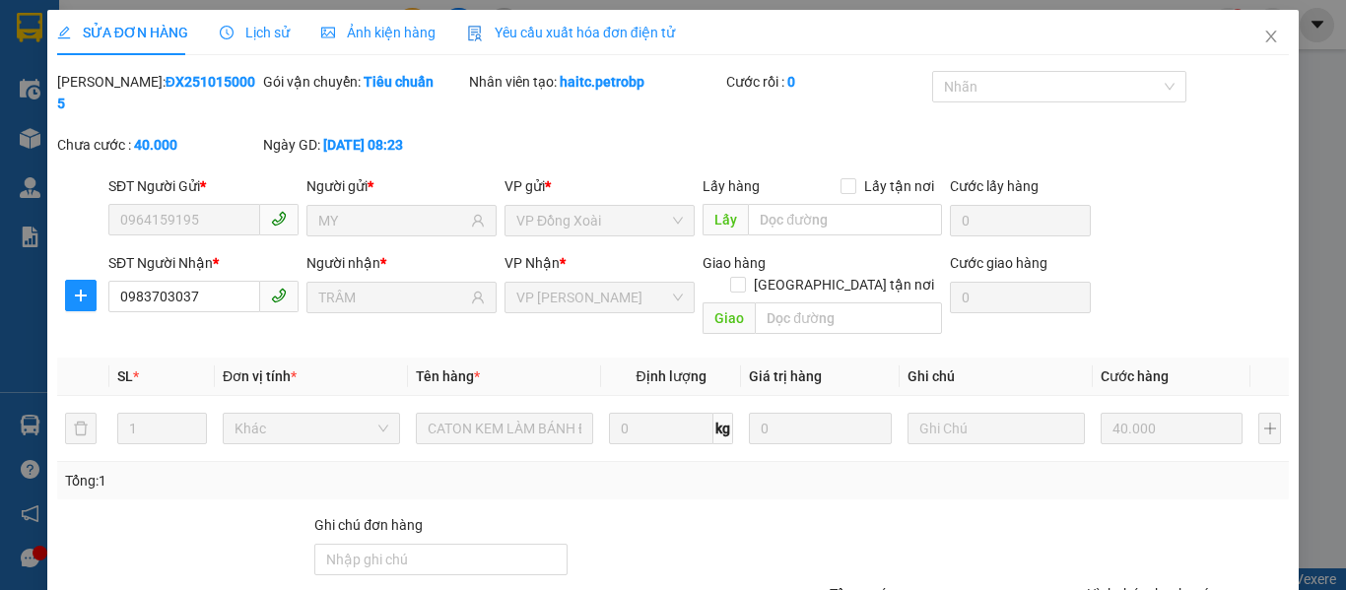
click at [179, 86] on b "ĐX2510150005" at bounding box center [156, 92] width 198 height 37
copy b "ĐX2510150005"
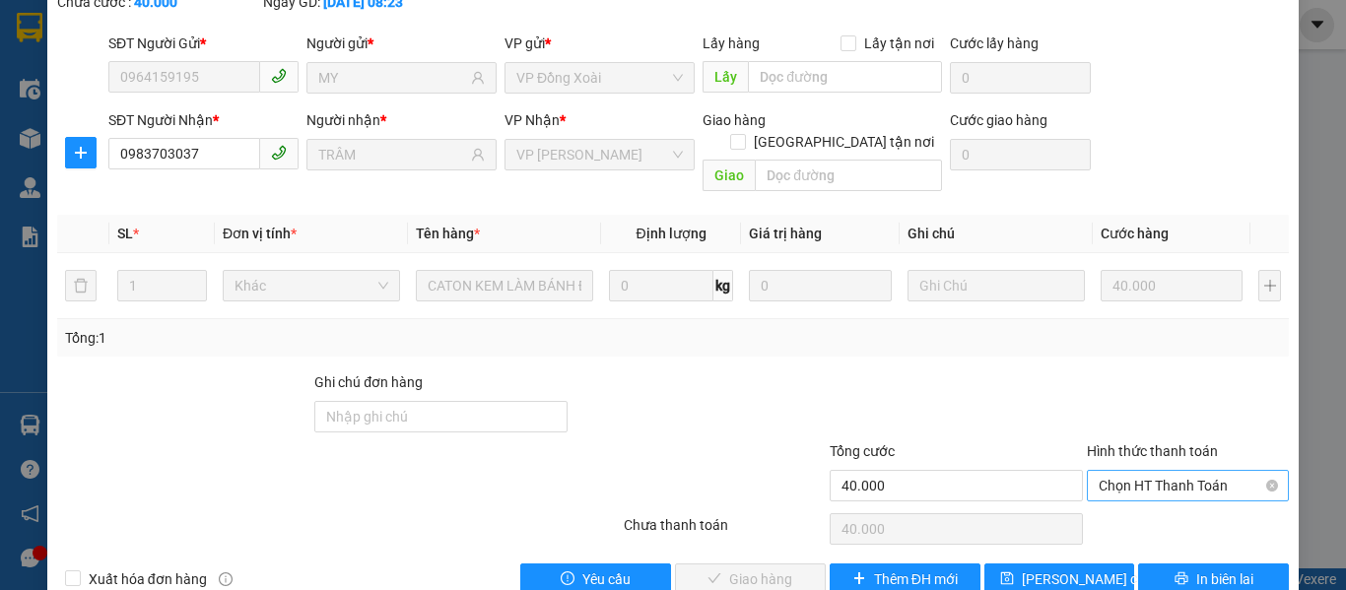
click at [1144, 471] on span "Chọn HT Thanh Toán" at bounding box center [1187, 486] width 178 height 30
click at [1120, 482] on div "Tại văn phòng" at bounding box center [1176, 482] width 176 height 22
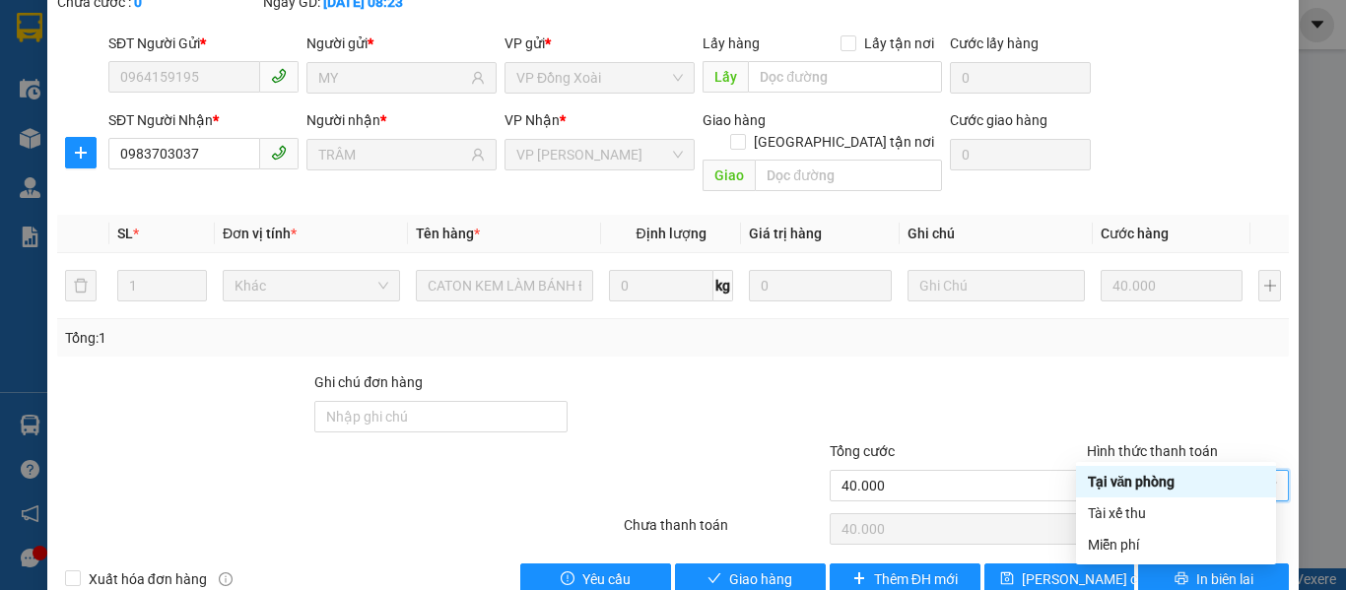
type input "0"
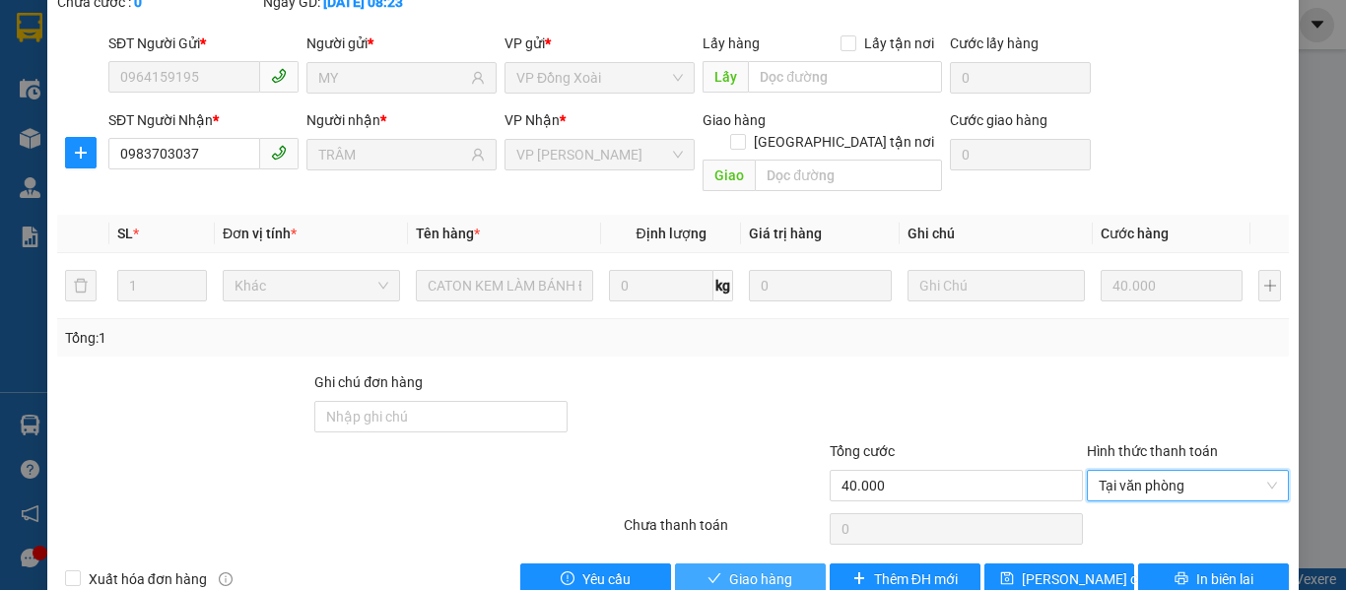
click at [753, 568] on span "Giao hàng" at bounding box center [760, 579] width 63 height 22
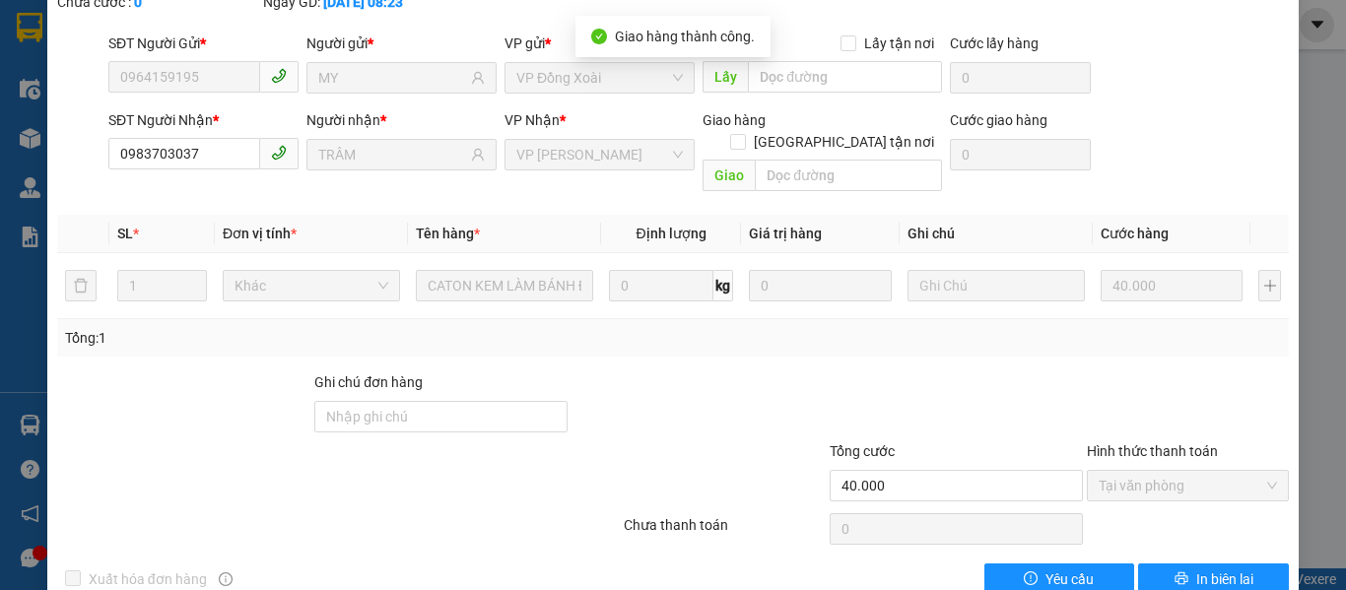
scroll to position [0, 0]
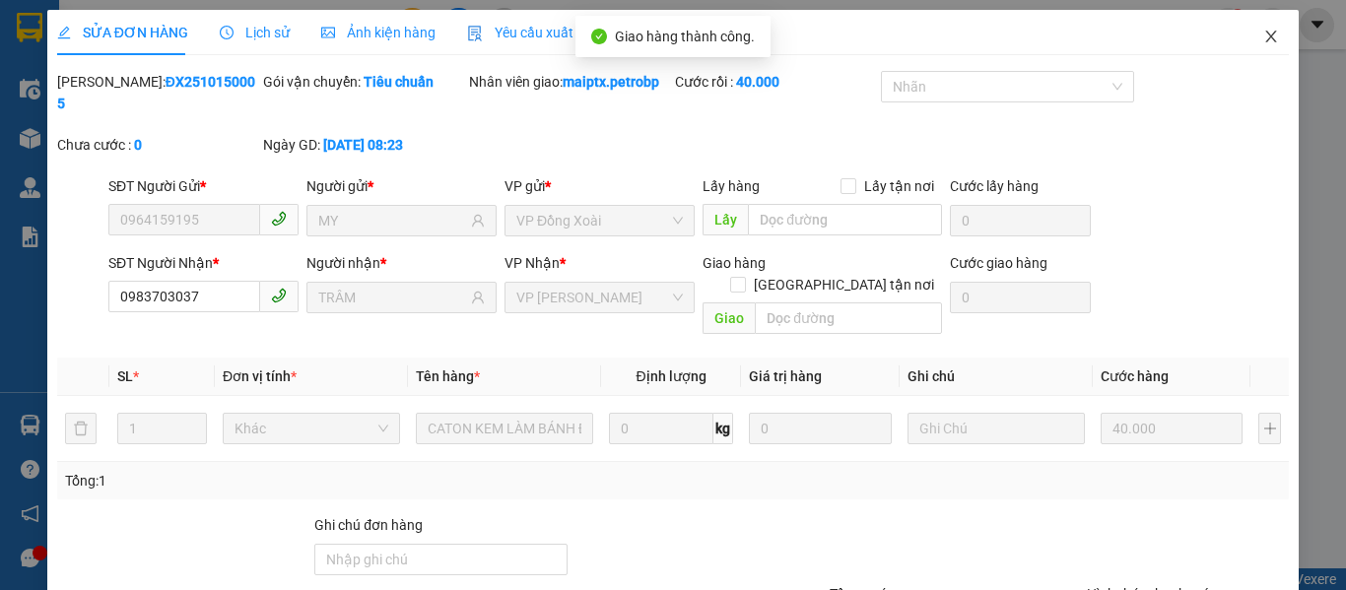
click at [1266, 39] on icon "close" at bounding box center [1271, 37] width 11 height 12
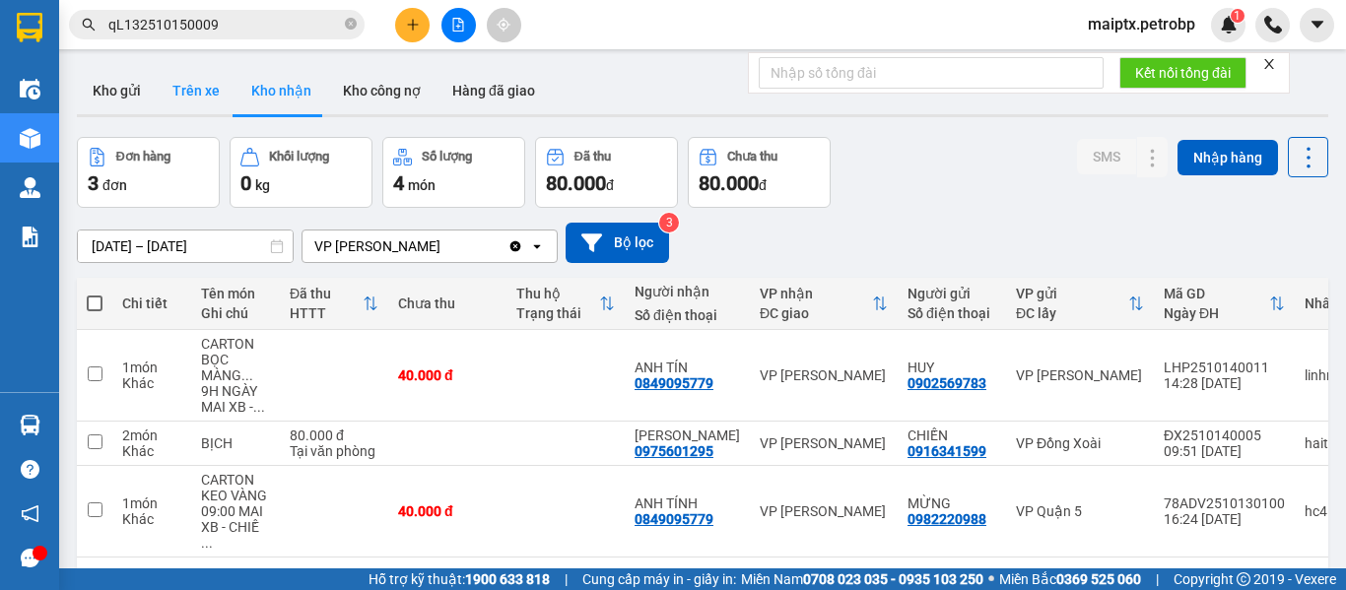
click at [198, 101] on button "Trên xe" at bounding box center [196, 90] width 79 height 47
type input "[DATE] – [DATE]"
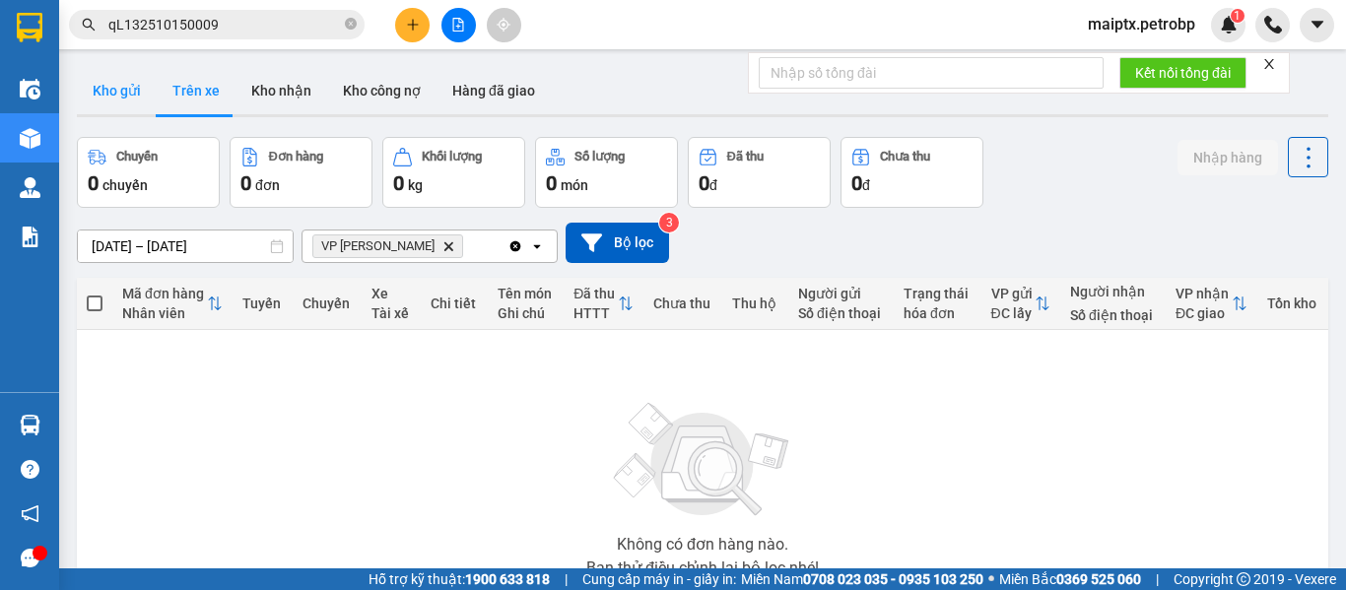
click at [120, 102] on button "Kho gửi" at bounding box center [117, 90] width 80 height 47
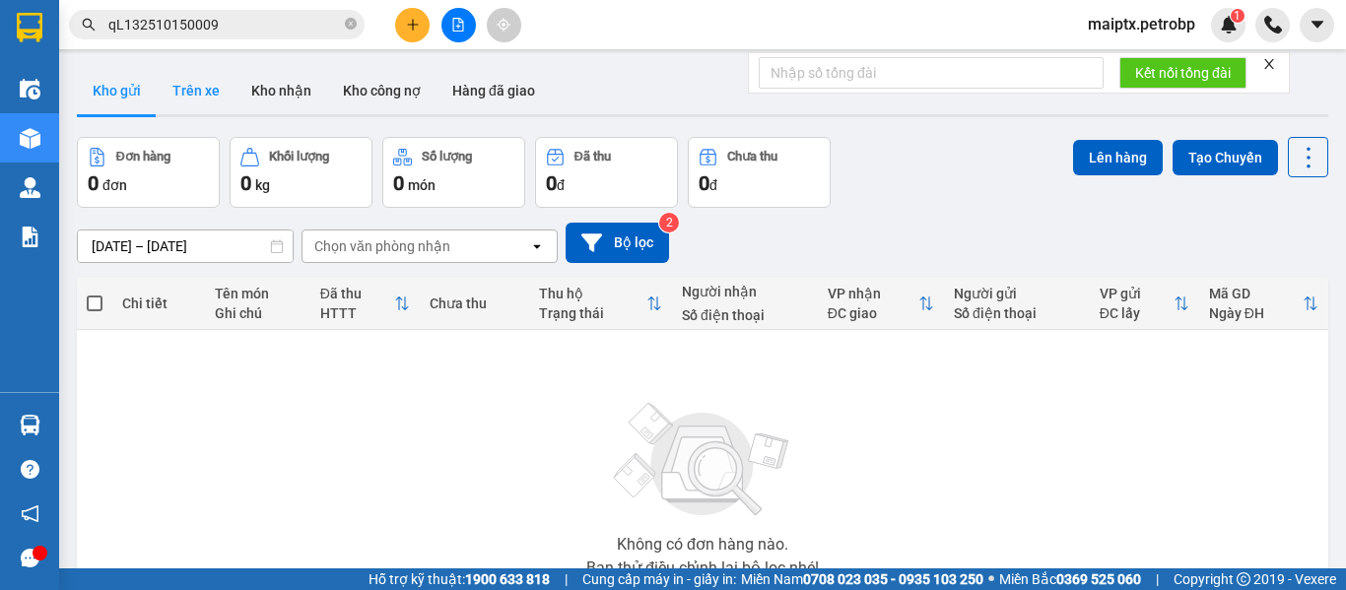
click at [199, 108] on button "Trên xe" at bounding box center [196, 90] width 79 height 47
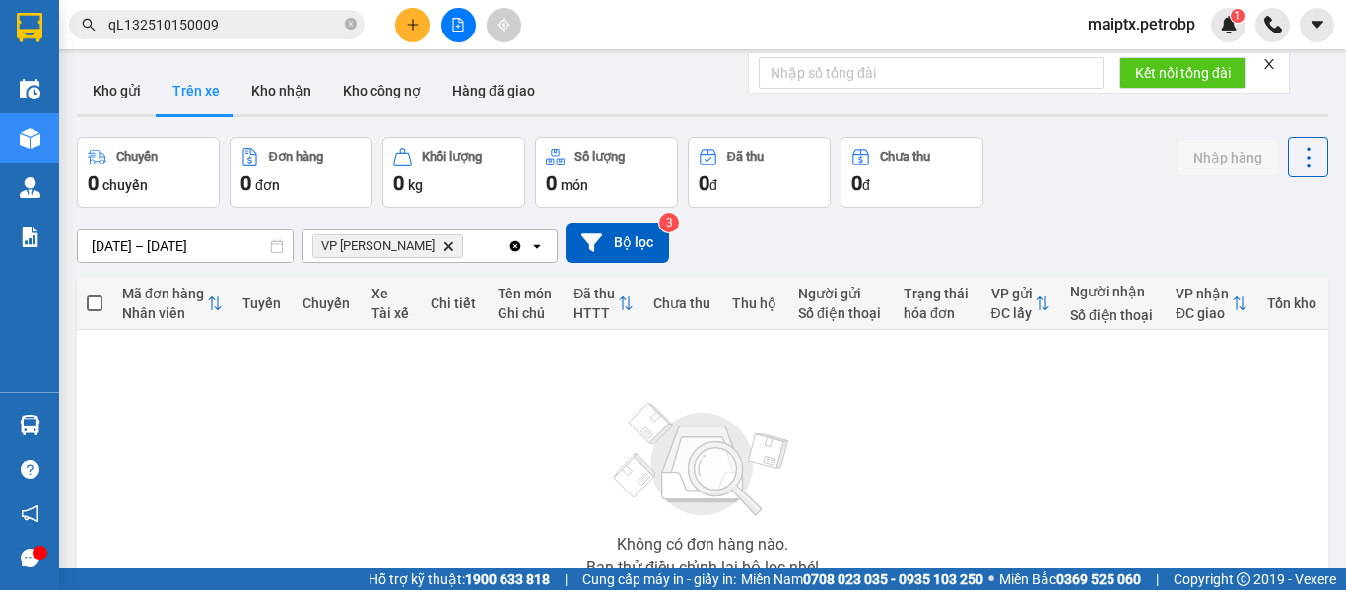
click at [257, 31] on input "qL132510150009" at bounding box center [224, 25] width 233 height 22
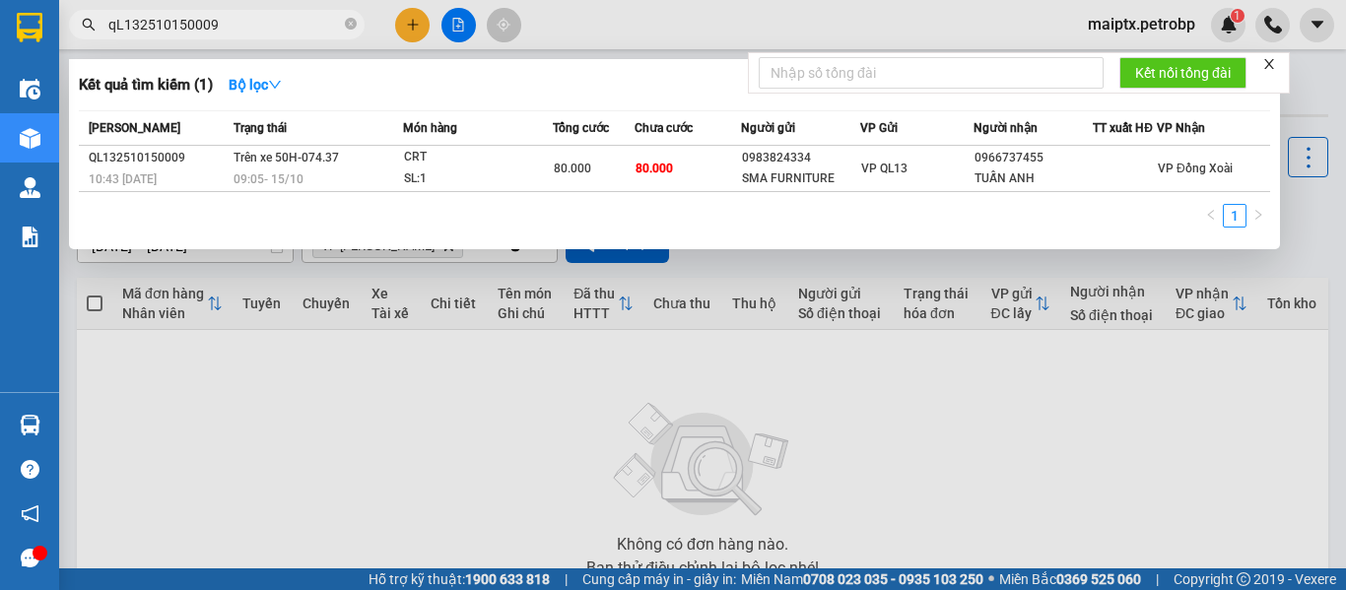
click at [256, 30] on input "qL132510150009" at bounding box center [224, 25] width 233 height 22
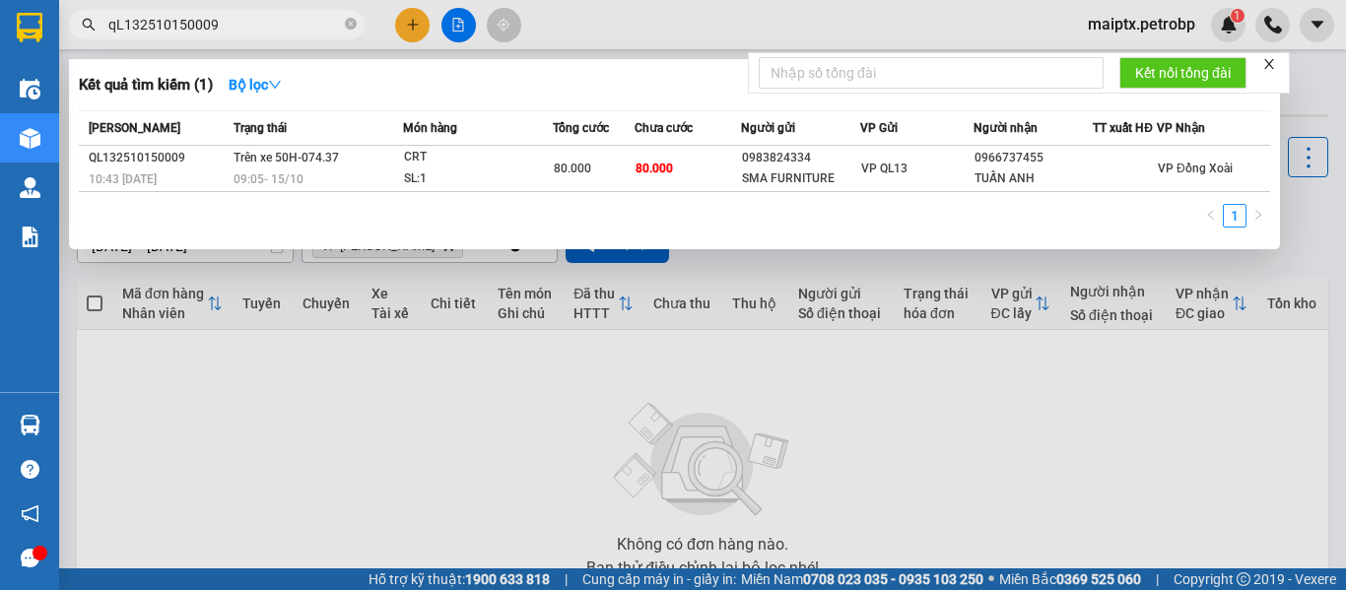
click at [256, 30] on input "qL132510150009" at bounding box center [224, 25] width 233 height 22
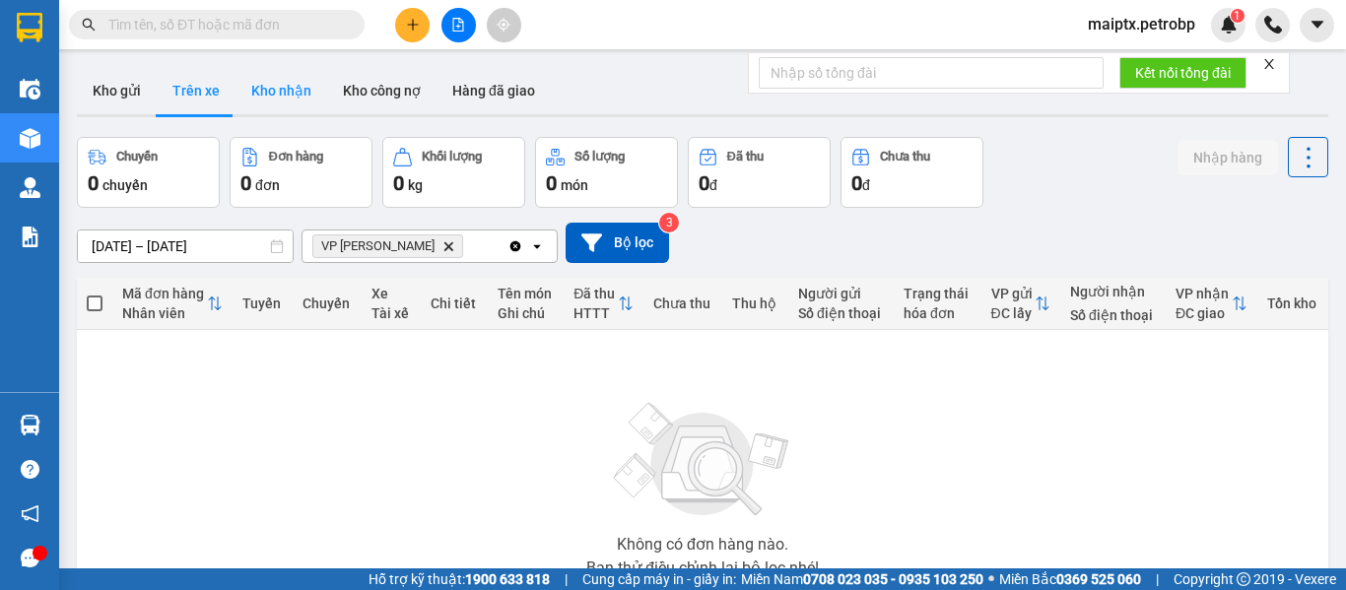
click at [266, 88] on button "Kho nhận" at bounding box center [281, 90] width 92 height 47
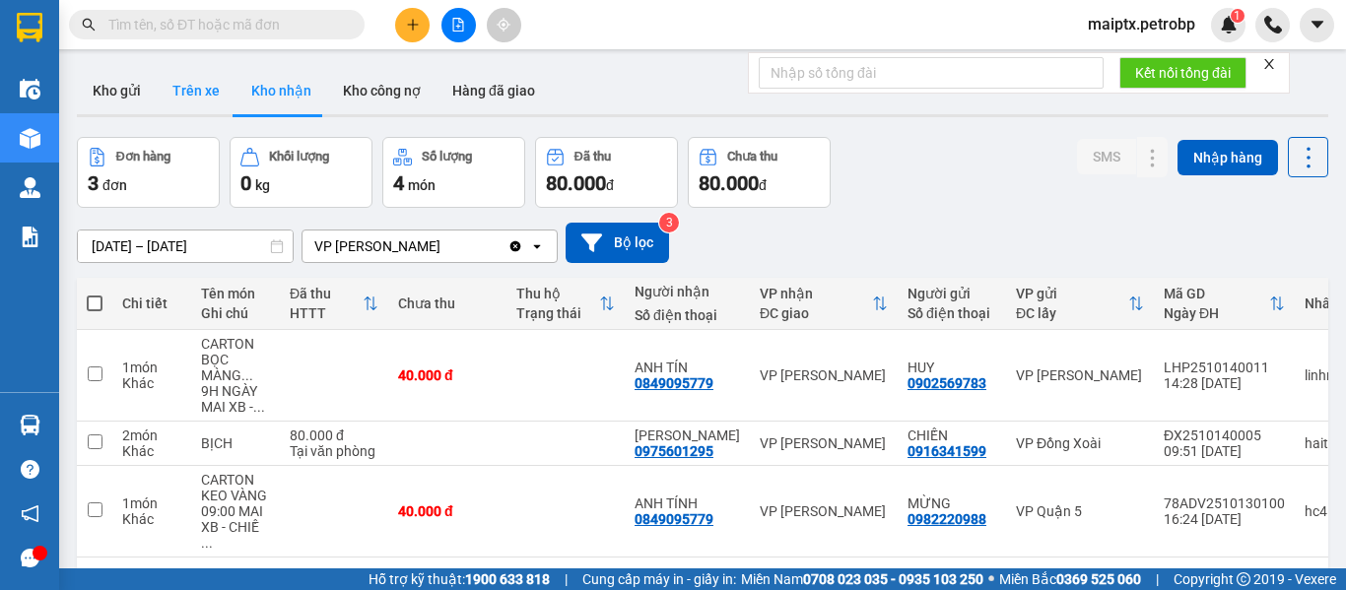
click at [164, 75] on button "Trên xe" at bounding box center [196, 90] width 79 height 47
type input "[DATE] – [DATE]"
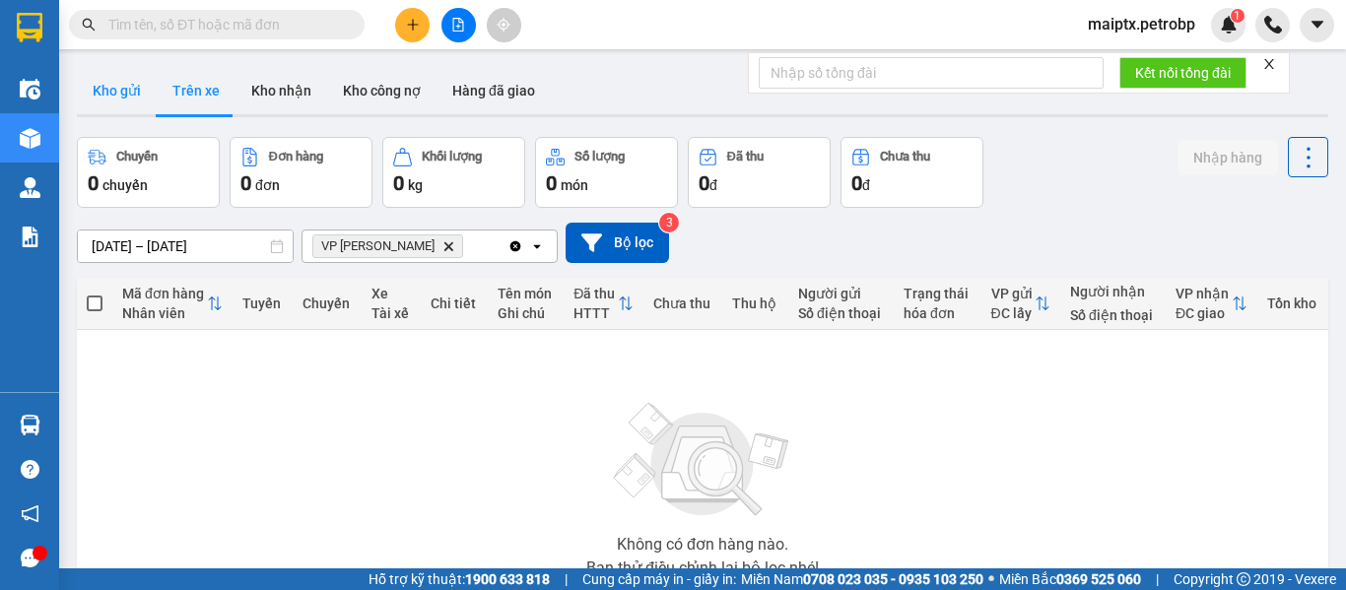
click at [123, 85] on button "Kho gửi" at bounding box center [117, 90] width 80 height 47
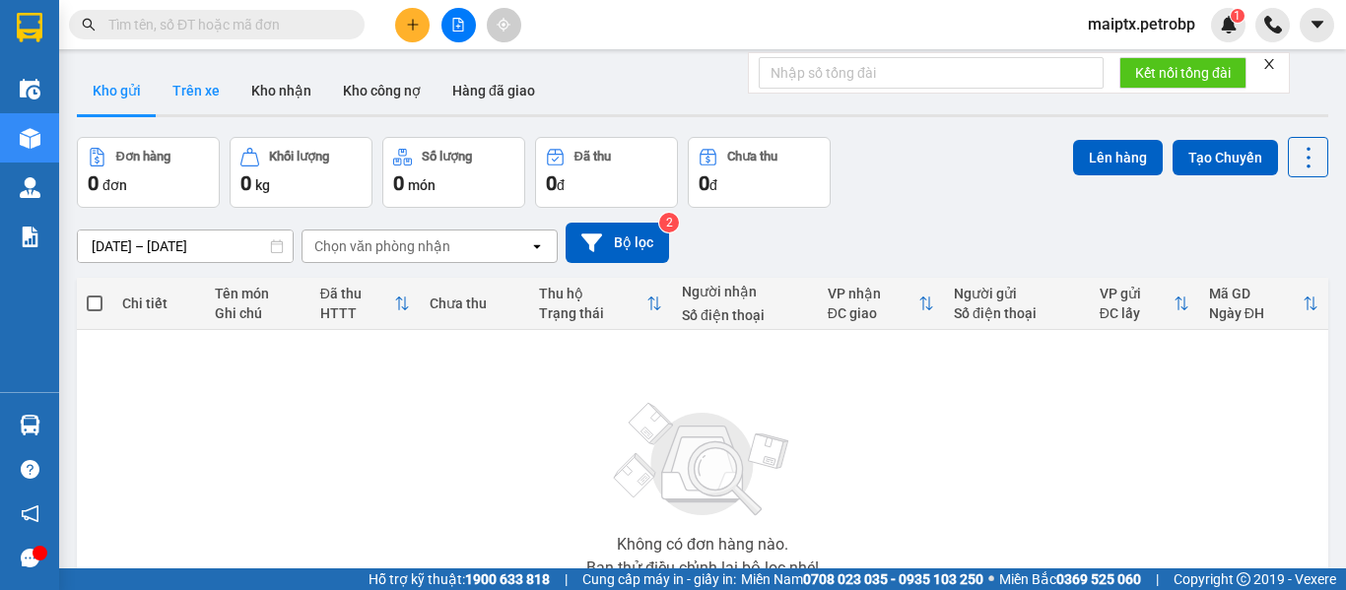
click at [222, 74] on button "Trên xe" at bounding box center [196, 90] width 79 height 47
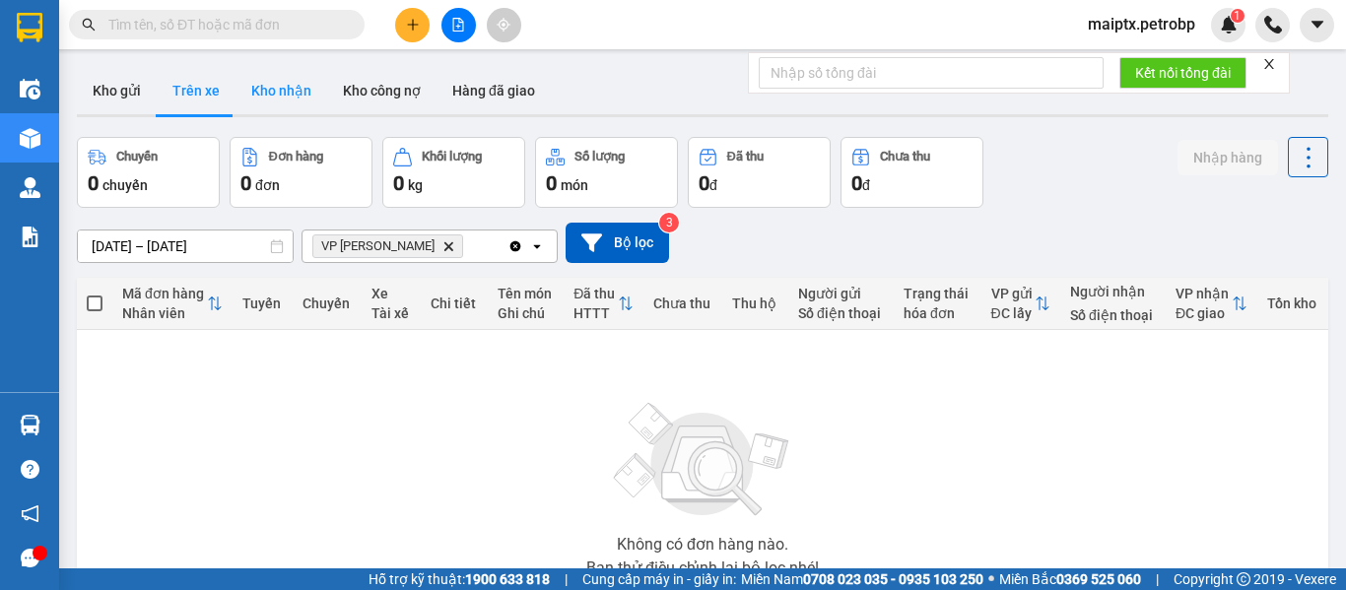
click at [262, 86] on button "Kho nhận" at bounding box center [281, 90] width 92 height 47
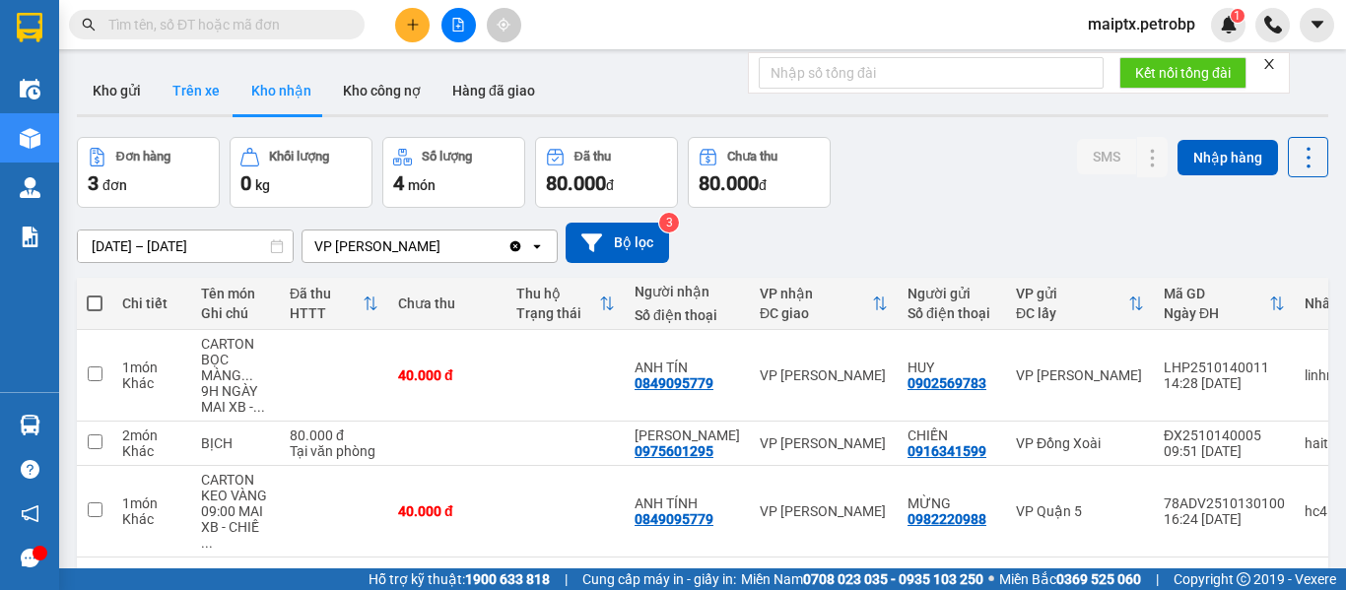
click at [194, 91] on button "Trên xe" at bounding box center [196, 90] width 79 height 47
type input "[DATE] – [DATE]"
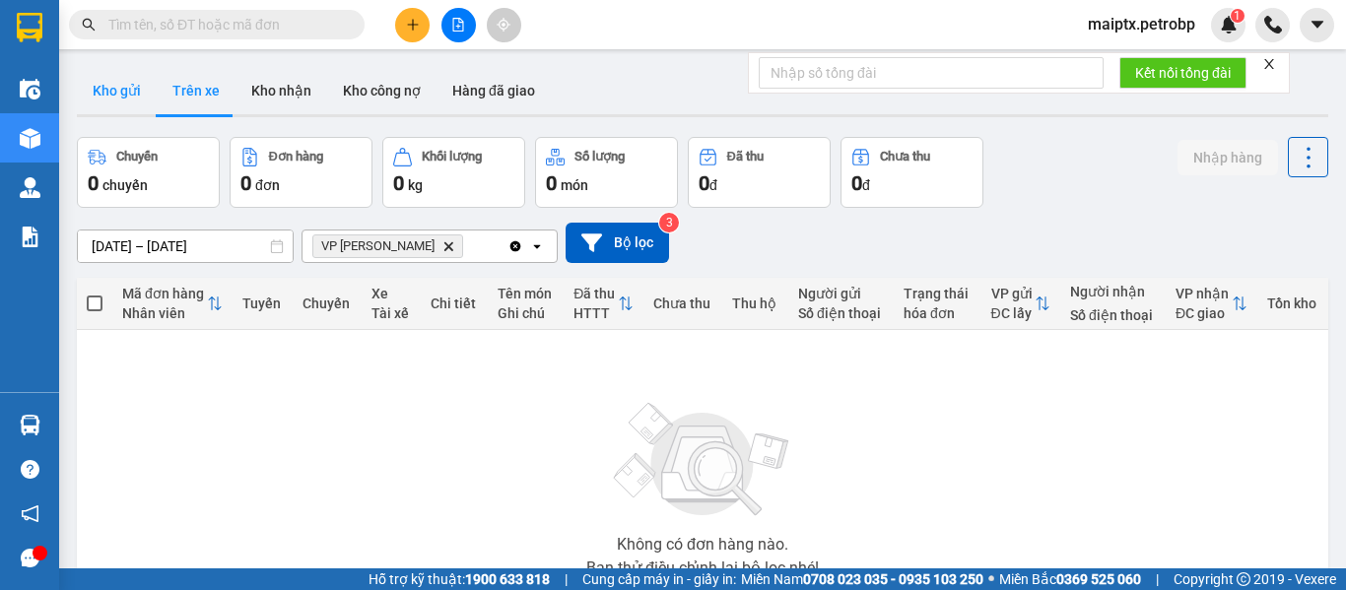
click at [121, 92] on button "Kho gửi" at bounding box center [117, 90] width 80 height 47
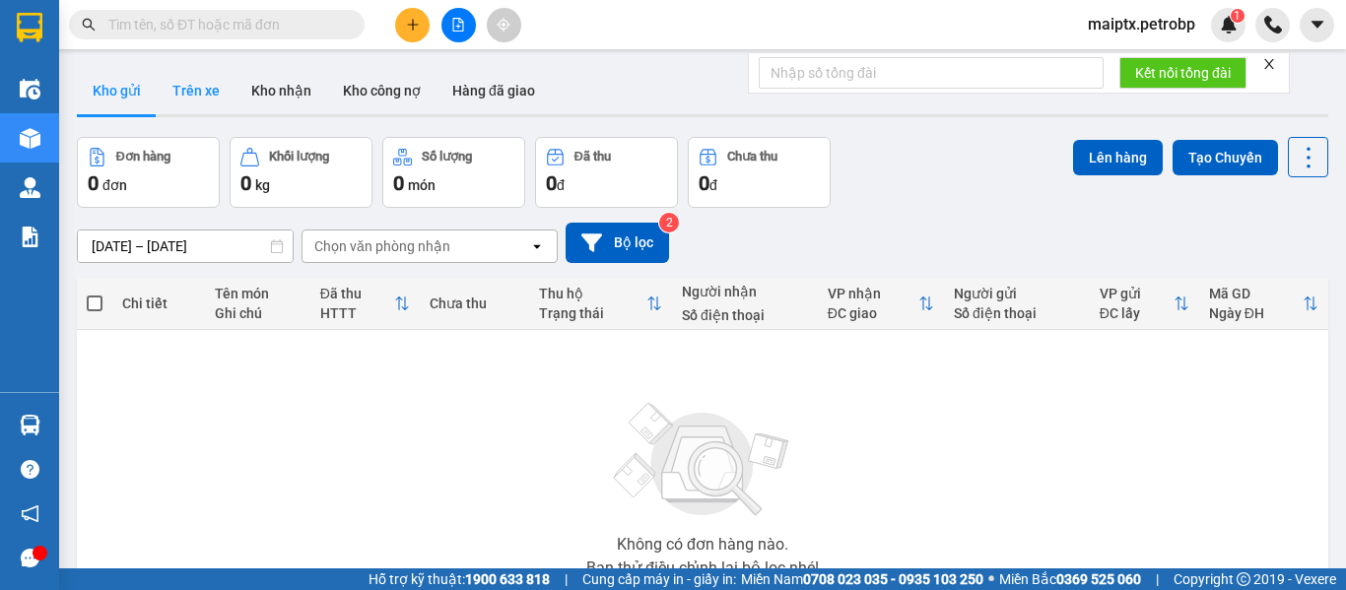
click at [194, 92] on button "Trên xe" at bounding box center [196, 90] width 79 height 47
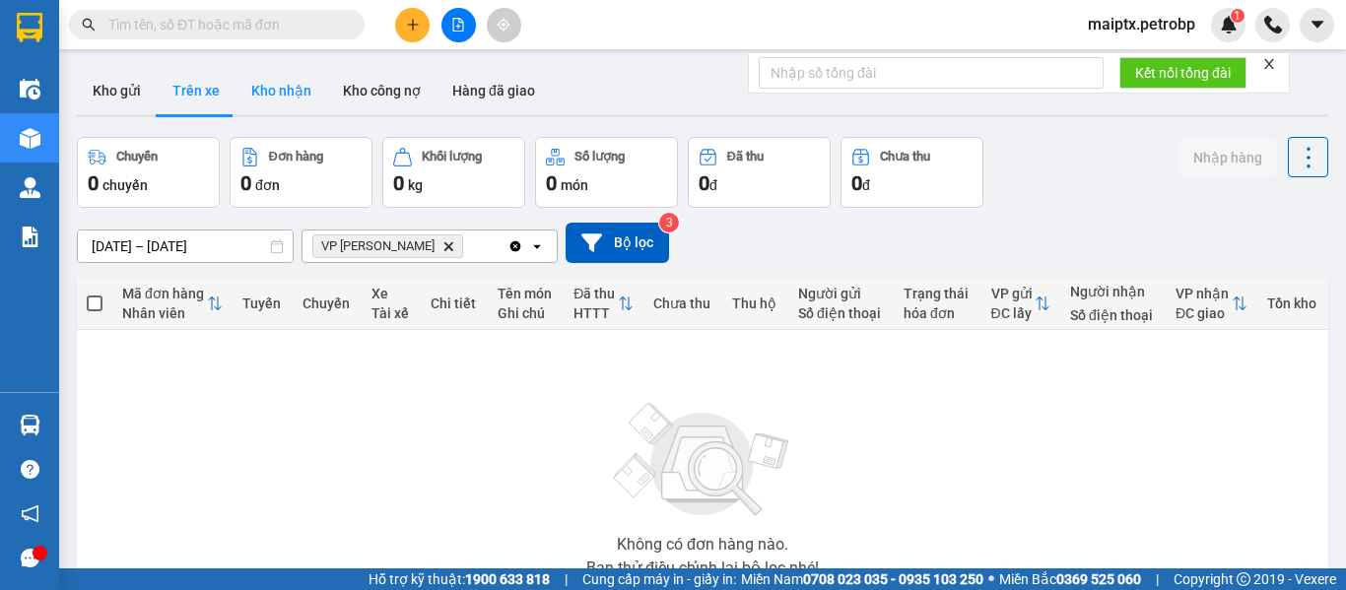
click at [281, 92] on button "Kho nhận" at bounding box center [281, 90] width 92 height 47
type input "[DATE] – [DATE]"
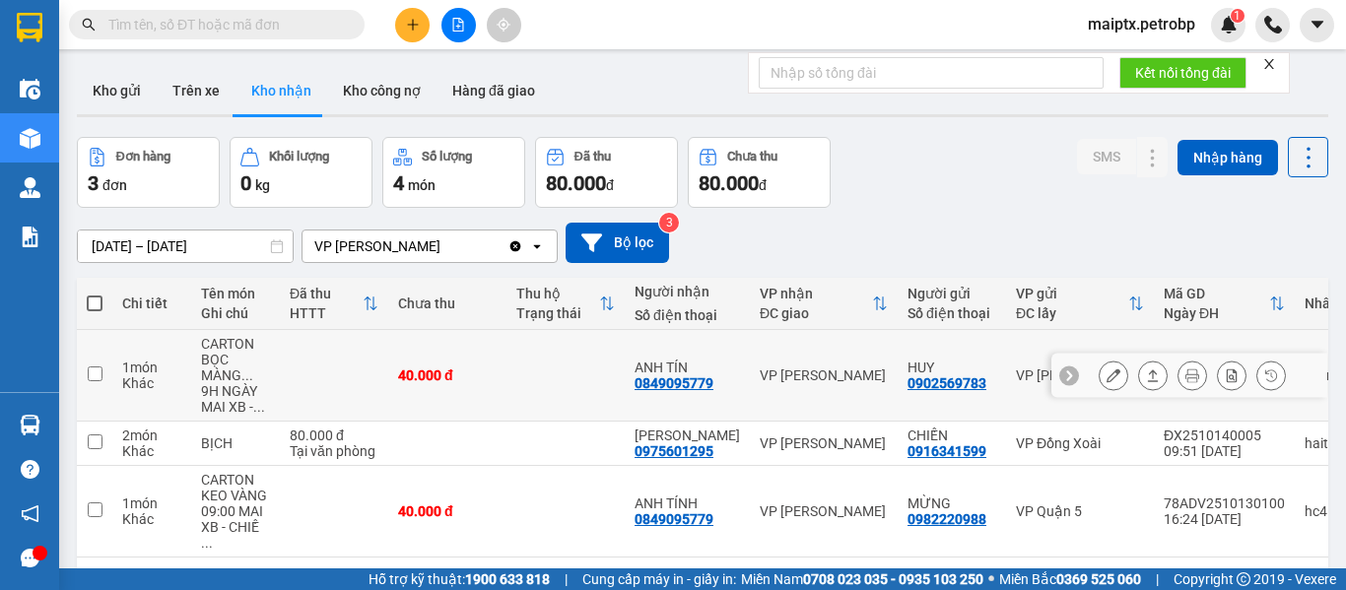
scroll to position [91, 0]
